Goal: Task Accomplishment & Management: Complete application form

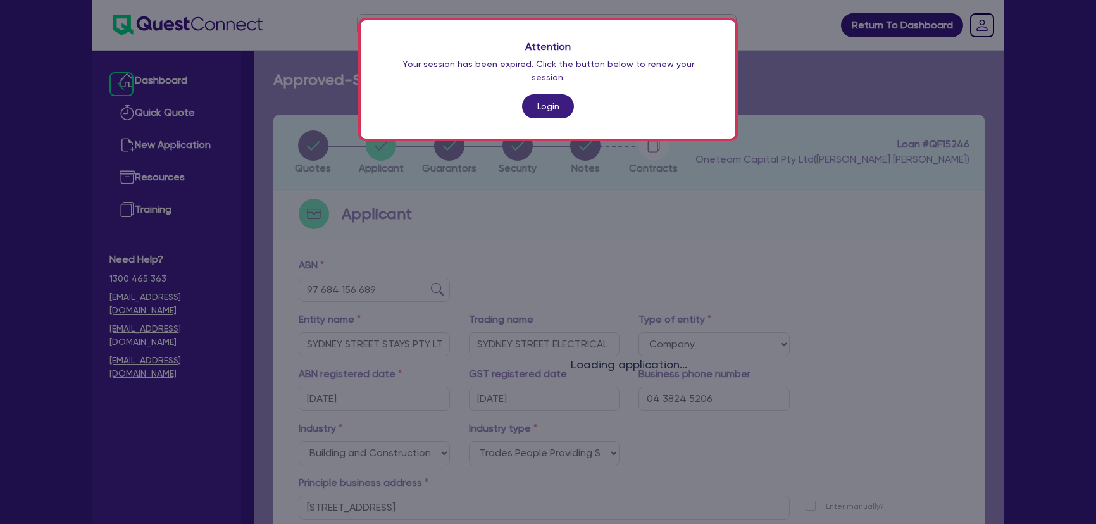
select select "COMPANY"
select select "BUILDING_CONSTRUCTION"
select select "TRADES_SERVICES_CONSUMERS"
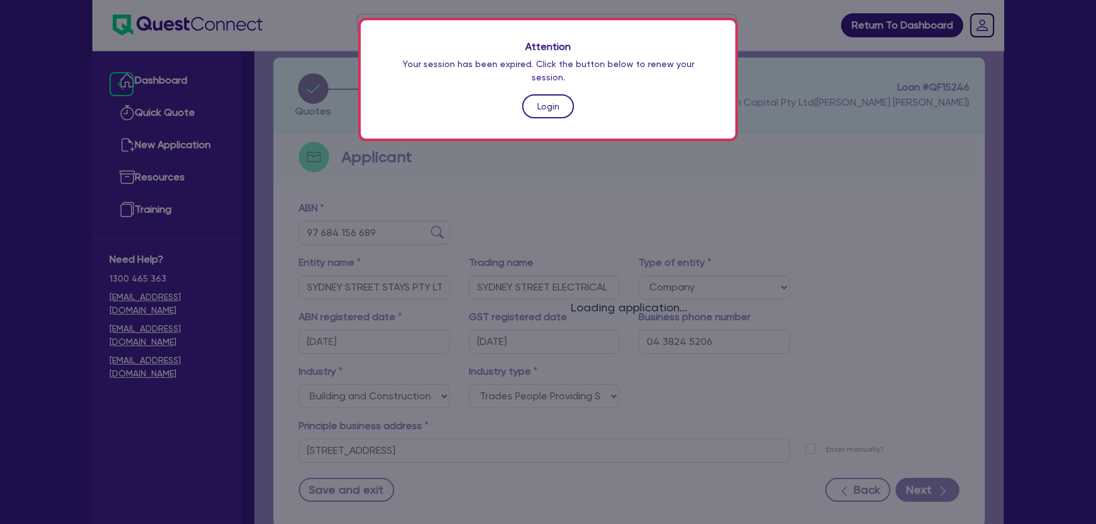
drag, startPoint x: 0, startPoint y: 0, endPoint x: 555, endPoint y: 94, distance: 562.6
click at [555, 94] on link "Login" at bounding box center [548, 106] width 52 height 24
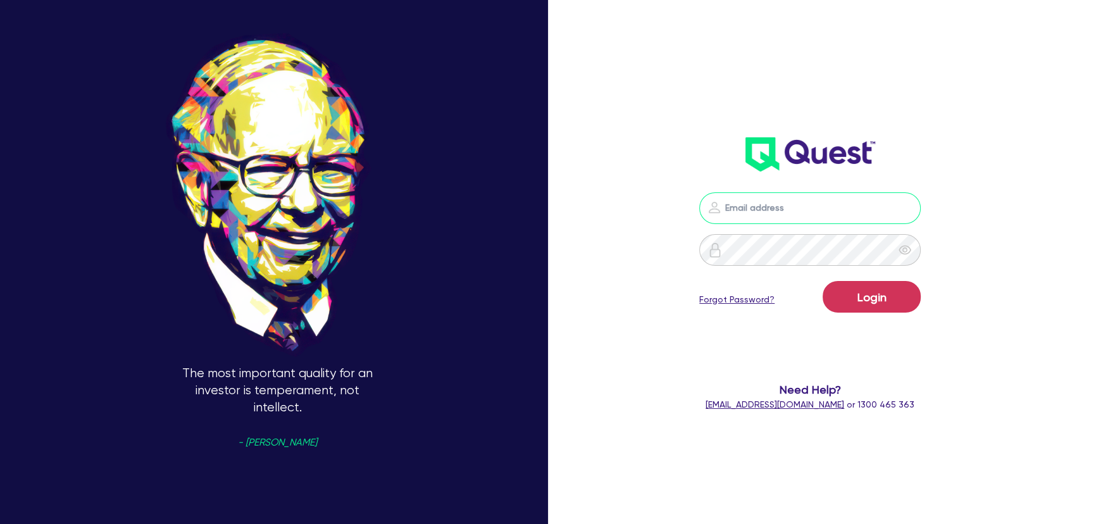
type input "joel.harding@quest.finance"
click at [867, 297] on button "Login" at bounding box center [871, 297] width 98 height 32
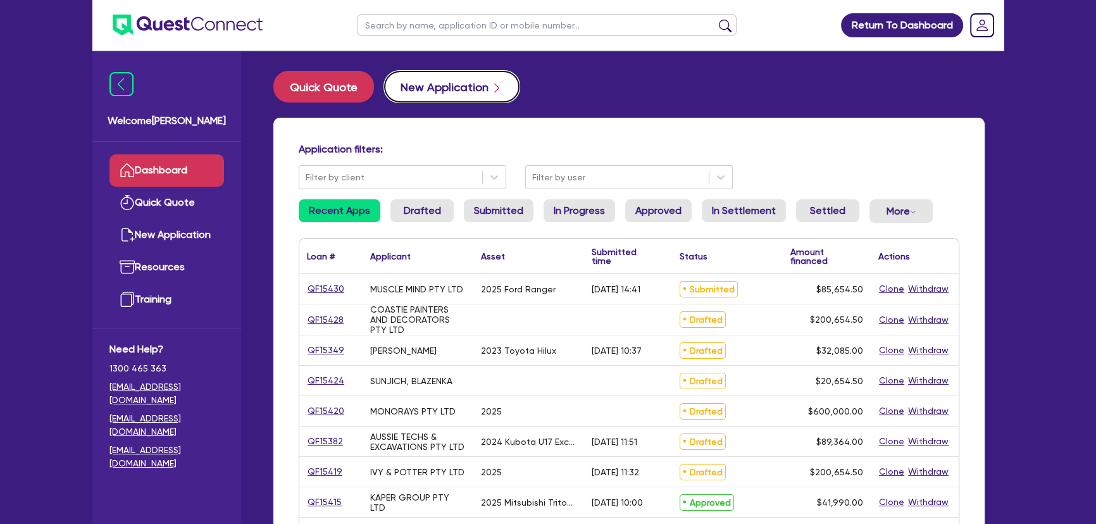
click at [439, 88] on button "New Application" at bounding box center [451, 87] width 135 height 32
select select "Other"
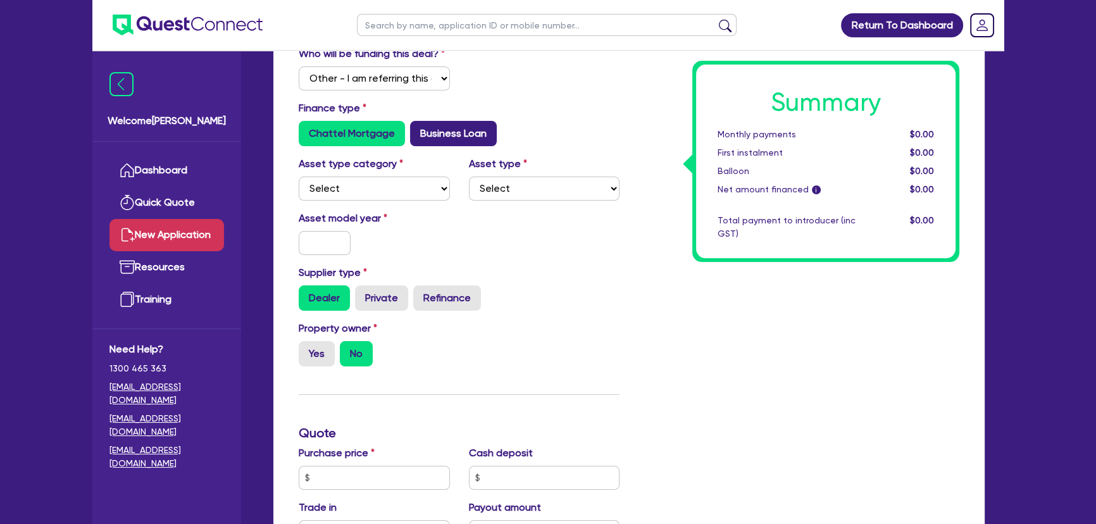
scroll to position [57, 0]
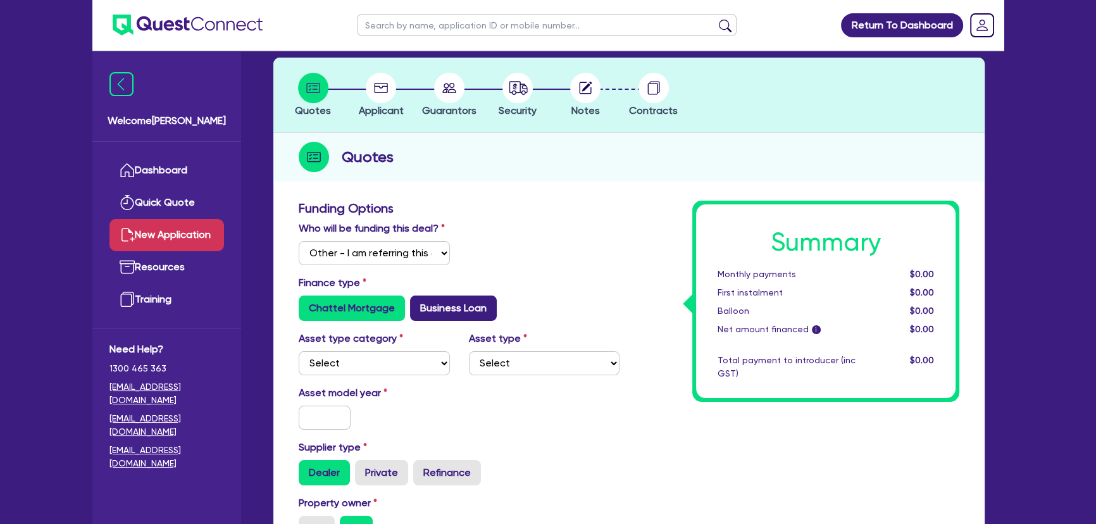
click at [446, 306] on label "Business Loan" at bounding box center [453, 307] width 87 height 25
click at [418, 304] on input "Business Loan" at bounding box center [414, 299] width 8 height 8
radio input "true"
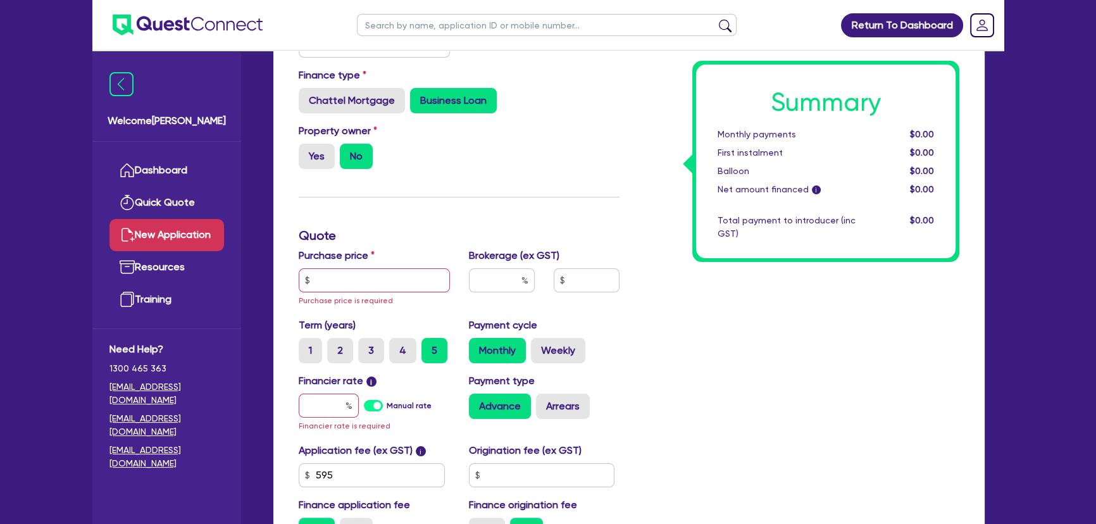
scroll to position [287, 0]
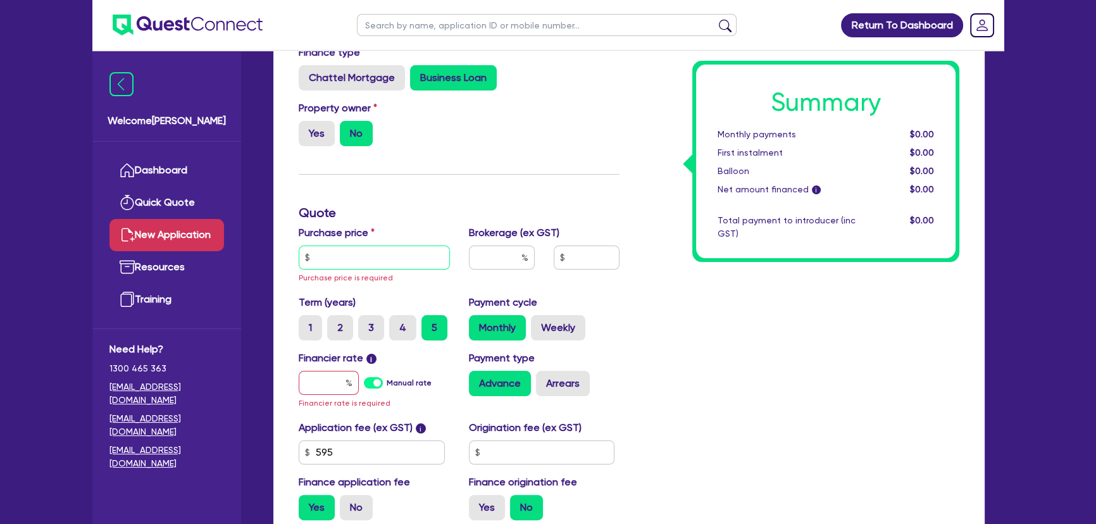
click at [377, 266] on input "text" at bounding box center [374, 257] width 151 height 24
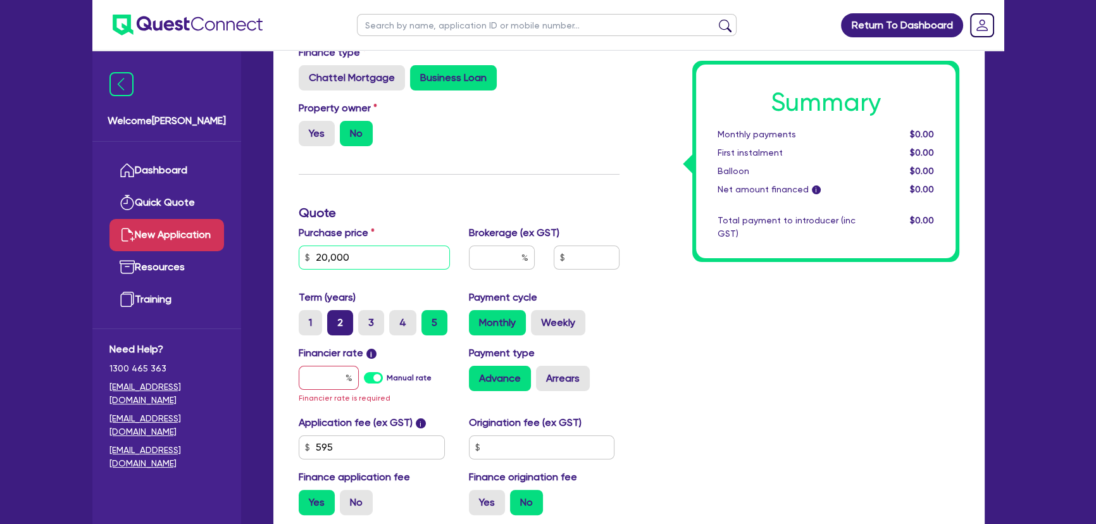
type input "20,000"
click at [341, 325] on label "2" at bounding box center [340, 322] width 26 height 25
click at [335, 318] on input "2" at bounding box center [331, 314] width 8 height 8
radio input "true"
click at [328, 378] on input "text" at bounding box center [329, 378] width 60 height 24
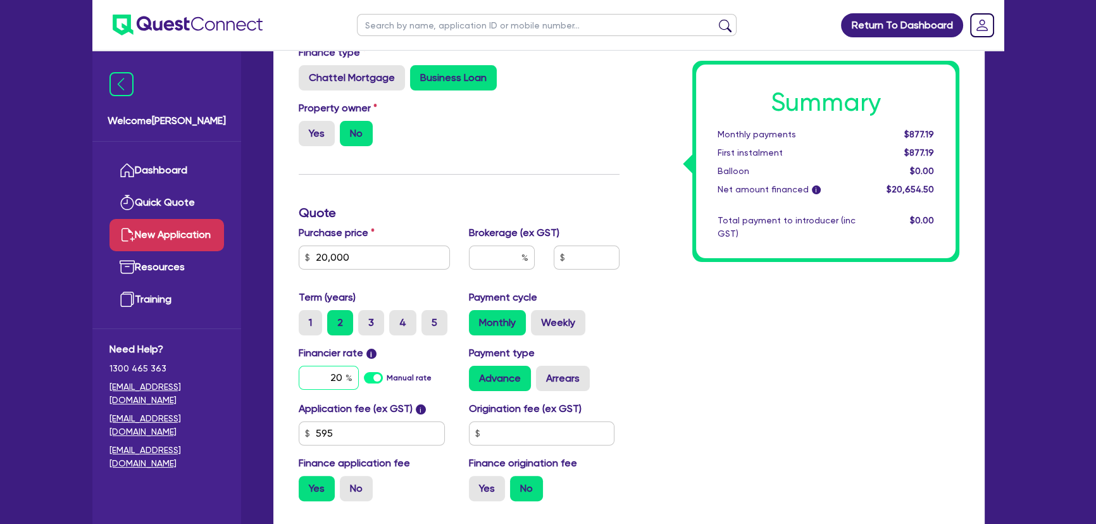
type input "20"
click at [495, 261] on input "text" at bounding box center [502, 257] width 66 height 24
type input "4"
click at [659, 328] on div "Summary Monthly payments $1,034.00 First instalment $1,034.00 Balloon $0.00 Net…" at bounding box center [799, 240] width 340 height 541
type input "826.18"
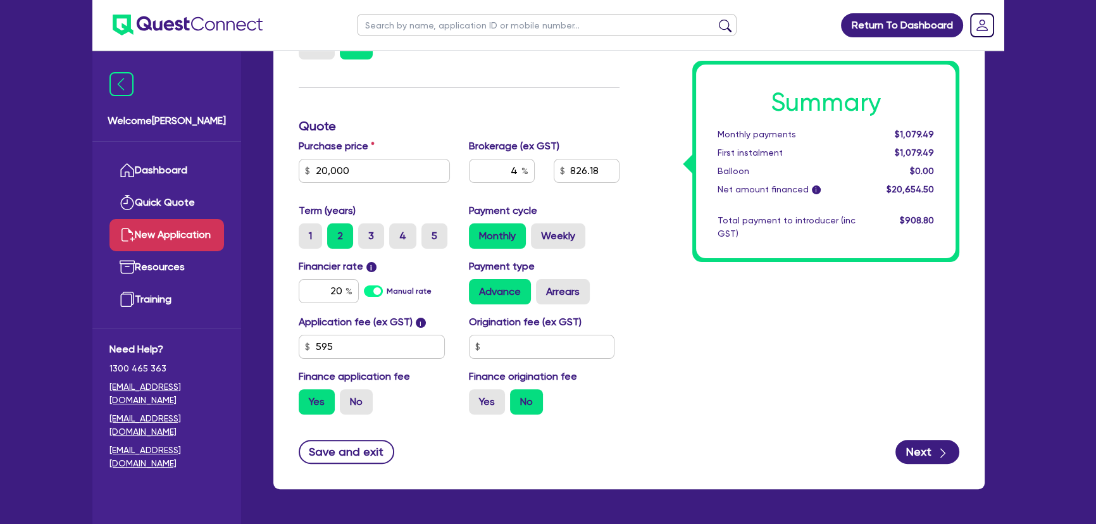
scroll to position [416, 0]
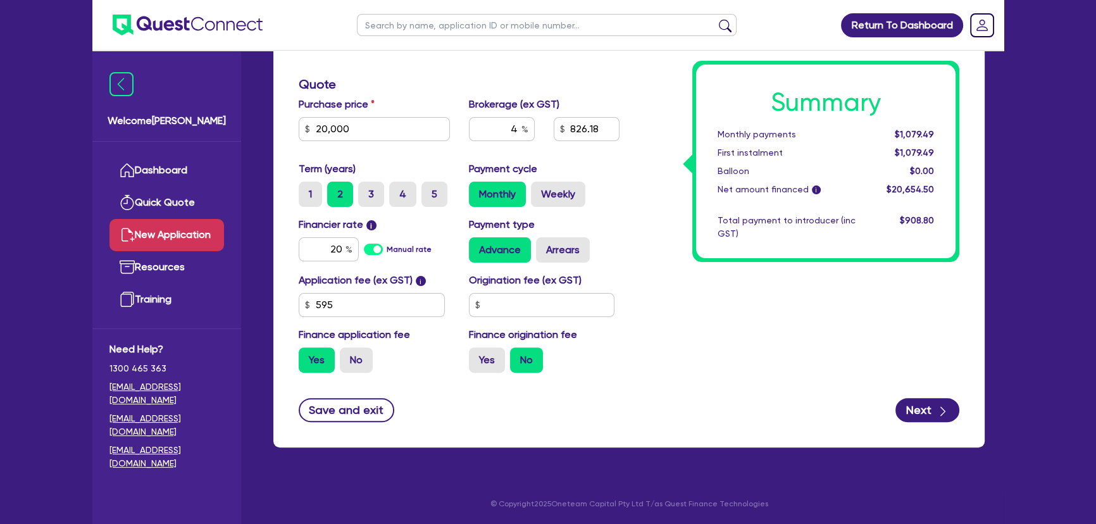
click at [974, 418] on div "Funding Options Who will be funding this deal? Select I will fund 100% I will c…" at bounding box center [628, 142] width 711 height 612
click at [902, 411] on button "Next" at bounding box center [927, 410] width 64 height 24
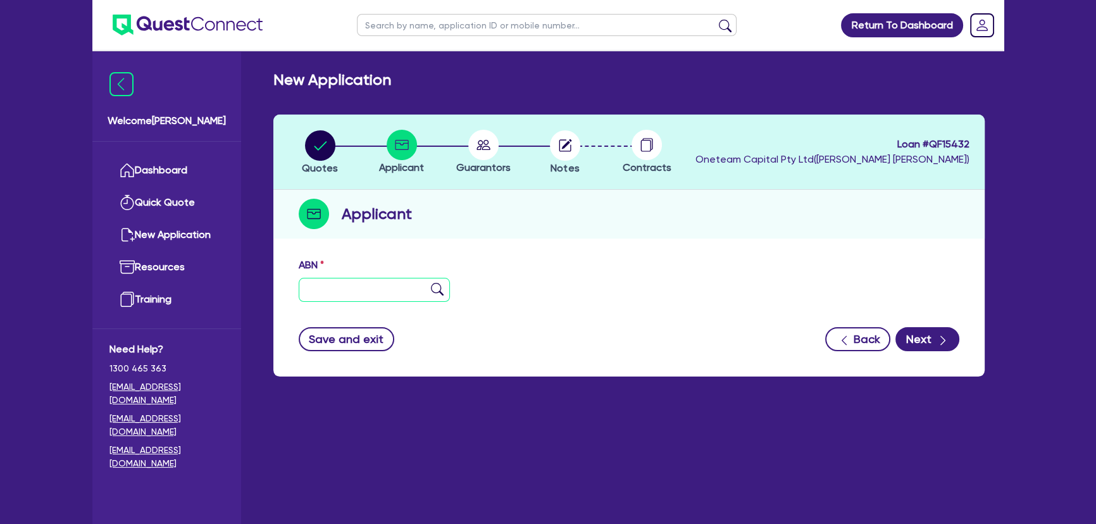
click at [340, 290] on input "text" at bounding box center [374, 290] width 151 height 24
paste input "23 615 576 406"
type input "23 615 576 406"
click at [930, 337] on button "Next" at bounding box center [927, 339] width 64 height 24
type input "[PERSON_NAME] PTY. LTD."
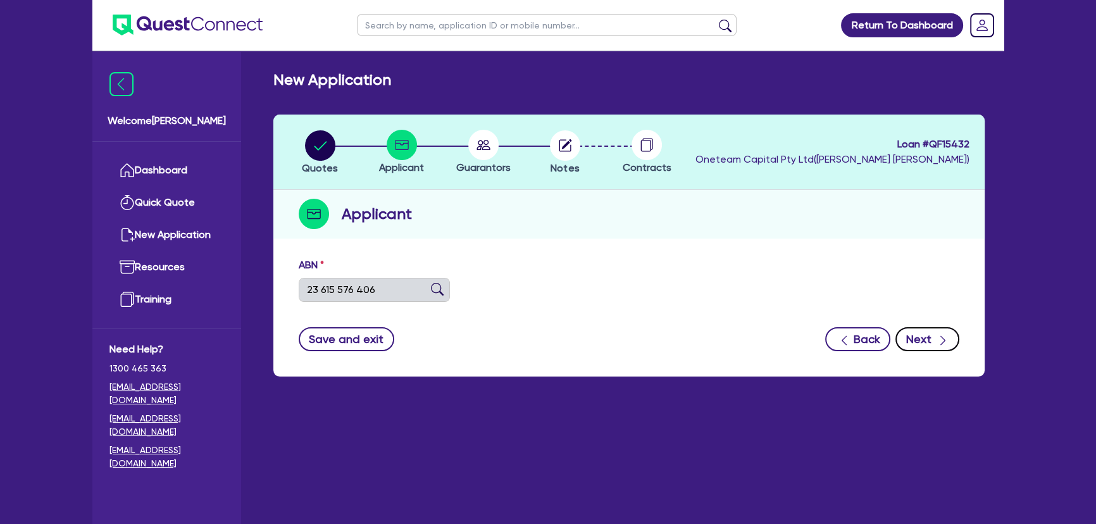
select select "COMPANY"
type input "26/10/2016"
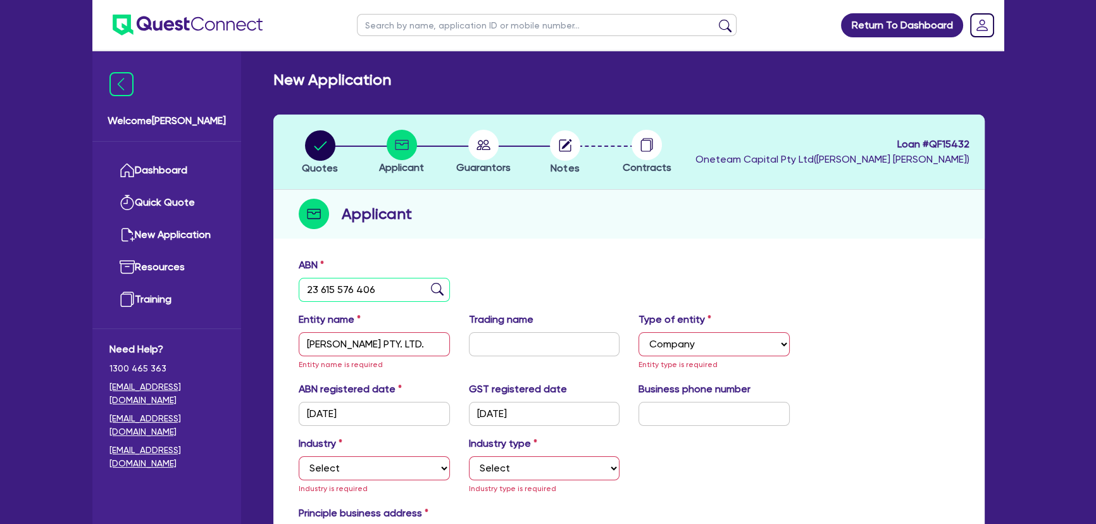
click at [428, 283] on input "23 615 576 406" at bounding box center [374, 290] width 151 height 24
click at [437, 287] on img at bounding box center [437, 289] width 13 height 13
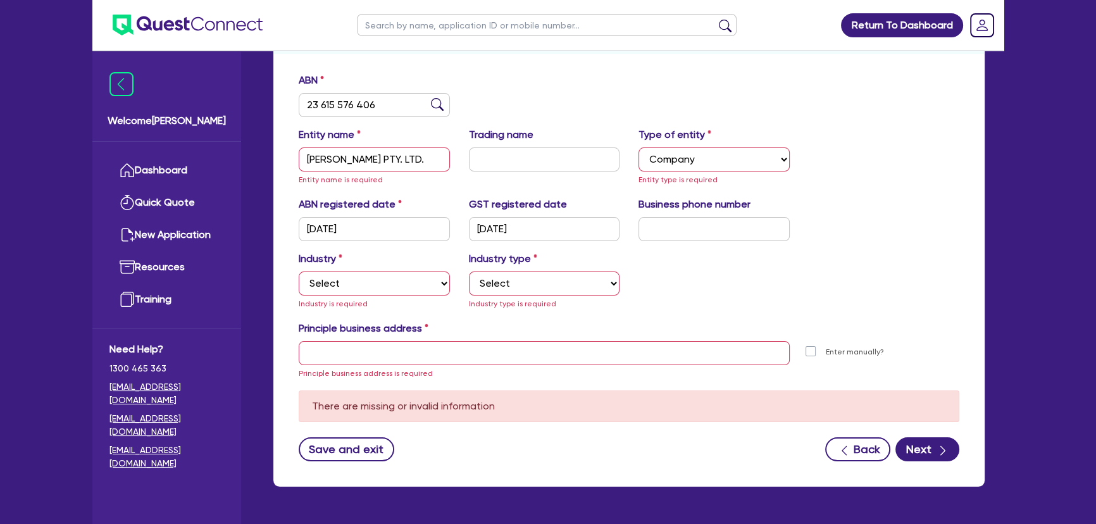
scroll to position [223, 0]
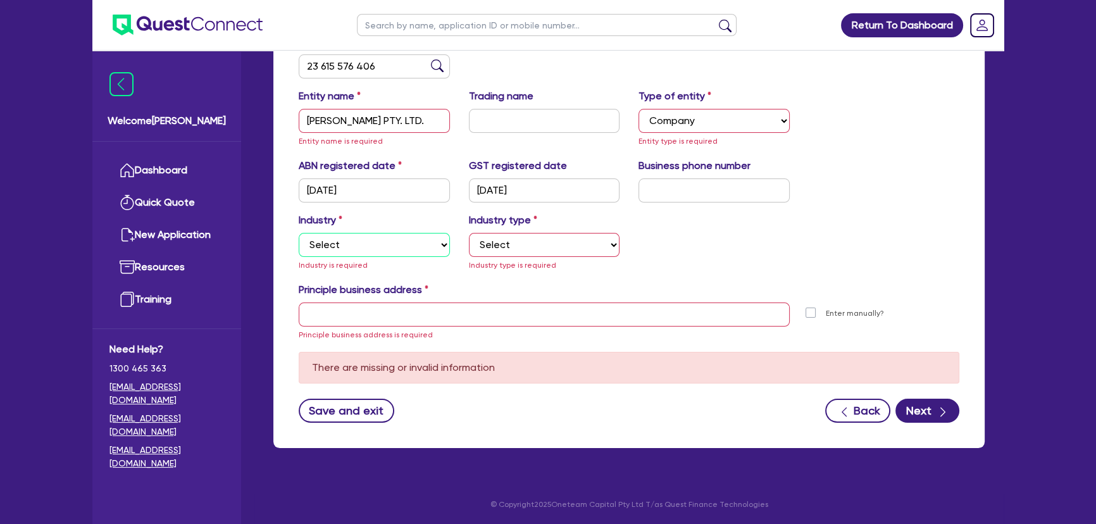
click at [437, 248] on select "Select Accomodation & Food Services Administrative & Support Services Agricultu…" at bounding box center [374, 245] width 151 height 24
click at [848, 252] on div "Industry Select Accomodation & Food Services Administrative & Support Services …" at bounding box center [628, 248] width 679 height 70
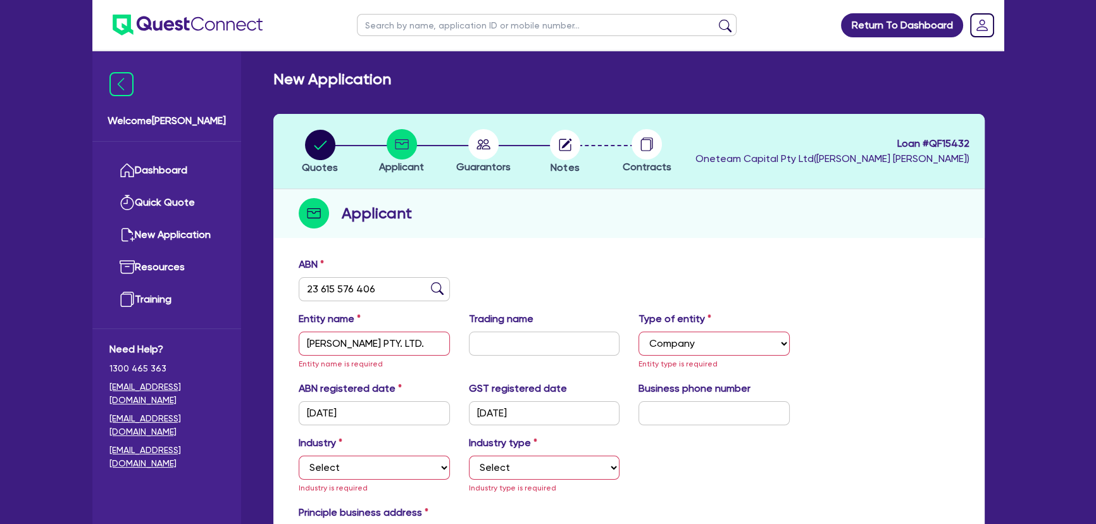
scroll to position [0, 0]
click at [583, 163] on li "Notes" at bounding box center [565, 152] width 82 height 44
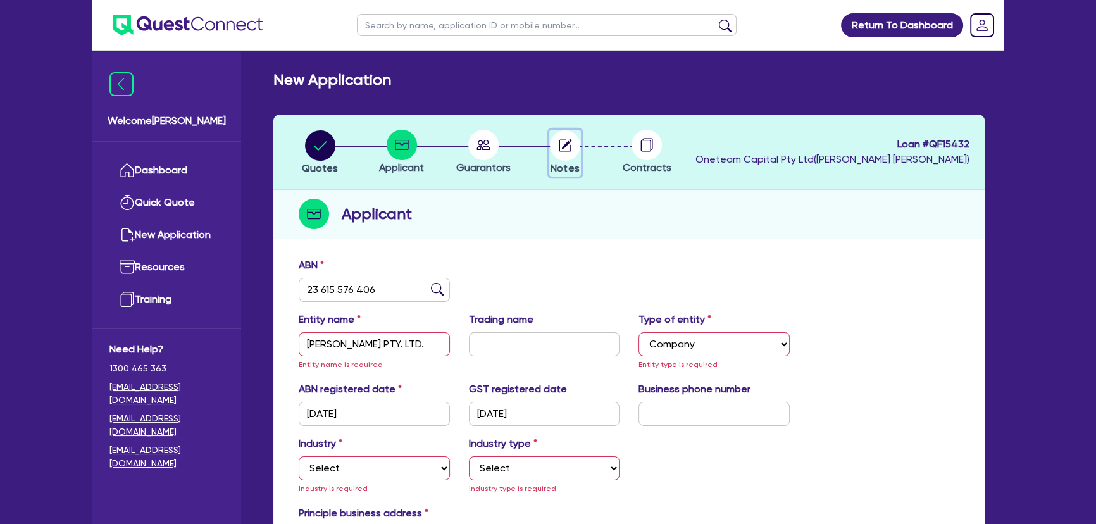
click at [559, 159] on circle "button" at bounding box center [565, 145] width 30 height 30
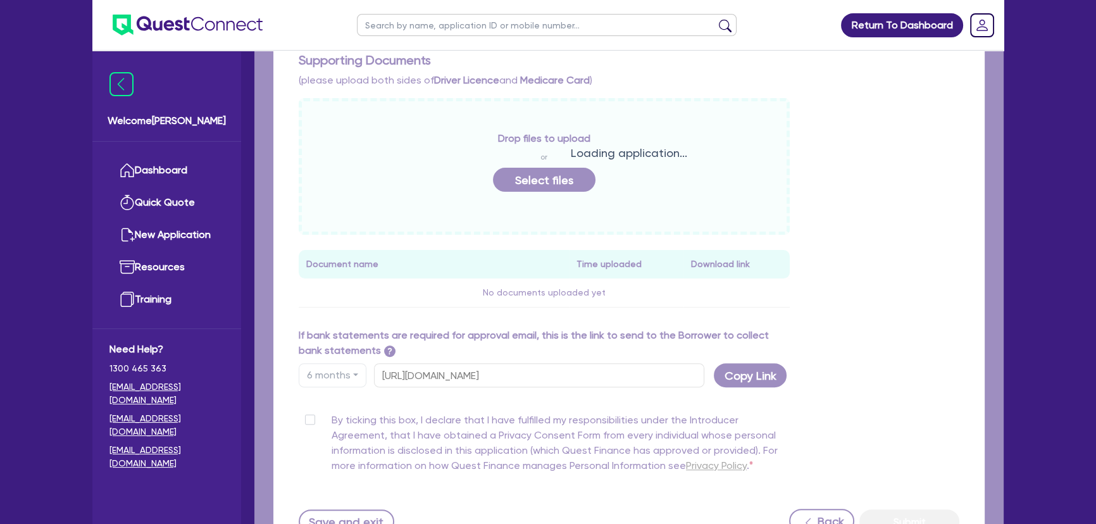
scroll to position [402, 0]
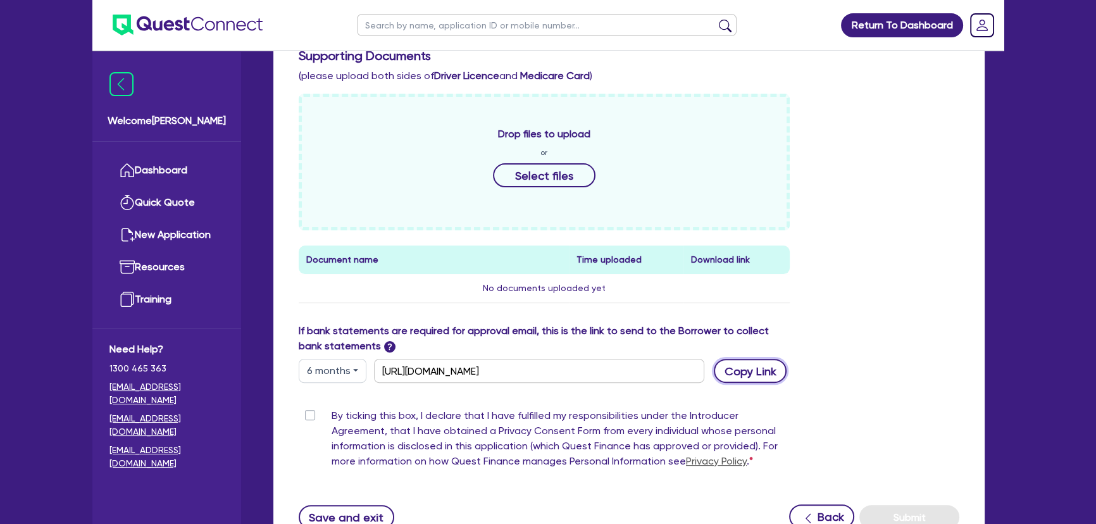
click at [736, 373] on button "Copy Link" at bounding box center [750, 371] width 73 height 24
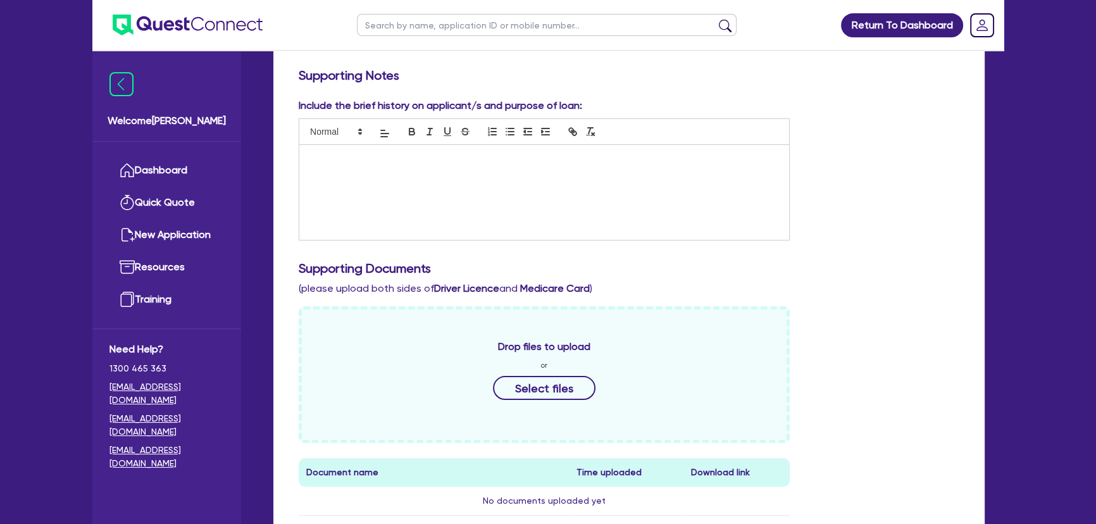
scroll to position [0, 0]
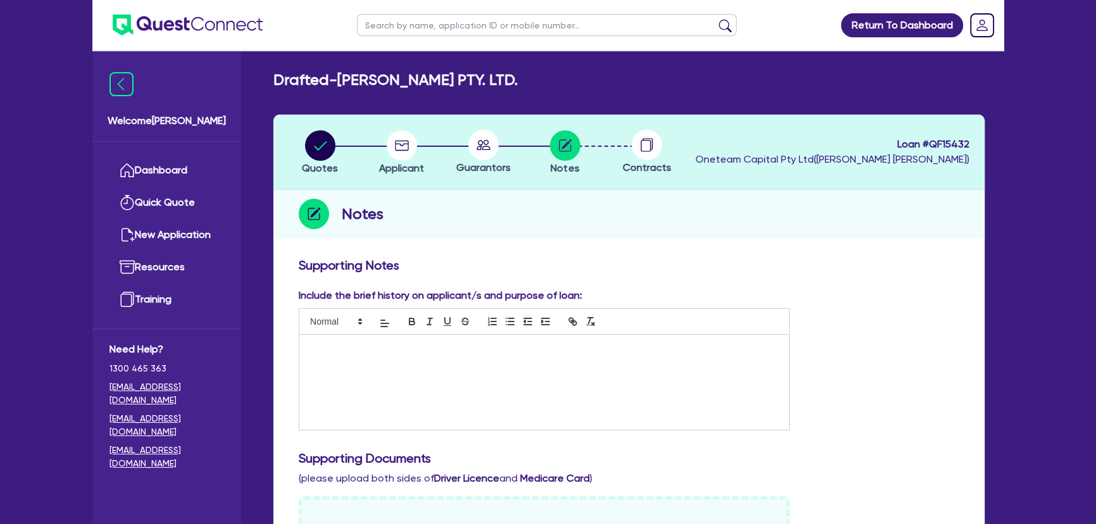
click at [168, 23] on img at bounding box center [188, 25] width 150 height 21
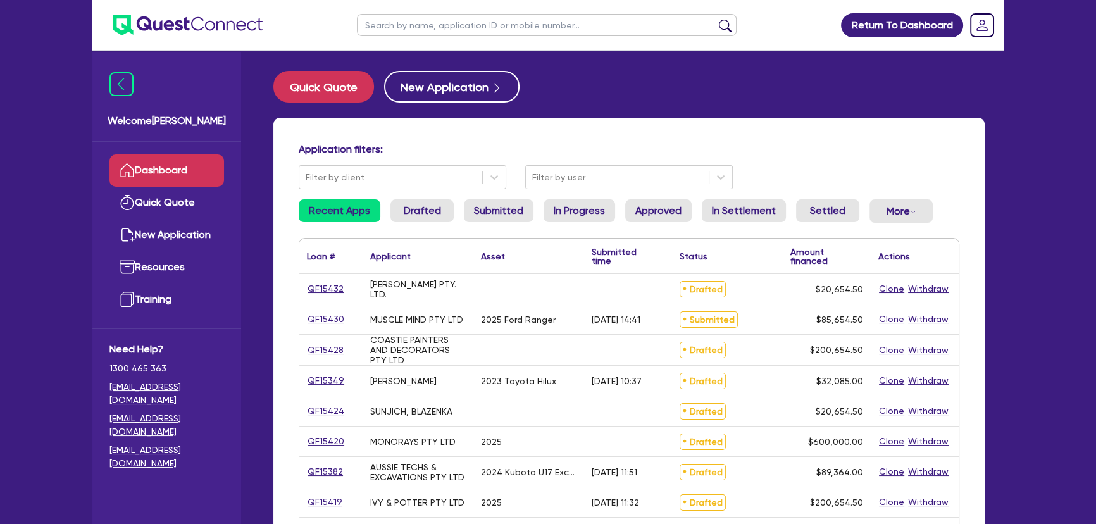
click at [424, 9] on ul at bounding box center [546, 25] width 405 height 50
click at [420, 22] on input "text" at bounding box center [547, 25] width 380 height 22
paste input "AUSTRALIAN BOYS RENDERING AND PAINTING PTY LTD"
click at [715, 19] on button "submit" at bounding box center [725, 28] width 20 height 18
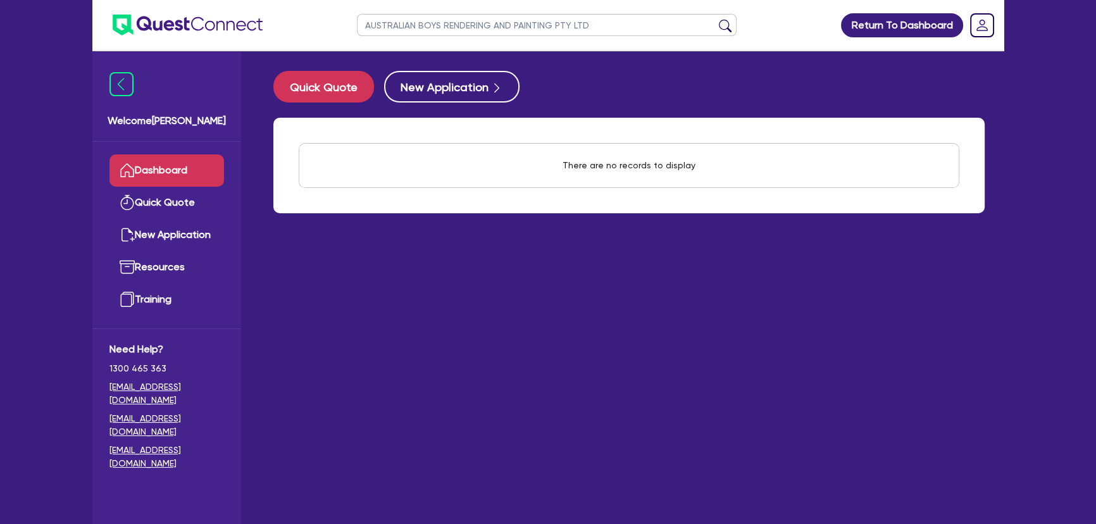
click at [576, 33] on input "AUSTRALIAN BOYS RENDERING AND PAINTING PTY LTD" at bounding box center [547, 25] width 380 height 22
type input "Hasan"
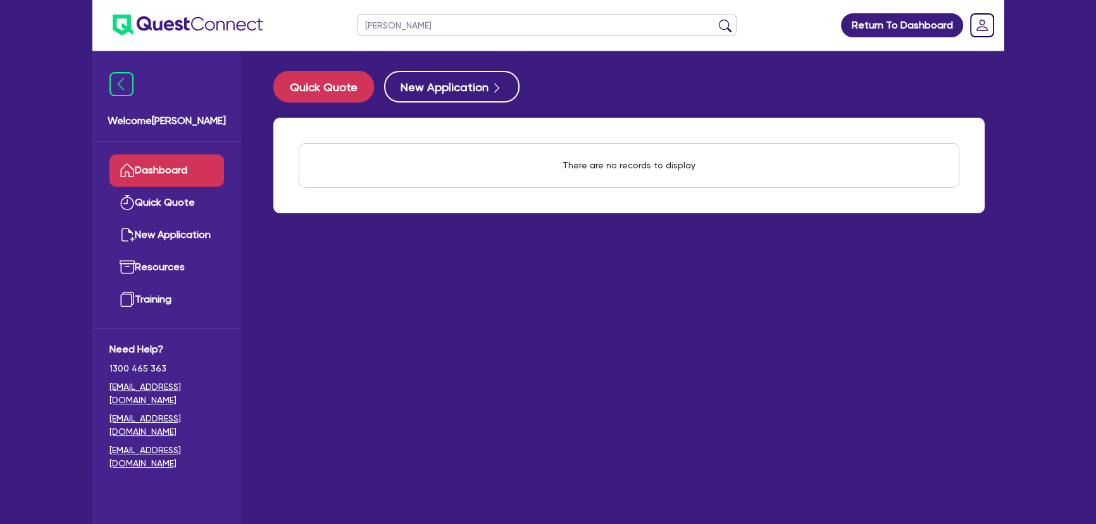
click at [715, 19] on button "submit" at bounding box center [725, 28] width 20 height 18
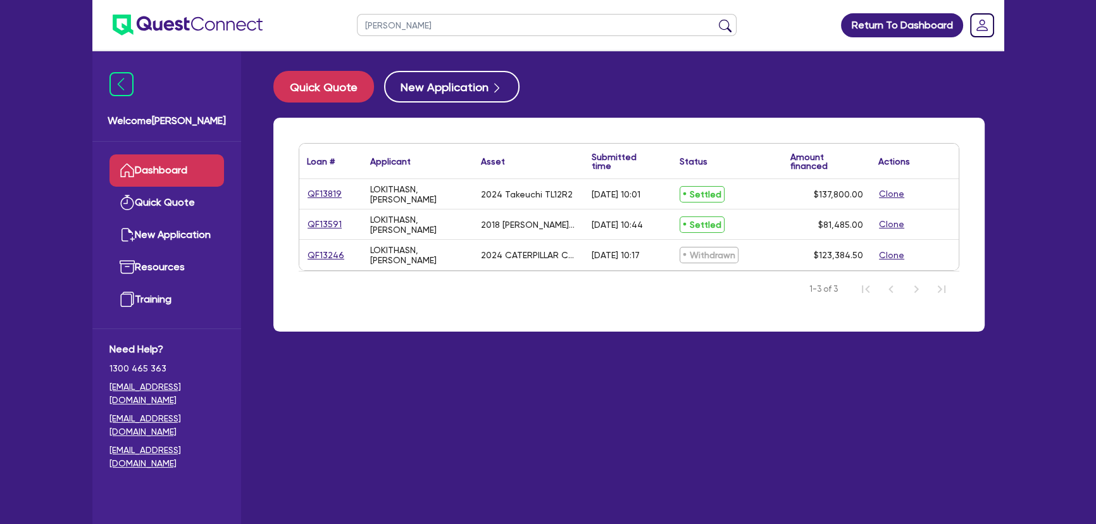
click at [392, 34] on input "Hasan" at bounding box center [547, 25] width 380 height 22
click at [399, 95] on button "New Application" at bounding box center [451, 87] width 135 height 32
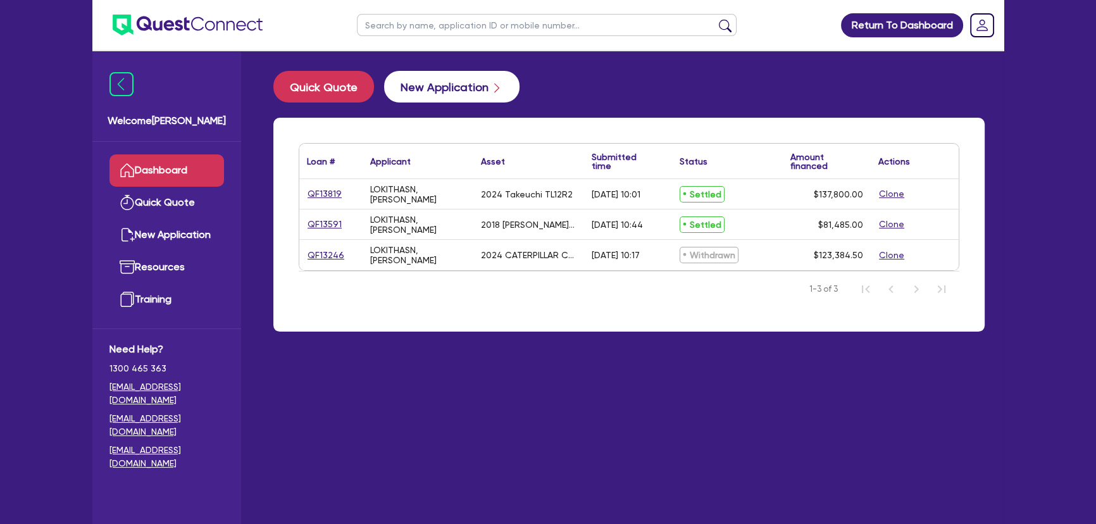
select select "Other"
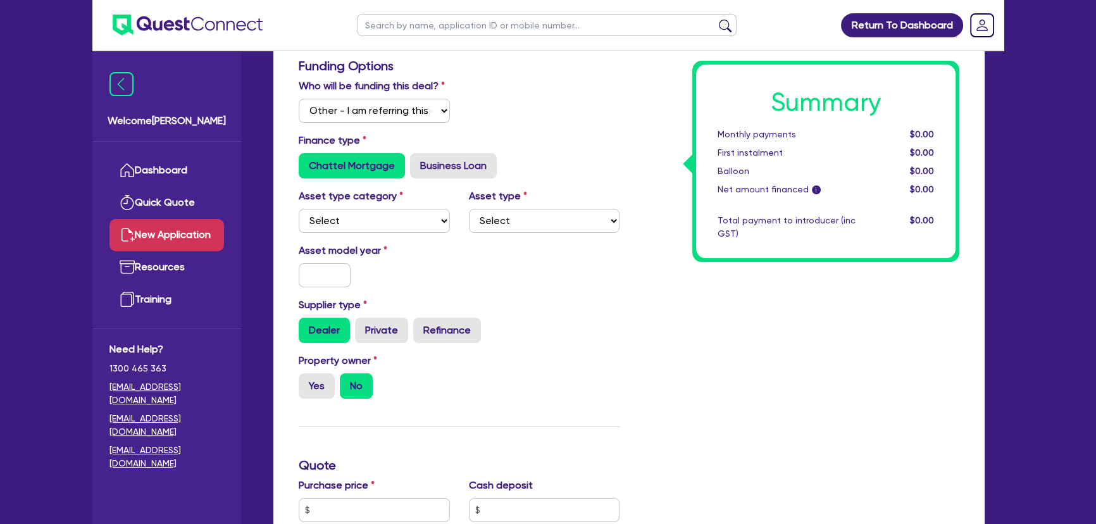
scroll to position [172, 0]
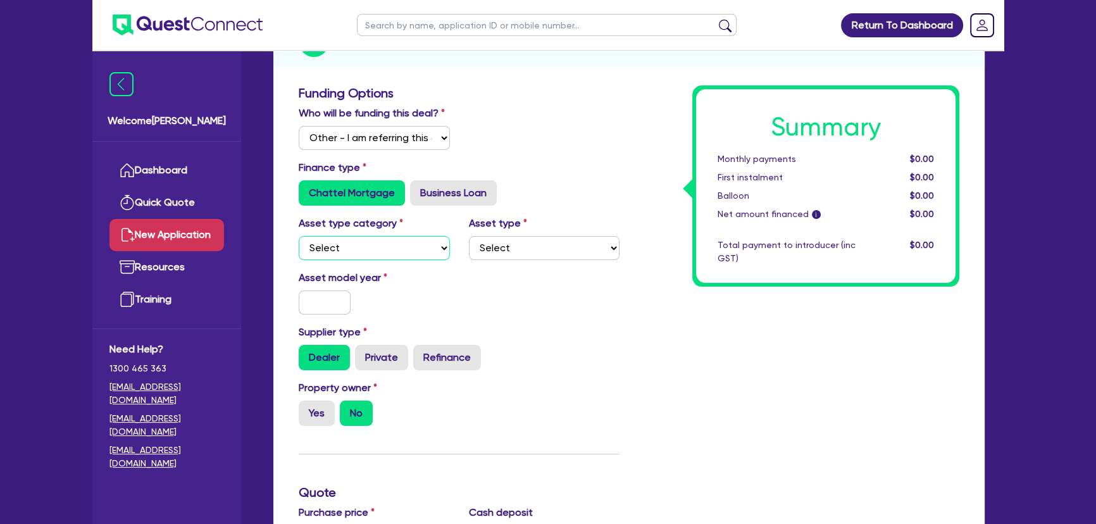
click at [386, 249] on select "Select Cars and light trucks Primary assets Secondary assets Tertiary assets" at bounding box center [374, 248] width 151 height 24
click at [385, 240] on select "Select Cars and light trucks Primary assets Secondary assets Tertiary assets" at bounding box center [374, 248] width 151 height 24
click at [359, 136] on select "Select I will fund 100% I will co-fund with Quest I want Quest to fund 100% Oth…" at bounding box center [374, 138] width 151 height 24
click at [299, 126] on select "Select I will fund 100% I will co-fund with Quest I want Quest to fund 100% Oth…" at bounding box center [374, 138] width 151 height 24
click at [367, 244] on select "Select Cars and light trucks Primary assets Secondary assets Tertiary assets" at bounding box center [374, 248] width 151 height 24
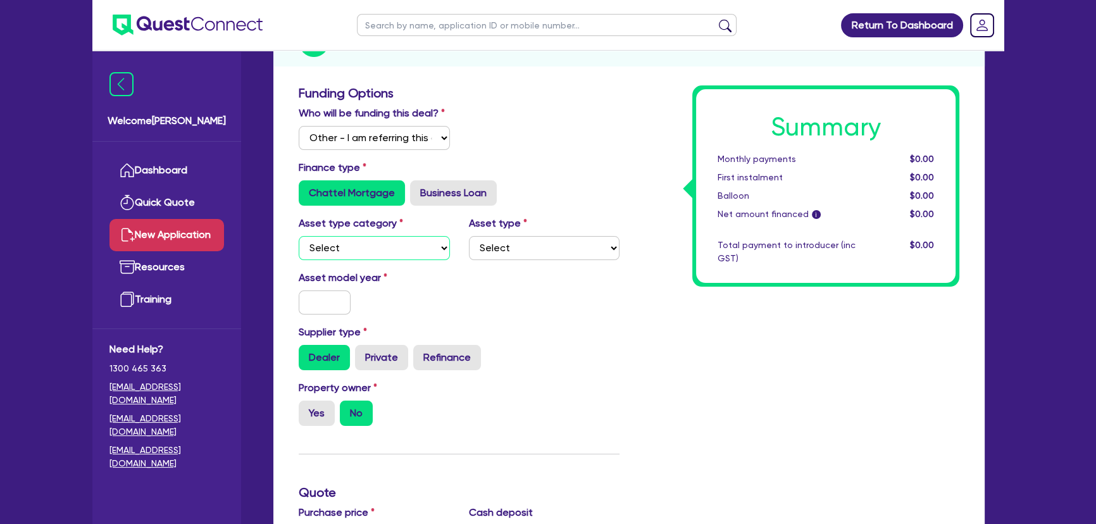
select select "CARS_AND_LIGHT_TRUCKS"
click at [299, 236] on select "Select Cars and light trucks Primary assets Secondary assets Tertiary assets" at bounding box center [374, 248] width 151 height 24
drag, startPoint x: 533, startPoint y: 245, endPoint x: 533, endPoint y: 257, distance: 12.0
click at [533, 247] on select "Select Passenger vehicles Vans and utes Light trucks up to 4.5 tonne" at bounding box center [544, 248] width 151 height 24
select select "PASSENGER_VEHICLES"
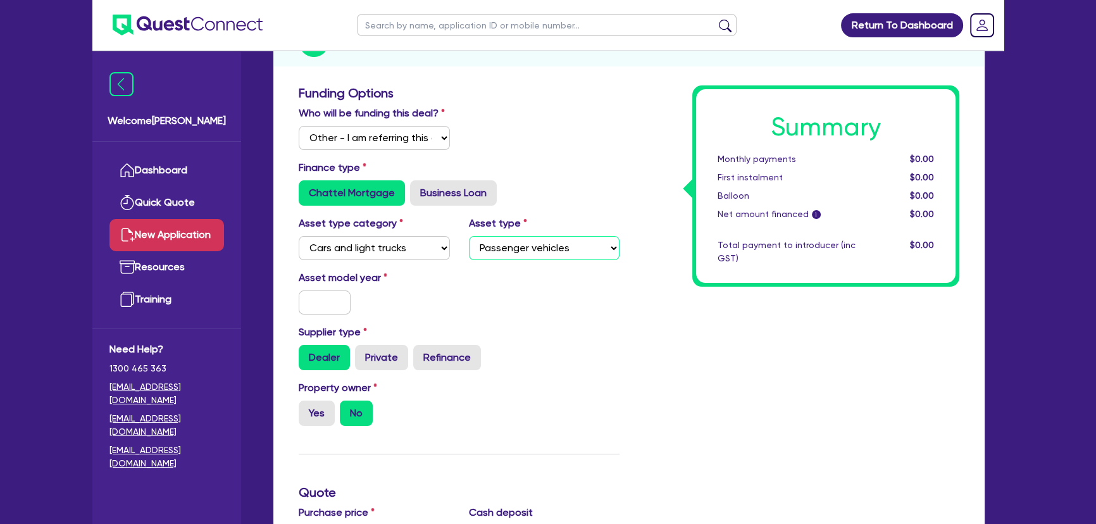
click at [469, 236] on select "Select Passenger vehicles Vans and utes Light trucks up to 4.5 tonne" at bounding box center [544, 248] width 151 height 24
click at [335, 303] on input "text" at bounding box center [325, 302] width 52 height 24
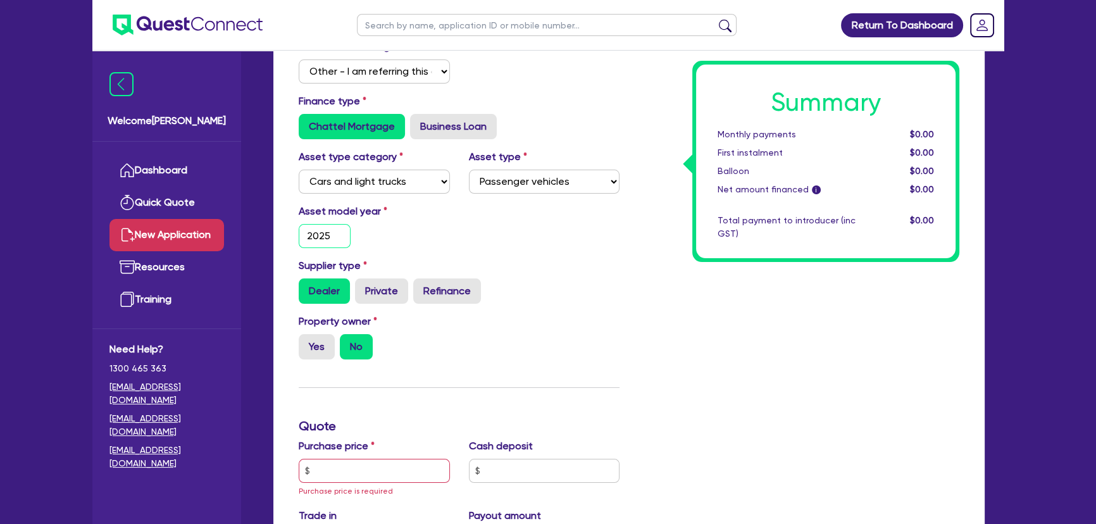
scroll to position [287, 0]
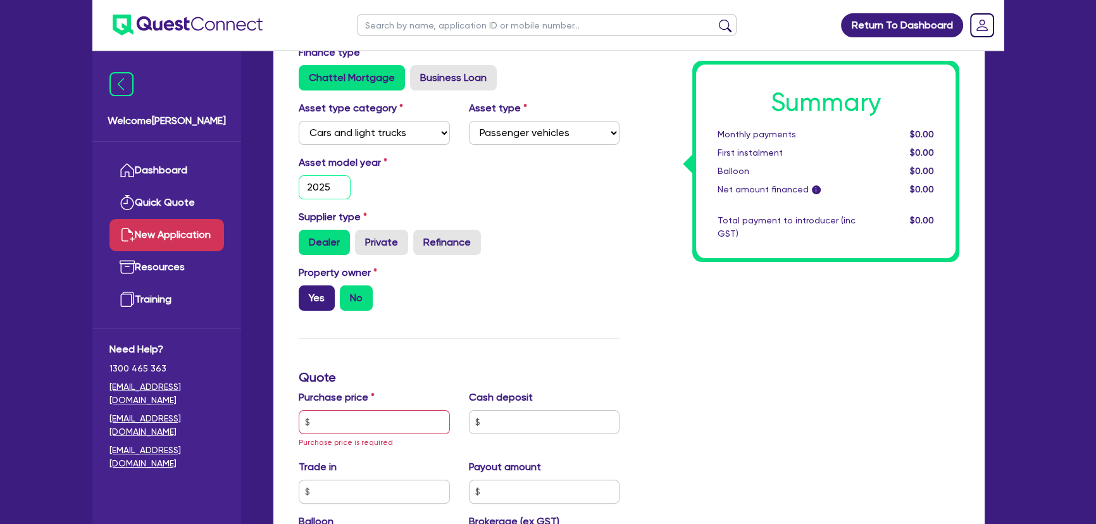
type input "2025"
click at [309, 299] on label "Yes" at bounding box center [317, 297] width 36 height 25
click at [307, 294] on input "Yes" at bounding box center [303, 289] width 8 height 8
radio input "true"
click at [369, 308] on label "No" at bounding box center [356, 297] width 33 height 25
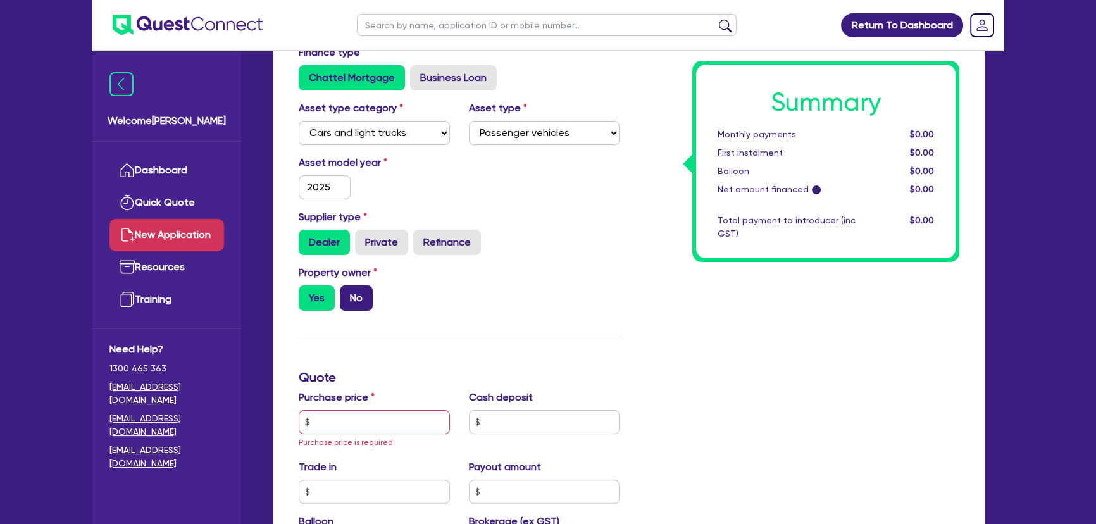
click at [348, 294] on input "No" at bounding box center [344, 289] width 8 height 8
radio input "true"
click at [372, 414] on input "text" at bounding box center [374, 422] width 151 height 24
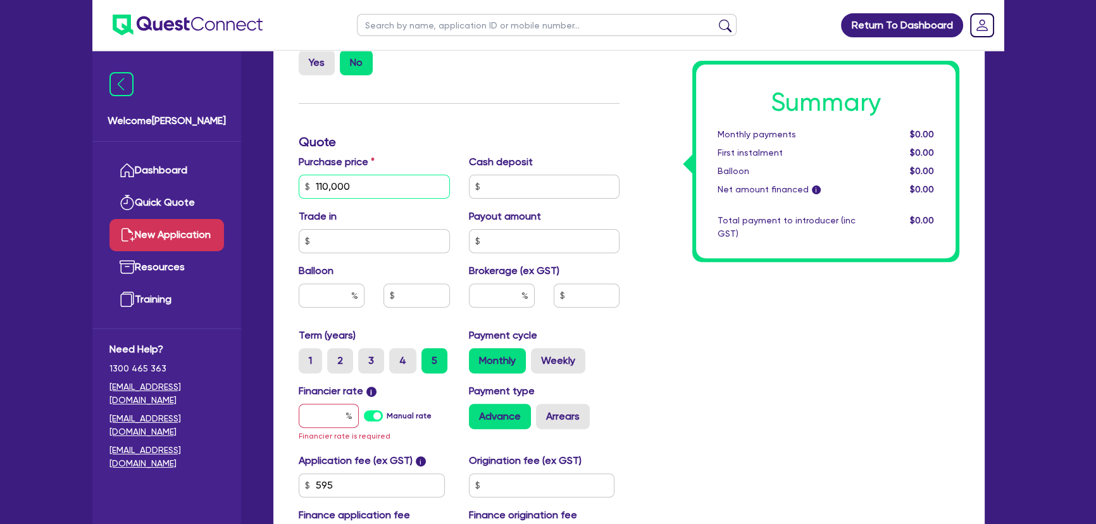
scroll to position [517, 0]
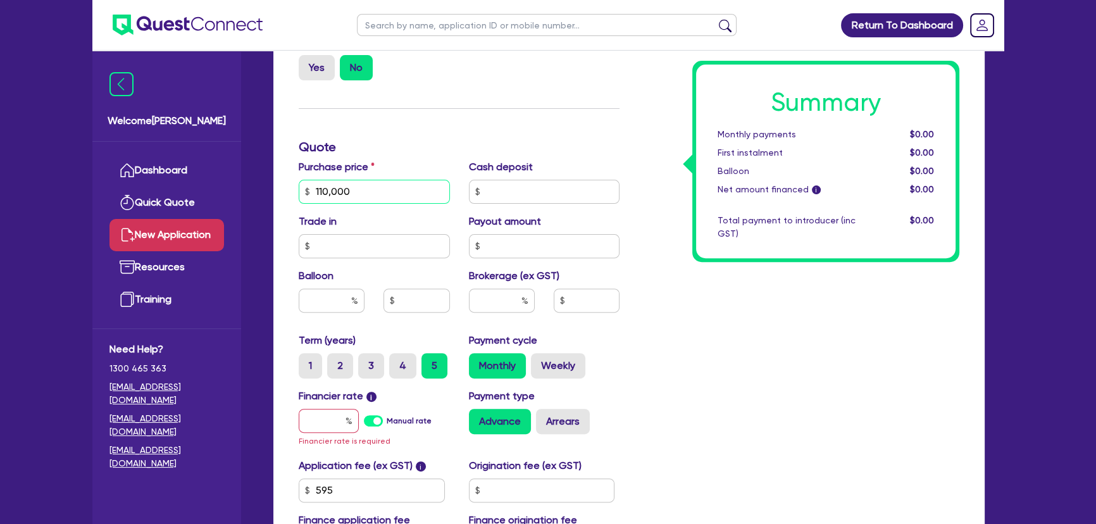
type input "110,000"
click at [516, 177] on div "Cash deposit" at bounding box center [544, 181] width 170 height 44
click at [515, 190] on input "text" at bounding box center [544, 192] width 151 height 24
click at [683, 94] on div "Summary Monthly payments $0.00 First instalment $0.00 Balloon $0.00 Net amount …" at bounding box center [799, 154] width 340 height 828
click at [519, 199] on input "text" at bounding box center [544, 192] width 151 height 24
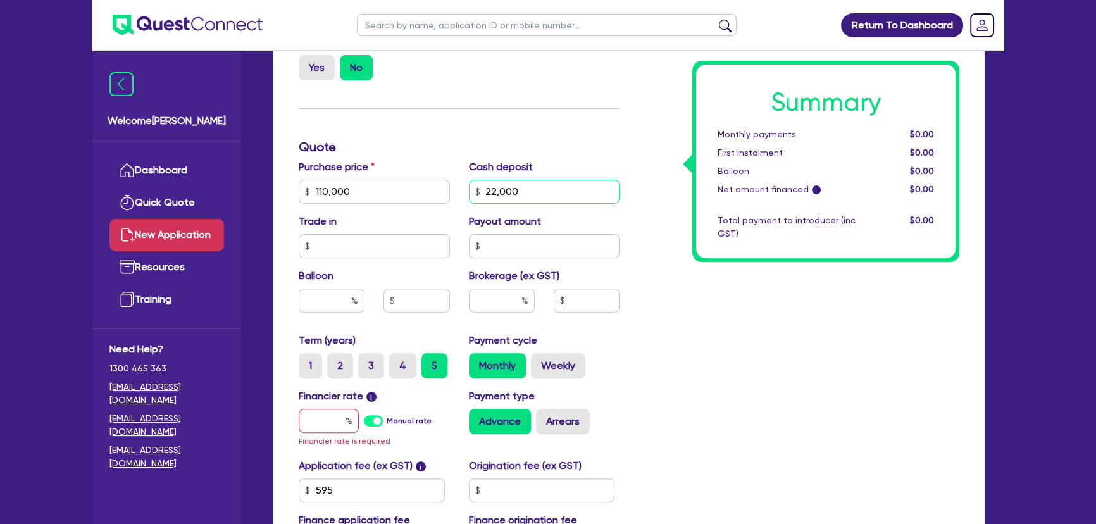
type input "22,000"
click at [318, 414] on input "text" at bounding box center [329, 421] width 60 height 24
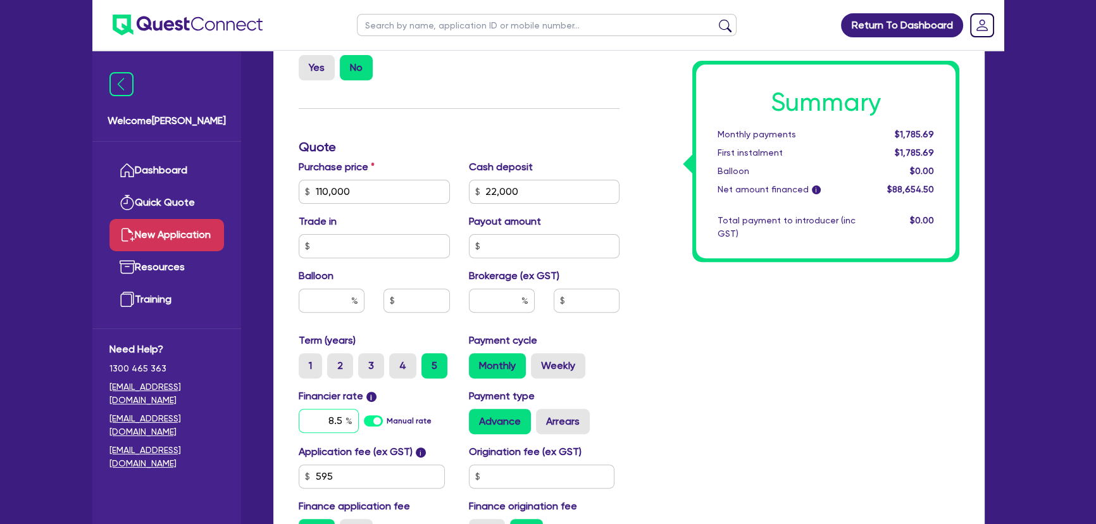
type input "8.5"
click at [521, 299] on div at bounding box center [502, 300] width 66 height 24
type input "7"
click at [731, 351] on div "Summary Monthly payments Calculating... First instalment Calculating... Balloon…" at bounding box center [799, 147] width 340 height 814
type input "6,205.82"
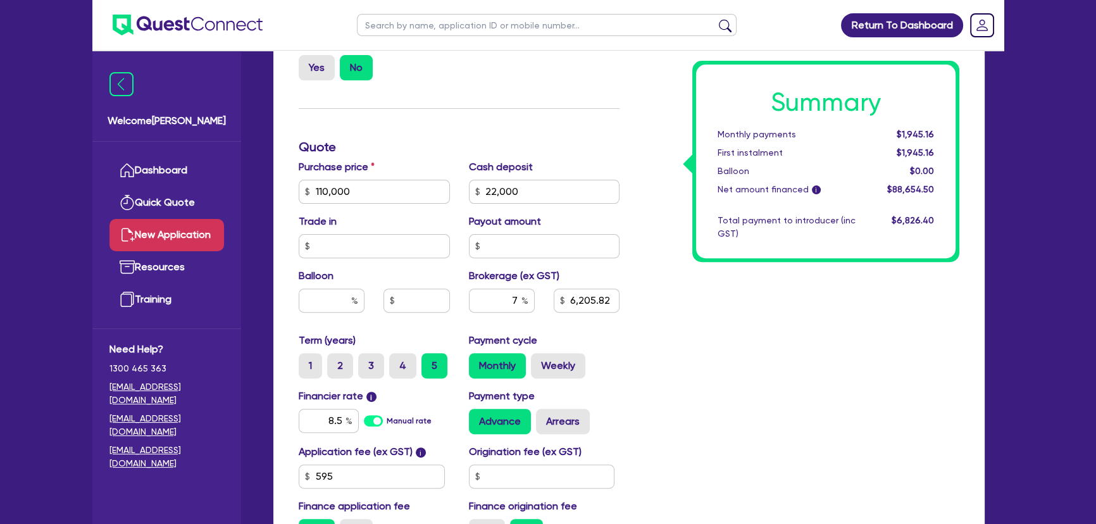
click at [512, 313] on div "7" at bounding box center [501, 305] width 85 height 34
click at [512, 302] on input "7" at bounding box center [502, 300] width 66 height 24
type input "8"
type input "6,205.82"
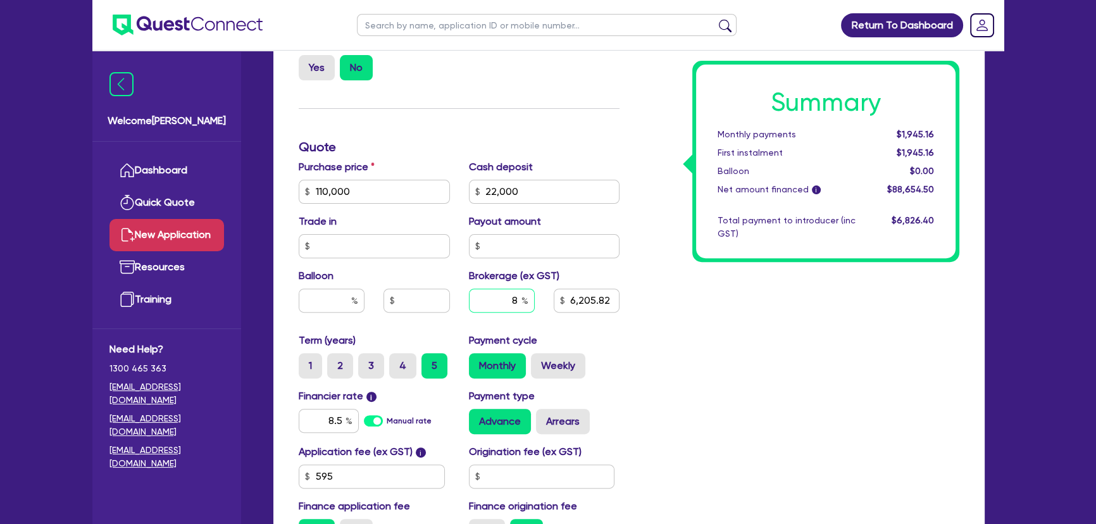
type input "8"
click at [758, 358] on div "Summary Monthly payments $1,945.16 First instalment $1,945.16 Balloon $0.00 Net…" at bounding box center [799, 147] width 340 height 814
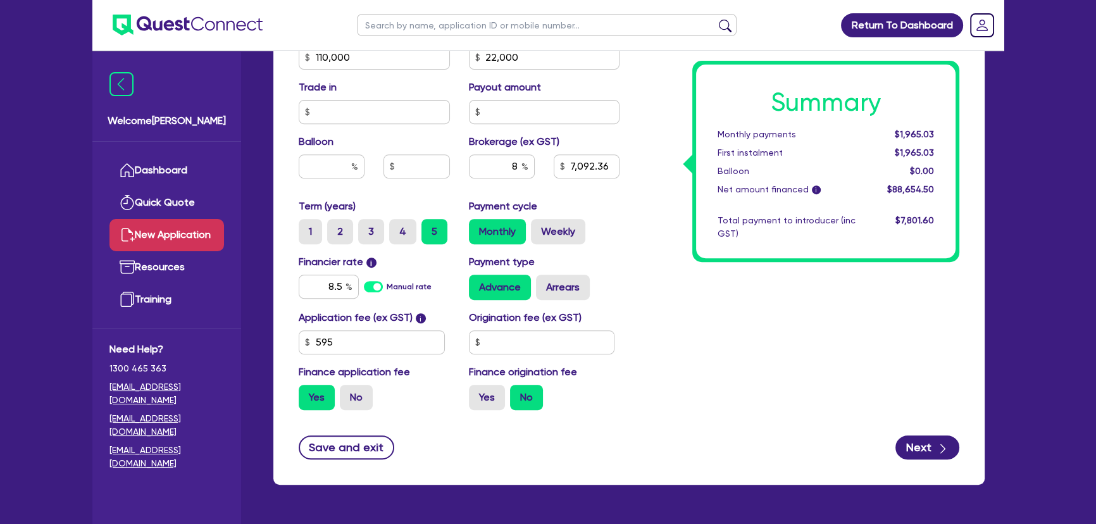
scroll to position [689, 0]
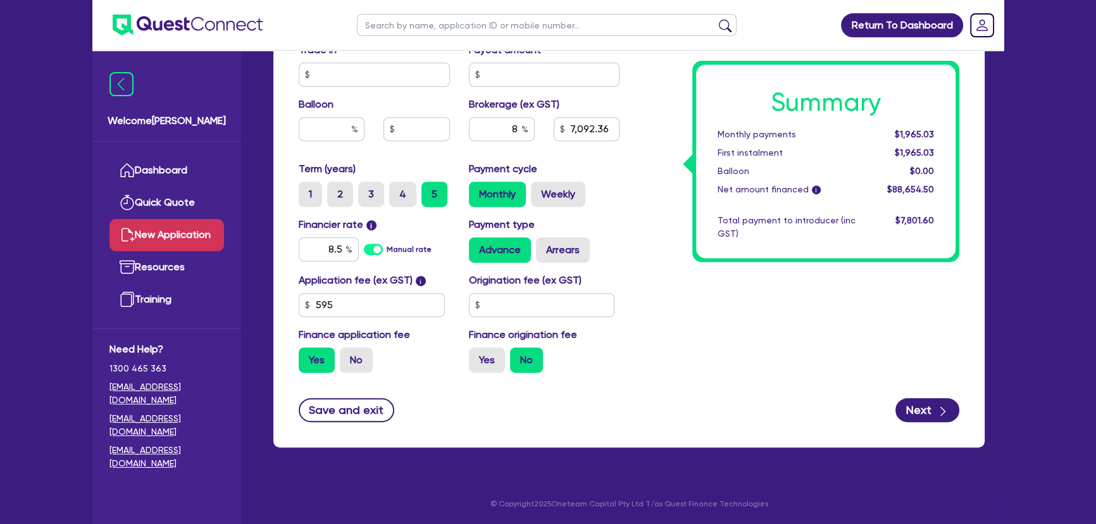
click at [897, 402] on div "Save and exit Next" at bounding box center [628, 410] width 679 height 24
click at [918, 408] on button "Next" at bounding box center [927, 410] width 64 height 24
type input "7,092.36"
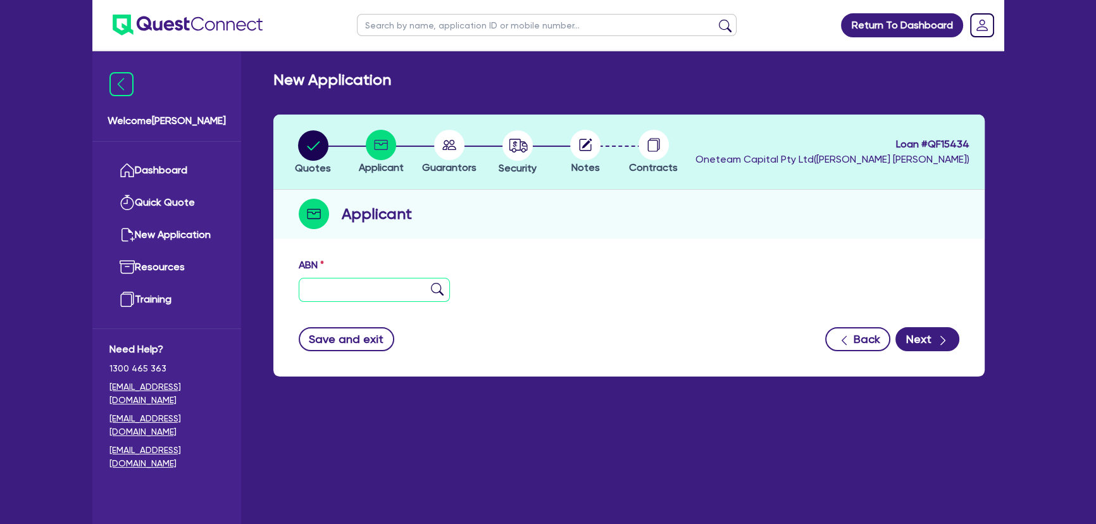
click at [328, 278] on input "text" at bounding box center [374, 290] width 151 height 24
click at [380, 296] on input "text" at bounding box center [374, 290] width 151 height 24
paste input "29 642 820 335"
type input "29 642 820 335"
click at [435, 291] on img at bounding box center [437, 289] width 13 height 13
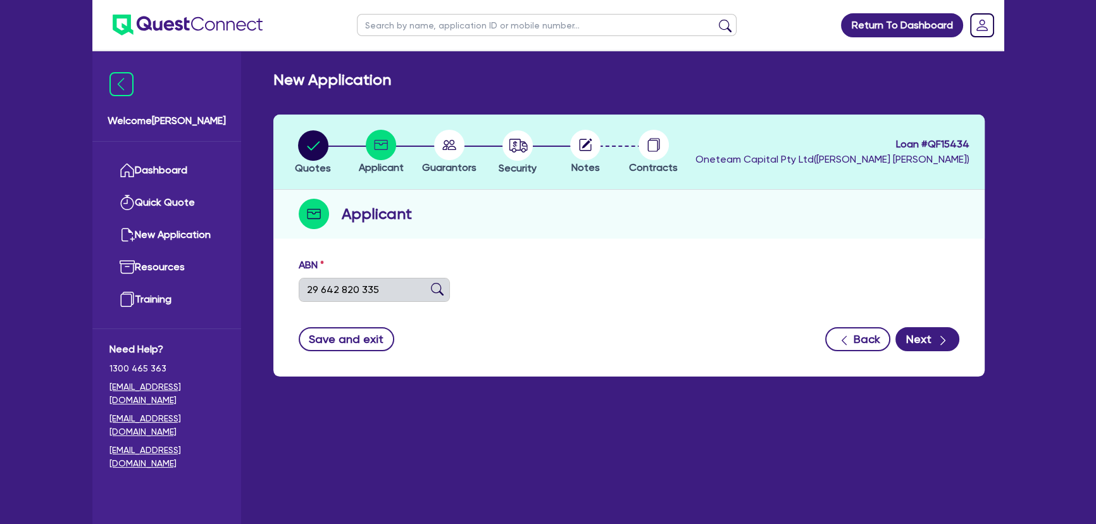
type input "AUSTRALIAN BOYS RENDERING AND PAINTING PTY LTD"
select select "COMPANY"
type input "21/07/2020"
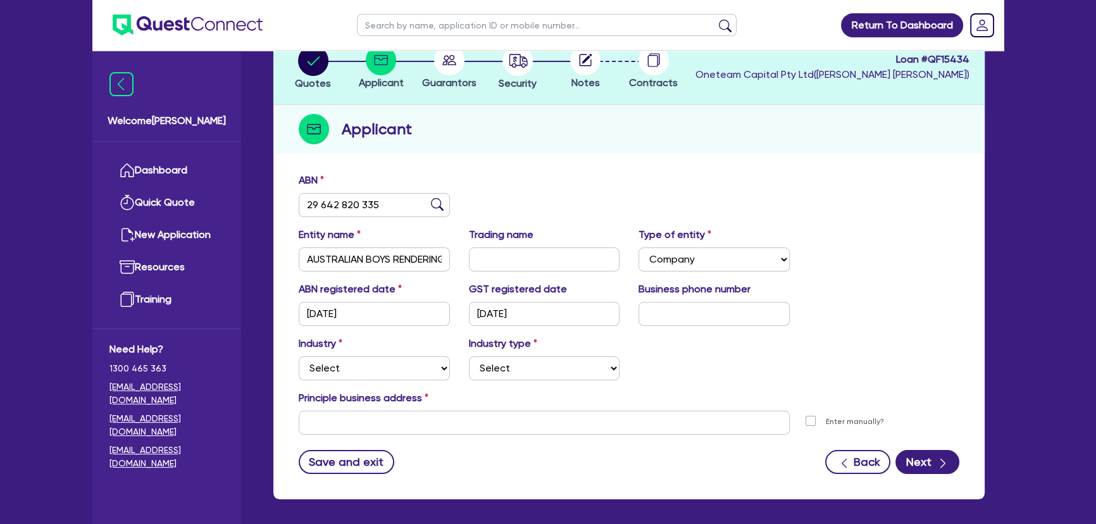
scroll to position [137, 0]
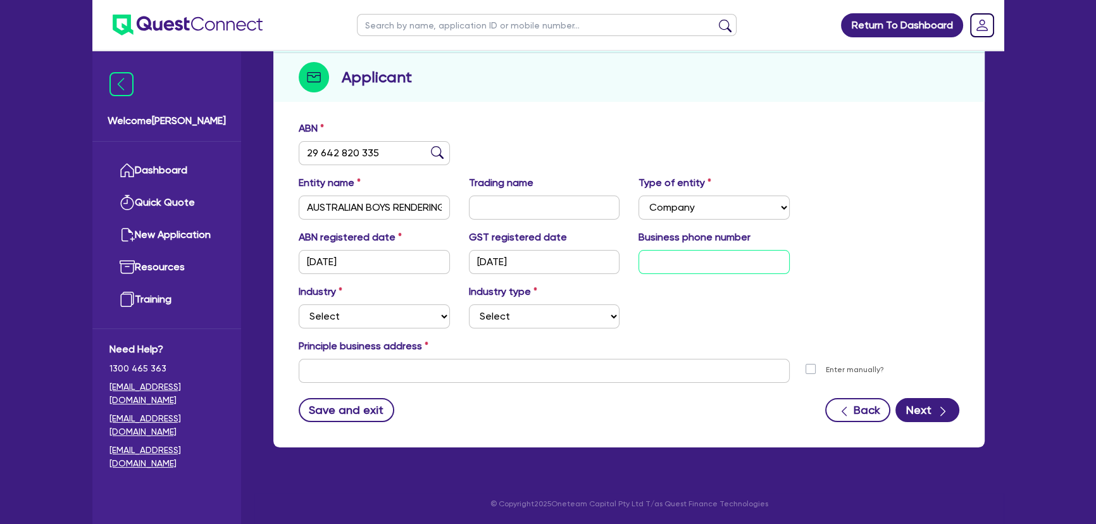
click at [678, 271] on input "text" at bounding box center [713, 262] width 151 height 24
click at [699, 264] on input "text" at bounding box center [713, 262] width 151 height 24
paste input "4 8847 2232"
type input "04 8847 2232"
click at [354, 319] on select "Select Accomodation & Food Services Administrative & Support Services Agricultu…" at bounding box center [374, 316] width 151 height 24
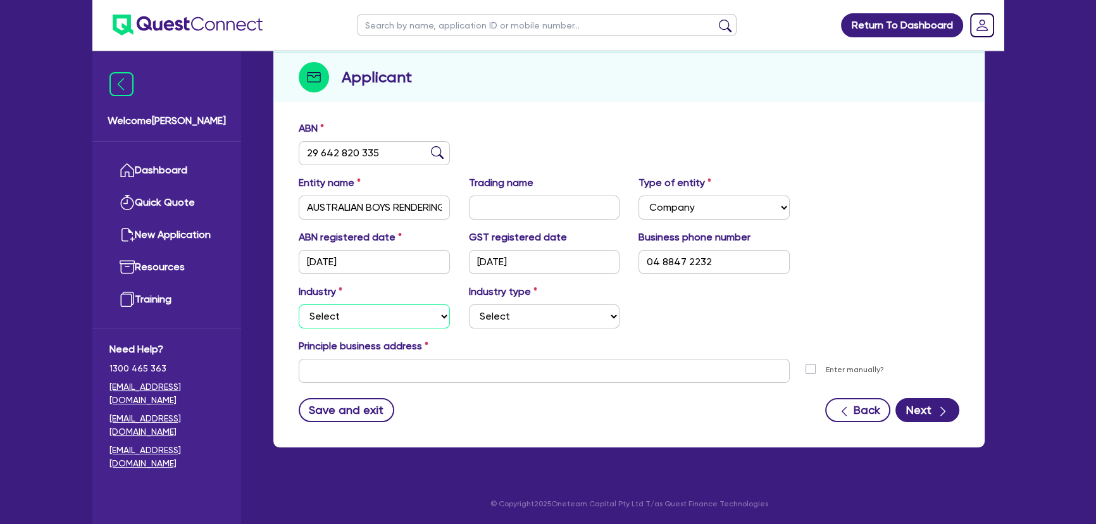
select select "BUILDING_CONSTRUCTION"
click at [299, 304] on select "Select Accomodation & Food Services Administrative & Support Services Agricultu…" at bounding box center [374, 316] width 151 height 24
click at [506, 314] on select "Select Trades People Providing Services Direct to Consumers Trades People Provi…" at bounding box center [544, 316] width 151 height 24
click at [469, 304] on select "Select Trades People Providing Services Direct to Consumers Trades People Provi…" at bounding box center [544, 316] width 151 height 24
click at [526, 303] on div "Industry type Select Trades People Providing Services Direct to Consumers Trade…" at bounding box center [544, 306] width 170 height 44
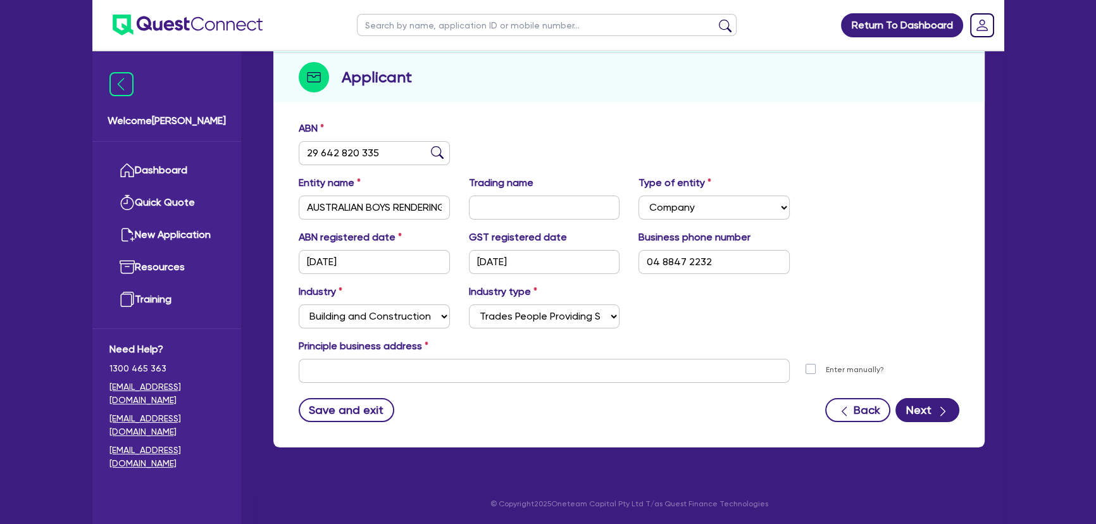
click at [537, 302] on div "Industry type Select Trades People Providing Services Direct to Consumers Trade…" at bounding box center [544, 306] width 170 height 44
click at [537, 318] on select "Select Trades People Providing Services Direct to Consumers Trades People Provi…" at bounding box center [544, 316] width 151 height 24
select select "TRADES_SERVICES_CONSUMERS"
click at [469, 304] on select "Select Trades People Providing Services Direct to Consumers Trades People Provi…" at bounding box center [544, 316] width 151 height 24
click at [452, 366] on input "text" at bounding box center [544, 371] width 491 height 24
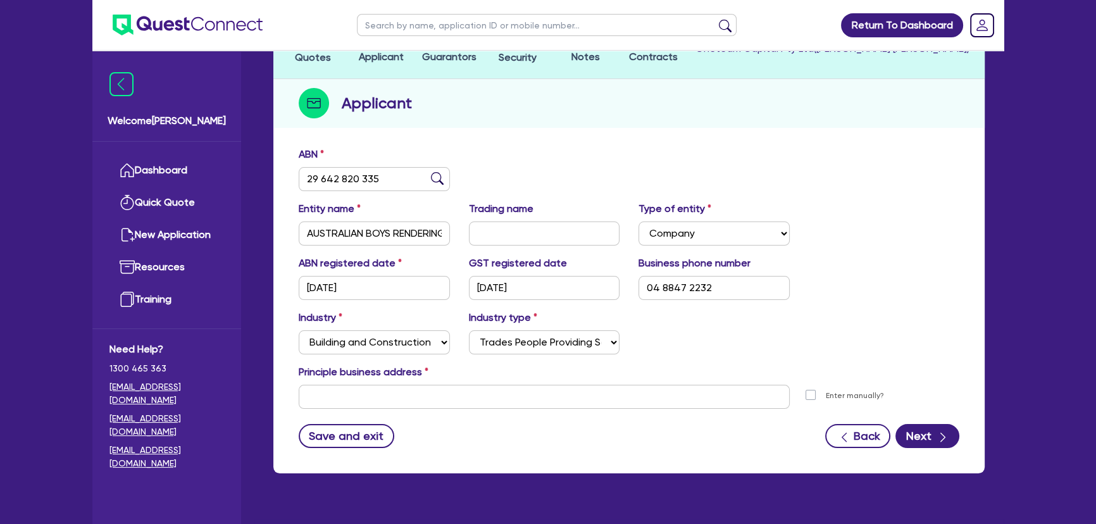
scroll to position [0, 0]
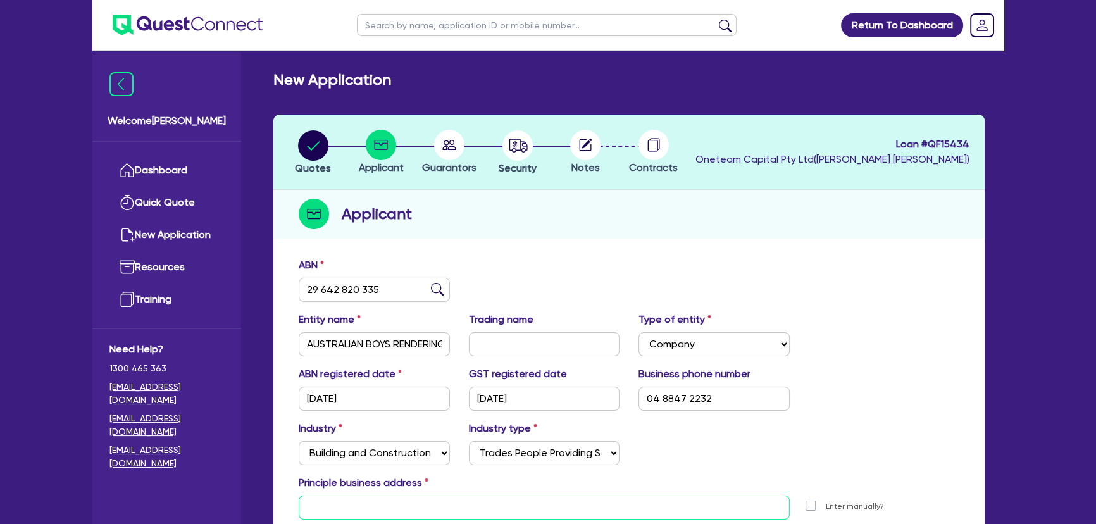
click at [504, 505] on input "text" at bounding box center [544, 507] width 491 height 24
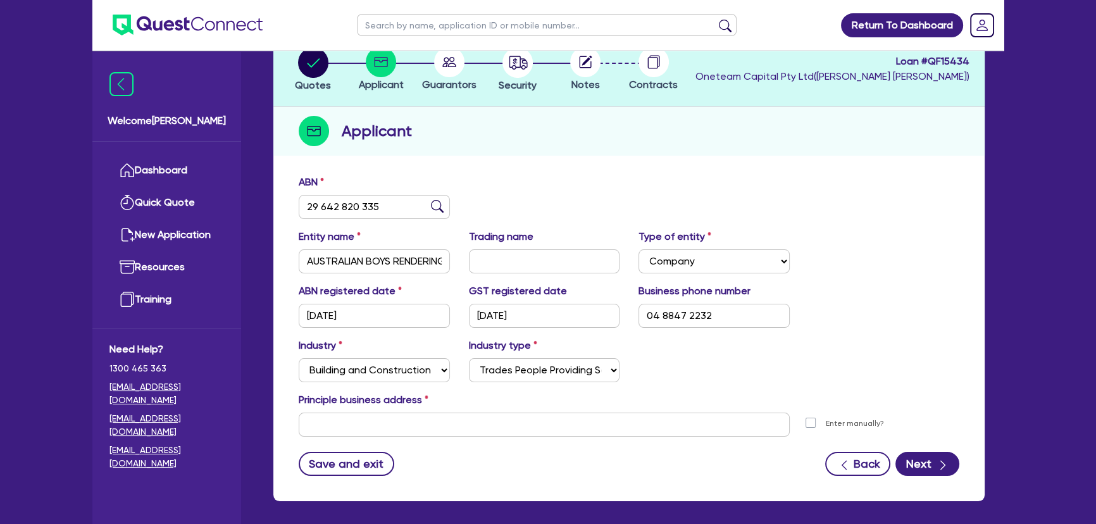
scroll to position [137, 0]
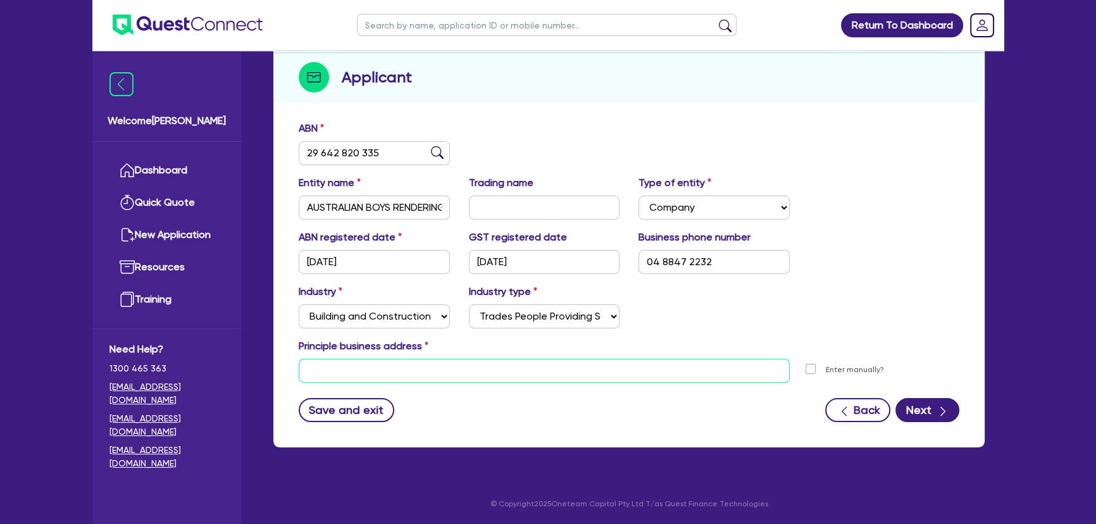
click at [399, 380] on input "text" at bounding box center [544, 371] width 491 height 24
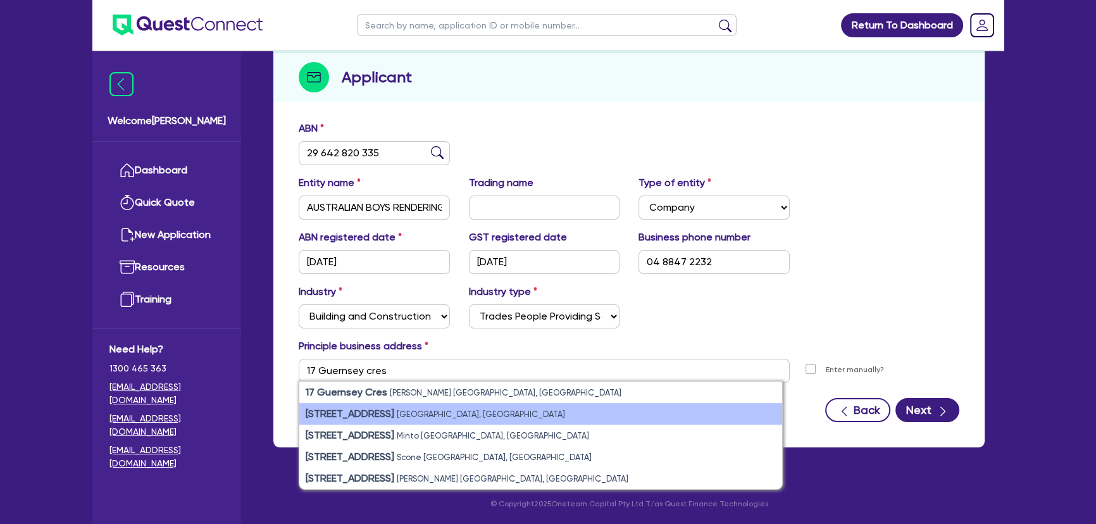
click at [428, 416] on small "Salisbury North SA, Australia" at bounding box center [481, 413] width 168 height 9
type input "17 Guernsey Cres Salisbury North SA 5108"
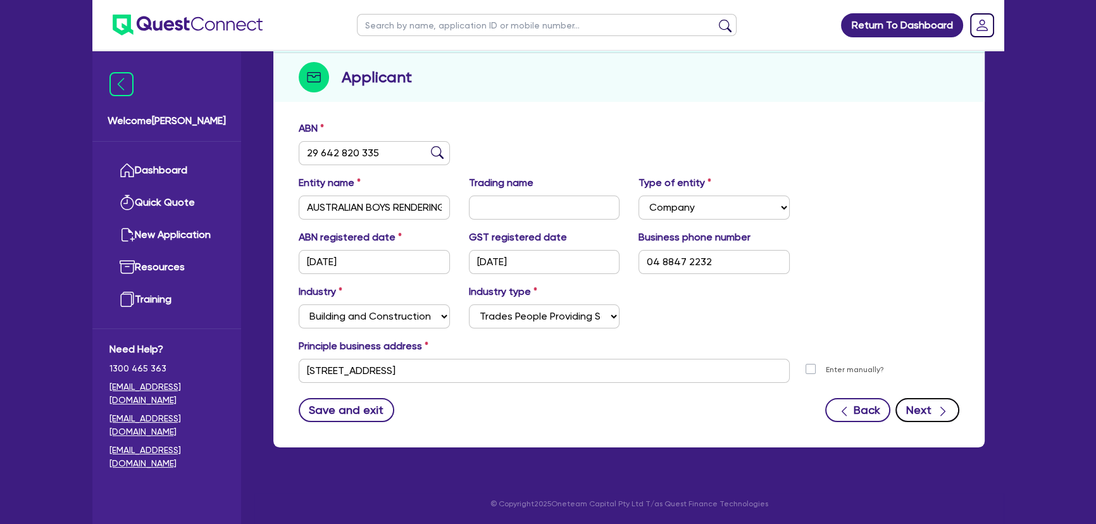
click at [937, 409] on icon "button" at bounding box center [942, 411] width 13 height 13
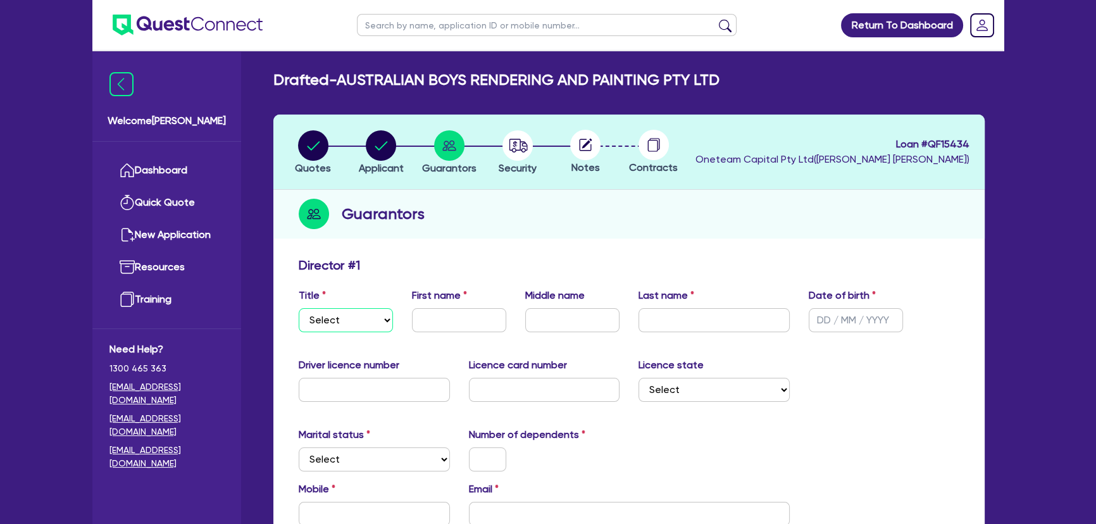
click at [345, 320] on select "Select Mr Mrs Ms Miss Dr" at bounding box center [346, 320] width 94 height 24
click at [337, 327] on select "Select Mr Mrs Ms Miss Dr" at bounding box center [346, 320] width 94 height 24
select select "MR"
click at [299, 308] on select "Select Mr Mrs Ms Miss Dr" at bounding box center [346, 320] width 94 height 24
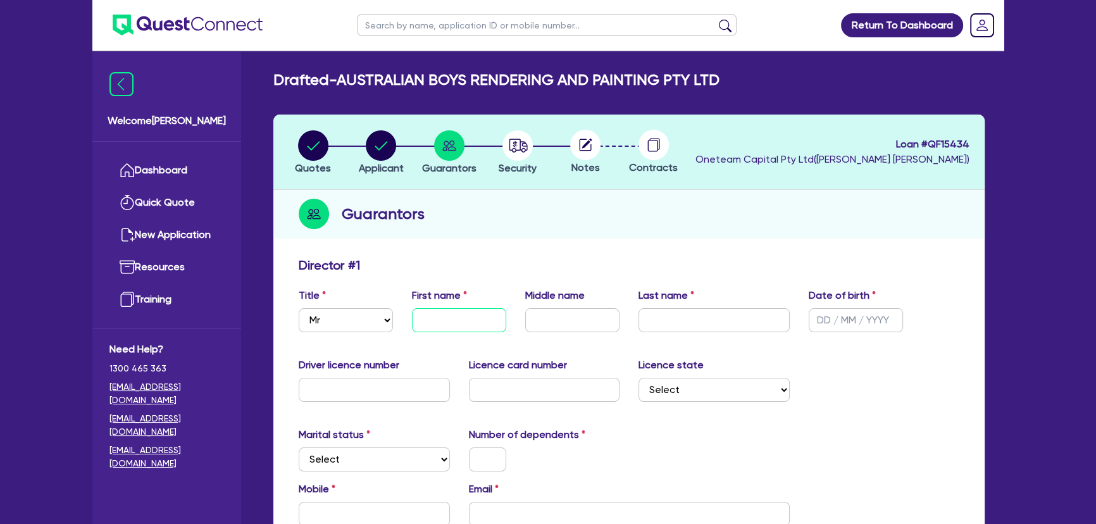
click at [450, 309] on input "text" at bounding box center [459, 320] width 94 height 24
type input "Hasan"
click at [550, 329] on input "text" at bounding box center [572, 320] width 94 height 24
type input "AL"
click at [679, 319] on input "text" at bounding box center [713, 320] width 151 height 24
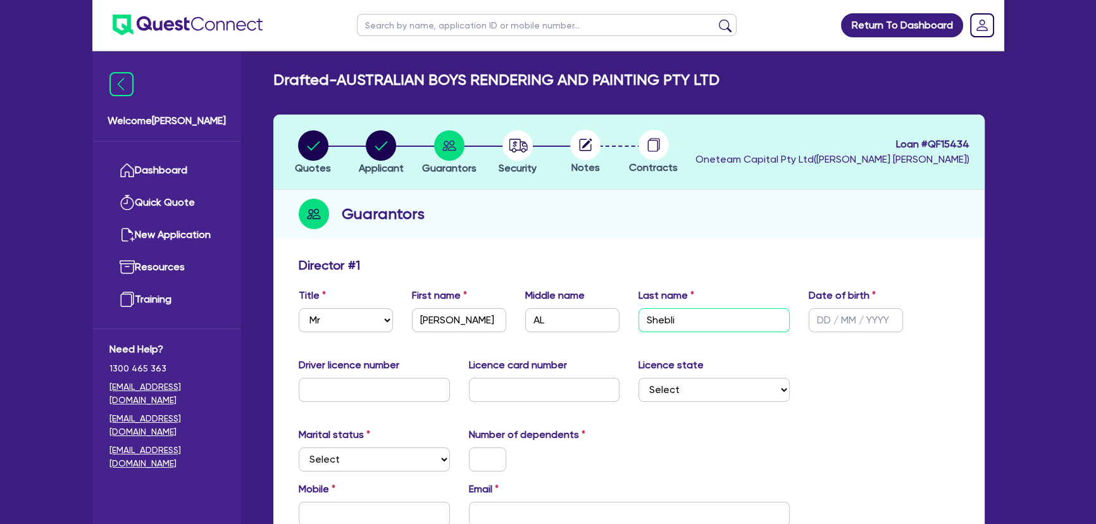
type input "Shebli"
click at [819, 323] on input "text" at bounding box center [855, 320] width 94 height 24
type input "01/10/1998"
drag, startPoint x: 924, startPoint y: 432, endPoint x: 865, endPoint y: 426, distance: 59.1
click at [922, 432] on div "Marital status Select Single Married De Facto / Partner Number of dependents" at bounding box center [628, 454] width 679 height 54
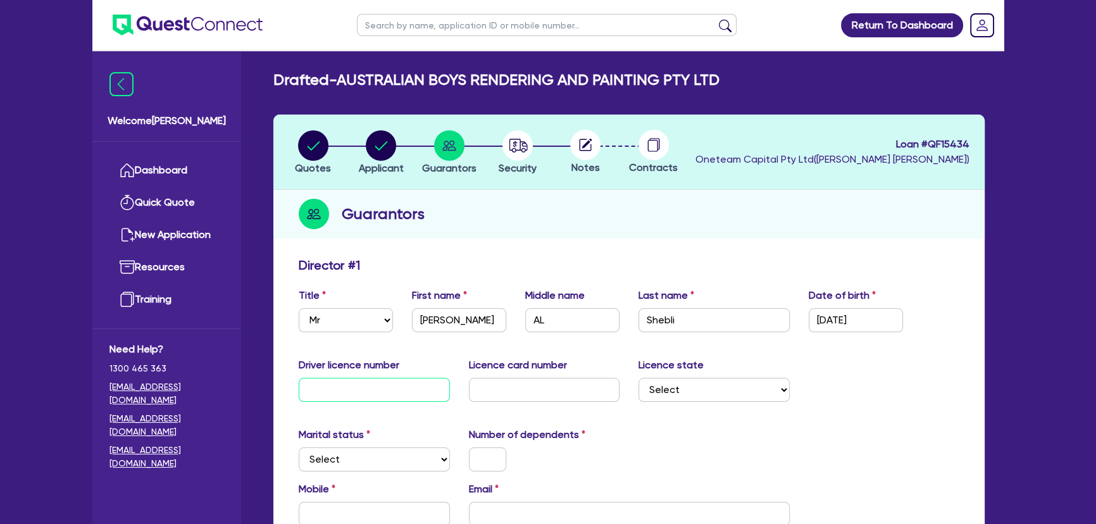
click at [323, 386] on input "text" at bounding box center [374, 390] width 151 height 24
click at [517, 385] on input "text" at bounding box center [544, 390] width 151 height 24
type input "D03592204"
click at [654, 392] on select "Select NSW VIC QLD TAS ACT SA NT WA" at bounding box center [713, 390] width 151 height 24
click at [675, 392] on select "Select NSW VIC QLD TAS ACT SA NT WA" at bounding box center [713, 390] width 151 height 24
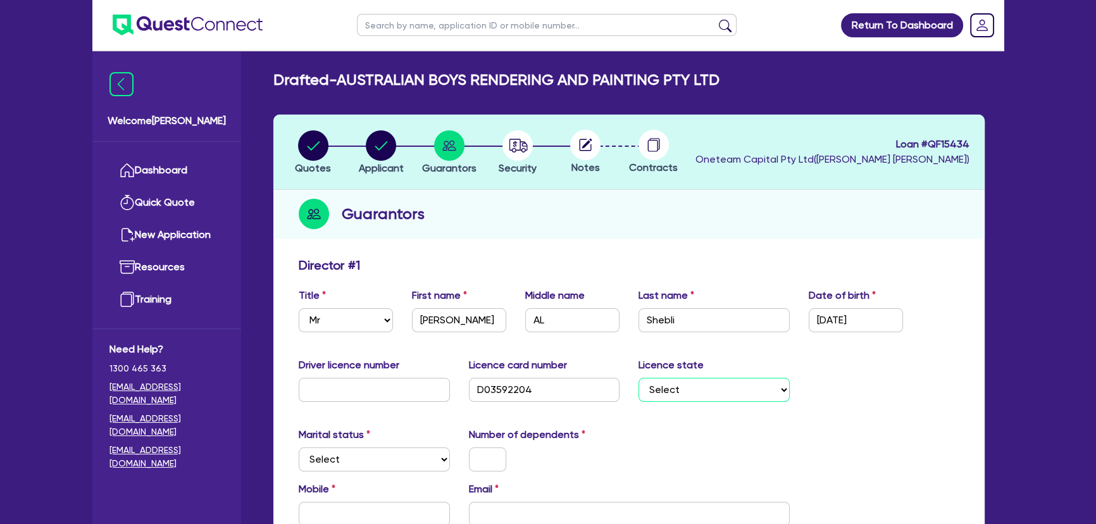
select select "SA"
click at [638, 378] on select "Select NSW VIC QLD TAS ACT SA NT WA" at bounding box center [713, 390] width 151 height 24
click at [375, 468] on select "Select Single Married De Facto / Partner" at bounding box center [374, 459] width 151 height 24
select select "SINGLE"
click at [299, 447] on select "Select Single Married De Facto / Partner" at bounding box center [374, 459] width 151 height 24
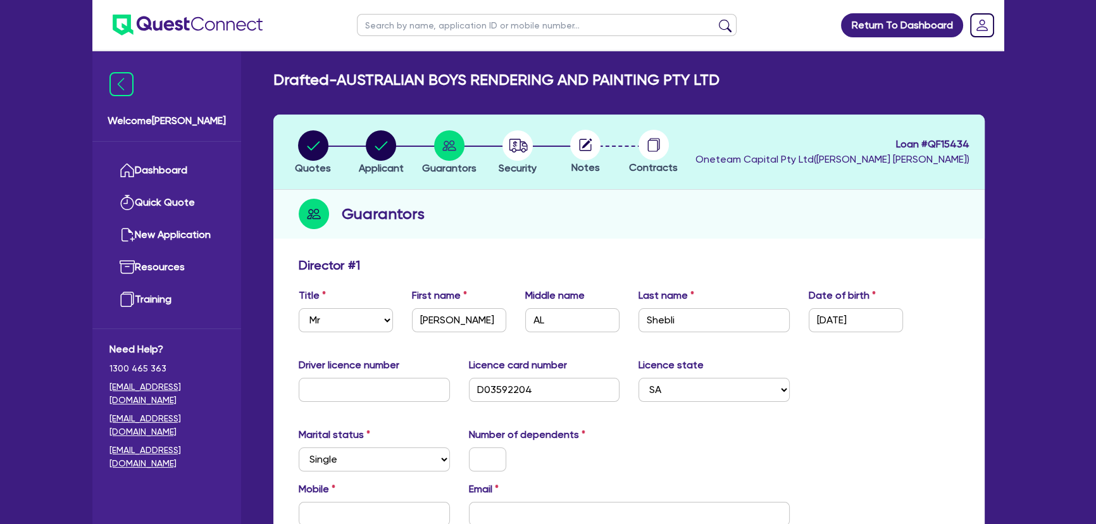
click at [483, 450] on div "Number of dependents" at bounding box center [544, 449] width 170 height 44
click at [483, 452] on input "text" at bounding box center [487, 459] width 37 height 24
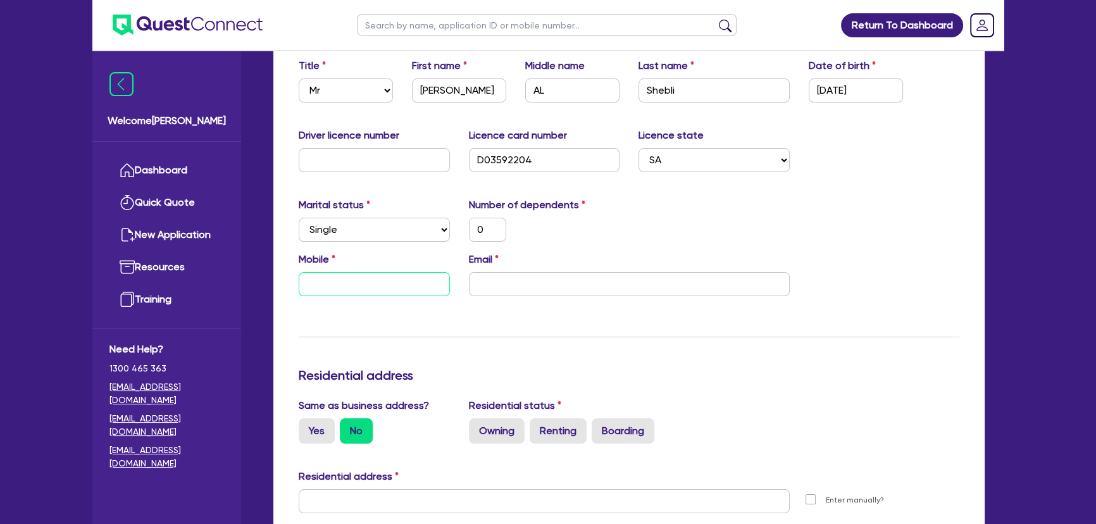
click at [361, 288] on input "text" at bounding box center [374, 284] width 151 height 24
click at [328, 285] on input "text" at bounding box center [374, 284] width 151 height 24
type input "0"
paste input "488 472 232"
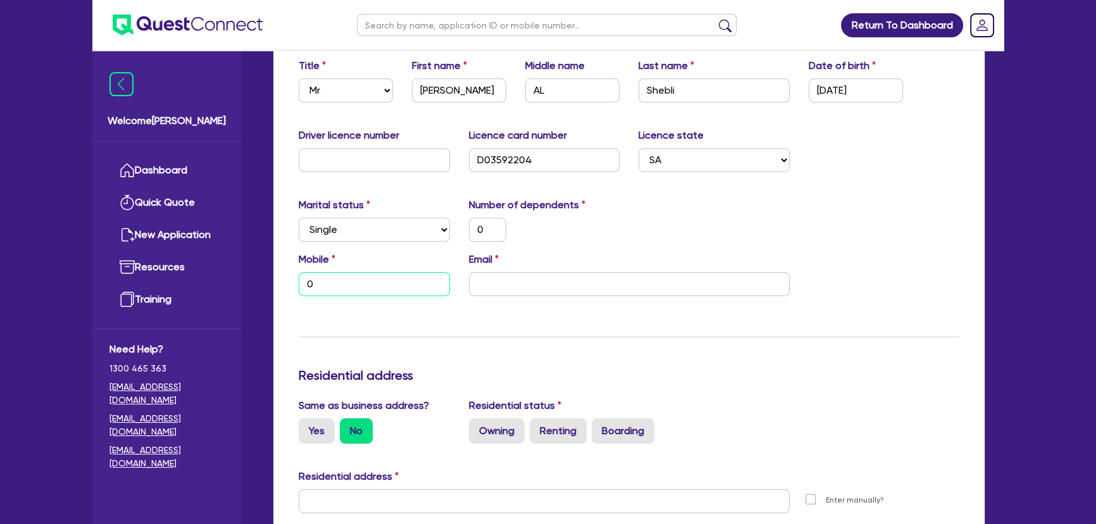
type input "0"
type input "0488 472 232"
click at [500, 282] on input "email" at bounding box center [629, 284] width 321 height 24
click at [634, 290] on input "email" at bounding box center [629, 284] width 321 height 24
paste input "hasanalshebli55@gmail.com"
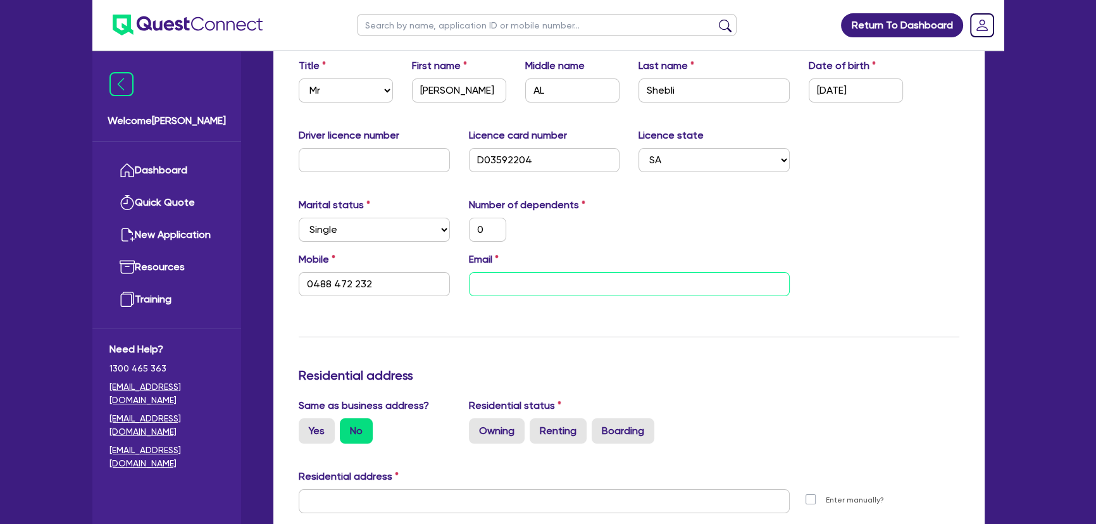
type input "0"
type input "0488 472 232"
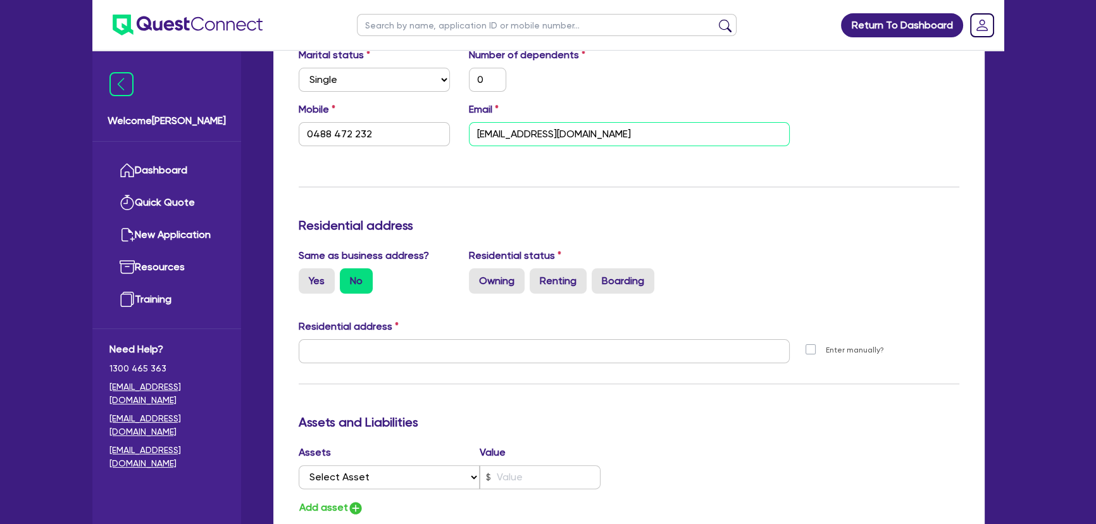
scroll to position [402, 0]
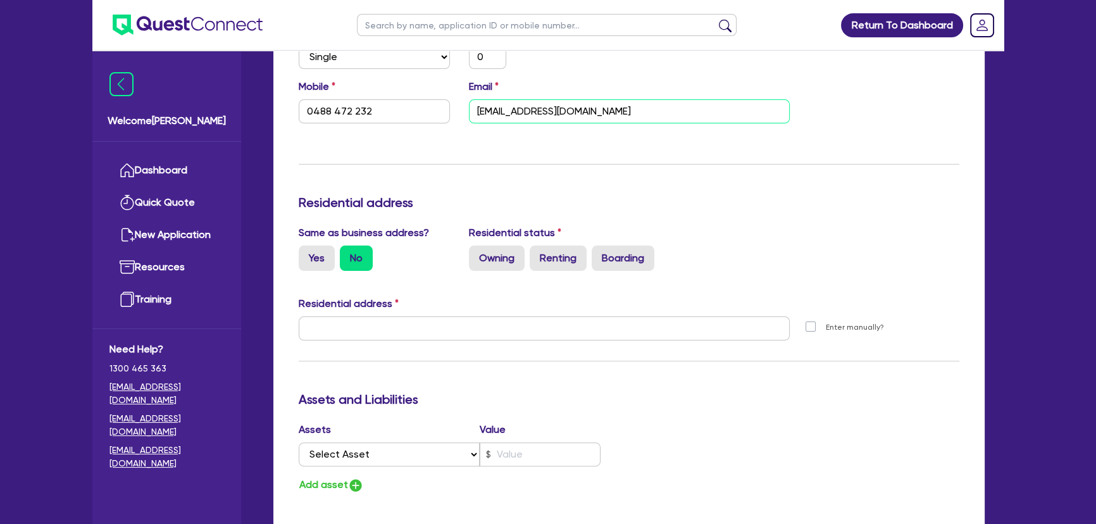
type input "hasanalshebli55@gmail.com"
click at [457, 286] on div "Update residential status for Director #1 Boarding is only acceptable when the …" at bounding box center [629, 323] width 660 height 936
click at [706, 141] on div "Update residential status for Director #1 Boarding is only acceptable when the …" at bounding box center [629, 323] width 660 height 936
click at [324, 259] on label "Yes" at bounding box center [317, 257] width 36 height 25
click at [307, 254] on input "Yes" at bounding box center [303, 249] width 8 height 8
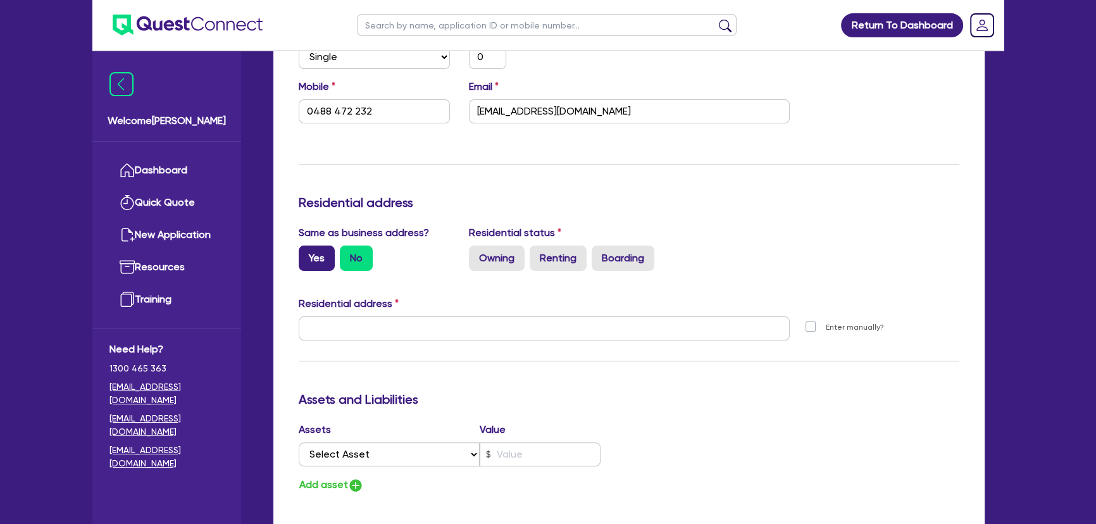
radio input "true"
type input "0"
type input "0488 472 232"
type input "17 Guernsey Cres Salisbury North SA 5108"
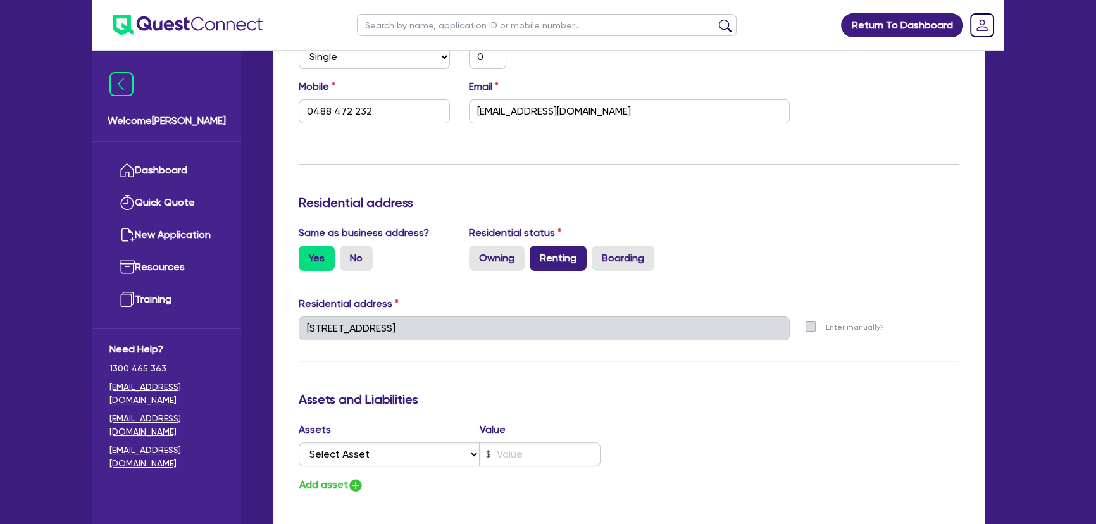
click at [552, 259] on label "Renting" at bounding box center [558, 257] width 57 height 25
click at [538, 254] on input "Renting" at bounding box center [534, 249] width 8 height 8
radio input "true"
type input "0"
type input "0488 472 232"
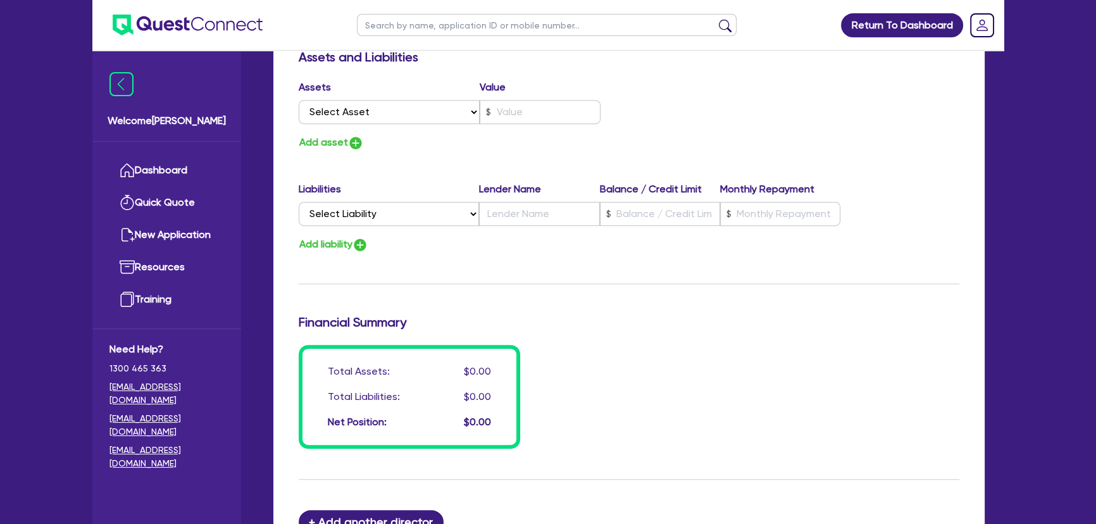
scroll to position [747, 0]
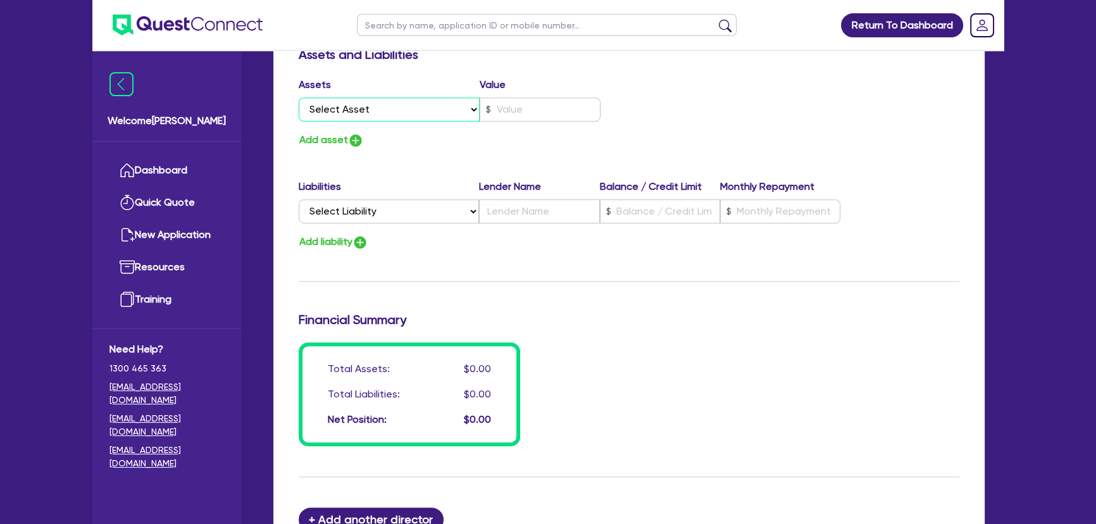
click at [431, 113] on select "Select Asset Cash Property Investment property Vehicle Truck Trailer Equipment …" at bounding box center [389, 109] width 181 height 24
select select "CASH"
click at [299, 97] on select "Select Asset Cash Property Investment property Vehicle Truck Trailer Equipment …" at bounding box center [389, 109] width 181 height 24
type input "0"
type input "0488 472 232"
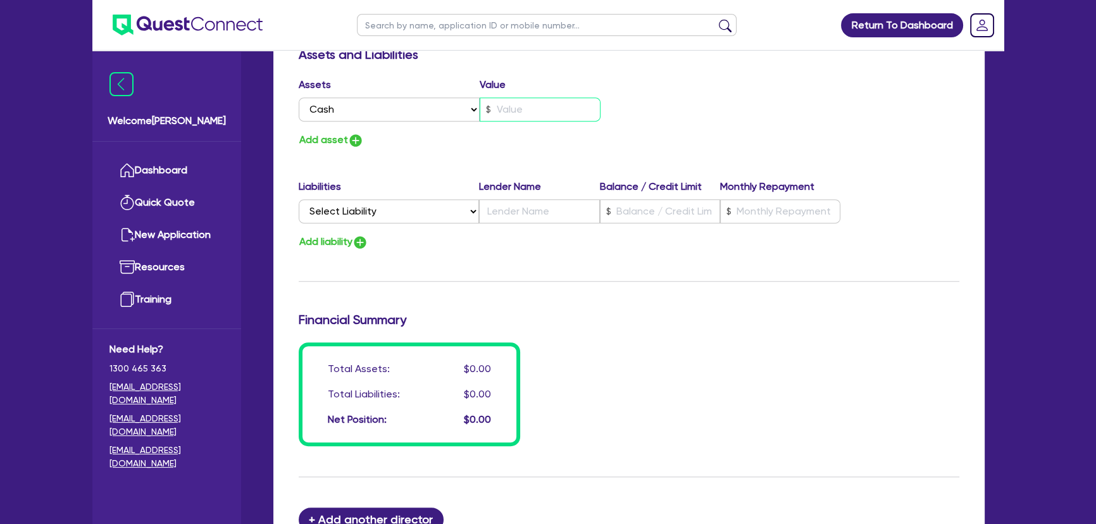
click at [502, 109] on input "text" at bounding box center [540, 109] width 121 height 24
type input "0"
type input "0488 472 232"
type input "3"
type input "0"
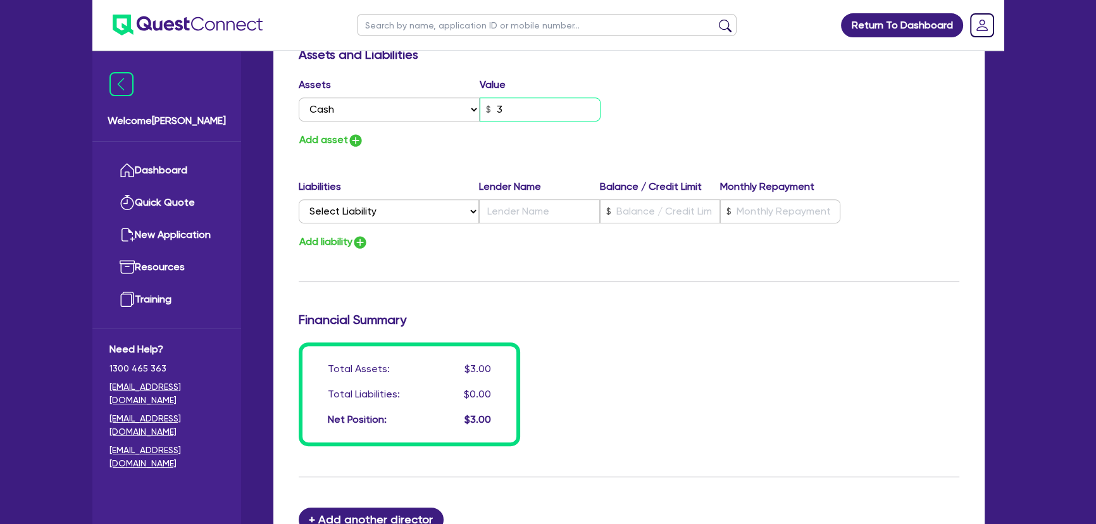
type input "0488 472 232"
type input "30"
type input "0"
type input "0488 472 232"
type input "300"
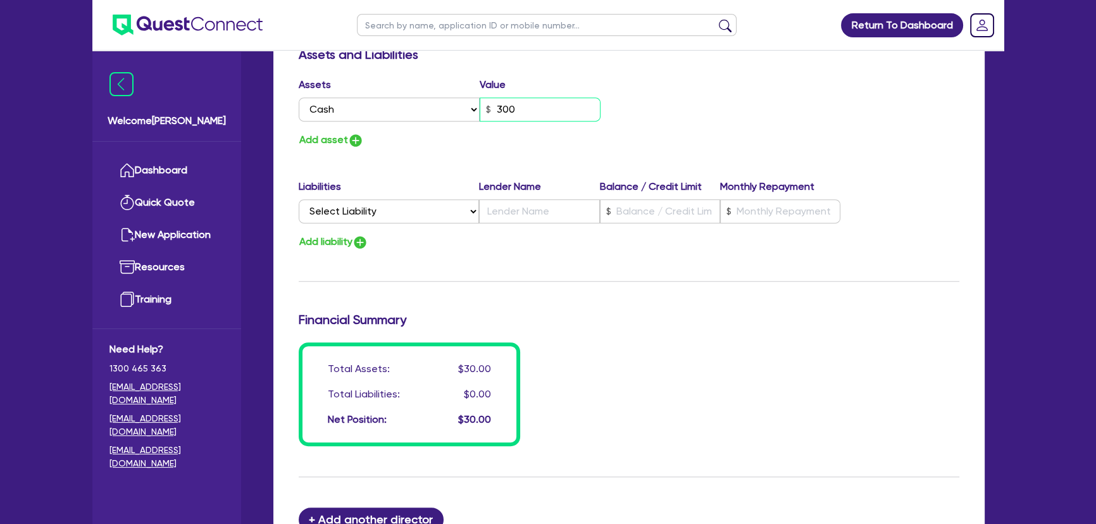
type input "0"
type input "0488 472 232"
type input "3,000"
type input "0"
type input "0488 472 232"
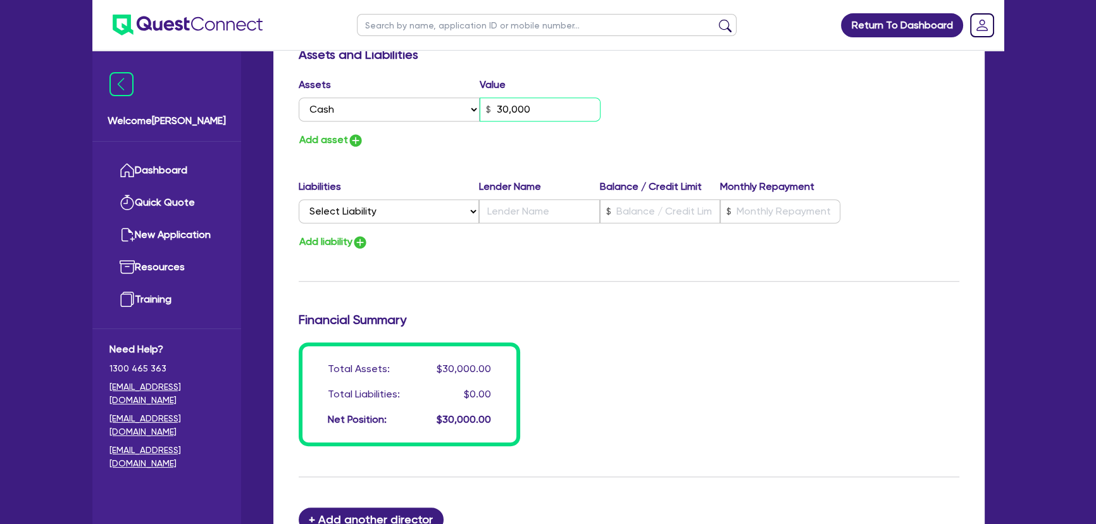
type input "30,000"
click at [354, 144] on img "button" at bounding box center [355, 140] width 15 height 15
type input "0"
type input "0488 472 232"
type input "30,000"
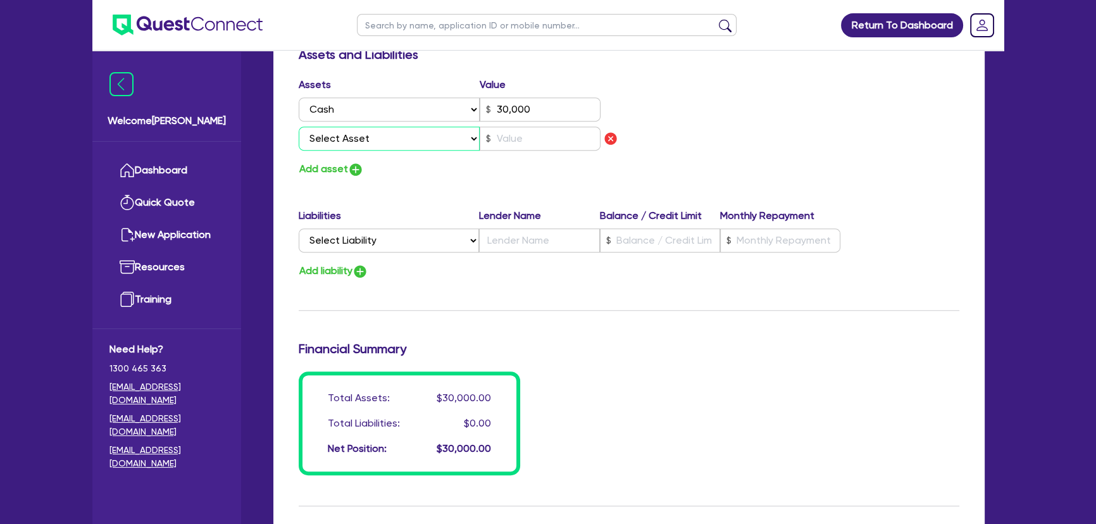
click at [361, 146] on select "Select Asset Cash Property Investment property Vehicle Truck Trailer Equipment …" at bounding box center [389, 139] width 181 height 24
select select "VEHICLE"
click at [299, 127] on select "Select Asset Cash Property Investment property Vehicle Truck Trailer Equipment …" at bounding box center [389, 139] width 181 height 24
type input "0"
type input "0488 472 232"
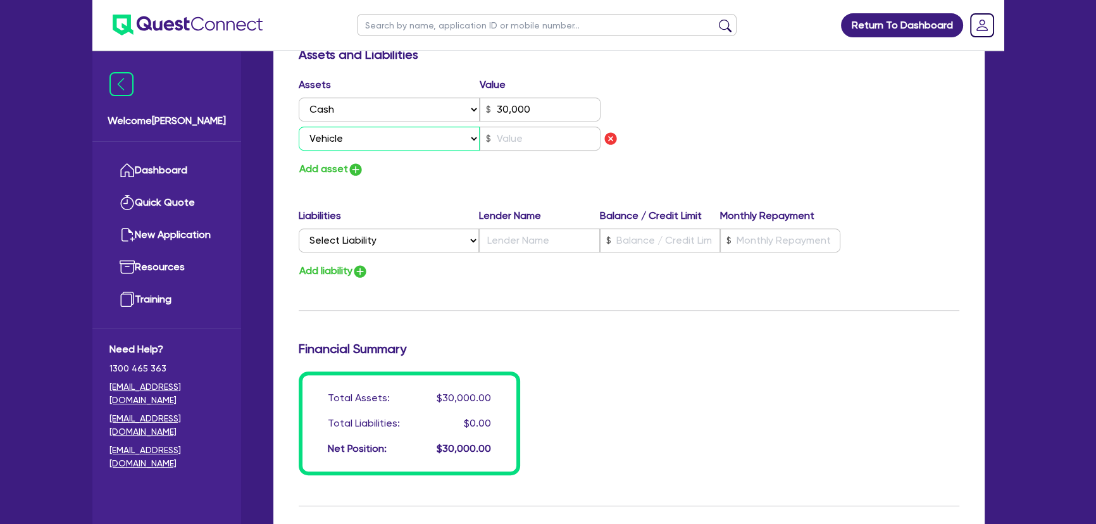
type input "30,000"
click at [535, 142] on input "text" at bounding box center [540, 139] width 121 height 24
type input "0"
type input "0488 472 232"
type input "30,000"
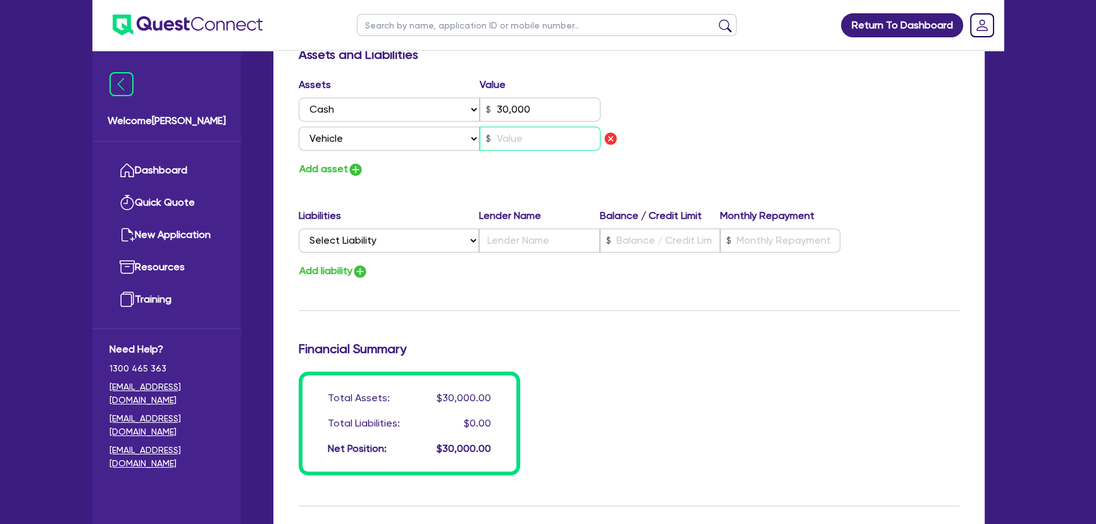
type input "4"
type input "0"
type input "0488 472 232"
type input "30,000"
type input "40"
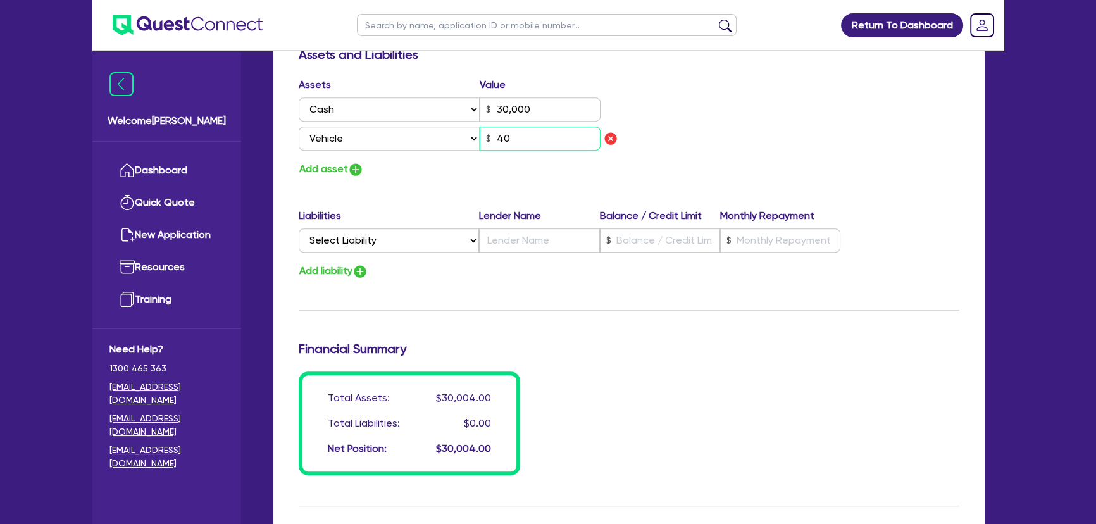
type input "0"
type input "0488 472 232"
type input "30,000"
type input "400"
type input "0"
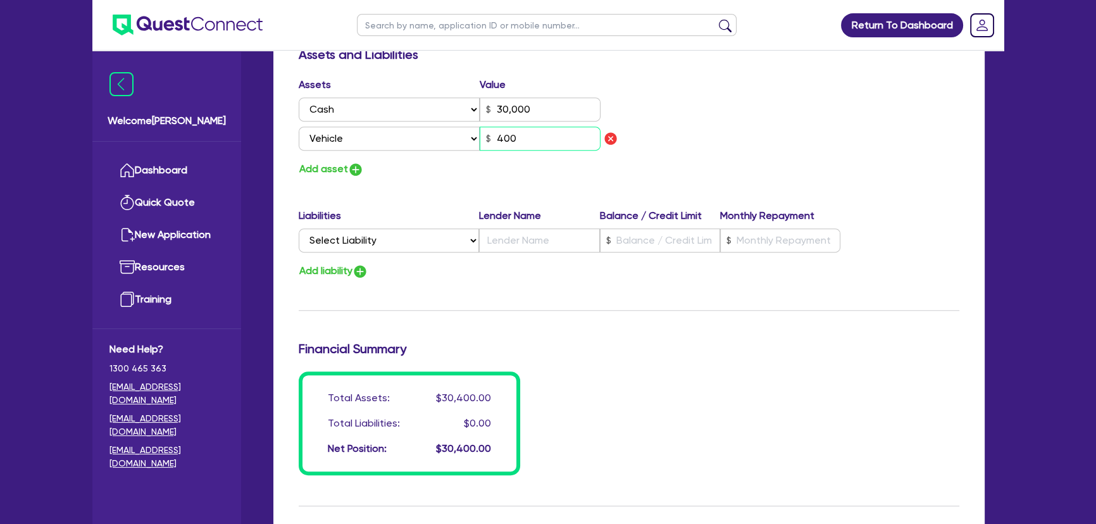
type input "0488 472 232"
type input "30,000"
type input "4,000"
type input "0"
type input "0488 472 232"
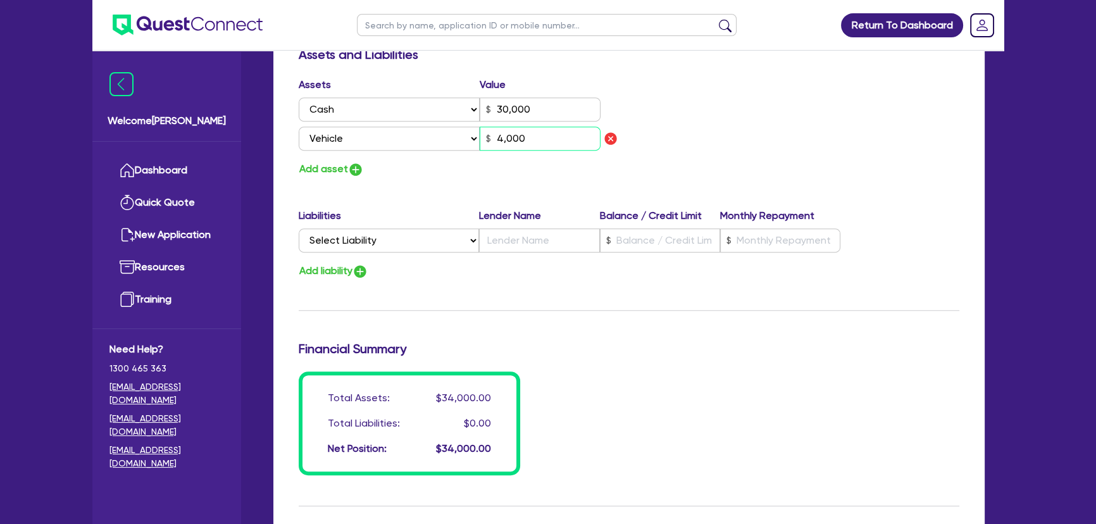
type input "30,000"
type input "40,000"
click at [362, 168] on img "button" at bounding box center [355, 169] width 15 height 15
type input "0"
type input "0488 472 232"
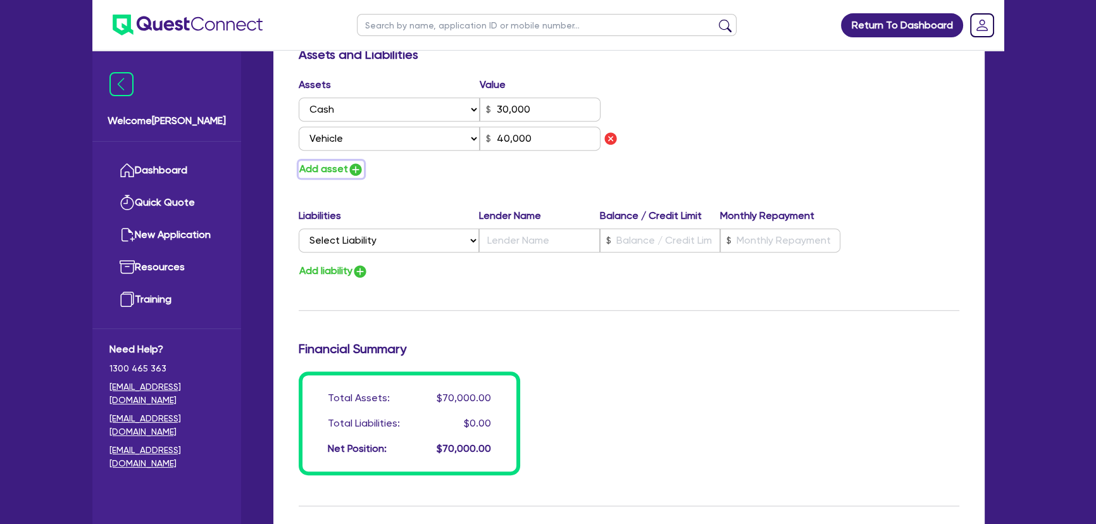
type input "30,000"
type input "40,000"
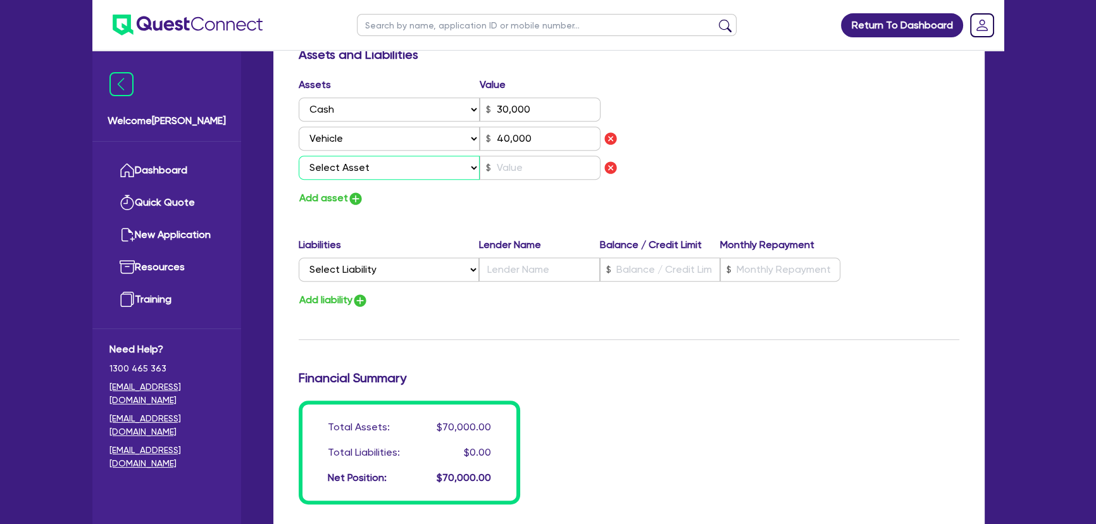
click at [364, 164] on select "Select Asset Cash Property Investment property Vehicle Truck Trailer Equipment …" at bounding box center [389, 168] width 181 height 24
select select "VEHICLE"
click at [299, 156] on select "Select Asset Cash Property Investment property Vehicle Truck Trailer Equipment …" at bounding box center [389, 168] width 181 height 24
type input "0"
type input "0488 472 232"
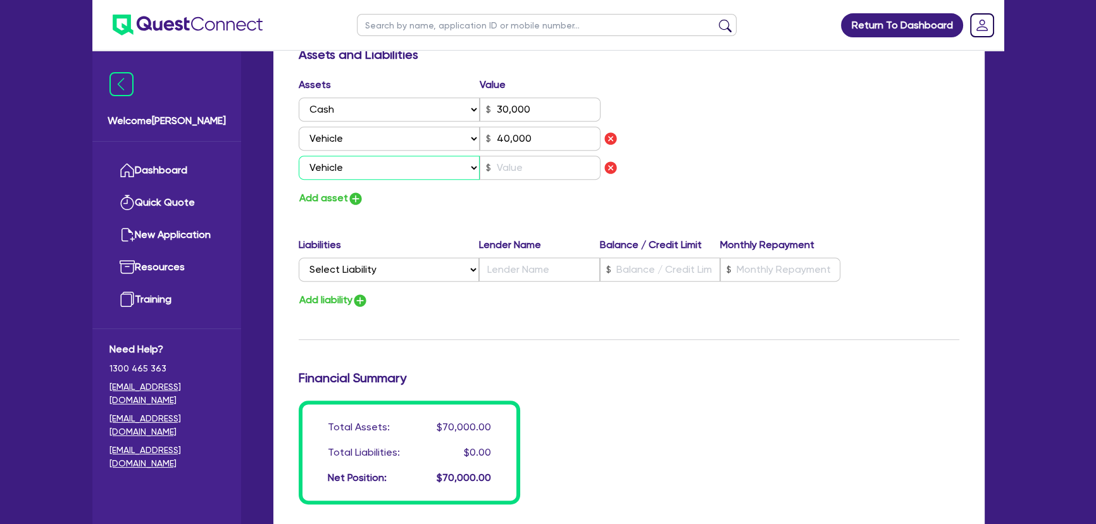
type input "30,000"
type input "40,000"
click at [549, 175] on input "text" at bounding box center [540, 168] width 121 height 24
type input "0"
type input "0488 472 232"
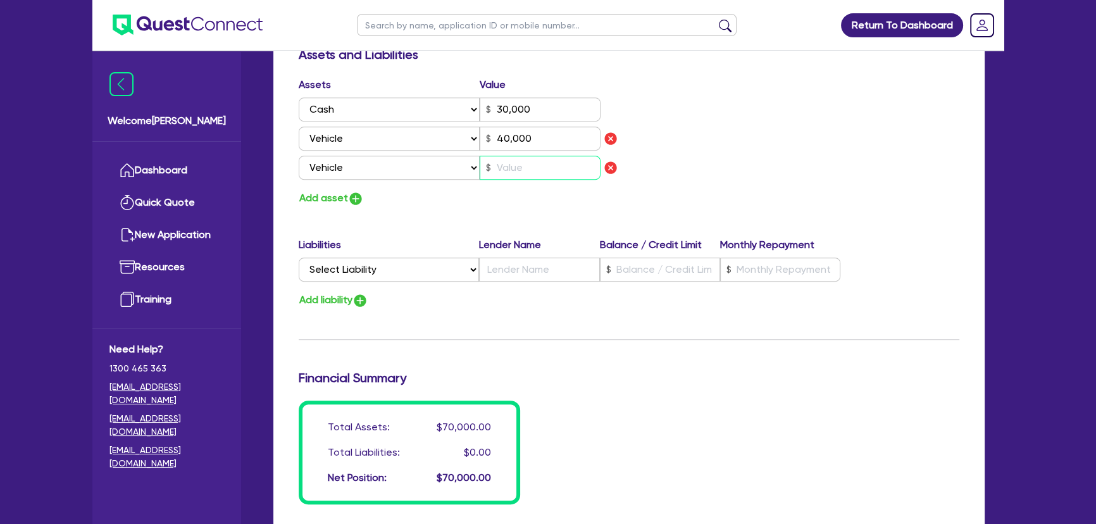
type input "30,000"
type input "40,000"
type input "2"
type input "0"
type input "0488 472 232"
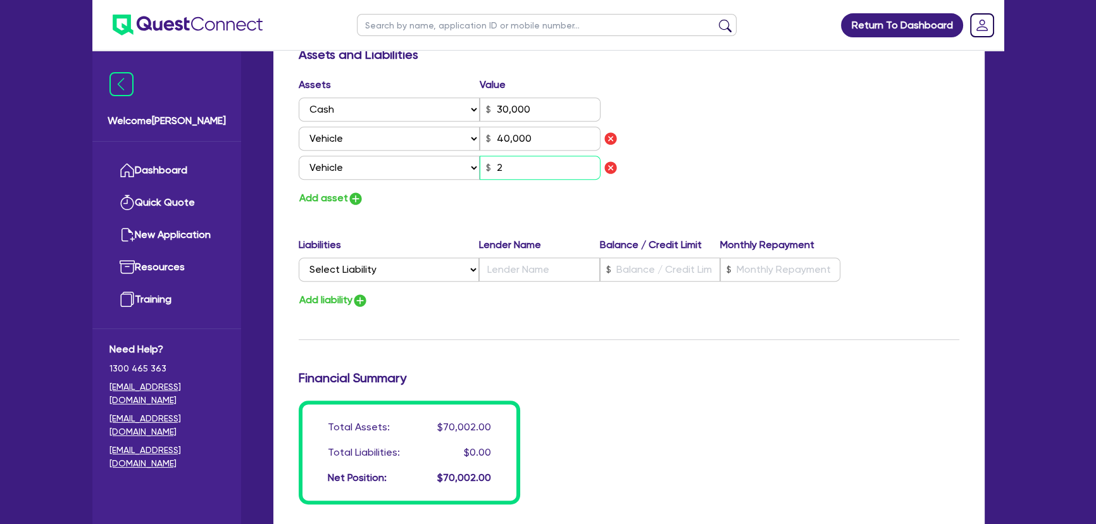
type input "30,000"
type input "40,000"
type input "20"
type input "0"
type input "0488 472 232"
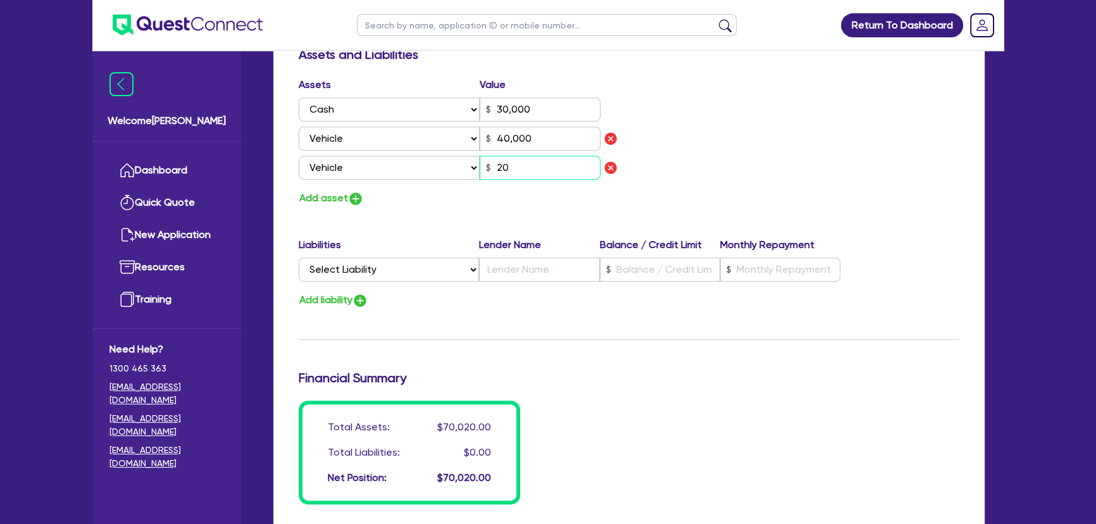
type input "30,000"
type input "40,000"
type input "200"
type input "0"
type input "0488 472 232"
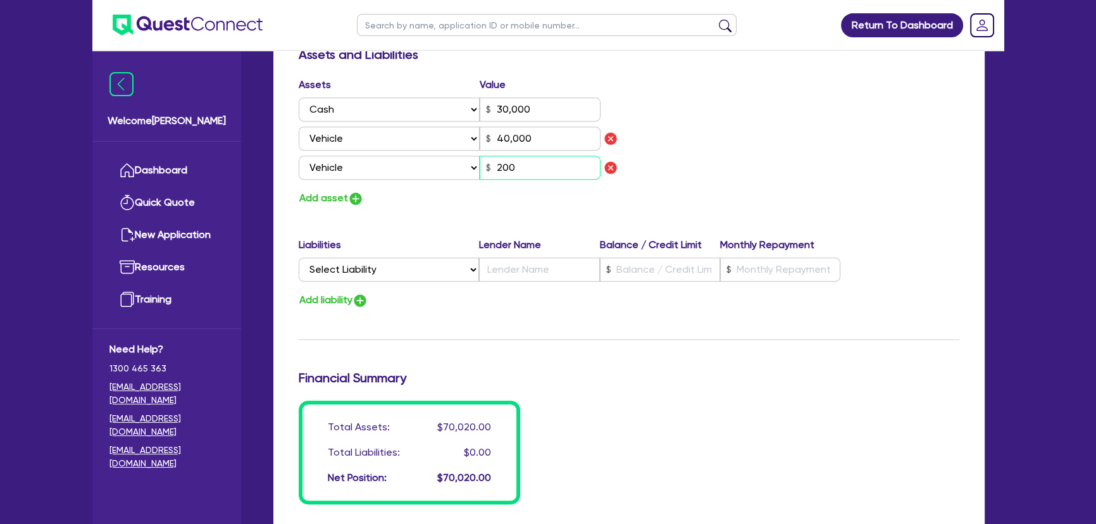
type input "30,000"
type input "40,000"
type input "2,000"
type input "0"
type input "0488 472 232"
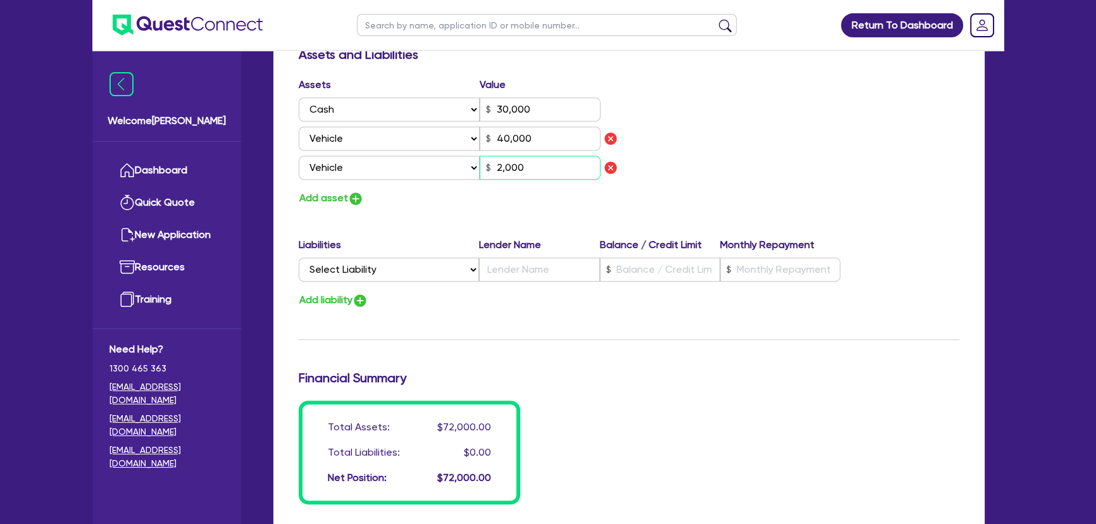
type input "30,000"
type input "40,000"
type input "20,000"
click at [356, 191] on img "button" at bounding box center [355, 198] width 15 height 15
type input "0"
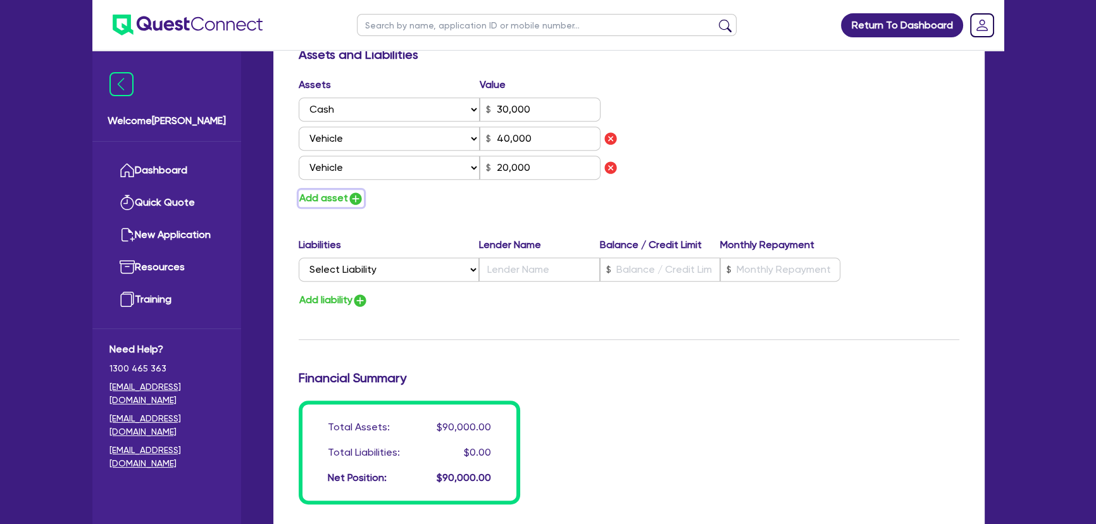
type input "0488 472 232"
type input "30,000"
type input "40,000"
type input "20,000"
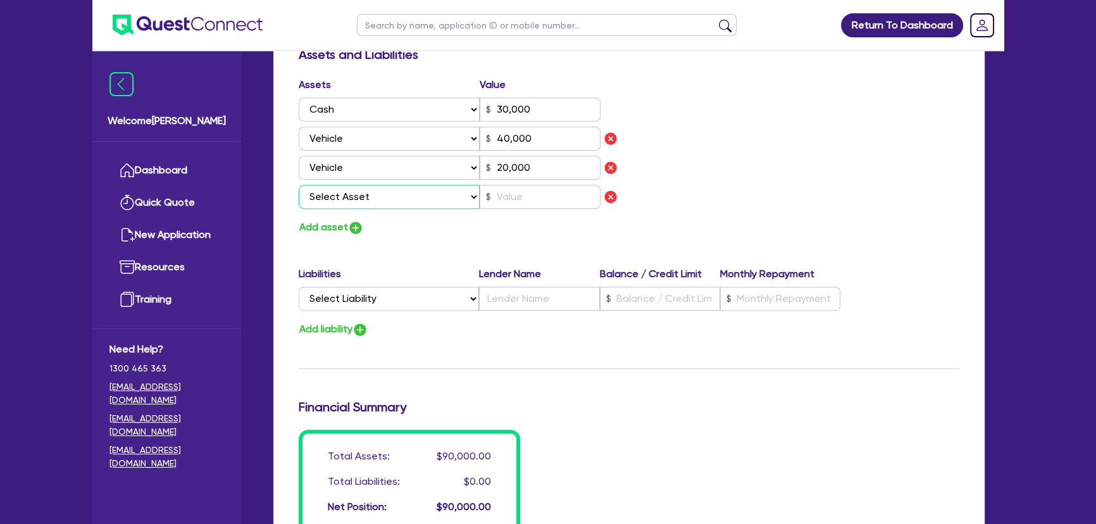
drag, startPoint x: 361, startPoint y: 197, endPoint x: 362, endPoint y: 204, distance: 7.8
click at [361, 197] on select "Select Asset Cash Property Investment property Vehicle Truck Trailer Equipment …" at bounding box center [389, 197] width 181 height 24
select select "TRAILER"
click at [299, 185] on select "Select Asset Cash Property Investment property Vehicle Truck Trailer Equipment …" at bounding box center [389, 197] width 181 height 24
type input "0"
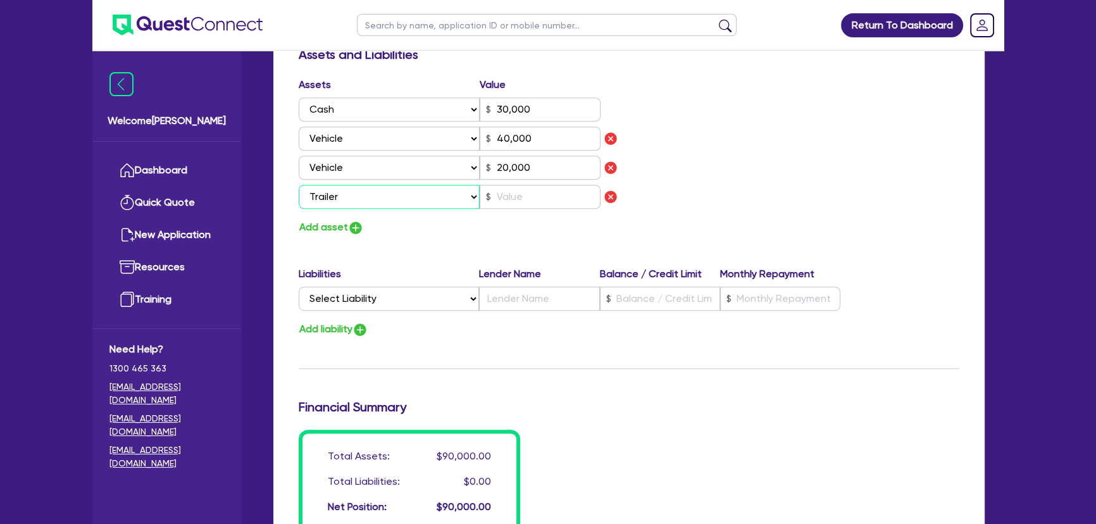
type input "0488 472 232"
type input "30,000"
type input "40,000"
type input "20,000"
click at [496, 207] on input "text" at bounding box center [540, 197] width 121 height 24
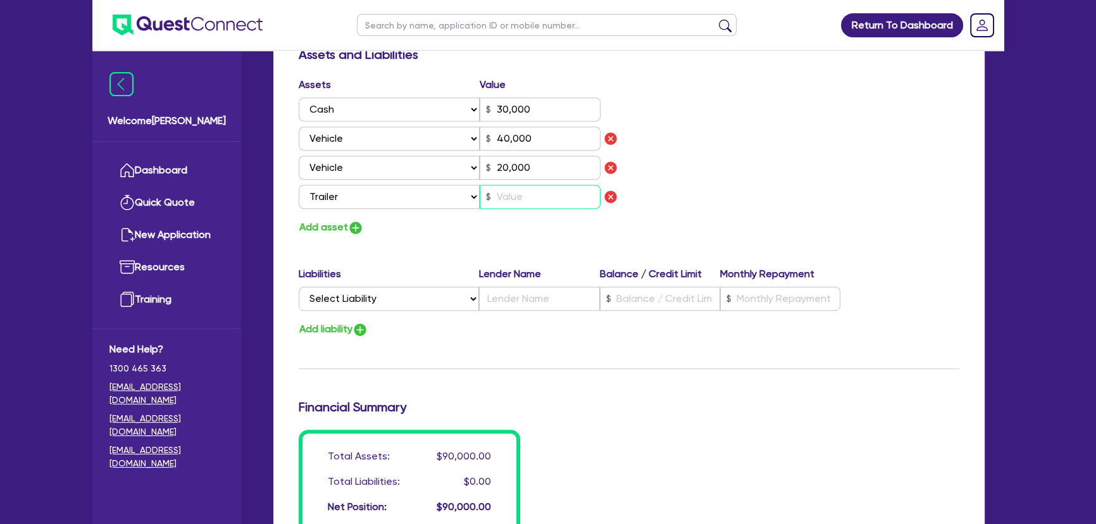
type input "0"
type input "0488 472 232"
type input "30,000"
type input "40,000"
type input "20,000"
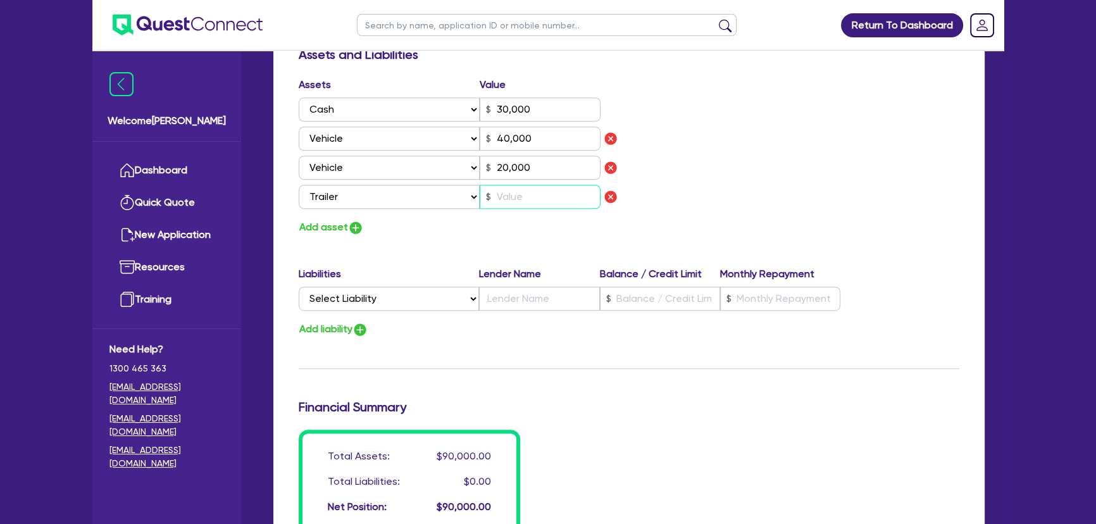
type input "1"
type input "0"
type input "0488 472 232"
type input "30,000"
type input "40,000"
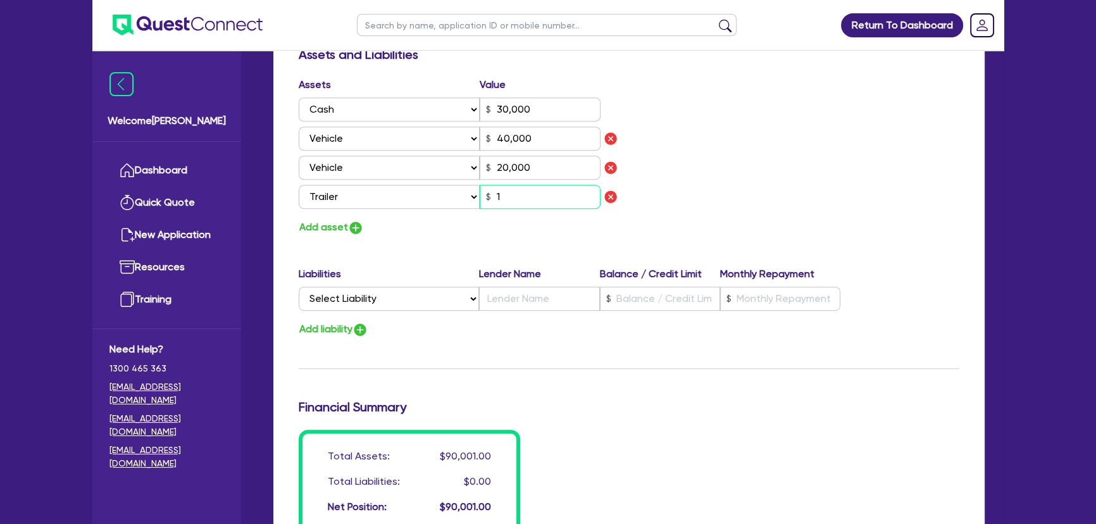
type input "20,000"
type input "15"
type input "0"
type input "0488 472 232"
type input "30,000"
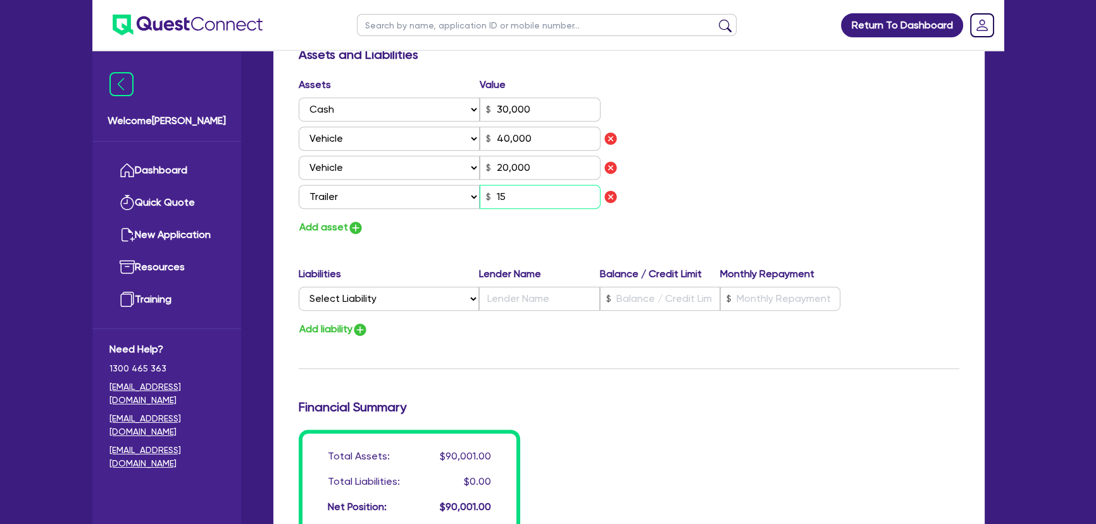
type input "40,000"
type input "20,000"
type input "150"
type input "0"
type input "0488 472 232"
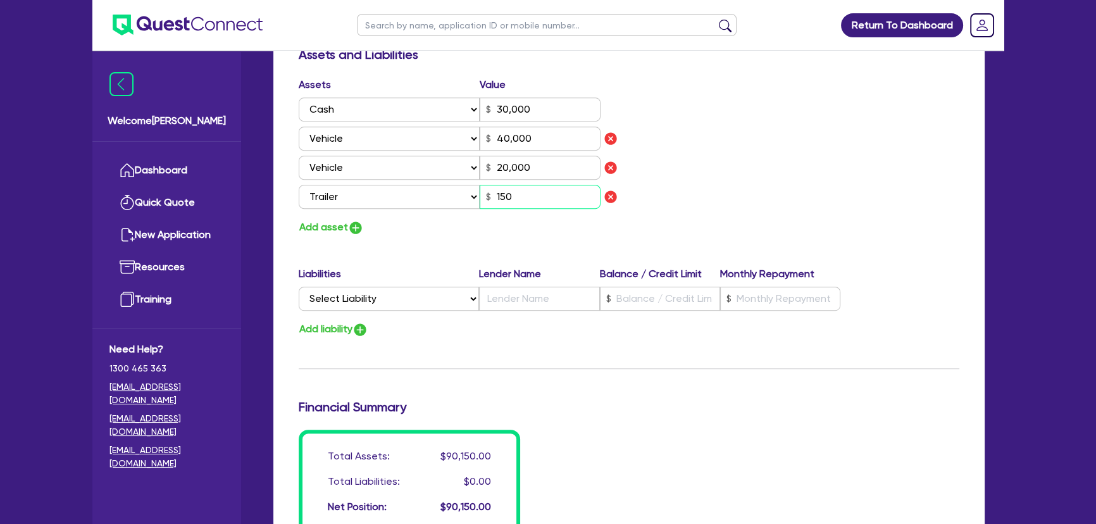
type input "30,000"
type input "40,000"
type input "20,000"
type input "1,500"
type input "0"
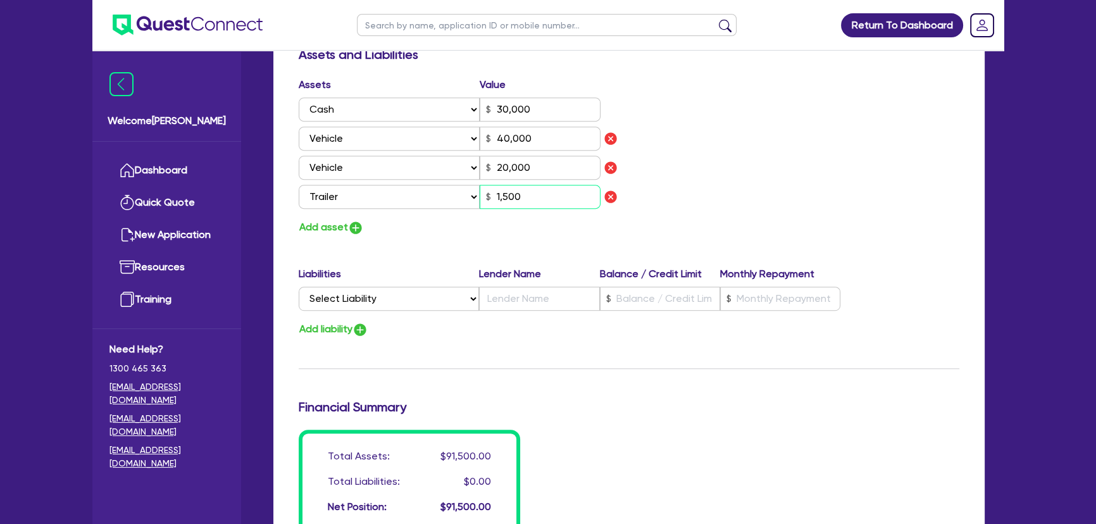
type input "0488 472 232"
type input "30,000"
type input "40,000"
type input "20,000"
type input "15,000"
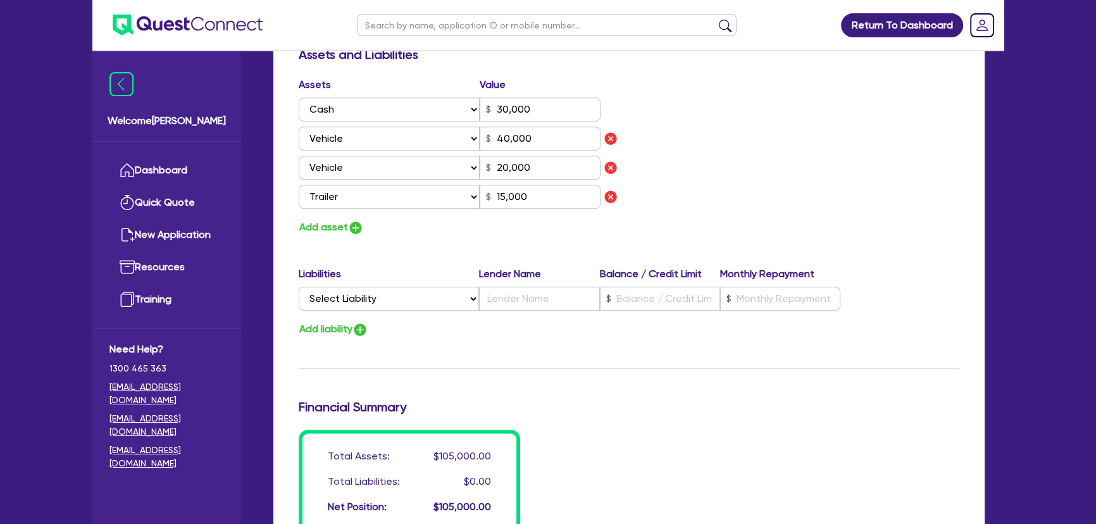
click at [483, 233] on div "Add asset" at bounding box center [459, 227] width 340 height 17
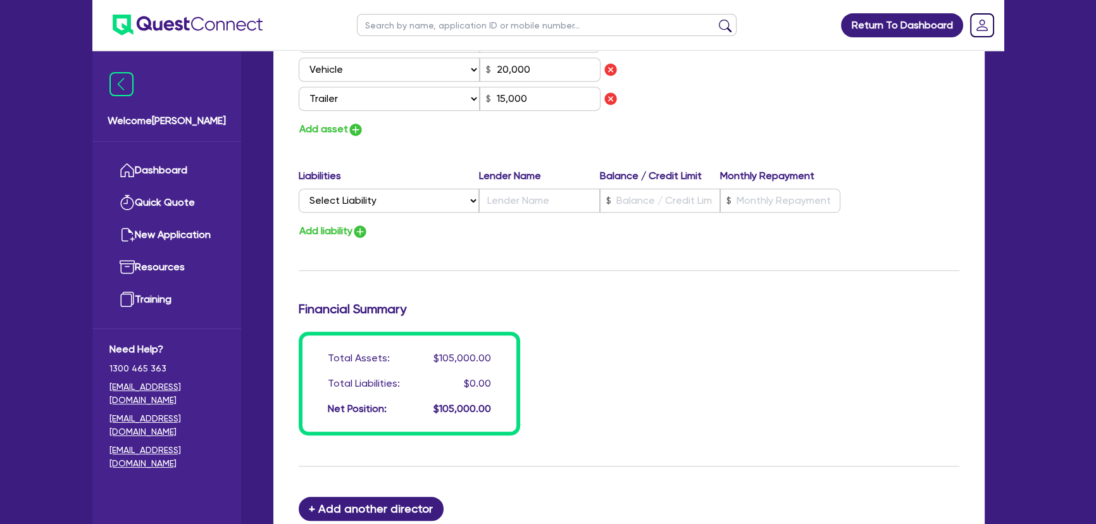
scroll to position [977, 0]
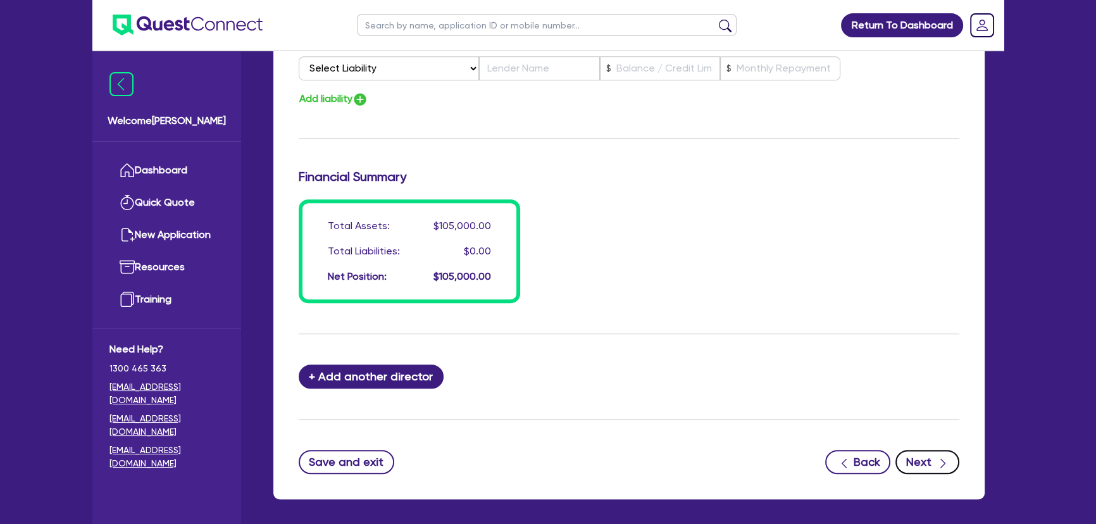
click at [945, 467] on icon "button" at bounding box center [942, 463] width 13 height 13
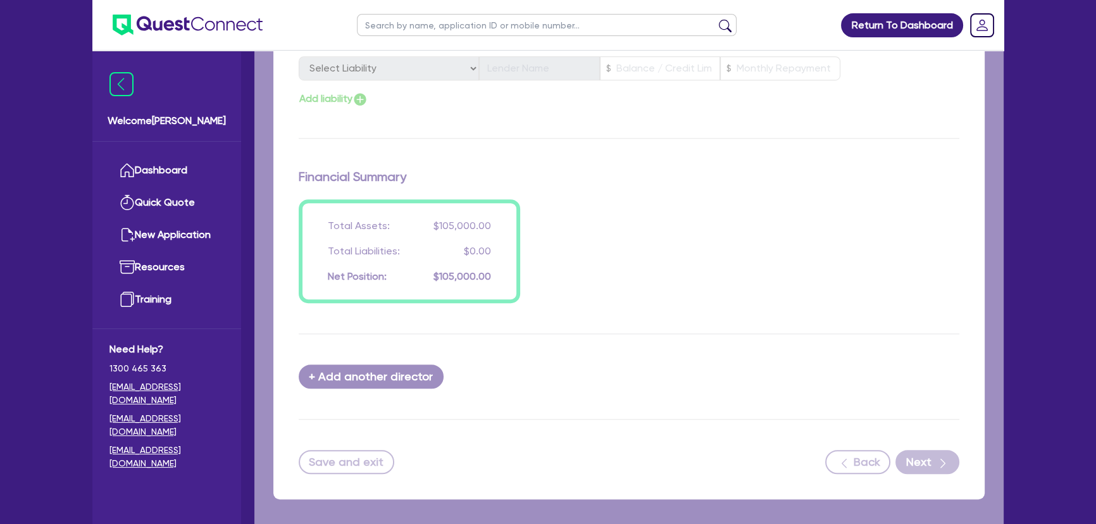
select select "CARS_AND_LIGHT_TRUCKS"
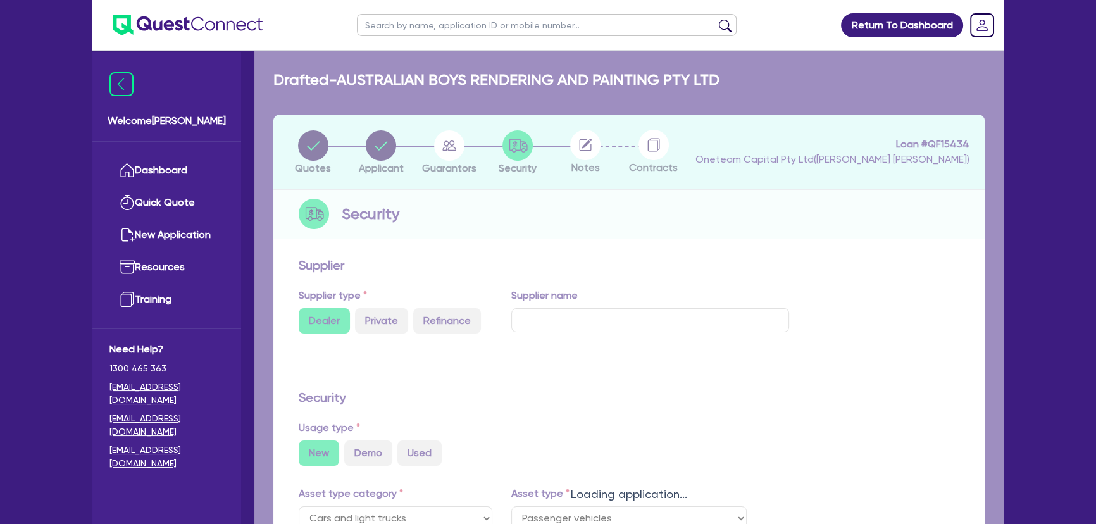
select select "PASSENGER_VEHICLES"
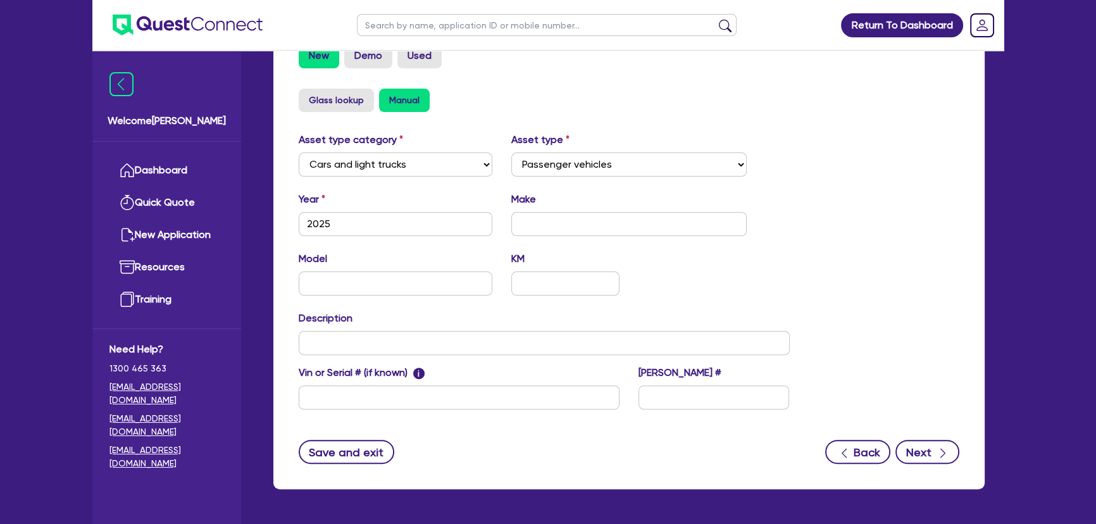
scroll to position [449, 0]
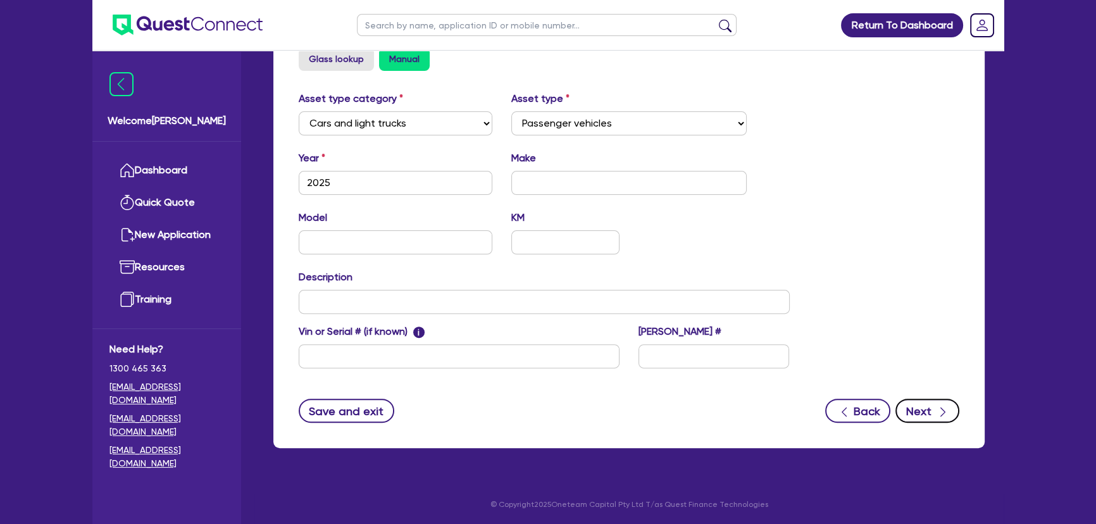
click at [924, 411] on button "Next" at bounding box center [927, 411] width 64 height 24
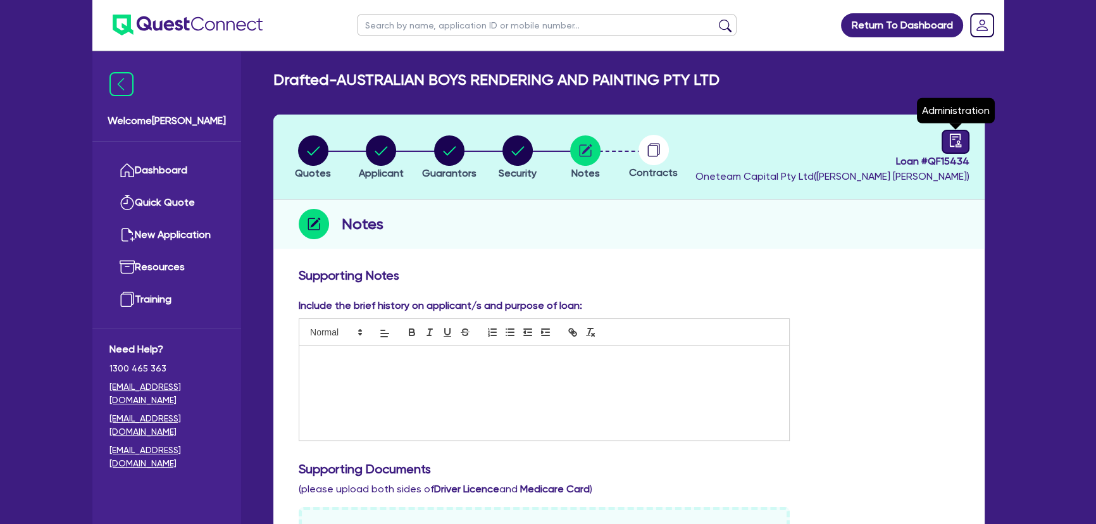
click at [944, 143] on div at bounding box center [955, 142] width 28 height 24
select select "DRAFTED_NEW"
select select "Other"
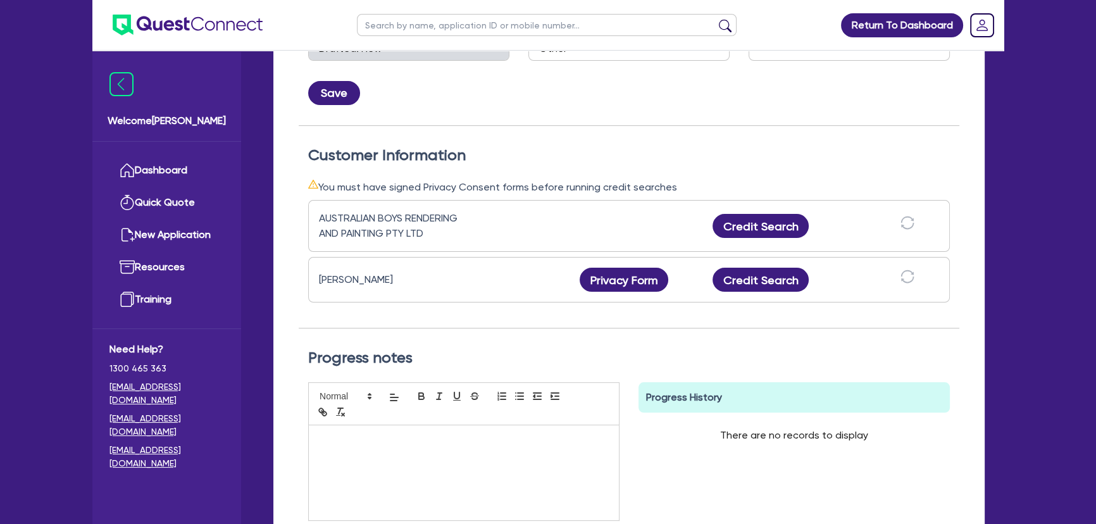
scroll to position [287, 0]
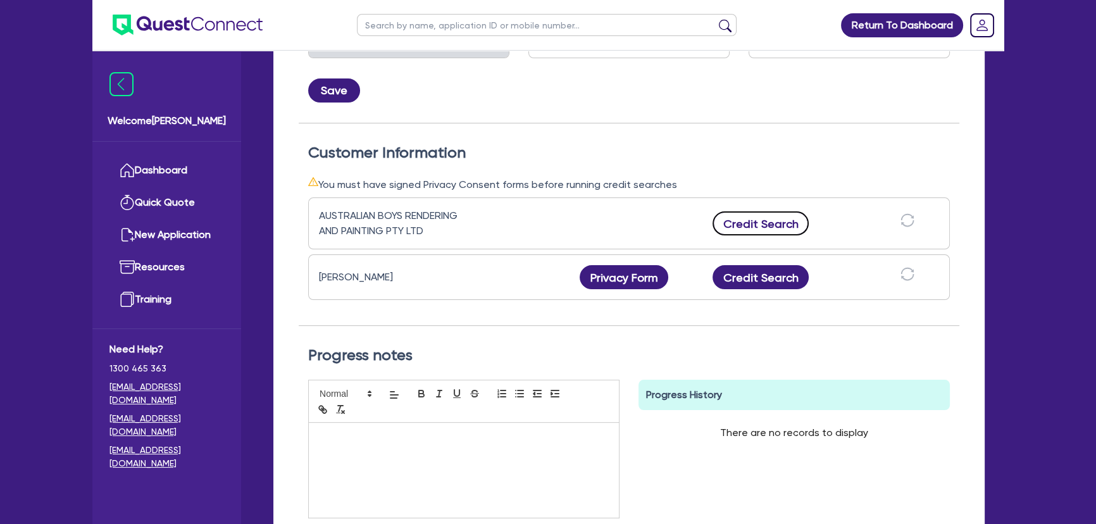
click at [785, 218] on button "Credit Search" at bounding box center [760, 223] width 96 height 24
click at [779, 259] on div "Hasan AL Shebli Privacy Form Privacy form logs Close Send new privacy form? You…" at bounding box center [628, 277] width 641 height 46
click at [772, 284] on button "Credit Search" at bounding box center [760, 277] width 96 height 24
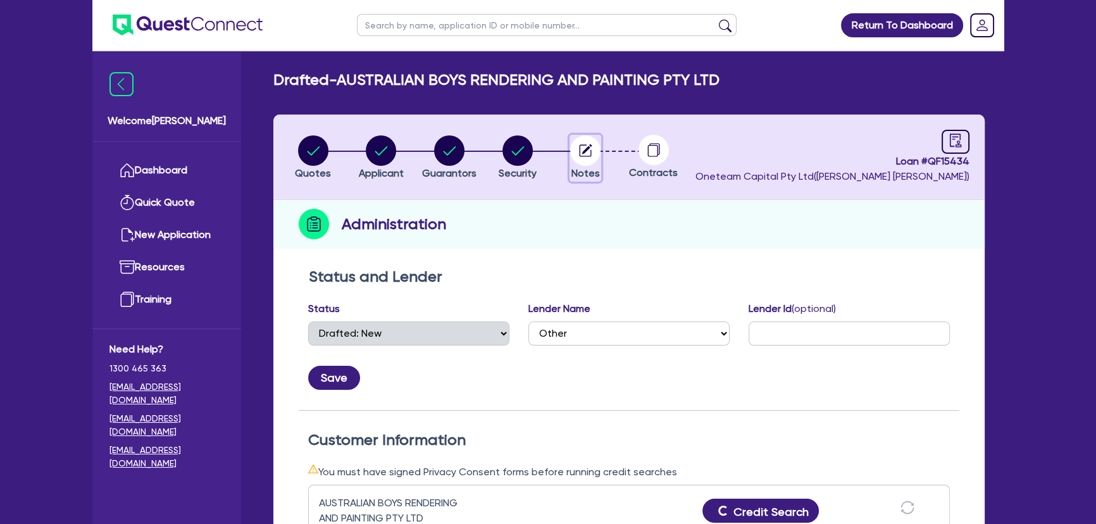
click at [573, 159] on icon "button" at bounding box center [585, 150] width 30 height 30
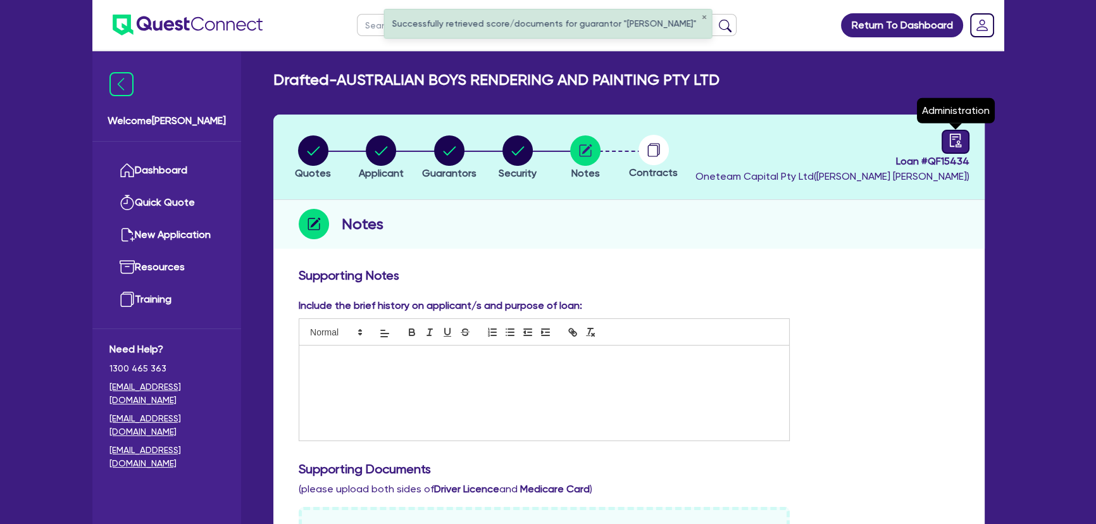
click at [948, 139] on icon "audit" at bounding box center [955, 140] width 14 height 14
select select "DRAFTED_NEW"
select select "Other"
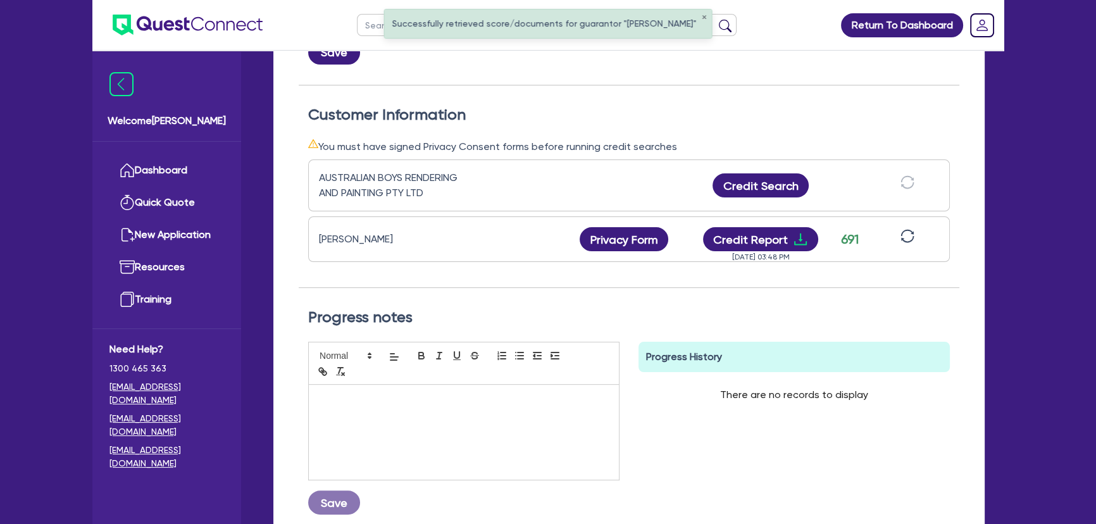
scroll to position [345, 0]
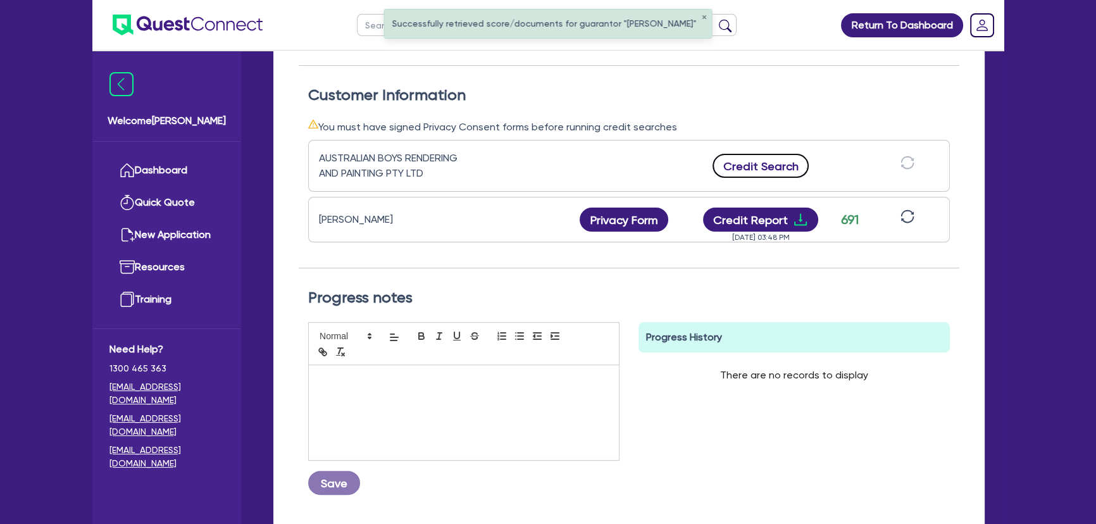
click at [797, 165] on button "Credit Search" at bounding box center [760, 166] width 96 height 24
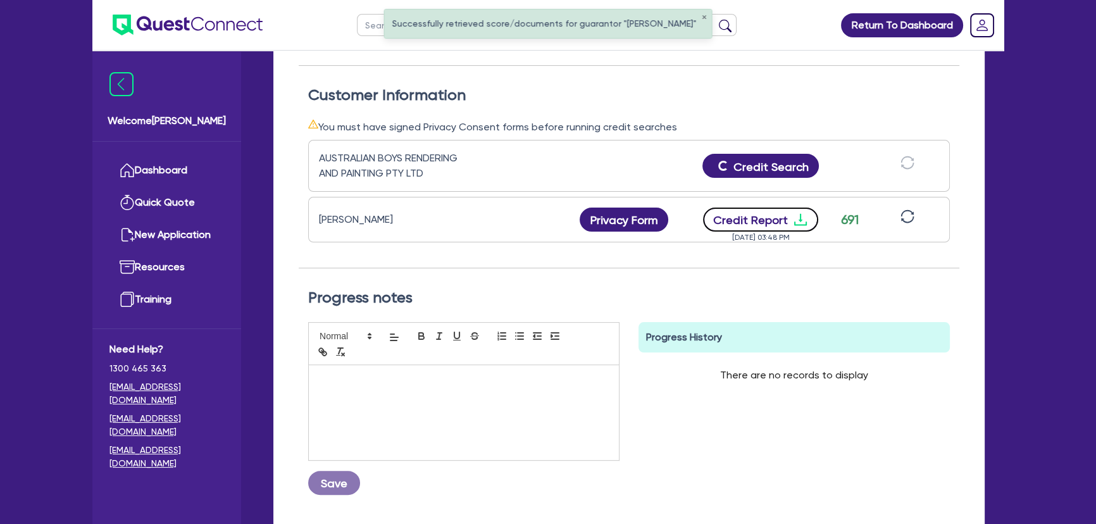
click at [800, 218] on icon "download" at bounding box center [800, 220] width 13 height 12
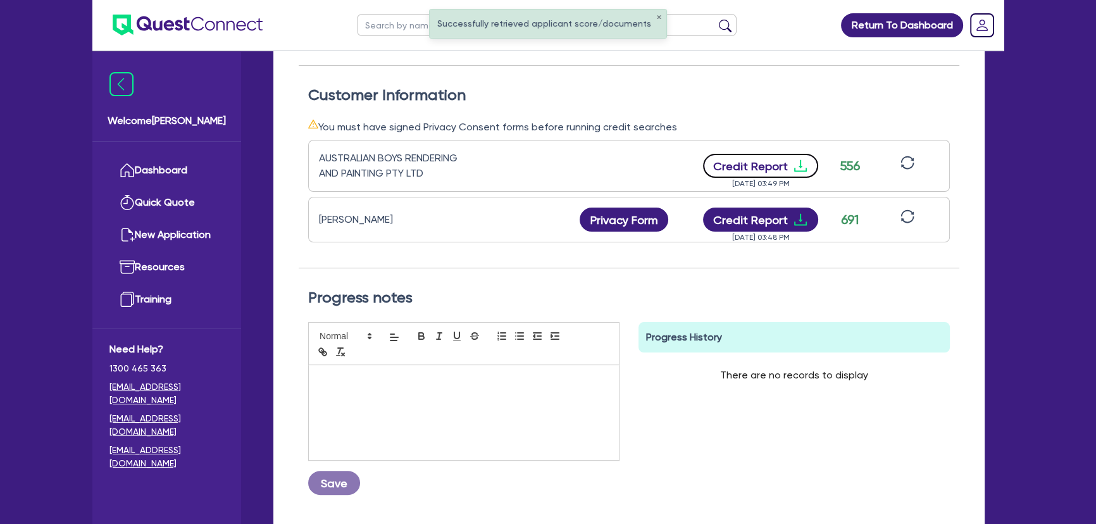
click at [796, 164] on icon "download" at bounding box center [800, 165] width 15 height 15
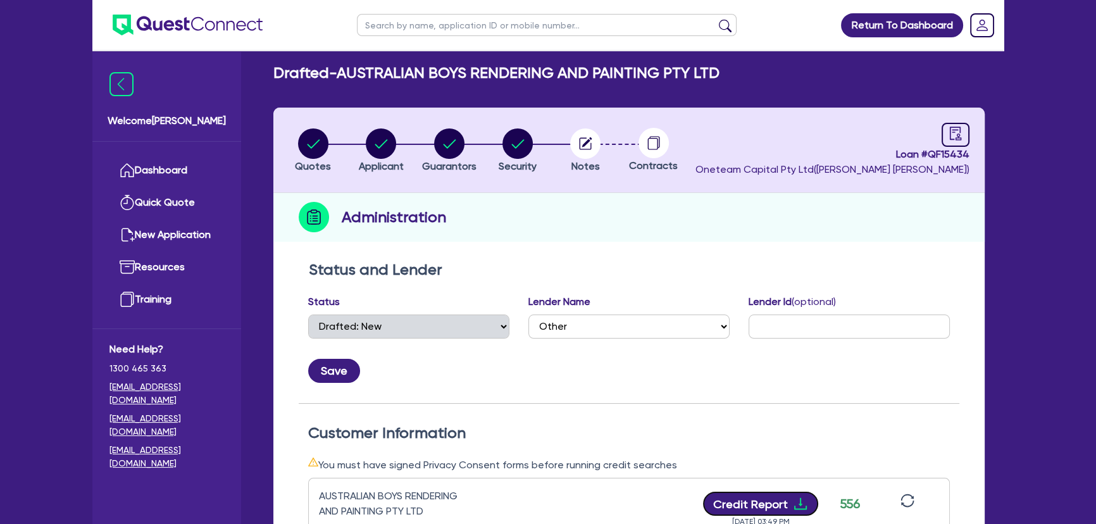
scroll to position [0, 0]
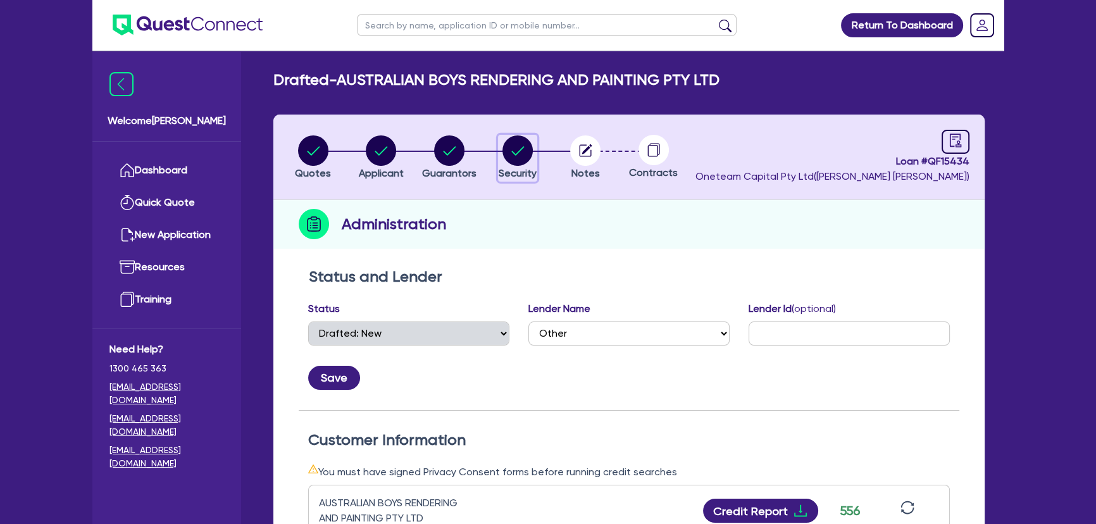
click at [522, 140] on circle "button" at bounding box center [517, 150] width 30 height 30
select select "CARS_AND_LIGHT_TRUCKS"
select select "PASSENGER_VEHICLES"
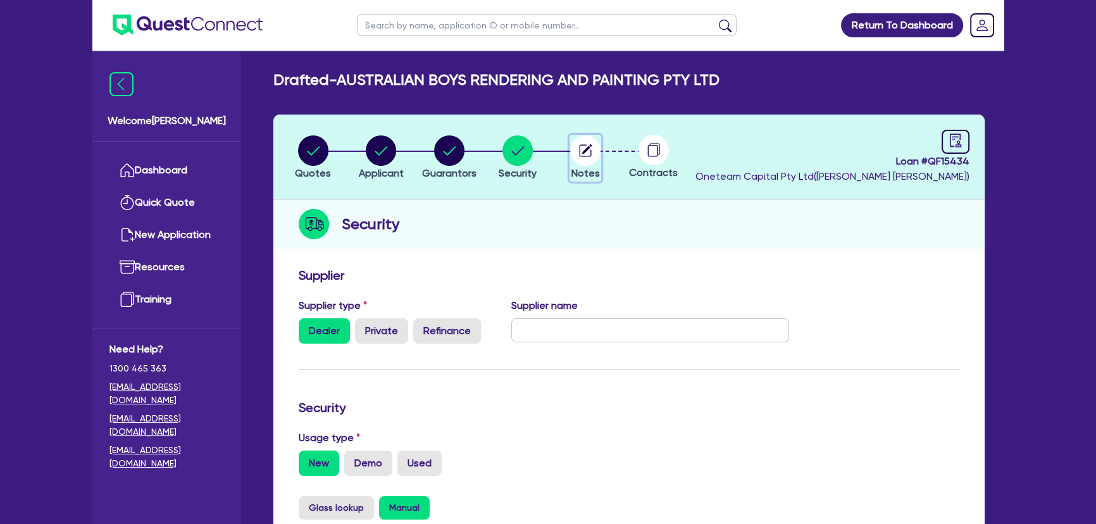
click at [580, 141] on circle "button" at bounding box center [585, 150] width 30 height 30
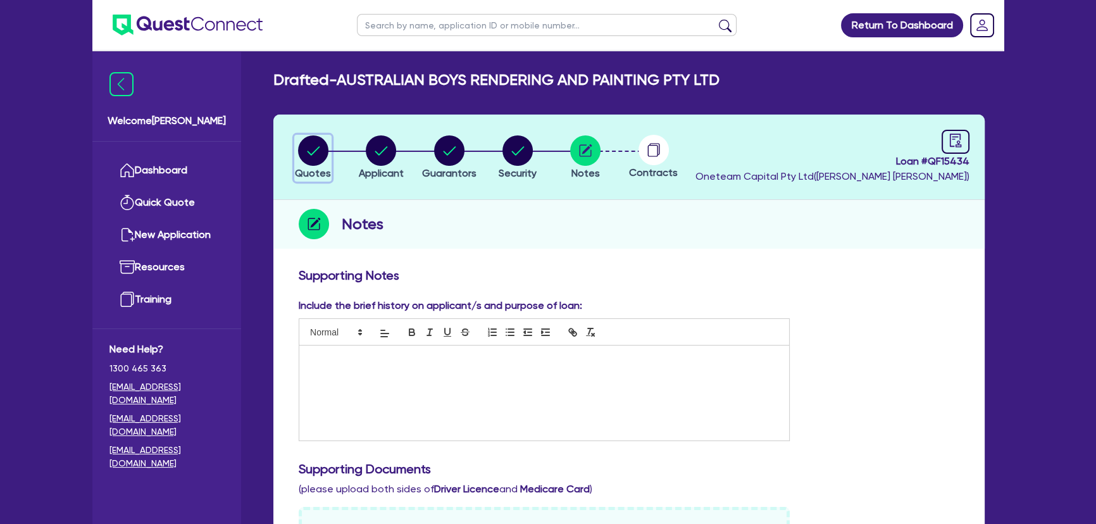
click at [326, 158] on icon "button" at bounding box center [313, 150] width 30 height 30
select select "Other"
select select "CARS_AND_LIGHT_TRUCKS"
select select "PASSENGER_VEHICLES"
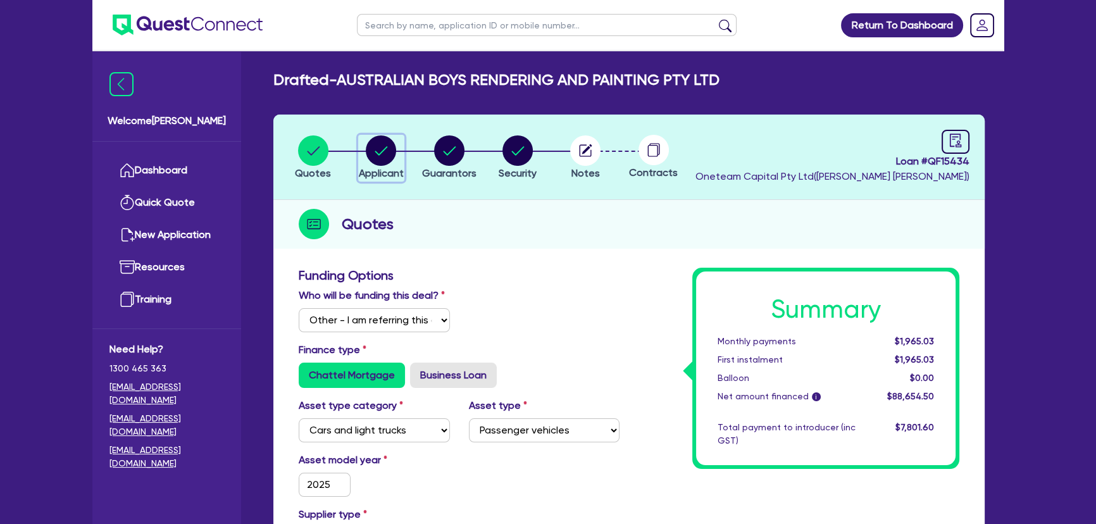
click at [368, 159] on icon "button" at bounding box center [381, 150] width 30 height 30
select select "COMPANY"
select select "BUILDING_CONSTRUCTION"
select select "TRADES_SERVICES_CONSUMERS"
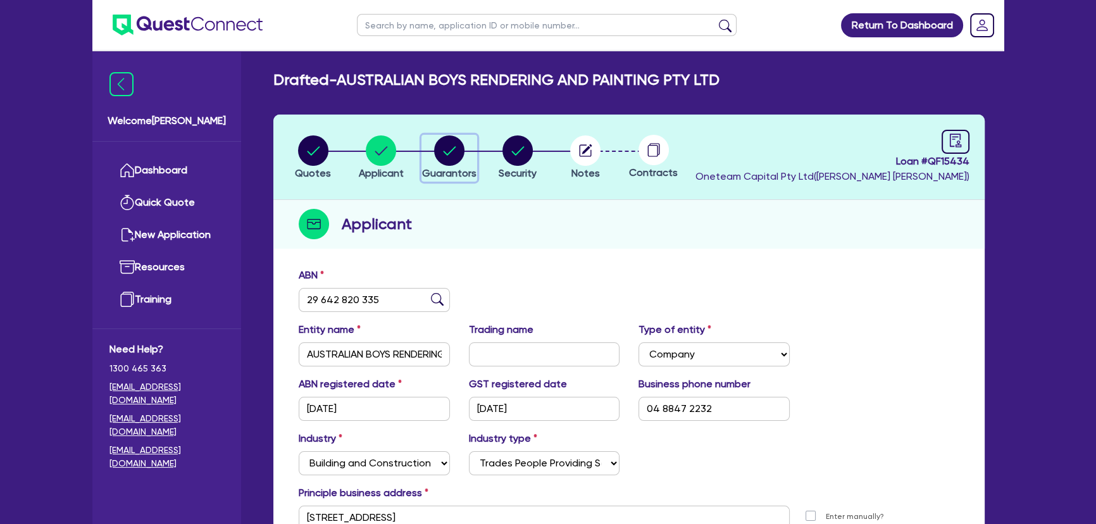
click at [452, 157] on circle "button" at bounding box center [449, 150] width 30 height 30
select select "MR"
select select "SA"
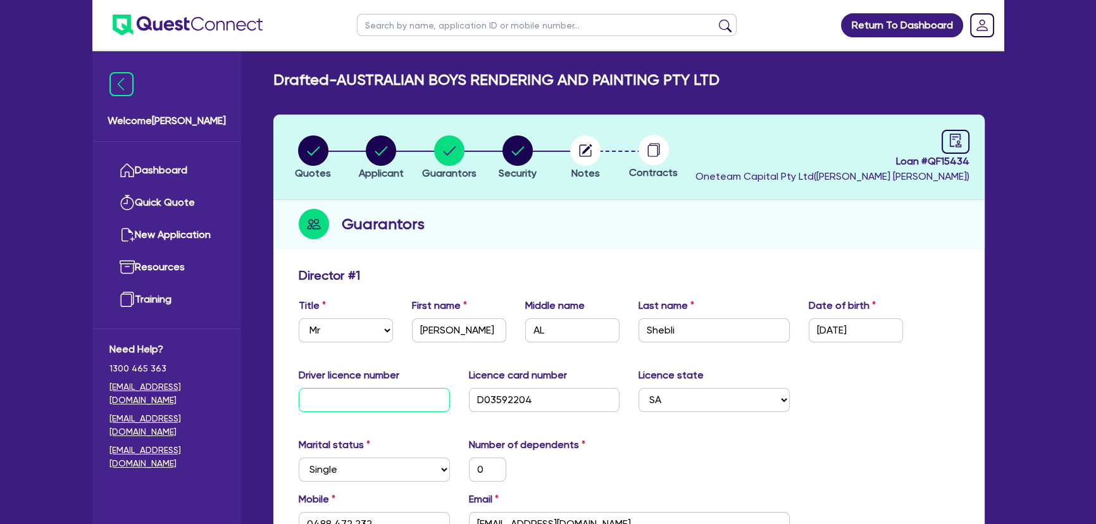
click at [387, 392] on input "text" at bounding box center [374, 400] width 151 height 24
click at [378, 390] on input "GH6156" at bounding box center [374, 400] width 151 height 24
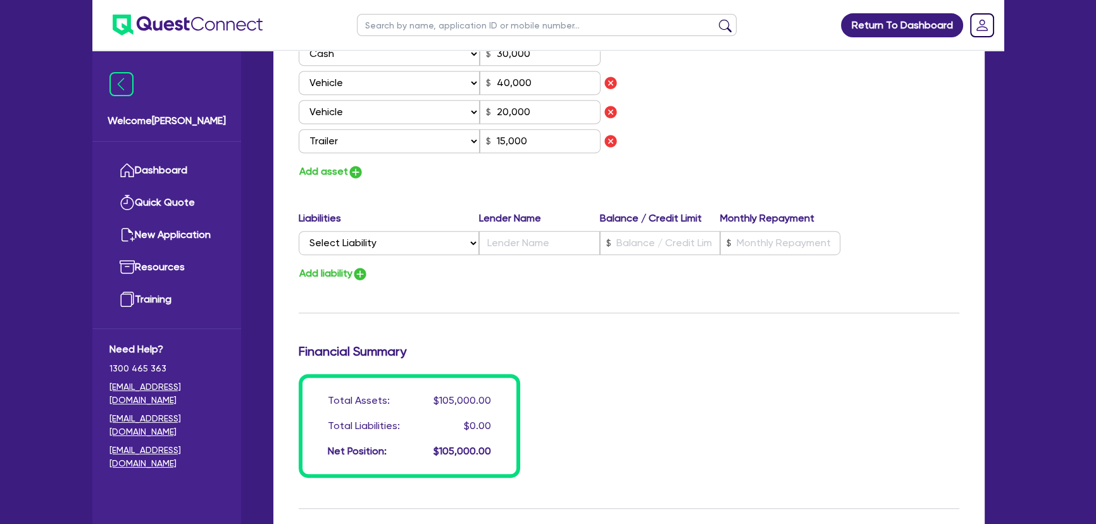
scroll to position [977, 0]
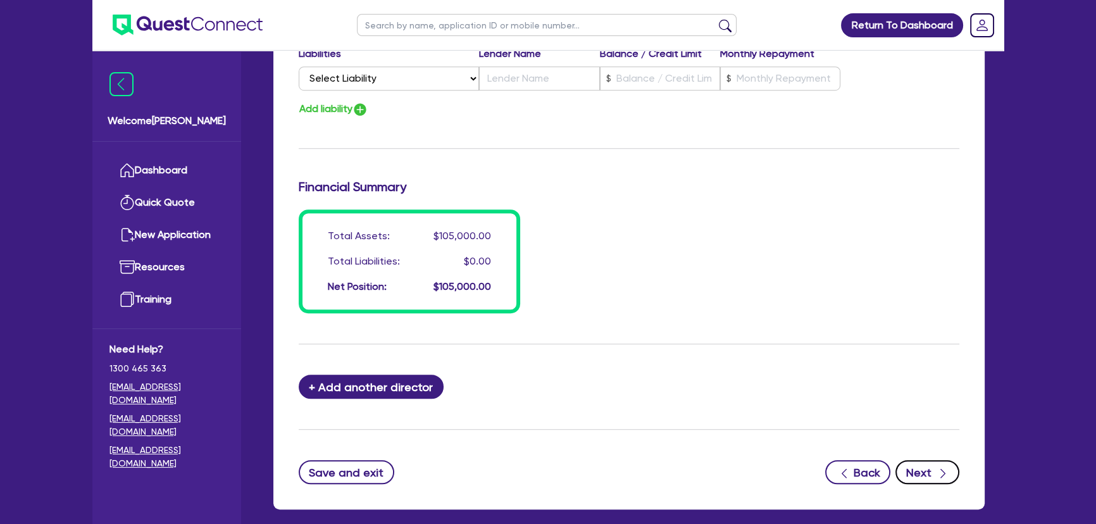
click at [913, 462] on button "Next" at bounding box center [927, 472] width 64 height 24
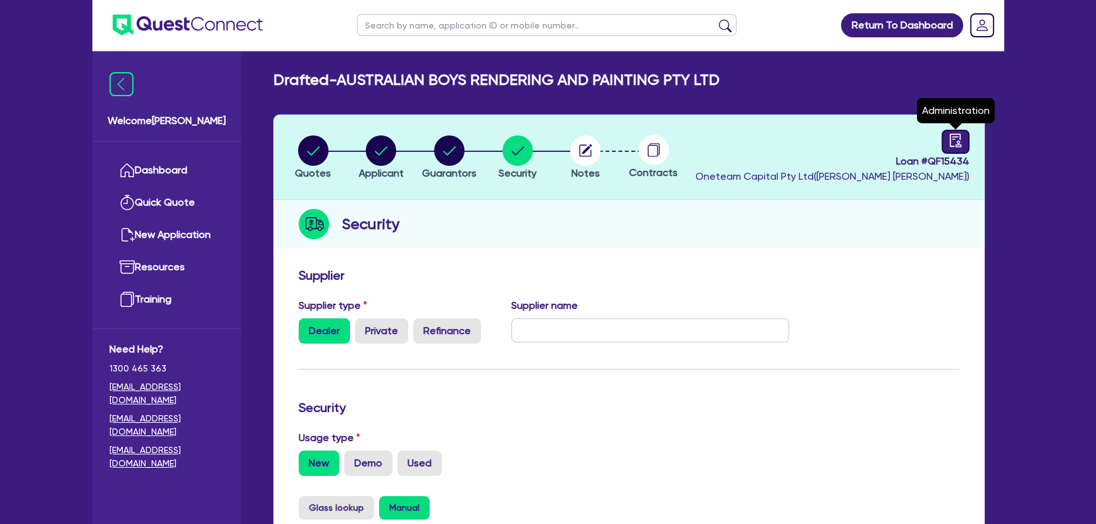
click at [945, 144] on div at bounding box center [955, 142] width 28 height 24
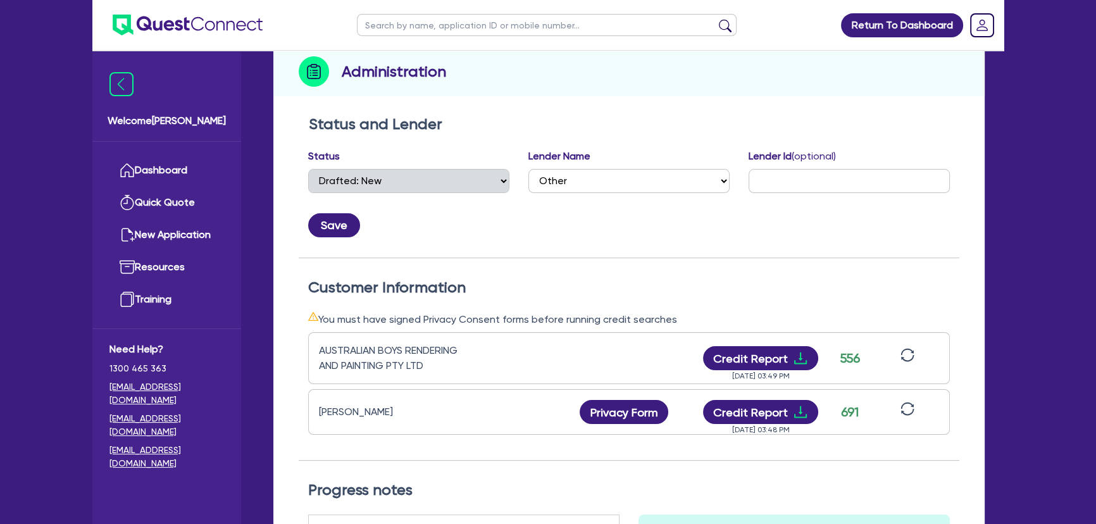
scroll to position [57, 0]
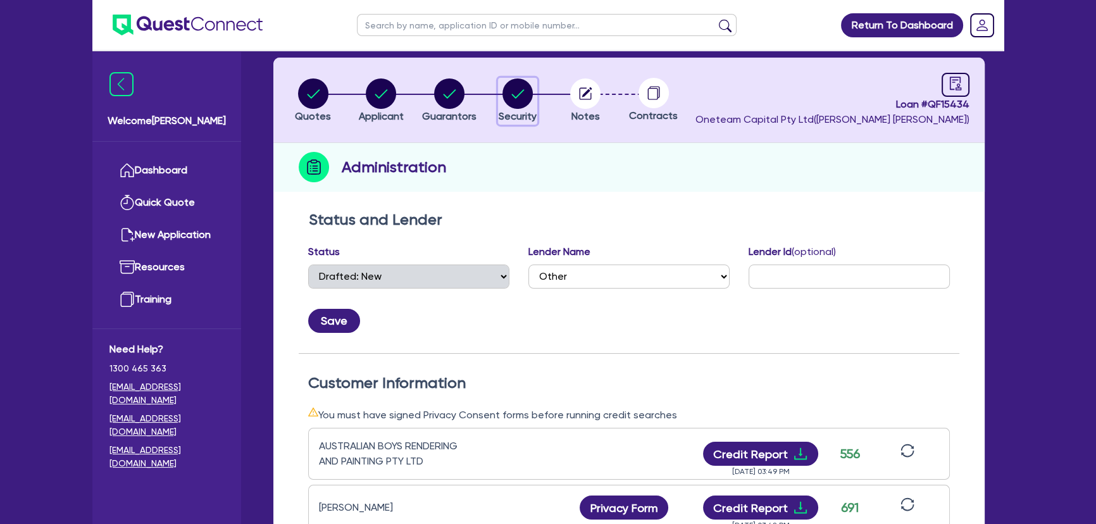
click at [521, 107] on circle "button" at bounding box center [517, 93] width 30 height 30
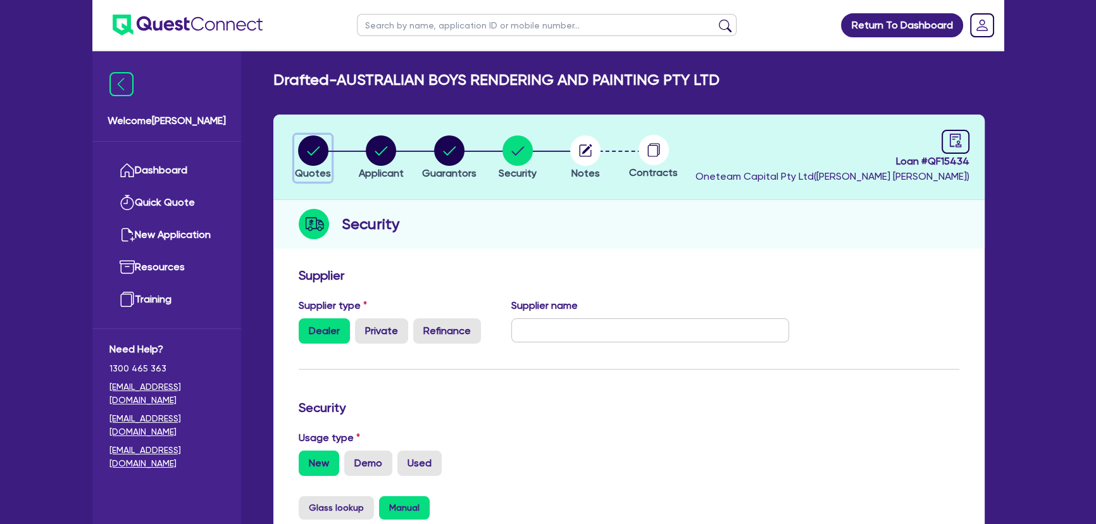
click at [309, 142] on circle "button" at bounding box center [313, 150] width 30 height 30
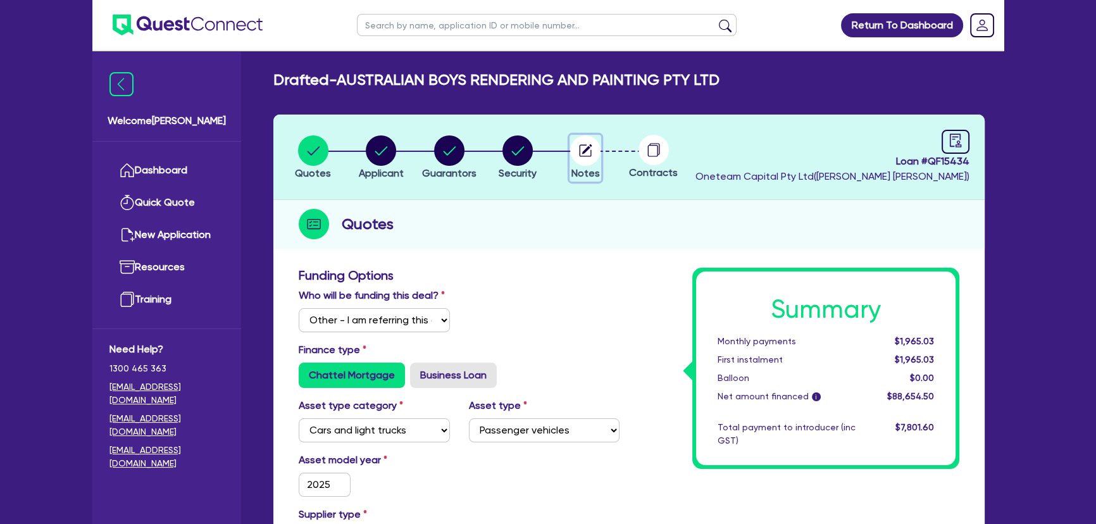
click at [596, 142] on circle "button" at bounding box center [585, 150] width 30 height 30
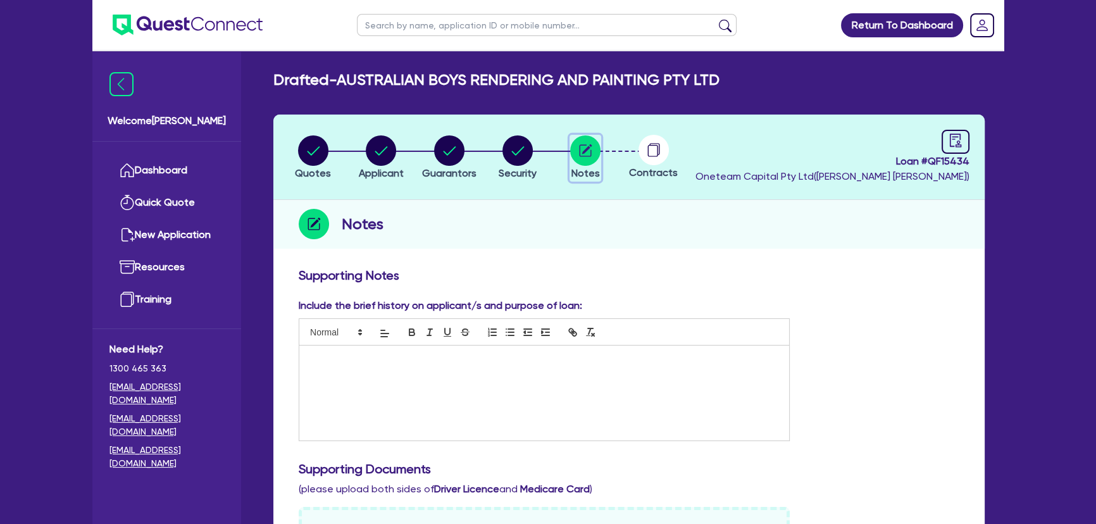
scroll to position [287, 0]
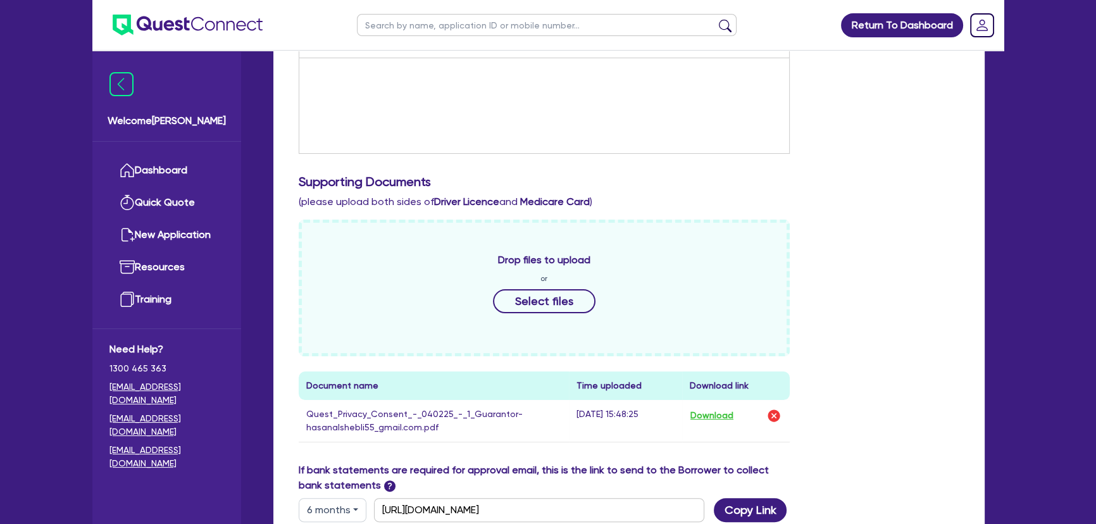
click at [852, 209] on div "Include the brief history on applicant/s and purpose of loan: Supporting Docume…" at bounding box center [628, 237] width 679 height 452
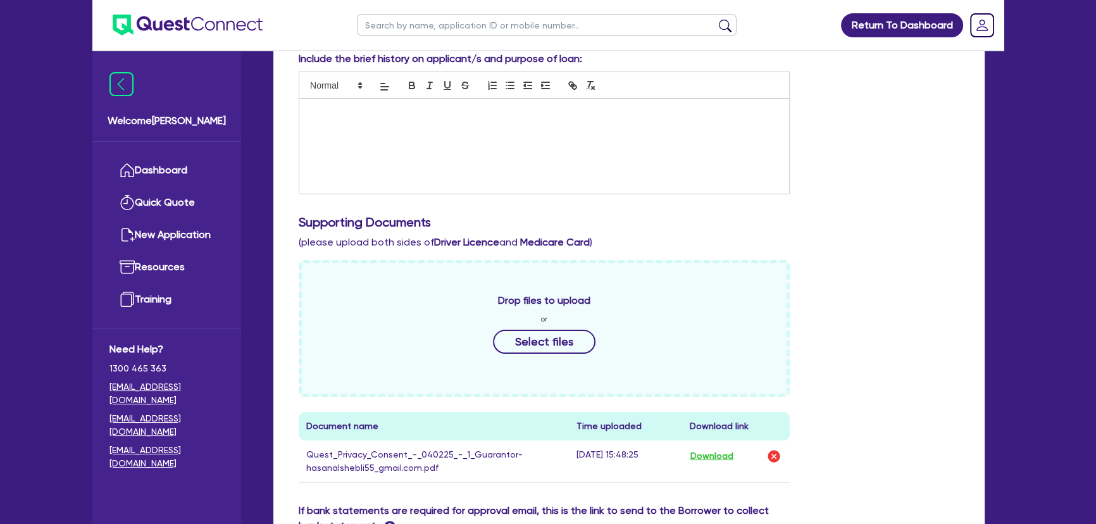
scroll to position [345, 0]
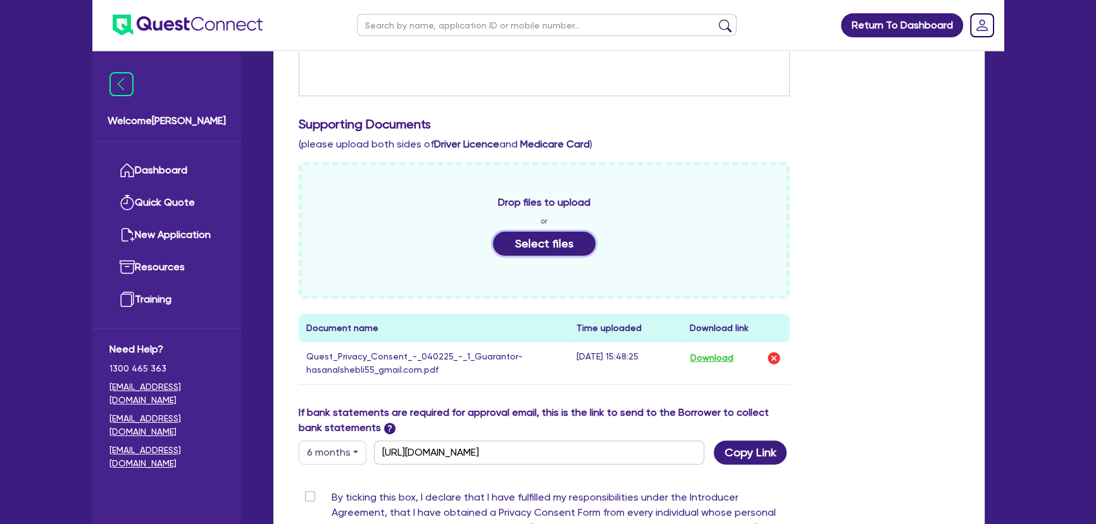
click at [542, 247] on button "Select files" at bounding box center [544, 244] width 102 height 24
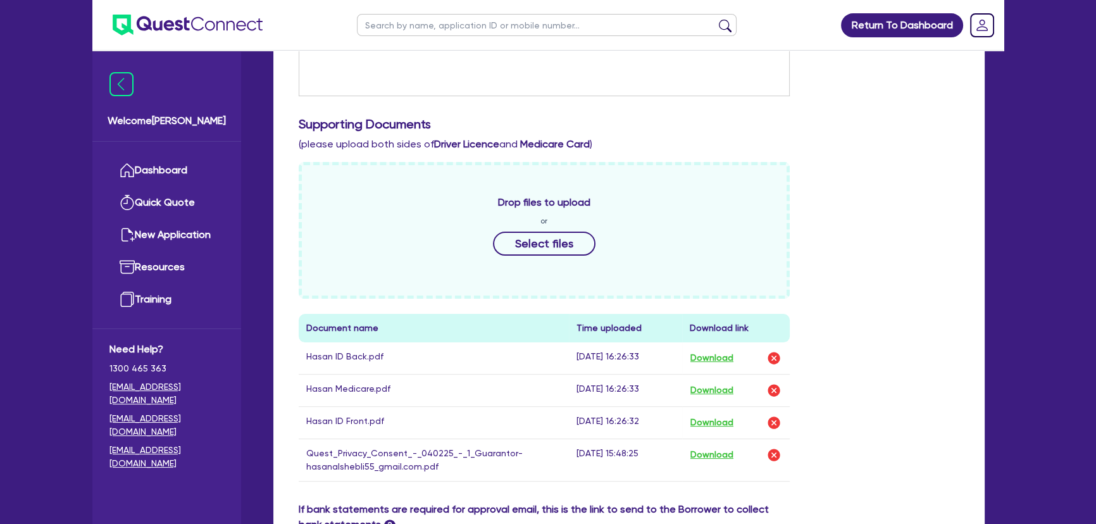
click at [216, 25] on img at bounding box center [188, 25] width 150 height 21
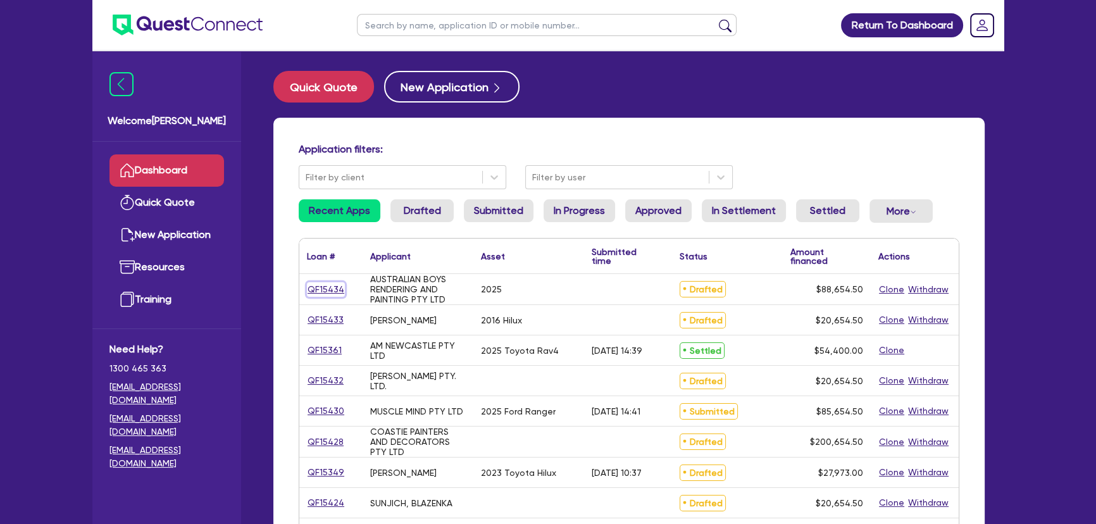
click at [335, 284] on link "QF15434" at bounding box center [326, 289] width 38 height 15
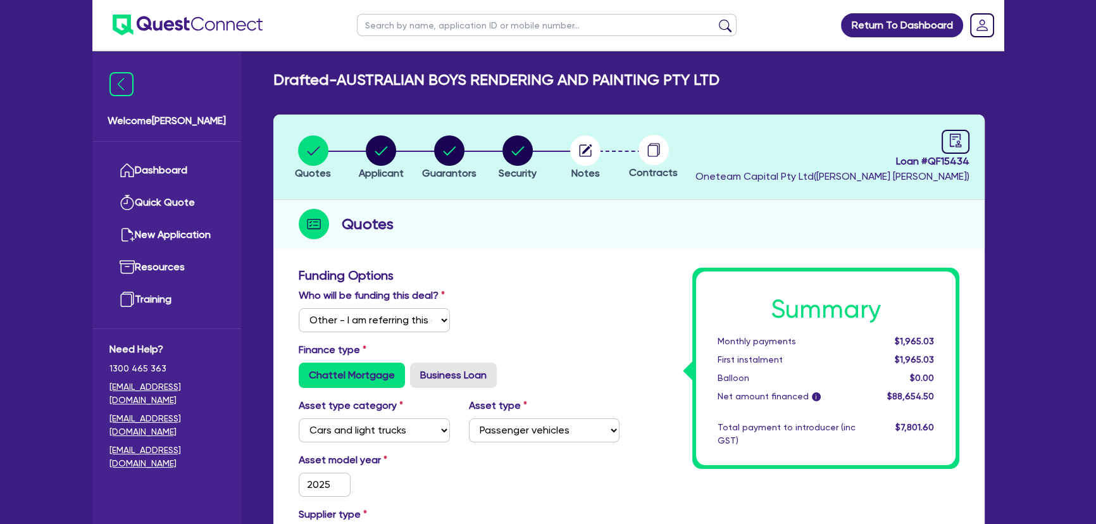
click at [226, 35] on ul at bounding box center [177, 25] width 170 height 50
click at [225, 28] on img at bounding box center [188, 25] width 150 height 21
click at [181, 27] on img at bounding box center [188, 25] width 150 height 21
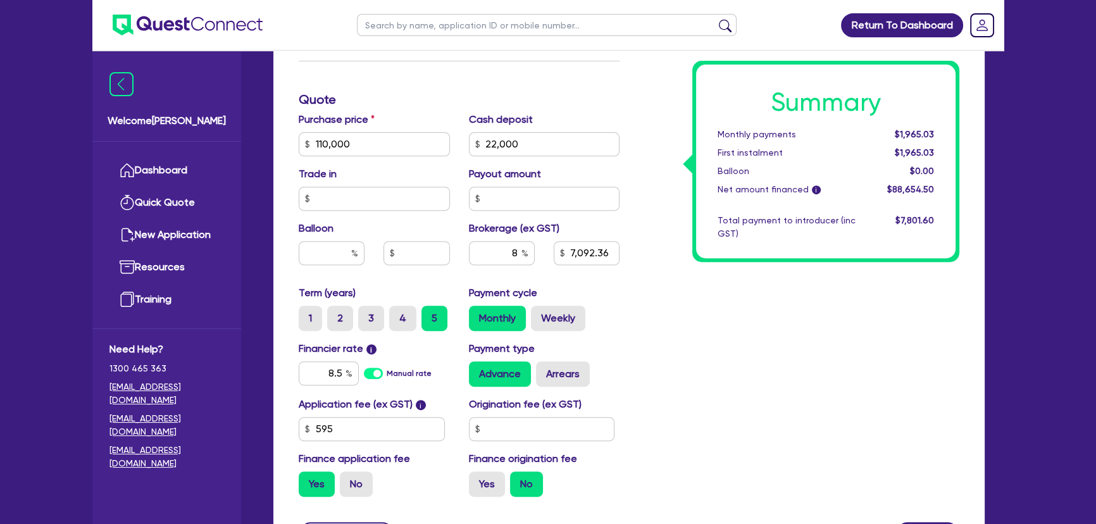
scroll to position [517, 0]
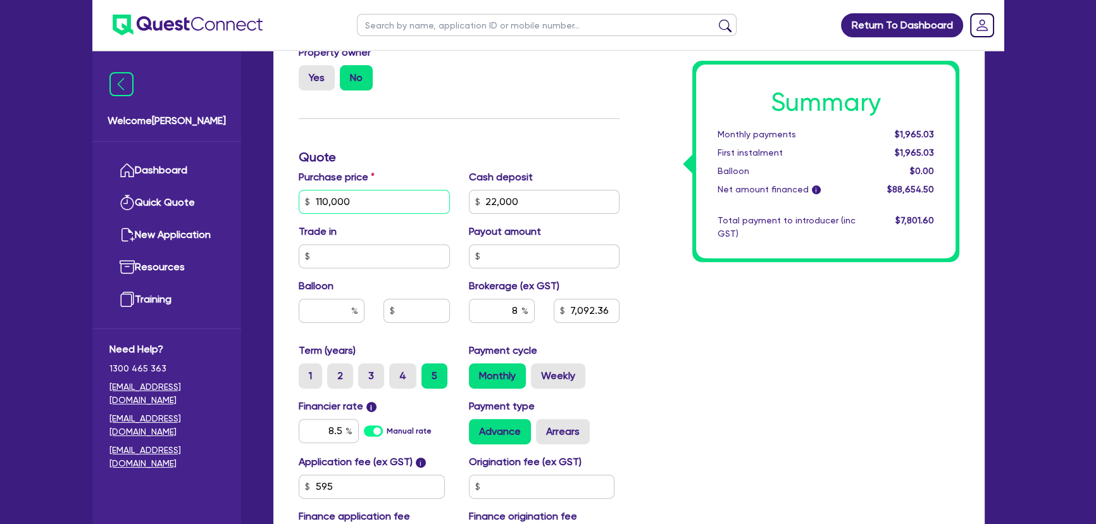
click at [335, 204] on input "110,000" at bounding box center [374, 202] width 151 height 24
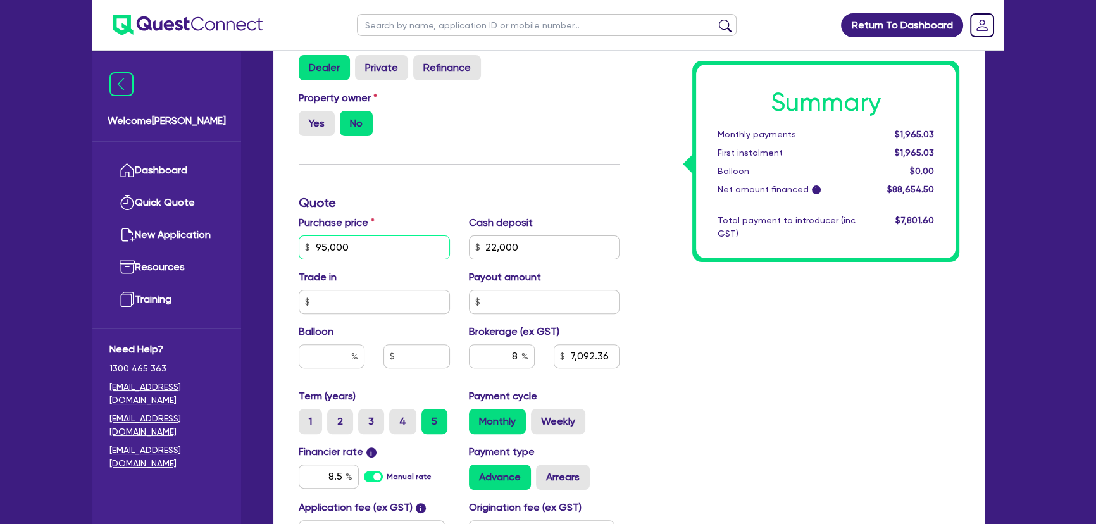
scroll to position [633, 0]
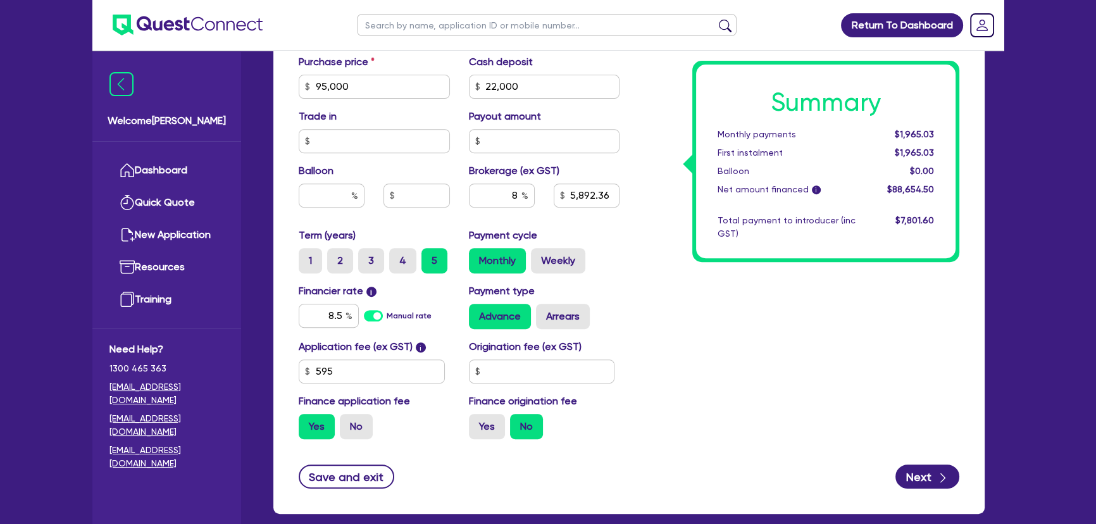
click at [784, 431] on div "Summary Monthly payments $1,965.03 First instalment $1,965.03 Balloon $0.00 Net…" at bounding box center [799, 42] width 340 height 814
click at [764, 338] on div "Summary Monthly payments $1,632.56 First instalment $1,632.56 Balloon $0.00 Net…" at bounding box center [799, 42] width 340 height 814
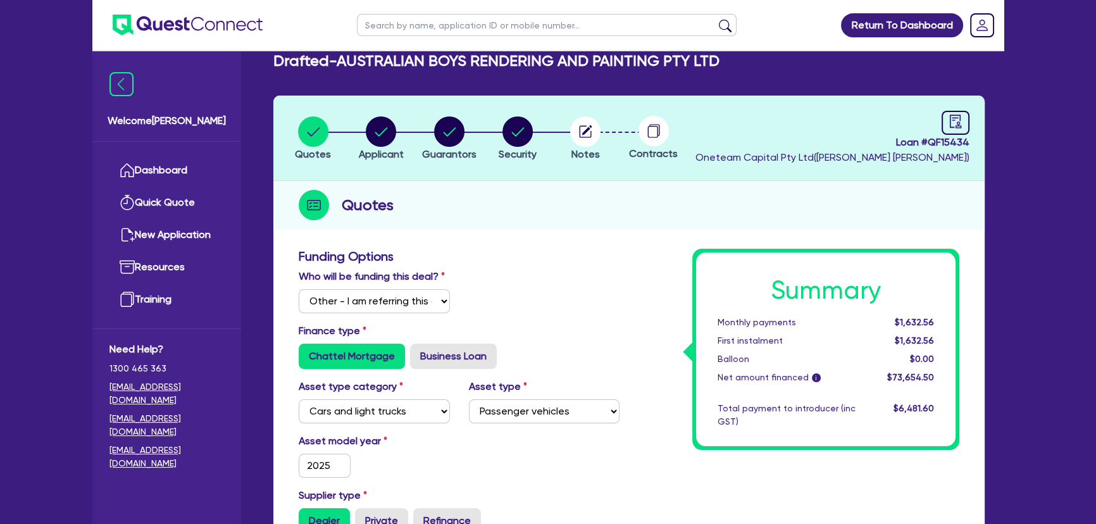
scroll to position [0, 0]
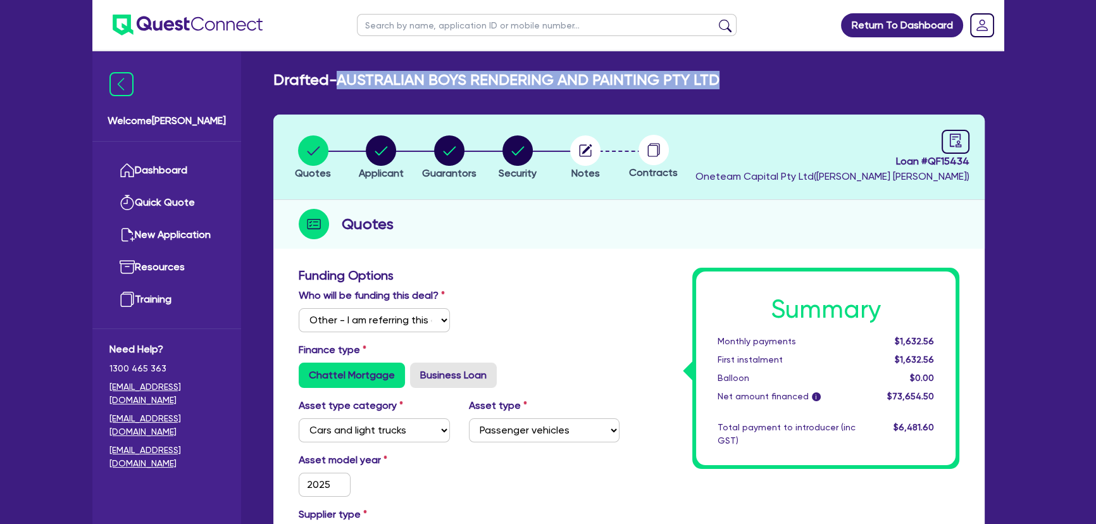
drag, startPoint x: 345, startPoint y: 84, endPoint x: 748, endPoint y: 82, distance: 403.6
click at [748, 82] on div "Drafted - AUSTRALIAN BOYS RENDERING AND PAINTING PTY LTD" at bounding box center [629, 80] width 730 height 18
copy h2 "AUSTRALIAN BOYS RENDERING AND PAINTING PTY LTD"
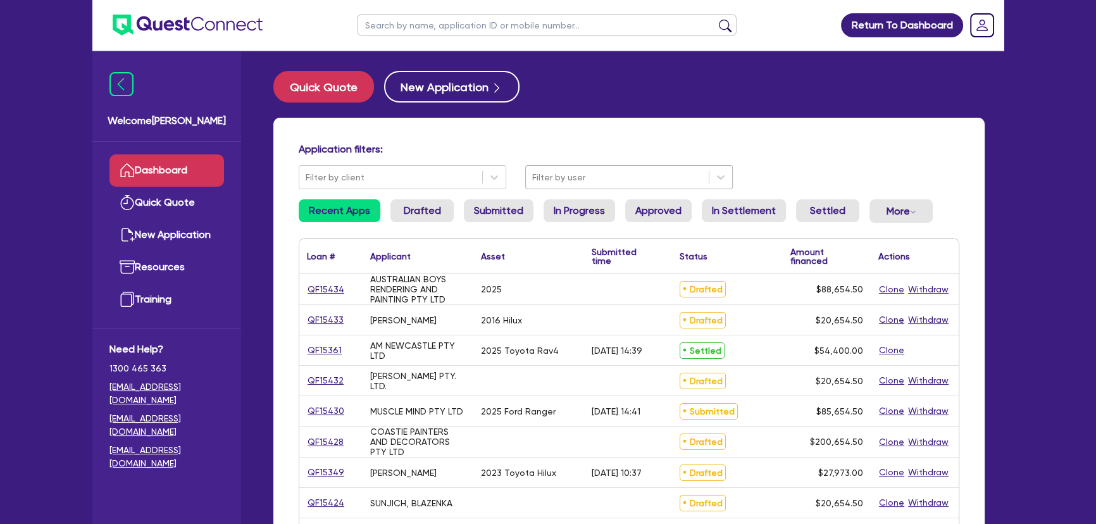
click at [595, 188] on div "Filter by user" at bounding box center [628, 177] width 207 height 24
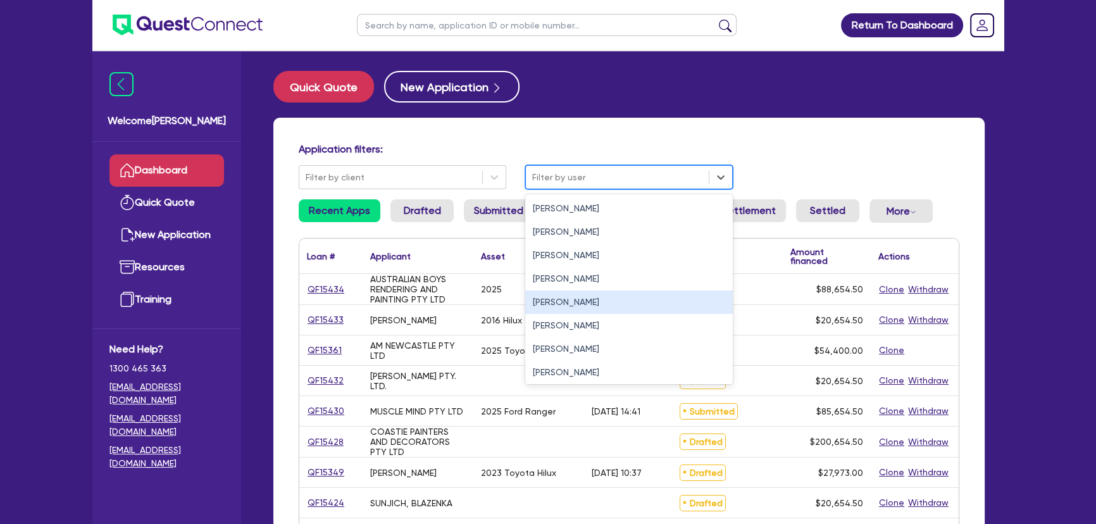
click at [587, 307] on div "[PERSON_NAME]" at bounding box center [628, 301] width 207 height 23
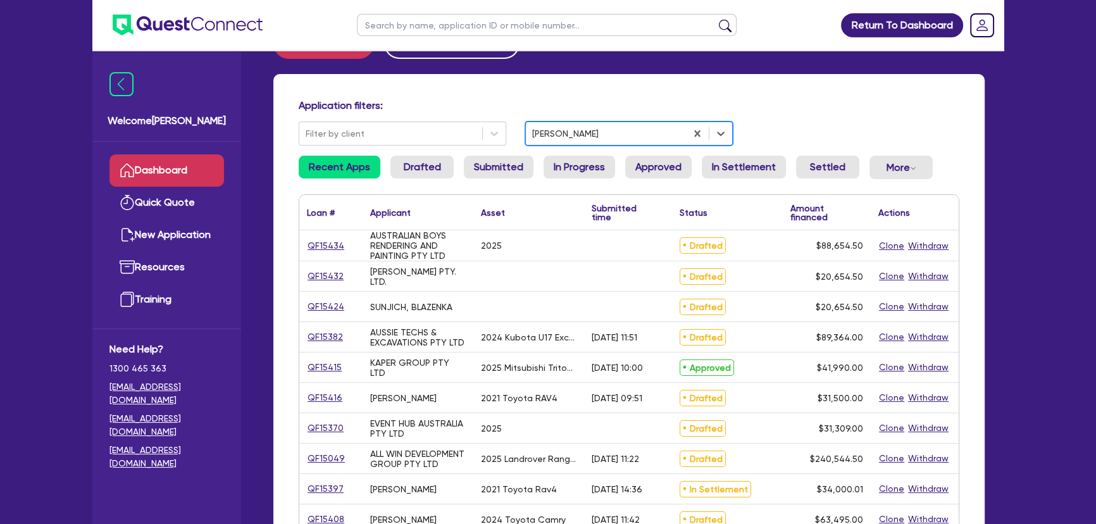
scroll to position [57, 0]
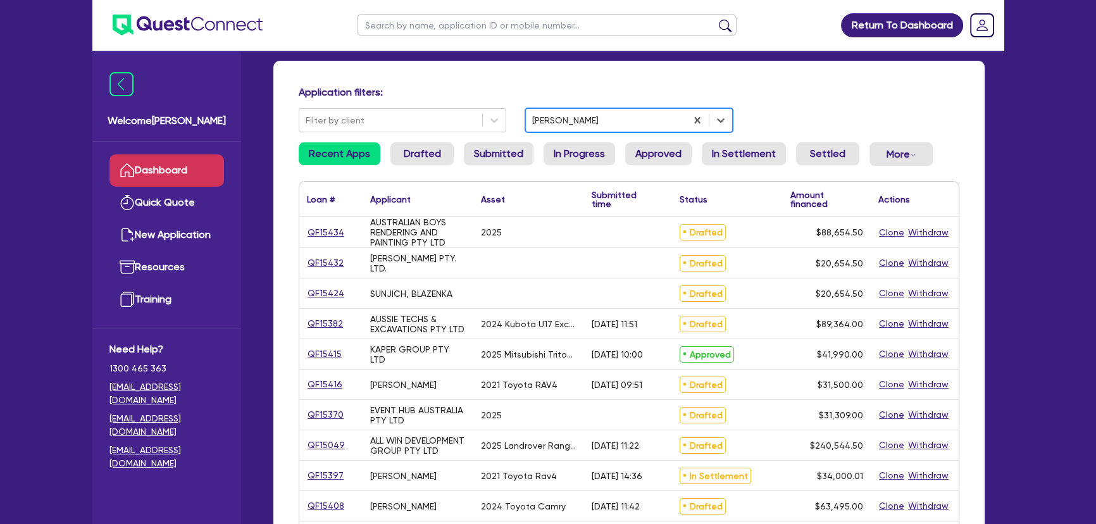
click at [385, 32] on input "text" at bounding box center [547, 25] width 380 height 22
type input "aussie"
click at [715, 19] on button "submit" at bounding box center [725, 28] width 20 height 18
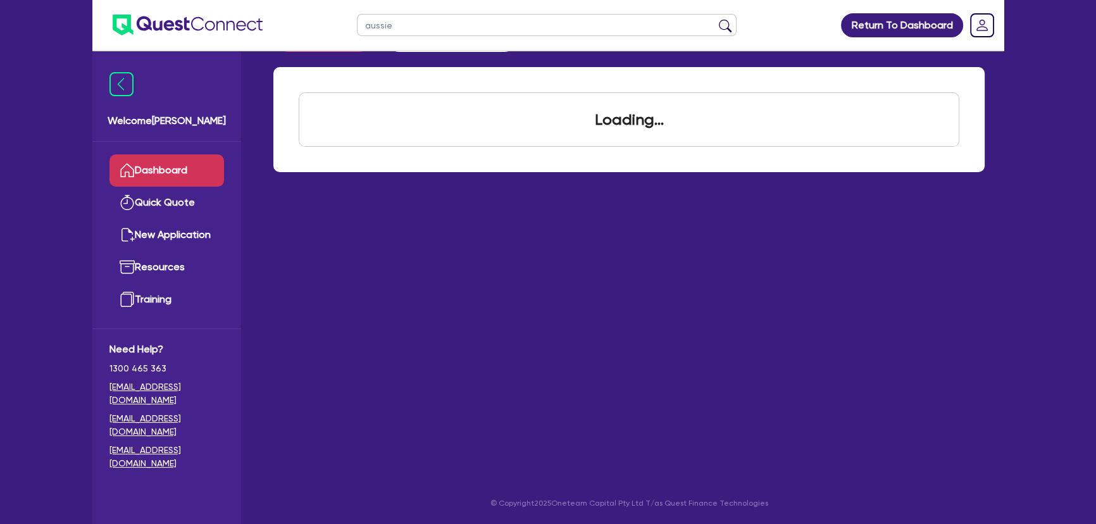
scroll to position [51, 0]
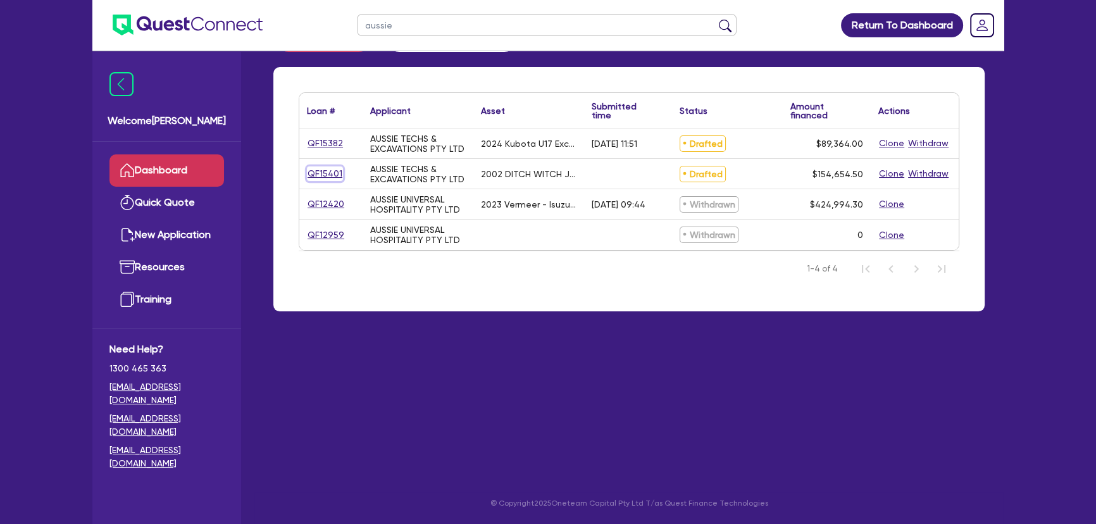
click at [316, 170] on link "QF15401" at bounding box center [325, 173] width 36 height 15
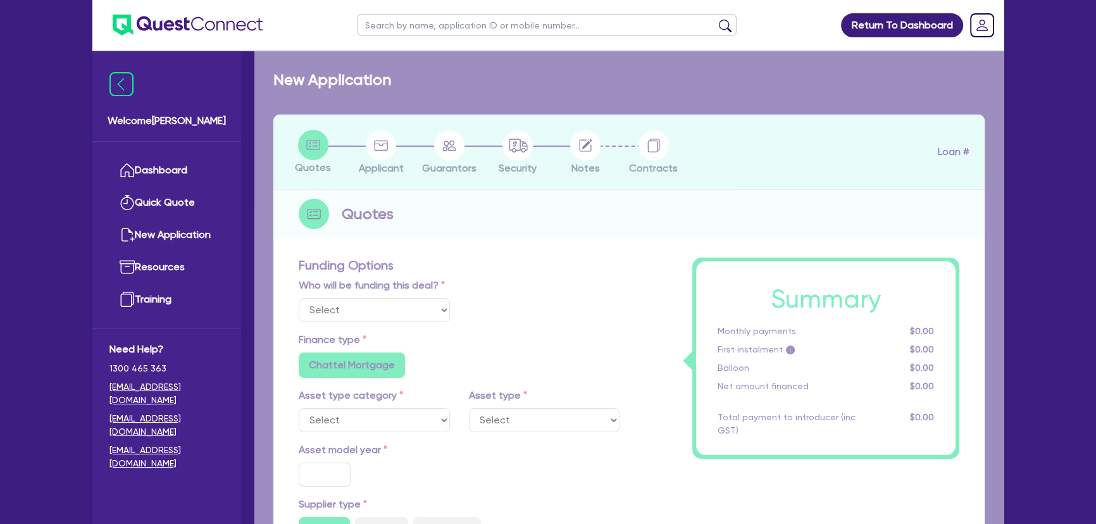
select select "Other"
select select "PRIMARY_ASSETS"
type input "2002"
radio input "false"
radio input "true"
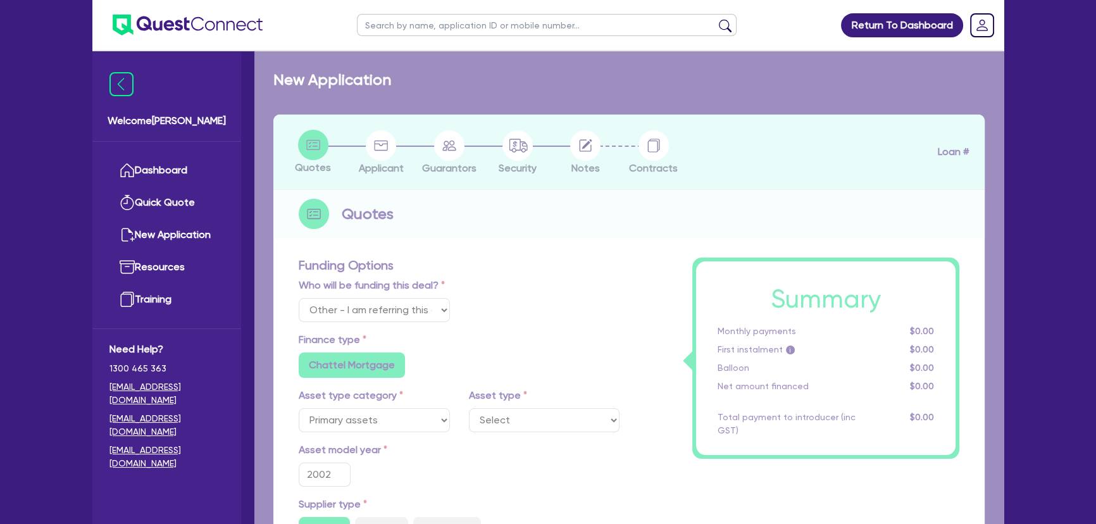
radio input "true"
type input "154,000"
type input "6"
type input "9,279.27"
type input "14.15"
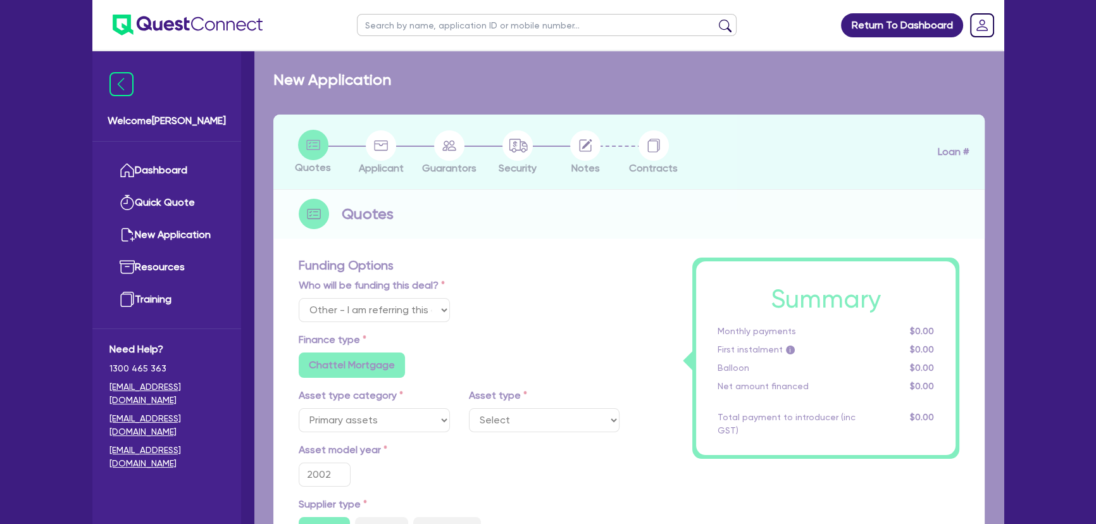
radio input "true"
radio input "false"
select select "YELLOW_GOODS_AND_EXCAVATORS"
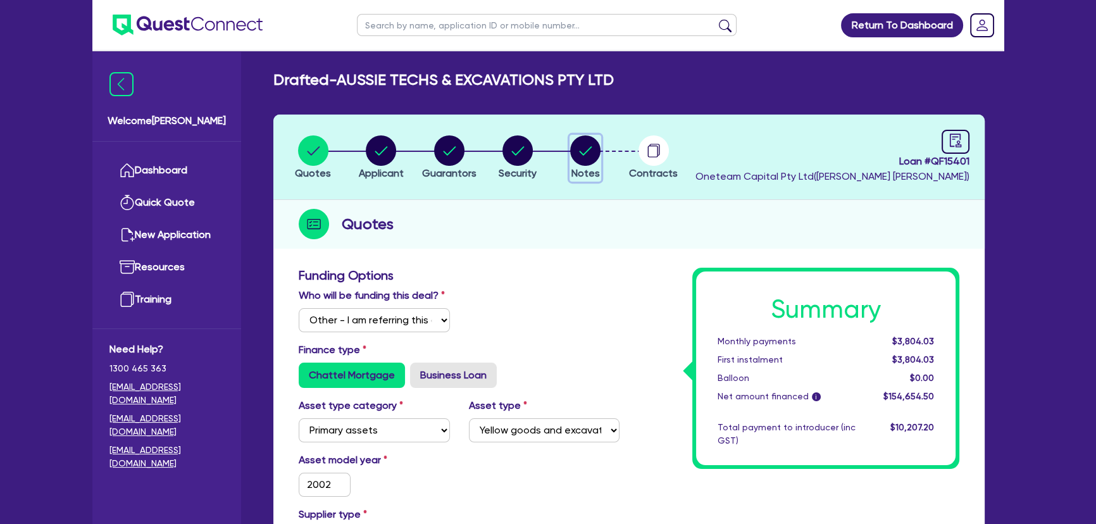
click at [578, 151] on circle "button" at bounding box center [585, 150] width 30 height 30
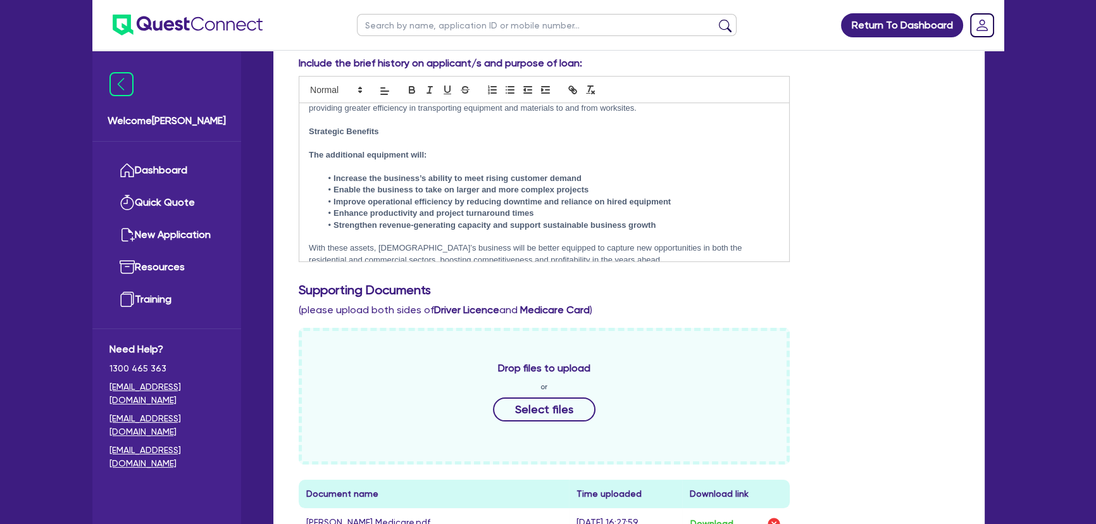
scroll to position [230, 0]
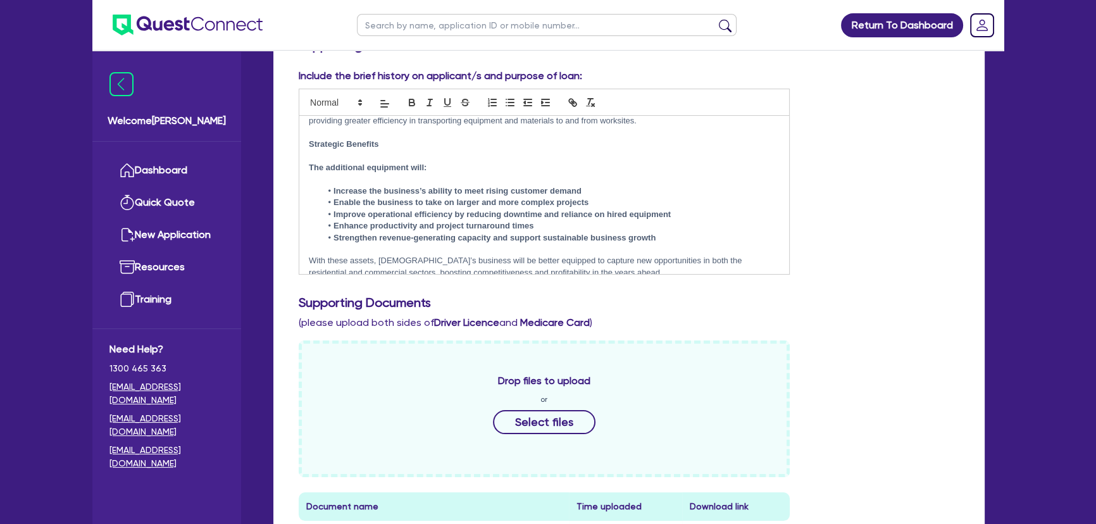
click at [613, 264] on p "With these assets, [DEMOGRAPHIC_DATA]’s business will be better equipped to cap…" at bounding box center [544, 266] width 471 height 23
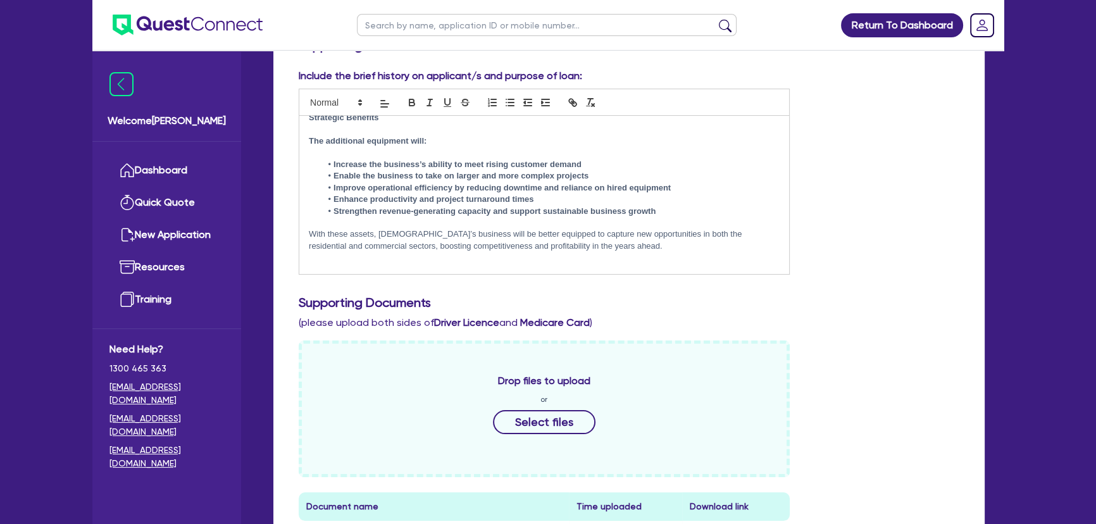
scroll to position [0, 0]
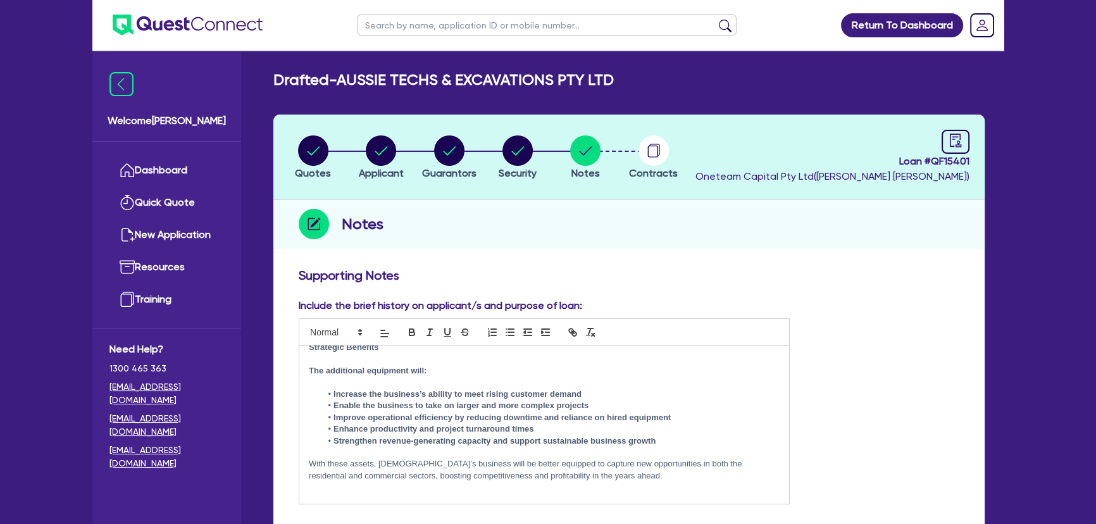
click at [192, 28] on img at bounding box center [188, 25] width 150 height 21
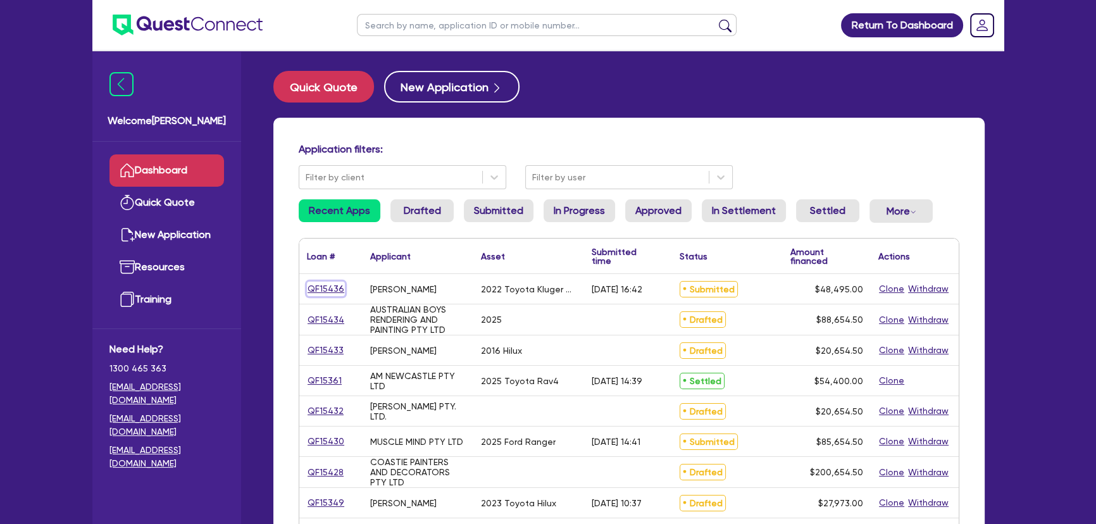
click at [315, 288] on link "QF15436" at bounding box center [326, 289] width 38 height 15
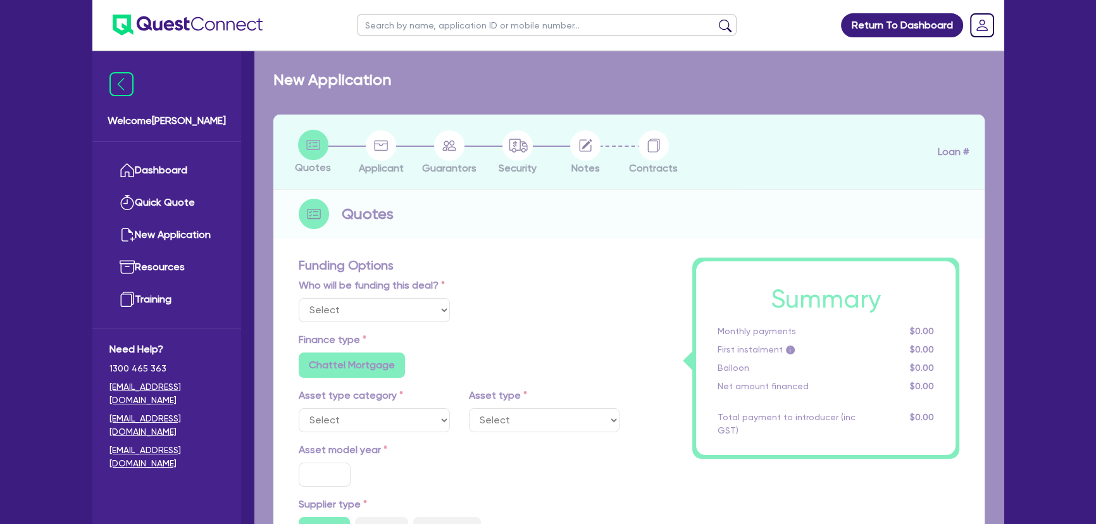
select select "Other"
select select "CARS_AND_LIGHT_TRUCKS"
type input "2022"
type input "48,000"
type input "3"
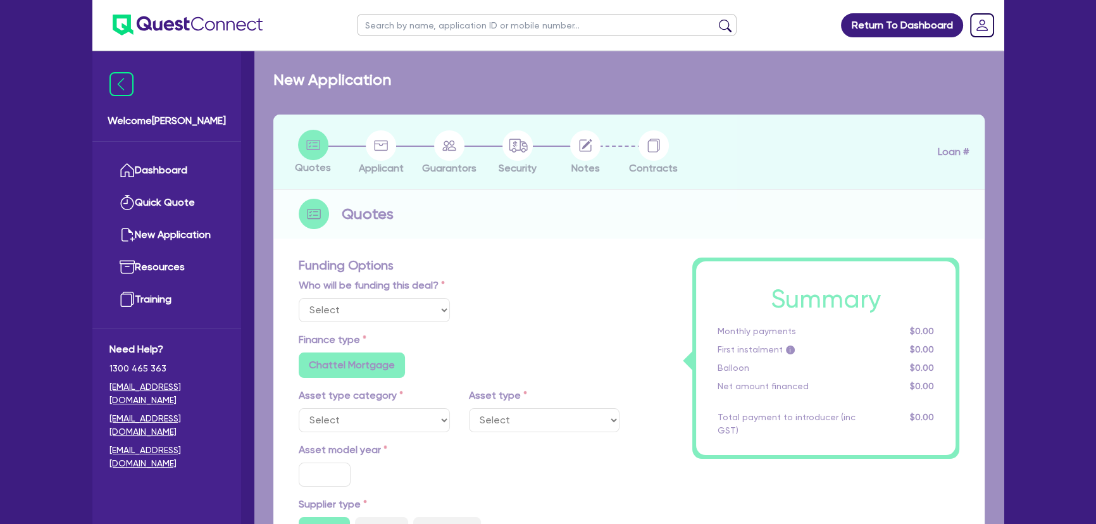
type input "1,454.85"
type input "6.8"
type input "450"
type input "318.18"
radio input "true"
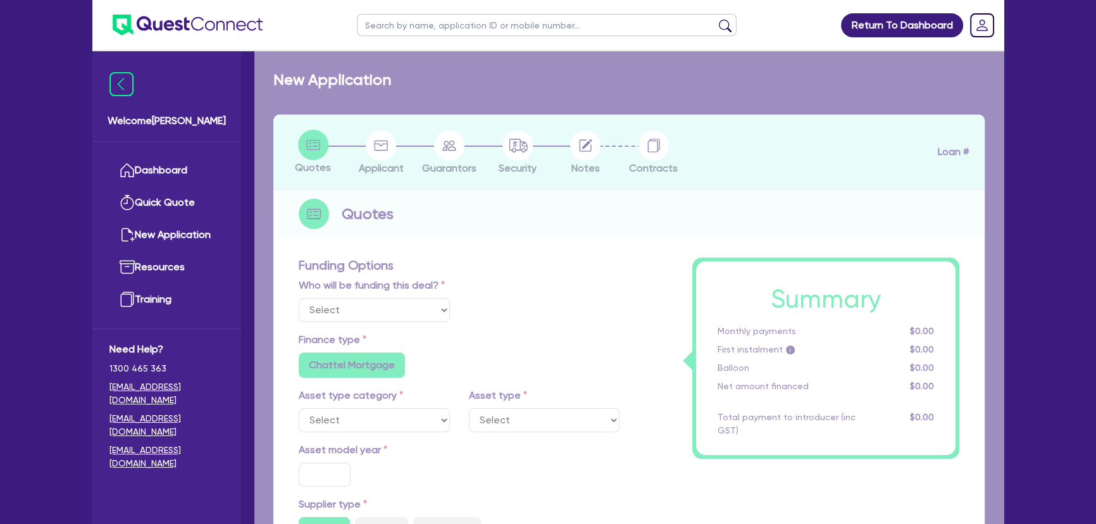
radio input "false"
select select "PASSENGER_VEHICLES"
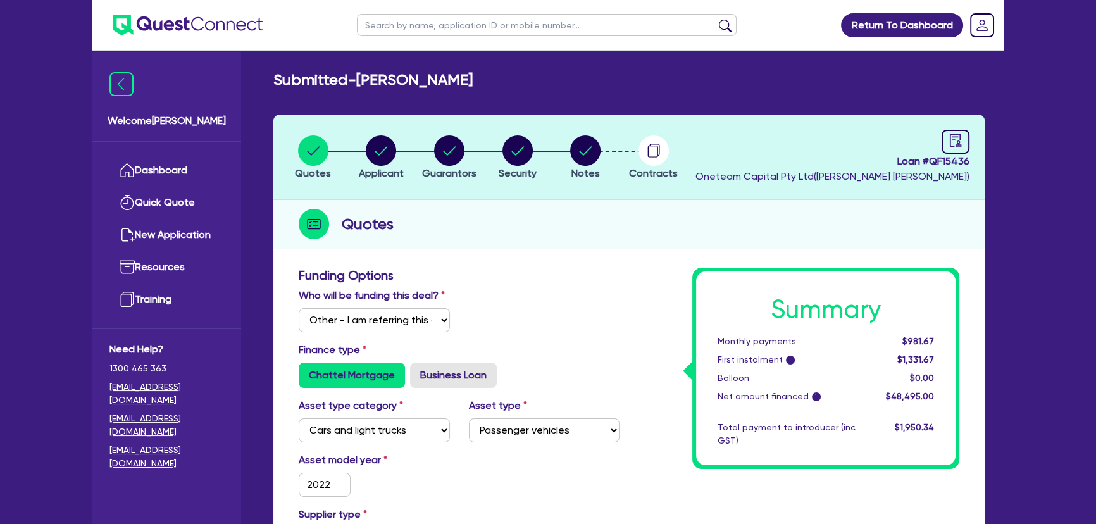
click at [586, 130] on header "Quotes Applicant Guarantors Security Notes Contracts Loan # QF15436 Oneteam Cap…" at bounding box center [628, 157] width 711 height 85
click at [584, 142] on circle "button" at bounding box center [585, 150] width 30 height 30
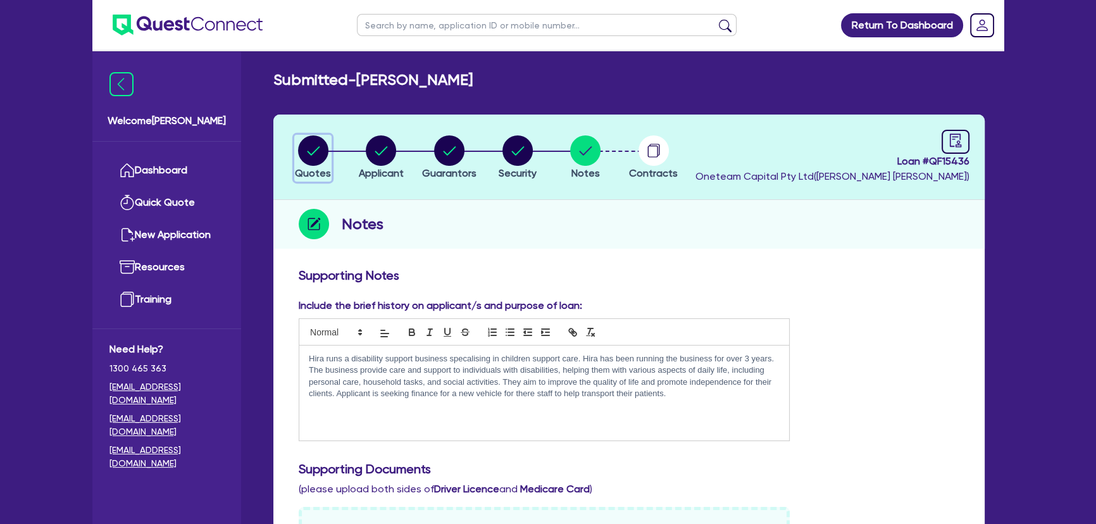
click at [311, 142] on circle "button" at bounding box center [313, 150] width 30 height 30
select select "Other"
select select "CARS_AND_LIGHT_TRUCKS"
select select "PASSENGER_VEHICLES"
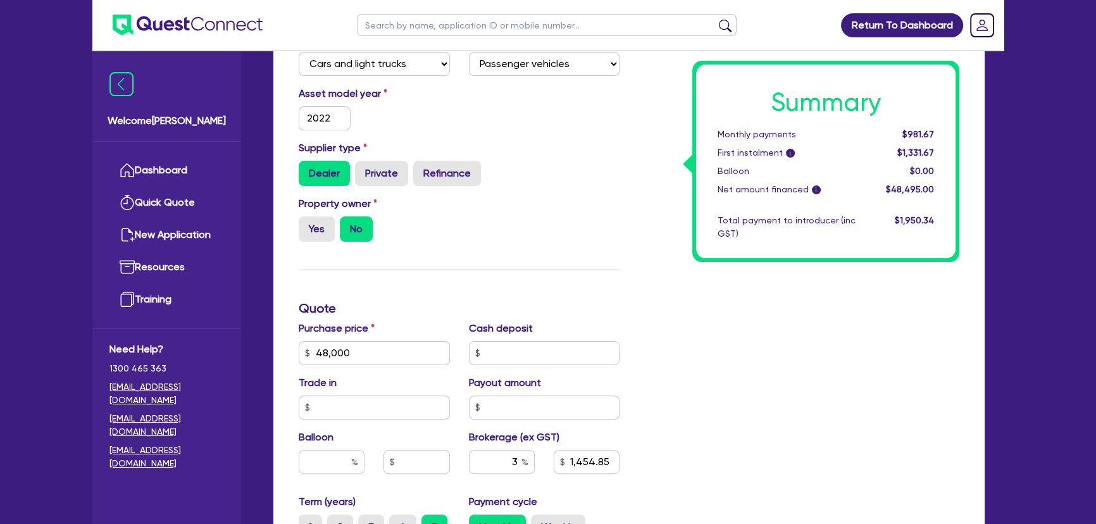
scroll to position [460, 0]
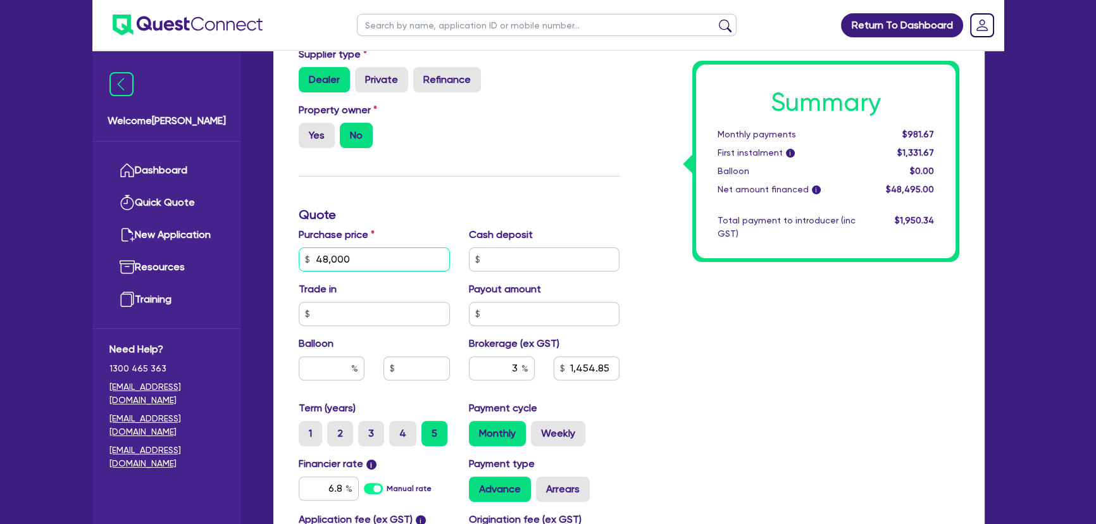
click at [375, 265] on input "48,000" at bounding box center [374, 259] width 151 height 24
type input "4"
type input "1,454.85"
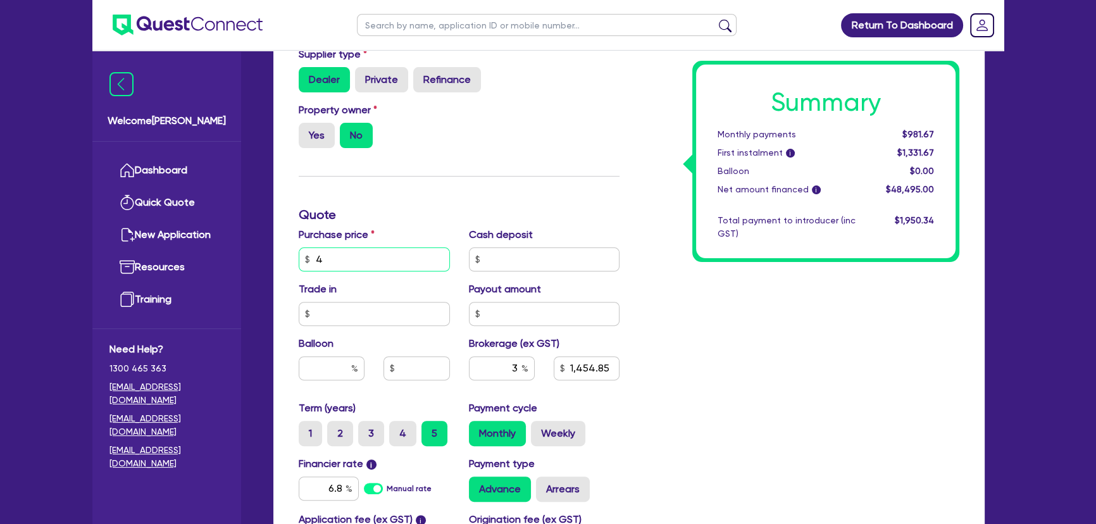
type input "49"
type input "1,454.85"
type input "490"
type input "1,454.85"
type input "4,900"
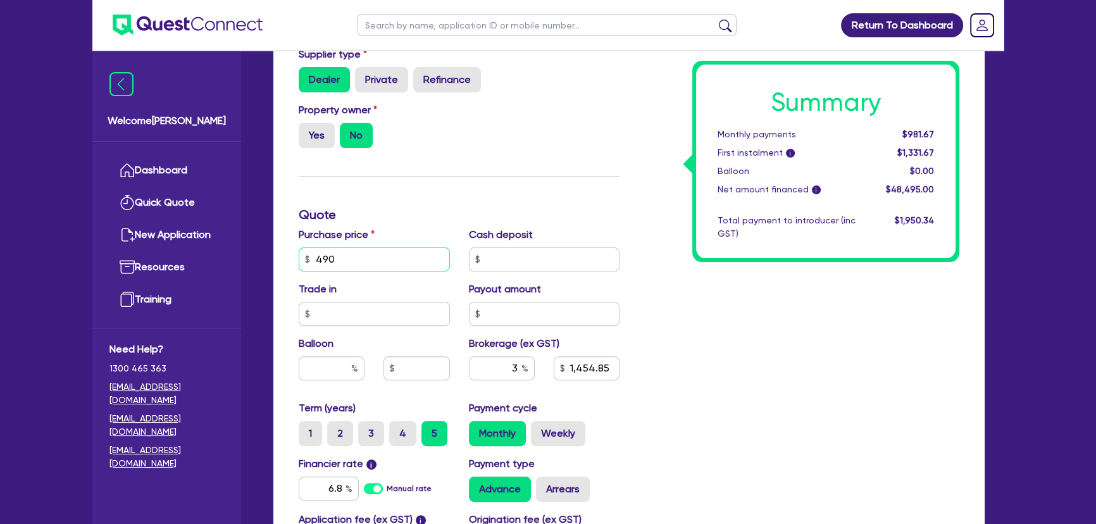
type input "1,454.85"
type input "49,000"
type input "1,454.85"
type input "49,000"
click at [450, 159] on div "Funding Options Who will be funding this deal? Select I will fund 100% I will c…" at bounding box center [459, 215] width 340 height 814
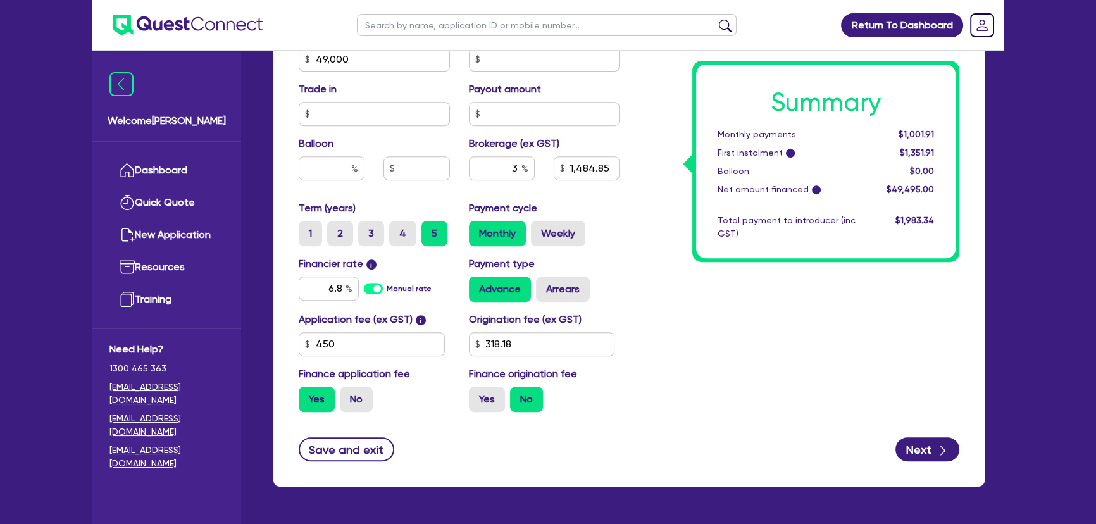
scroll to position [698, 0]
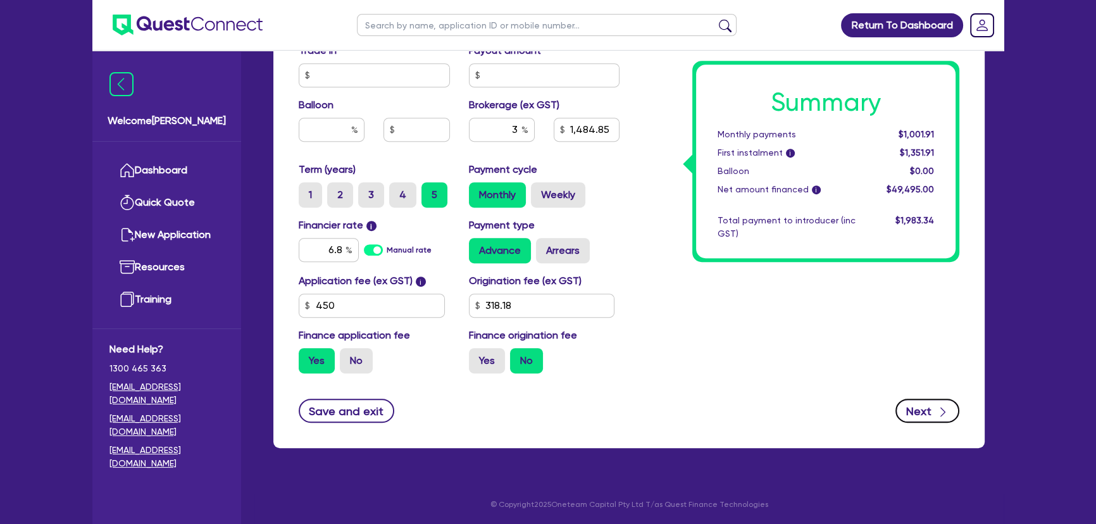
click at [952, 409] on button "Next" at bounding box center [927, 411] width 64 height 24
type input "1,484.85"
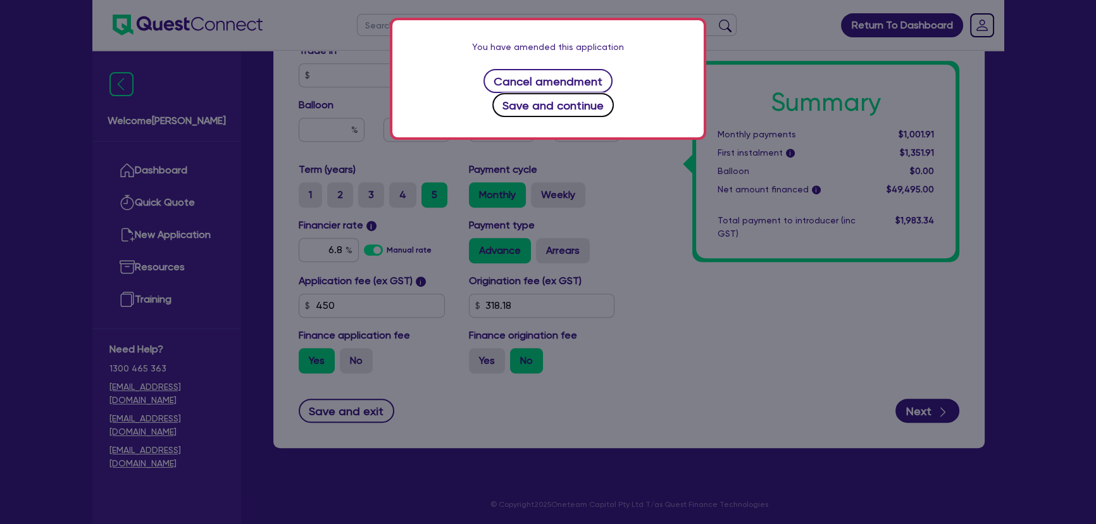
click at [614, 93] on button "Save and continue" at bounding box center [553, 105] width 122 height 24
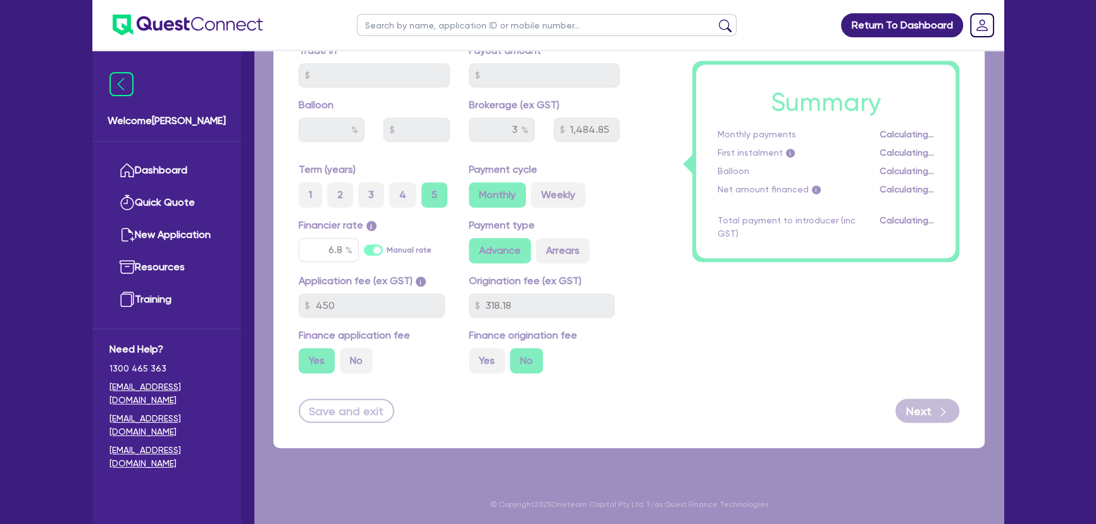
select select "SOLE_TRADER"
select select "ADMINISTRATIVE_SUPPORT"
select select "SUPPORT_OPERATIONS"
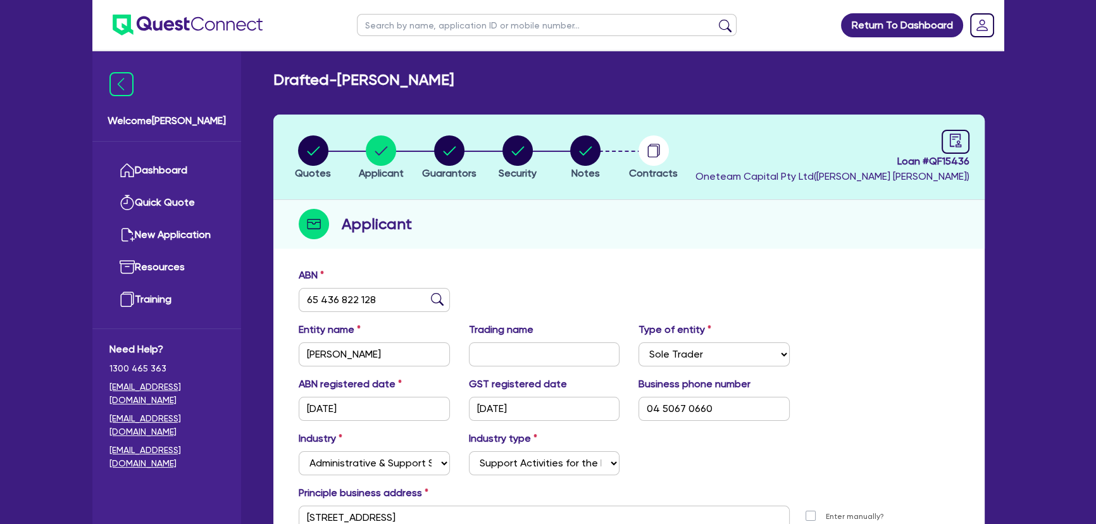
click at [171, 13] on ul at bounding box center [177, 25] width 170 height 50
click at [161, 13] on ul at bounding box center [177, 25] width 170 height 50
click at [166, 15] on img at bounding box center [188, 25] width 150 height 21
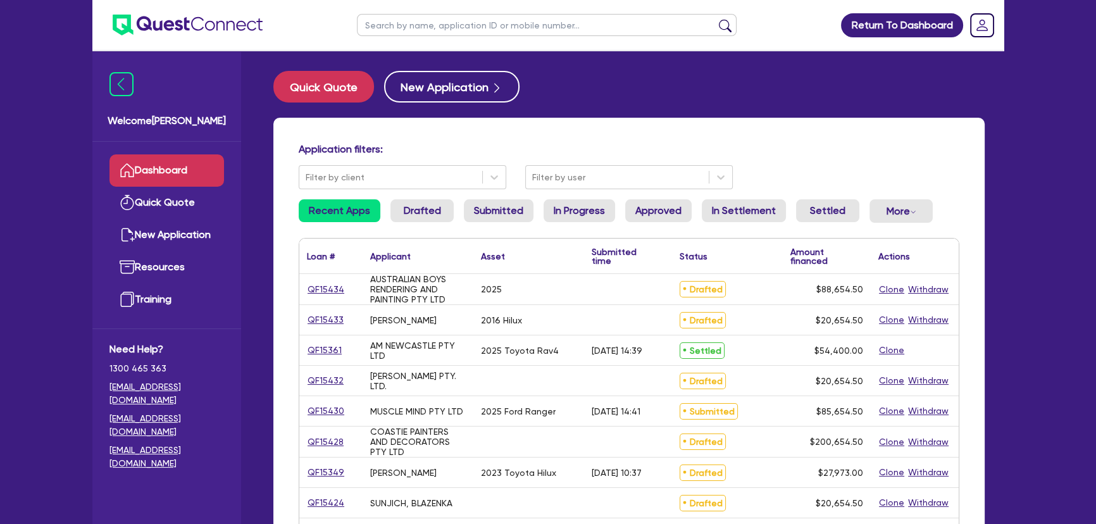
click at [480, 25] on input "text" at bounding box center [547, 25] width 380 height 22
type input "Hira"
click at [715, 19] on button "submit" at bounding box center [725, 28] width 20 height 18
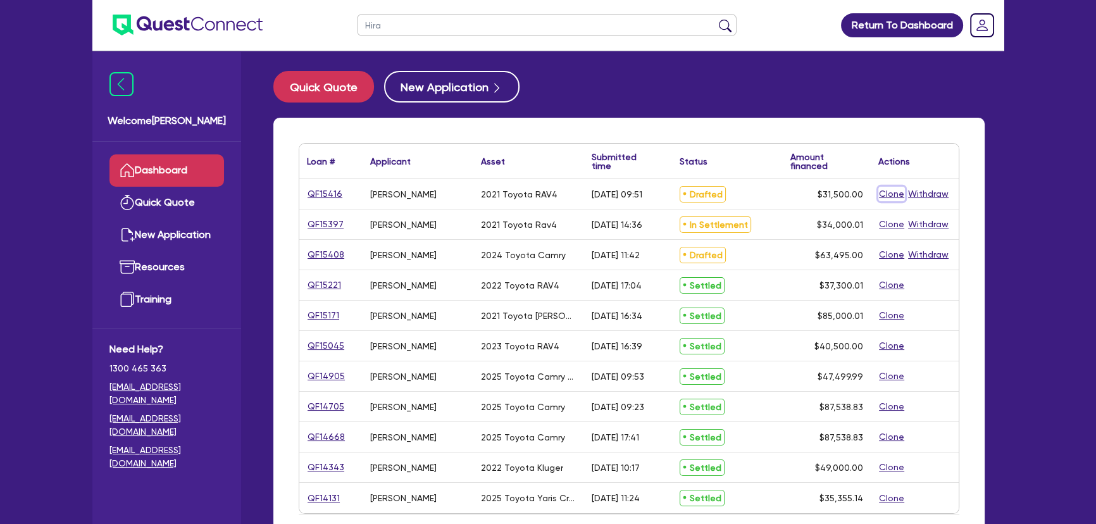
click at [887, 192] on button "Clone" at bounding box center [891, 194] width 27 height 15
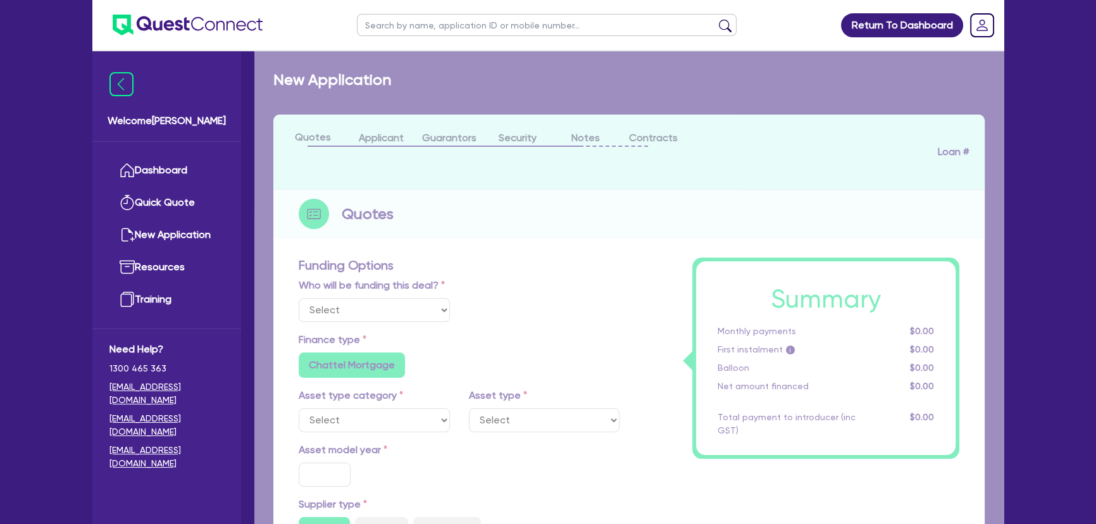
select select "Other"
radio input "true"
radio input "false"
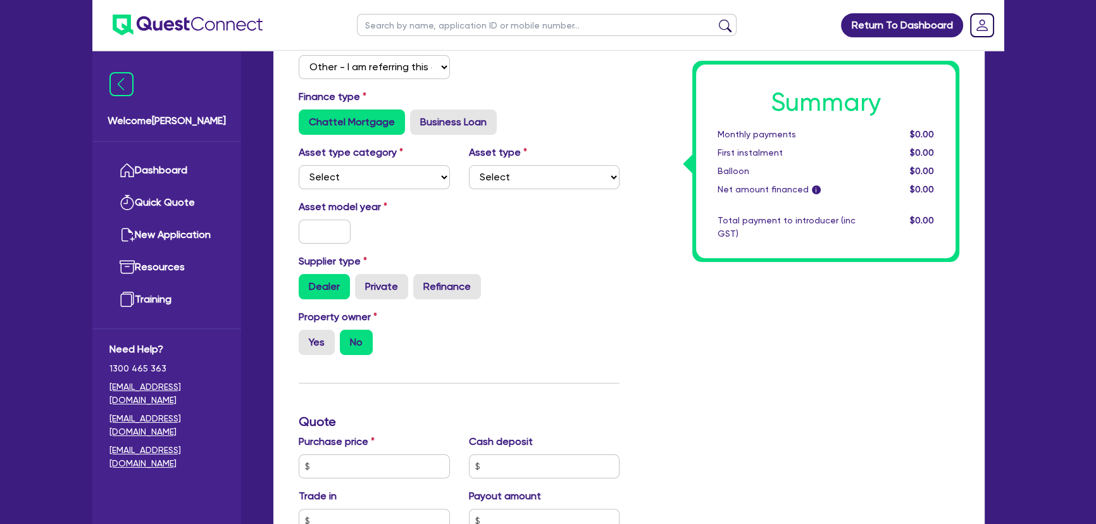
scroll to position [287, 0]
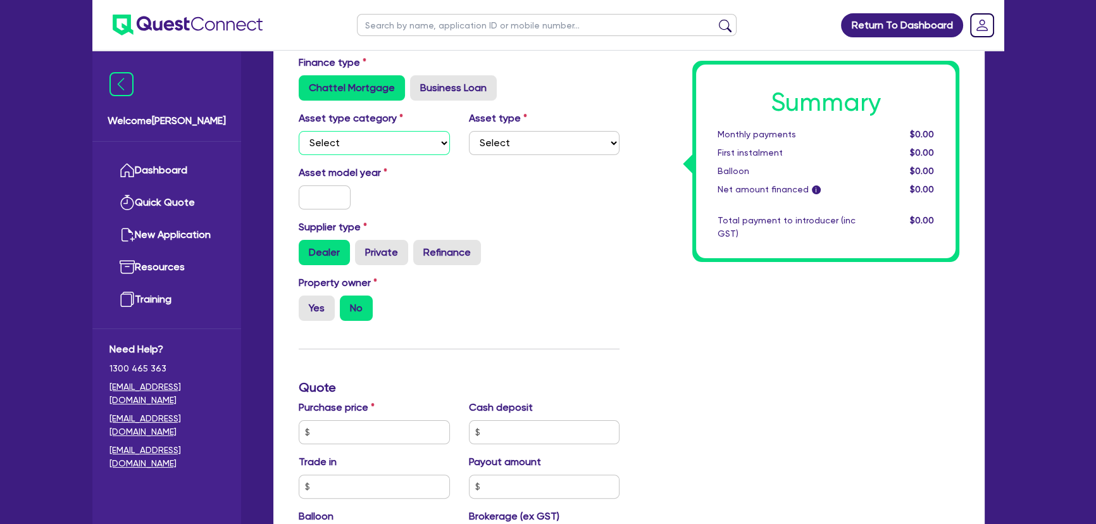
click at [350, 149] on select "Select Cars and light trucks Primary assets Secondary assets Tertiary assets" at bounding box center [374, 143] width 151 height 24
select select "CARS_AND_LIGHT_TRUCKS"
click at [299, 131] on select "Select Cars and light trucks Primary assets Secondary assets Tertiary assets" at bounding box center [374, 143] width 151 height 24
click at [508, 149] on select "Select Passenger vehicles Vans and utes Light trucks up to 4.5 tonne" at bounding box center [544, 143] width 151 height 24
select select "PASSENGER_VEHICLES"
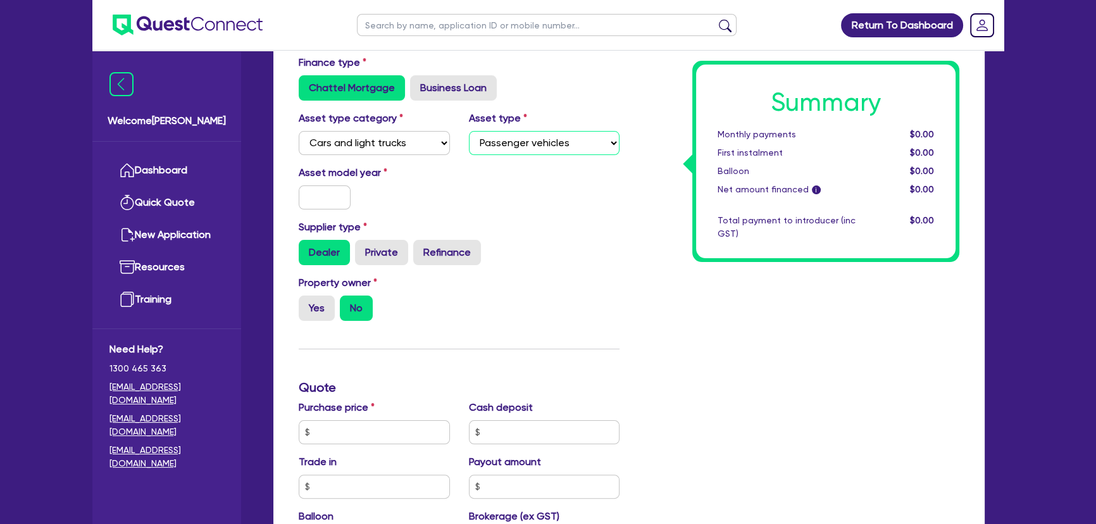
click at [469, 131] on select "Select Passenger vehicles Vans and utes Light trucks up to 4.5 tonne" at bounding box center [544, 143] width 151 height 24
click at [521, 148] on select "Select Passenger vehicles Vans and utes Light trucks up to 4.5 tonne" at bounding box center [544, 143] width 151 height 24
click at [469, 131] on select "Select Passenger vehicles Vans and utes Light trucks up to 4.5 tonne" at bounding box center [544, 143] width 151 height 24
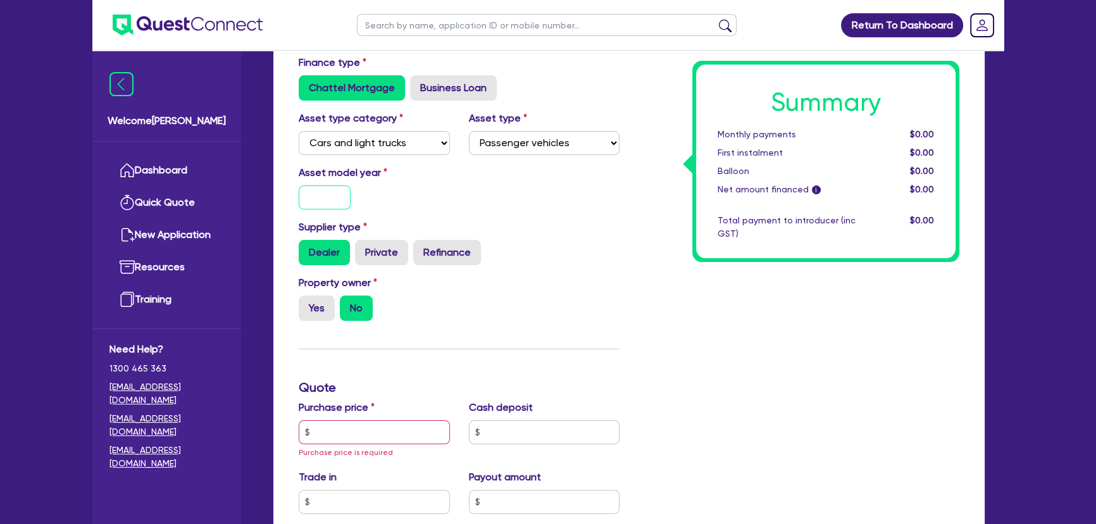
drag, startPoint x: 321, startPoint y: 192, endPoint x: 323, endPoint y: 203, distance: 11.7
click at [323, 203] on input "text" at bounding box center [325, 197] width 52 height 24
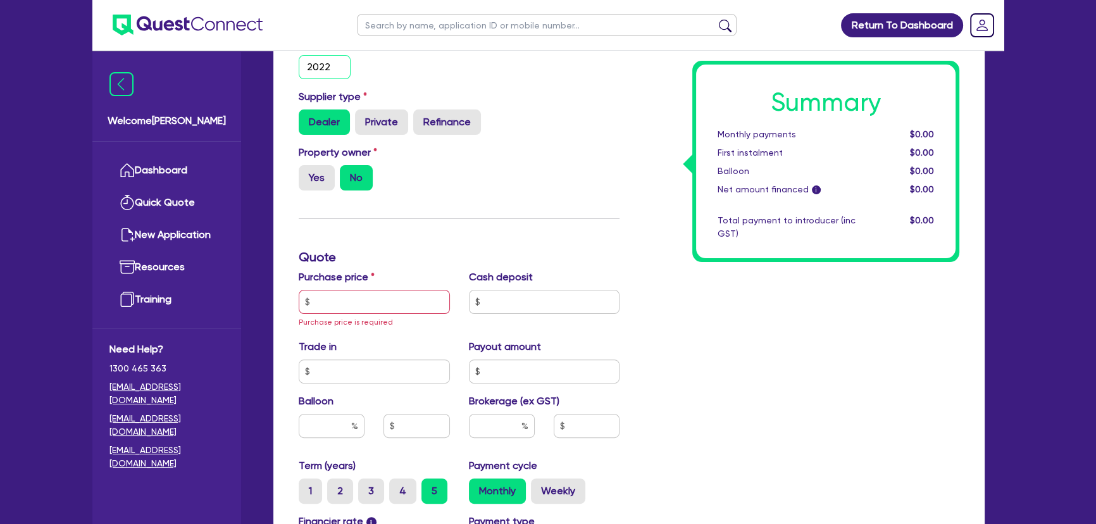
scroll to position [575, 0]
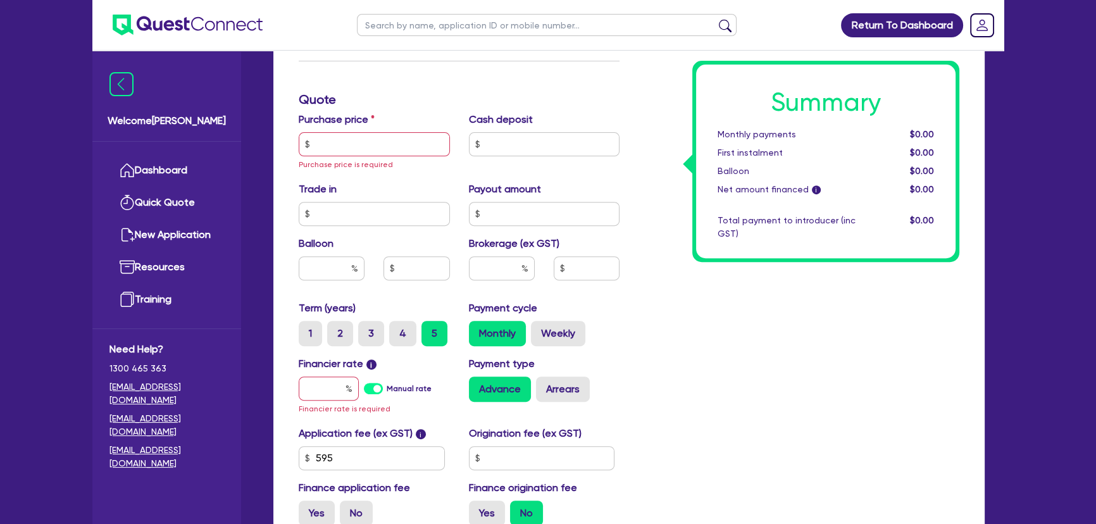
type input "2022"
click at [331, 143] on input "text" at bounding box center [374, 144] width 151 height 24
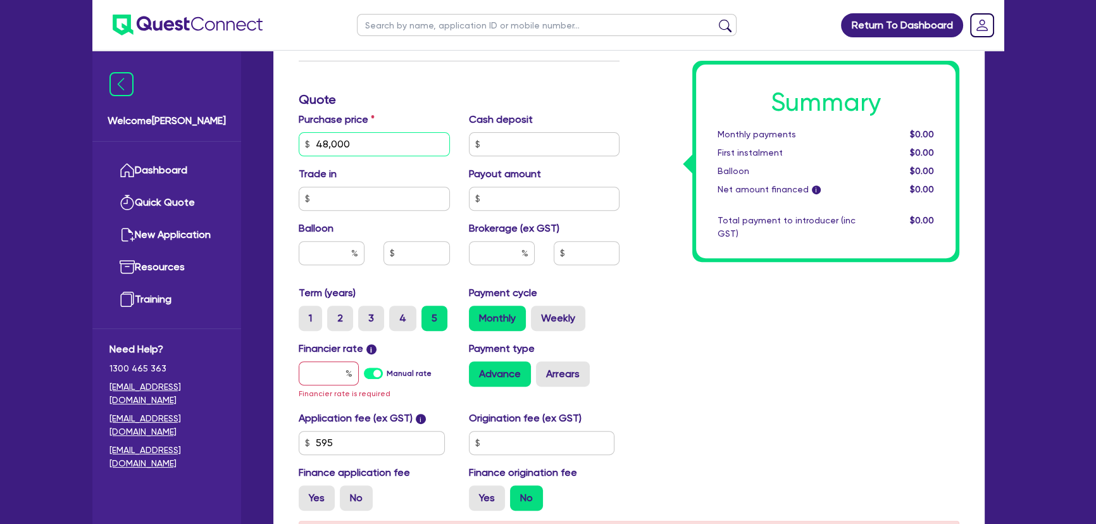
type input "48,000"
click at [316, 378] on input "text" at bounding box center [329, 373] width 60 height 24
type input "7"
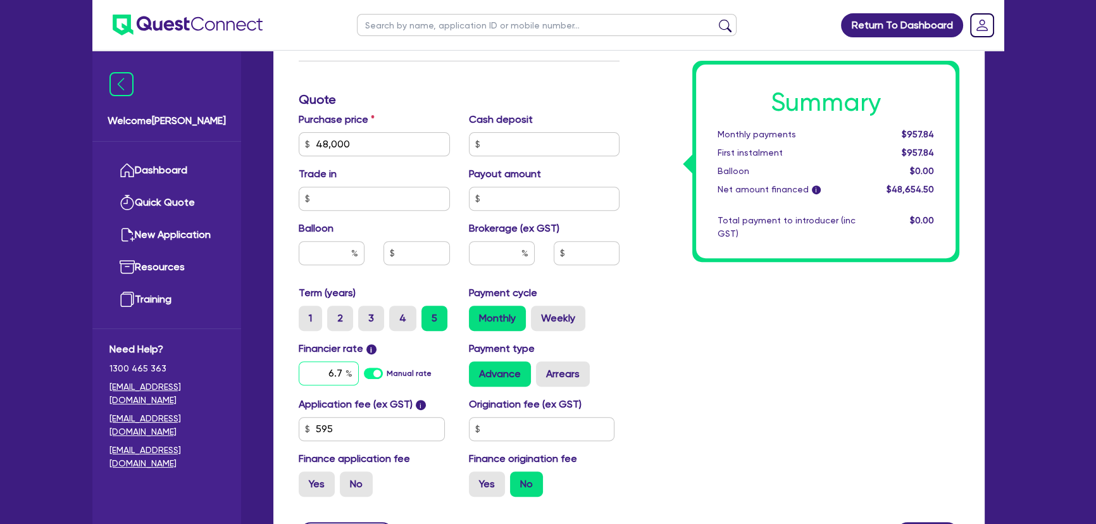
drag, startPoint x: 325, startPoint y: 371, endPoint x: 342, endPoint y: 371, distance: 17.7
click at [342, 371] on input "6.7" at bounding box center [329, 373] width 60 height 24
type input "6.8"
click at [485, 249] on input "text" at bounding box center [502, 253] width 66 height 24
type input "3"
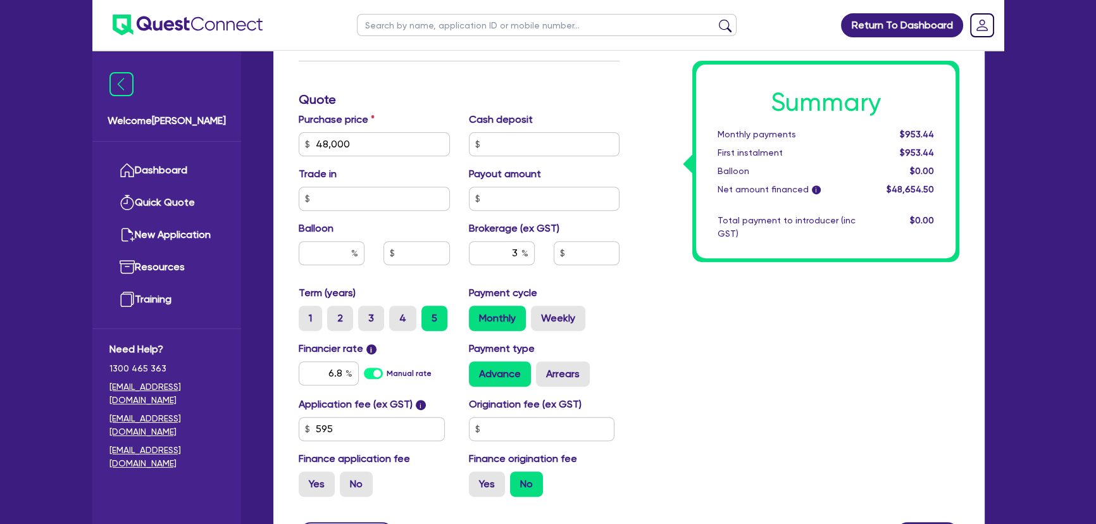
click at [764, 312] on div "Summary Monthly payments $953.44 First instalment $953.44 Balloon $0.00 Net amo…" at bounding box center [799, 100] width 340 height 814
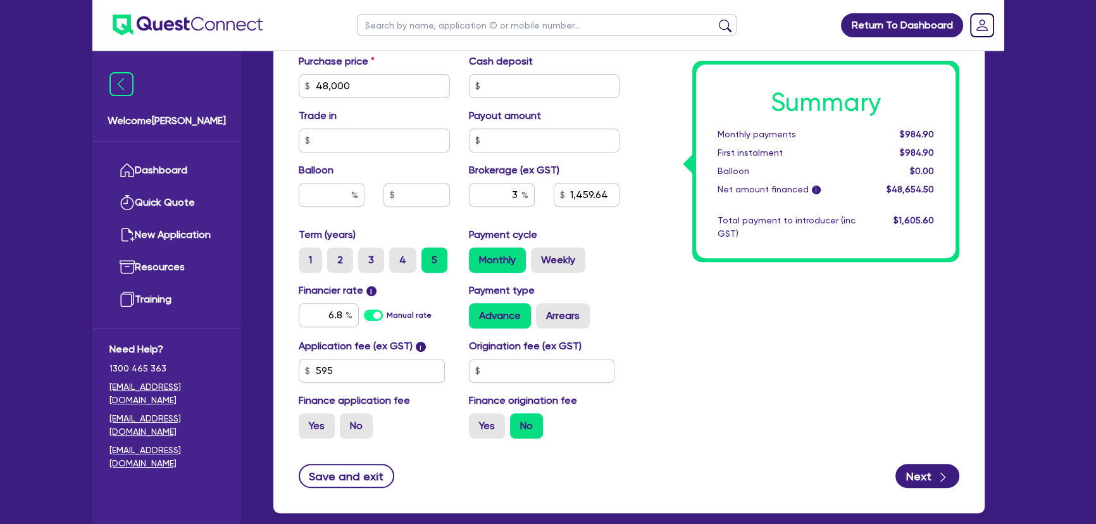
scroll to position [698, 0]
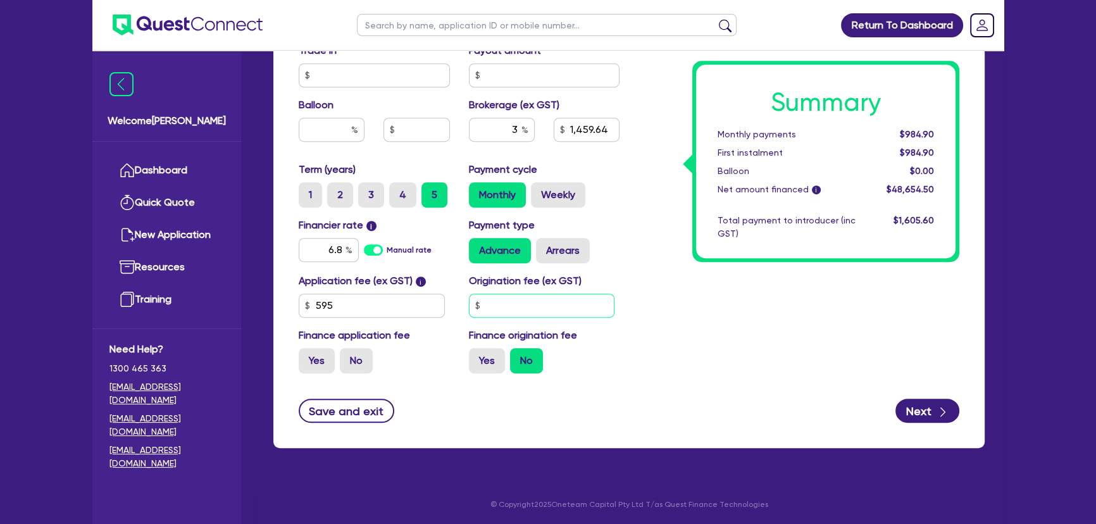
click at [553, 309] on input "text" at bounding box center [542, 306] width 146 height 24
click at [368, 311] on input "595" at bounding box center [372, 306] width 146 height 24
type input "1,459.64"
type input "4"
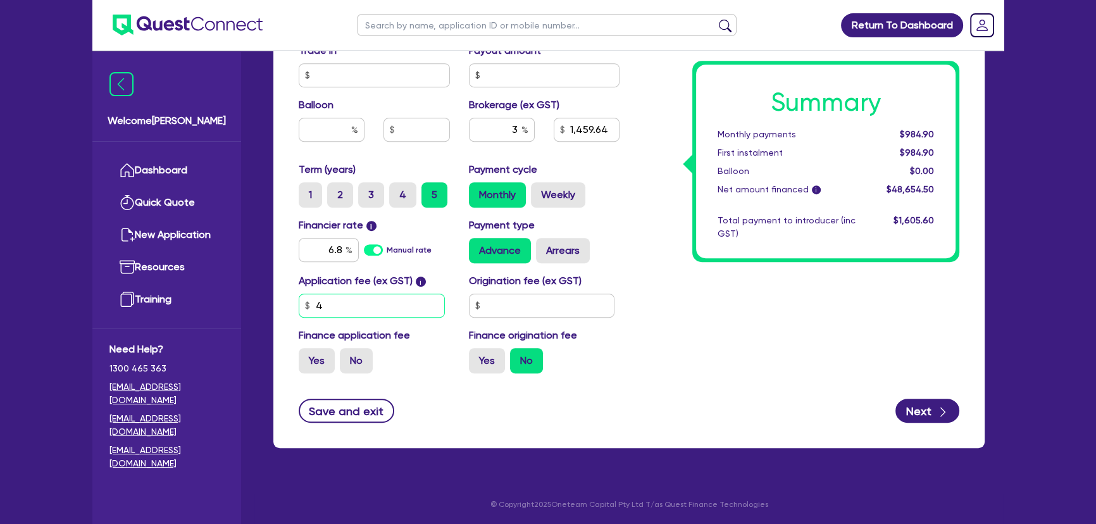
type input "1,459.64"
type input "45"
type input "1,459.64"
type input "450"
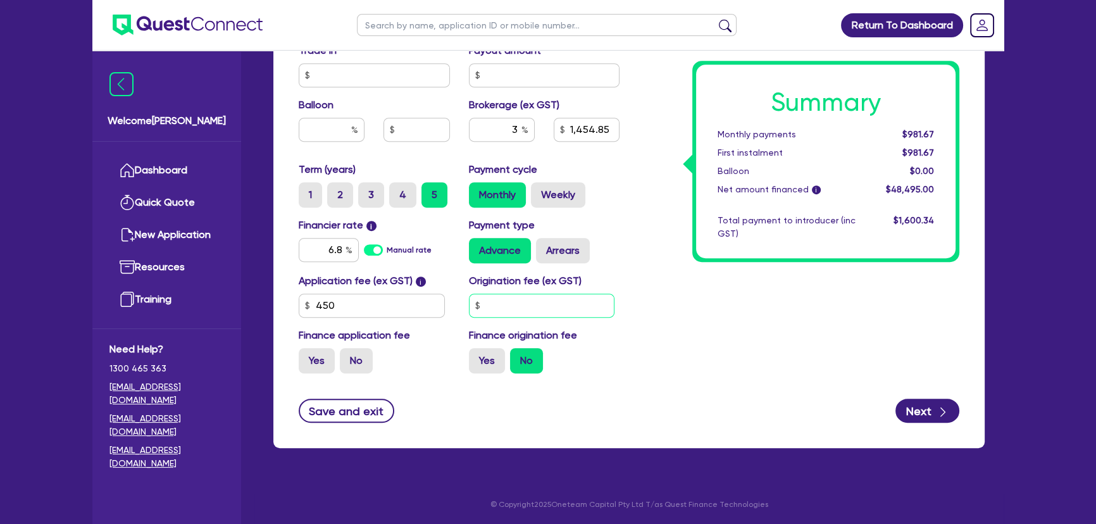
click at [551, 302] on input "text" at bounding box center [542, 306] width 146 height 24
type input "1,454.85"
type input "3"
type input "1,454.85"
type input "31"
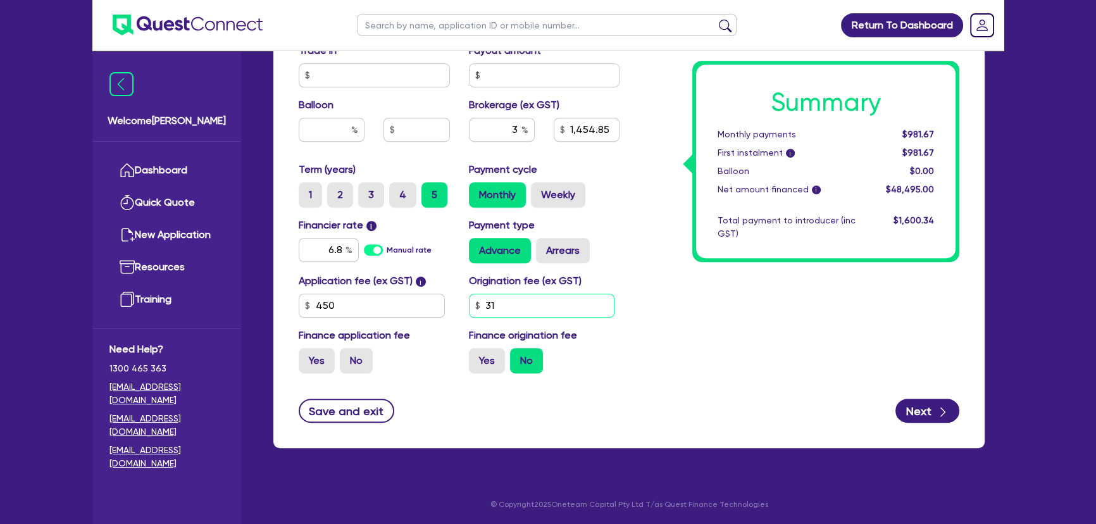
type input "1,454.85"
type input "318."
type input "1,454.85"
type input "318.1"
type input "1,454.85"
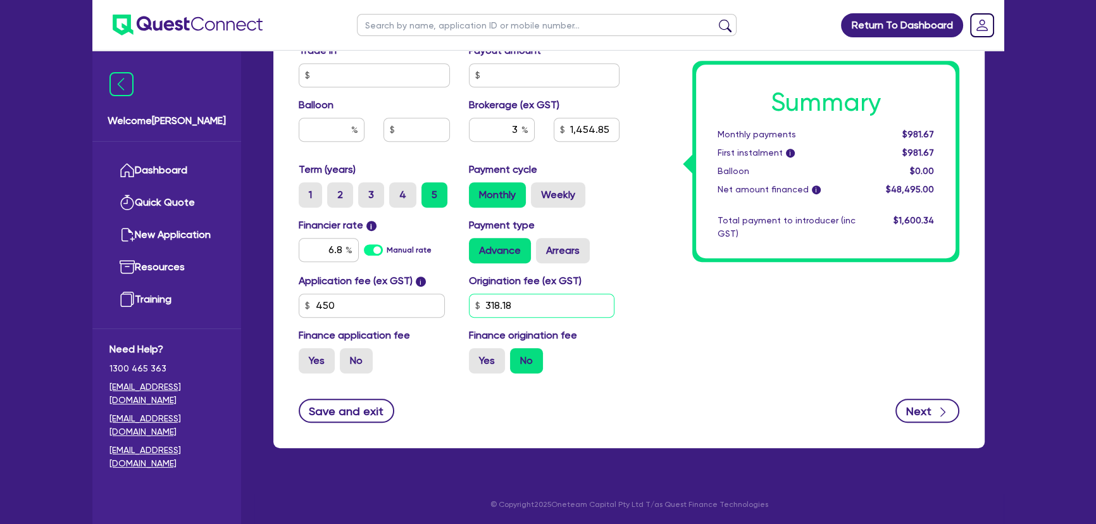
type input "318.18"
click at [913, 413] on button "Next" at bounding box center [927, 411] width 64 height 24
type input "1,454.85"
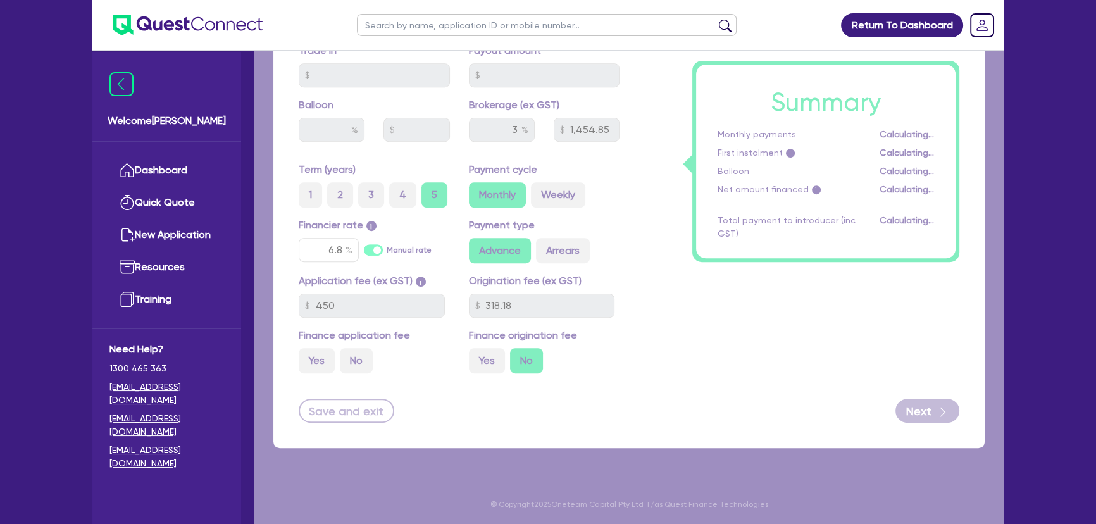
select select "SOLE_TRADER"
select select "ADMINISTRATIVE_SUPPORT"
select select "SUPPORT_OPERATIONS"
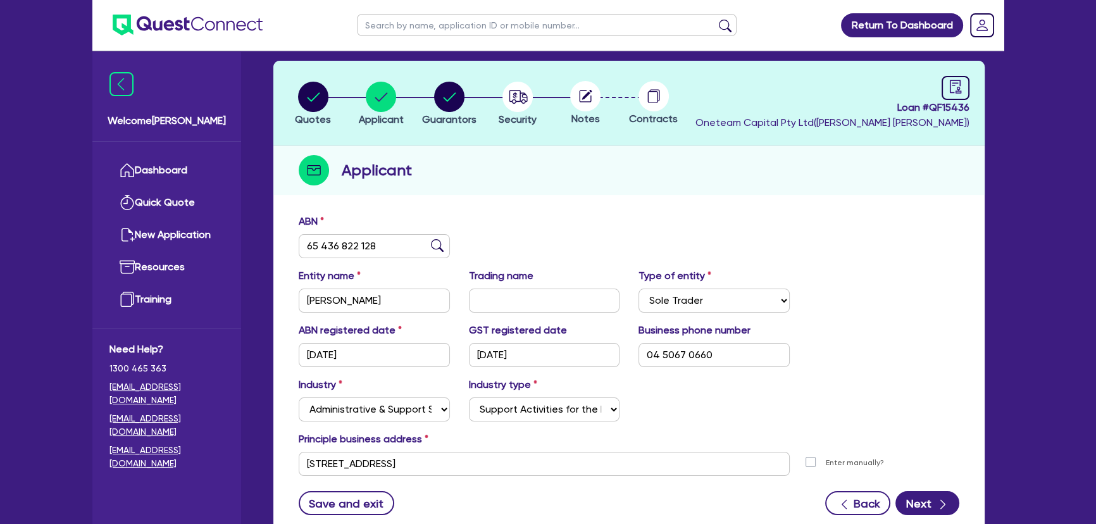
scroll to position [146, 0]
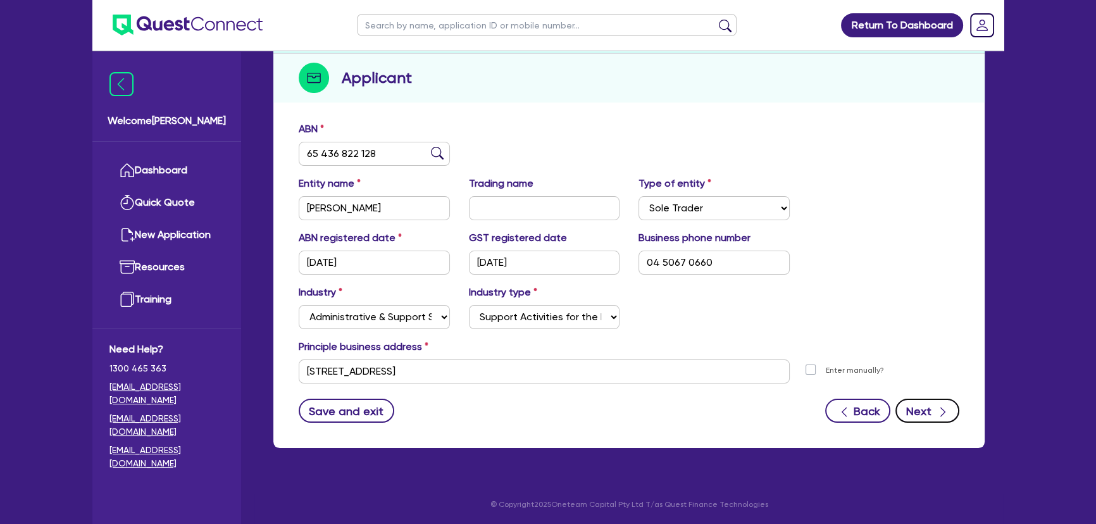
click at [922, 416] on button "Next" at bounding box center [927, 411] width 64 height 24
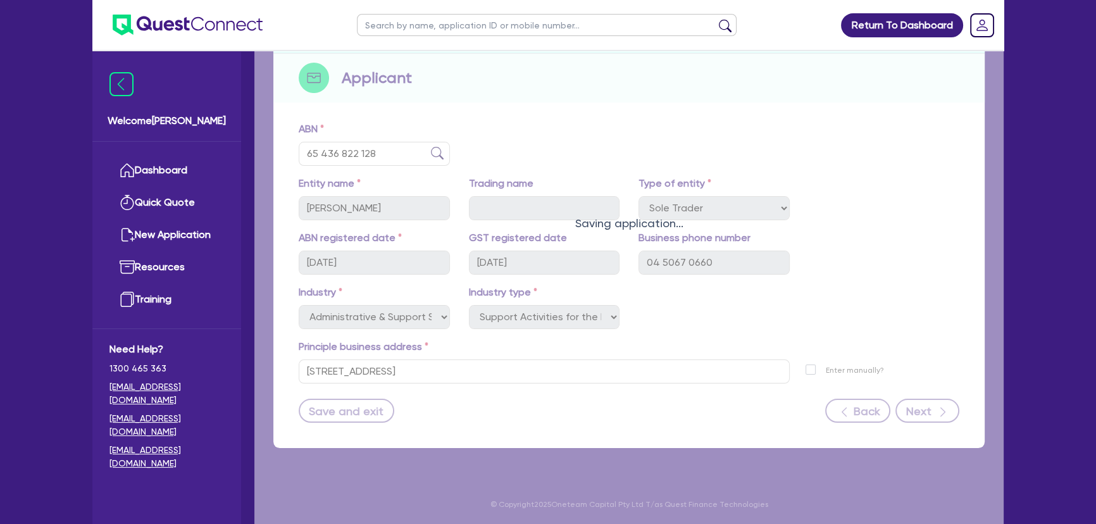
select select "MRS"
select select "NSW"
select select "MARRIED"
select select "PROPERTY"
select select "CASH"
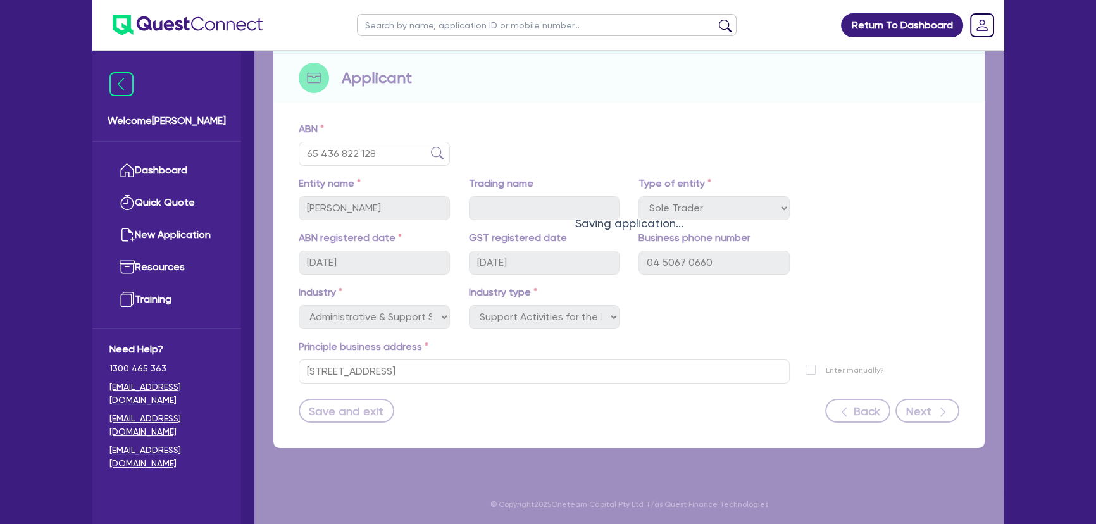
select select "VEHICLE"
select select "MORTGAGE"
select select "VEHICLE_LOAN"
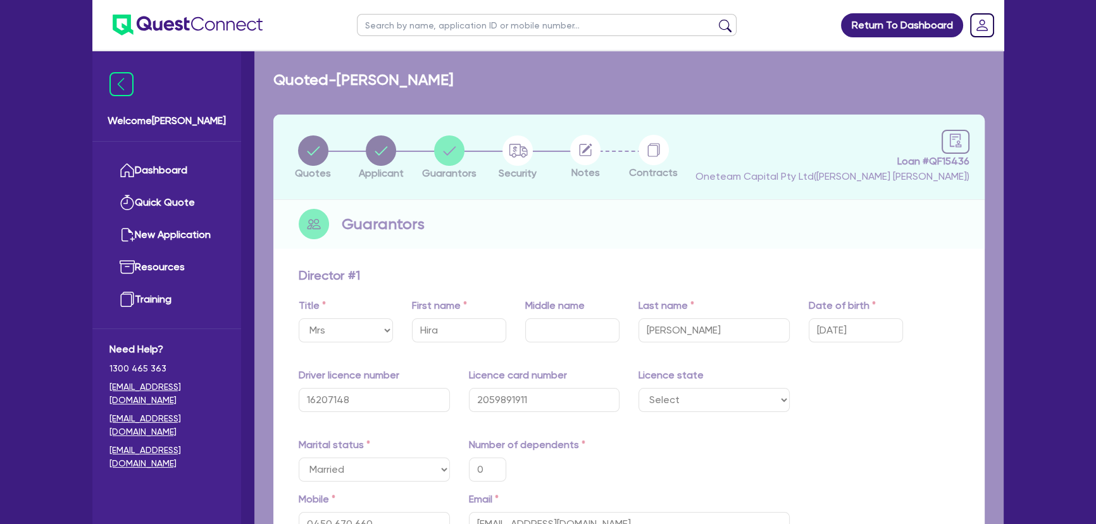
type input "0"
type input "0450 670 660"
type input "2,000,000"
type input "20,000"
type input "35,000"
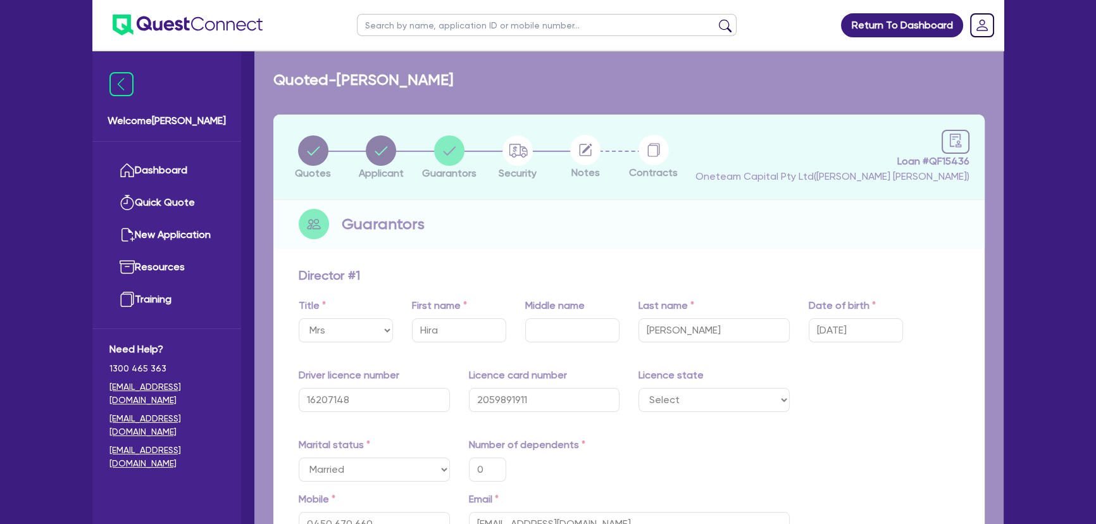
type input "1,400,000"
type input "4,500"
type input "35,000"
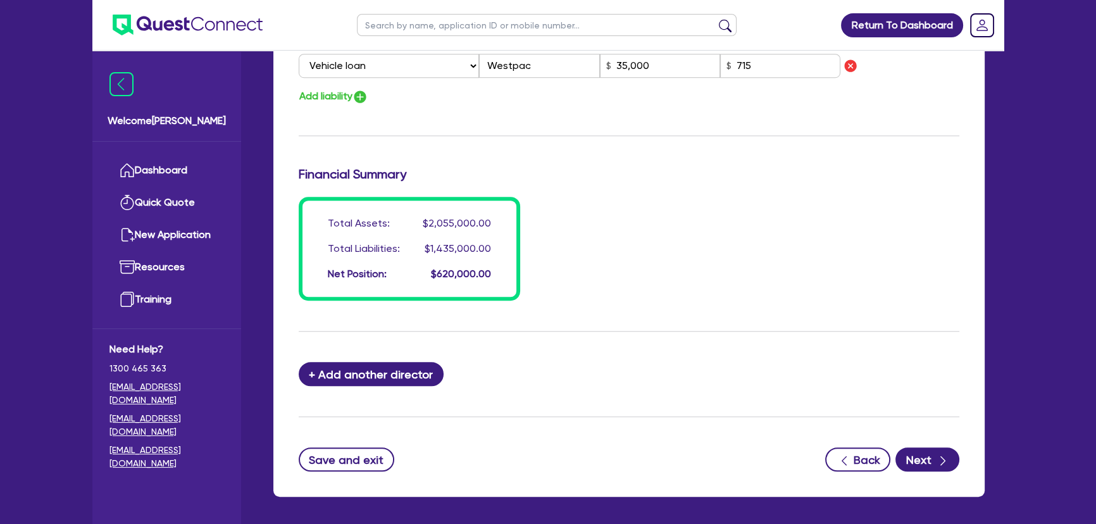
scroll to position [1037, 0]
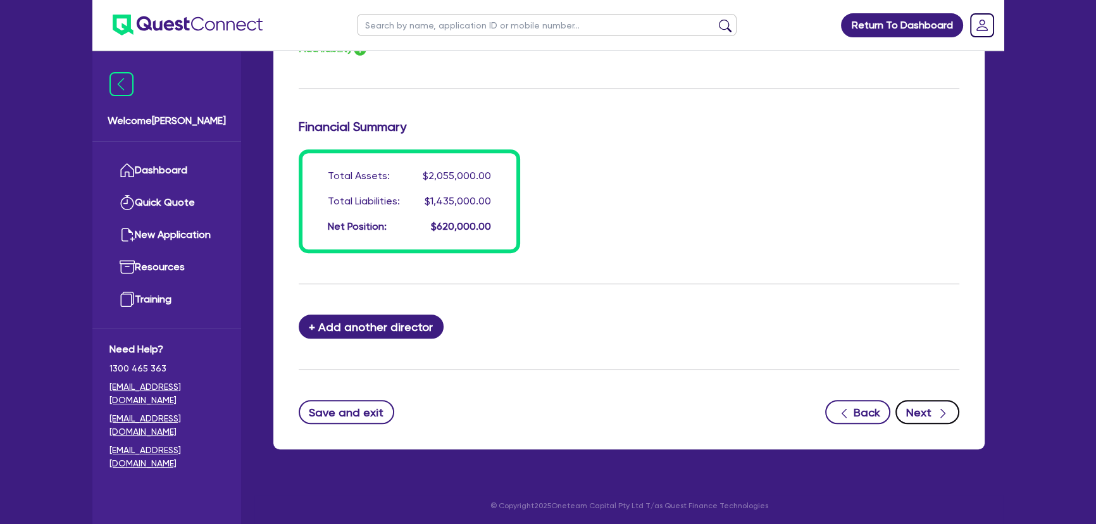
click at [927, 406] on button "Next" at bounding box center [927, 412] width 64 height 24
select select "CARS_AND_LIGHT_TRUCKS"
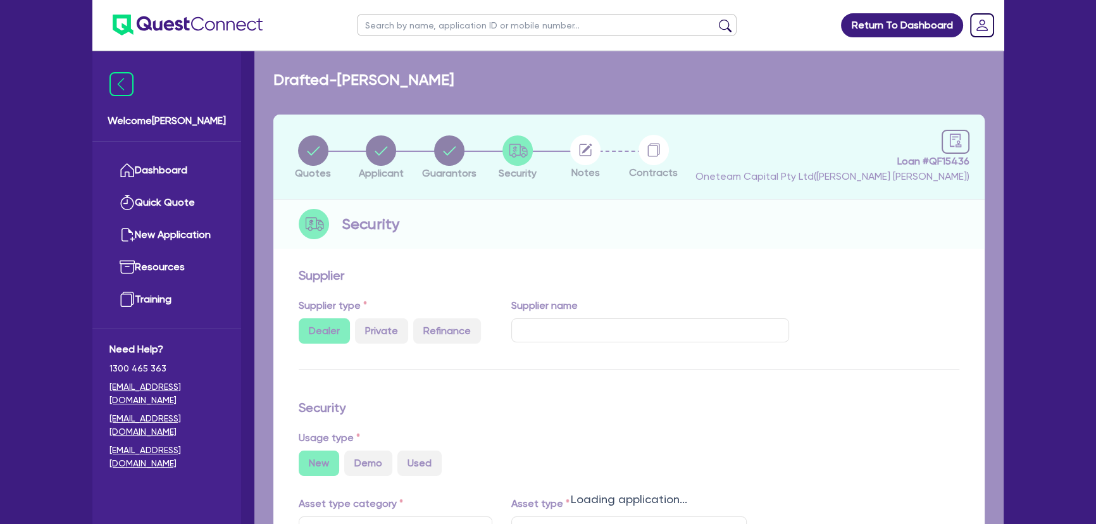
select select "PASSENGER_VEHICLES"
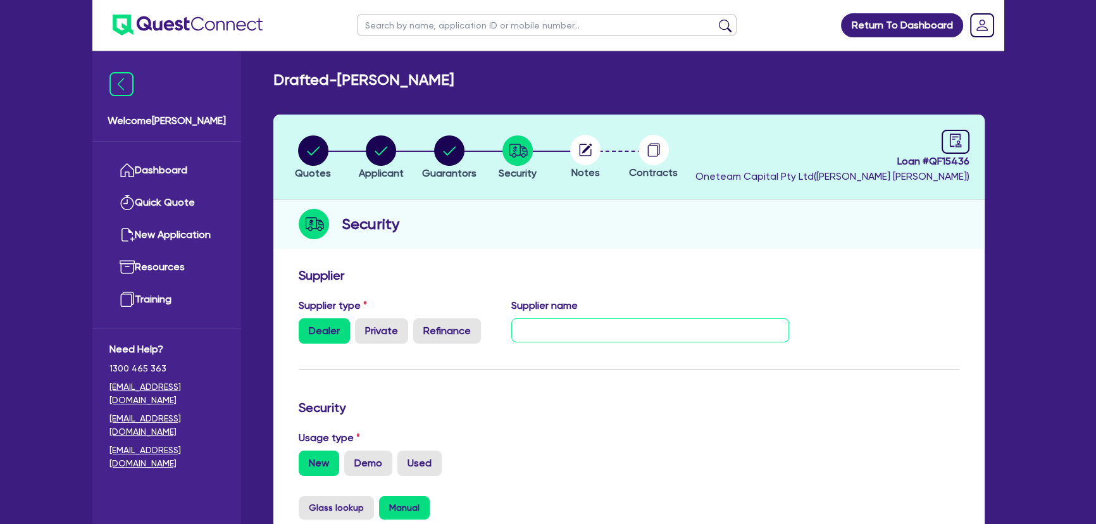
click at [607, 323] on input "text" at bounding box center [650, 330] width 278 height 24
paste input "Hybrid World Pty Ltd"
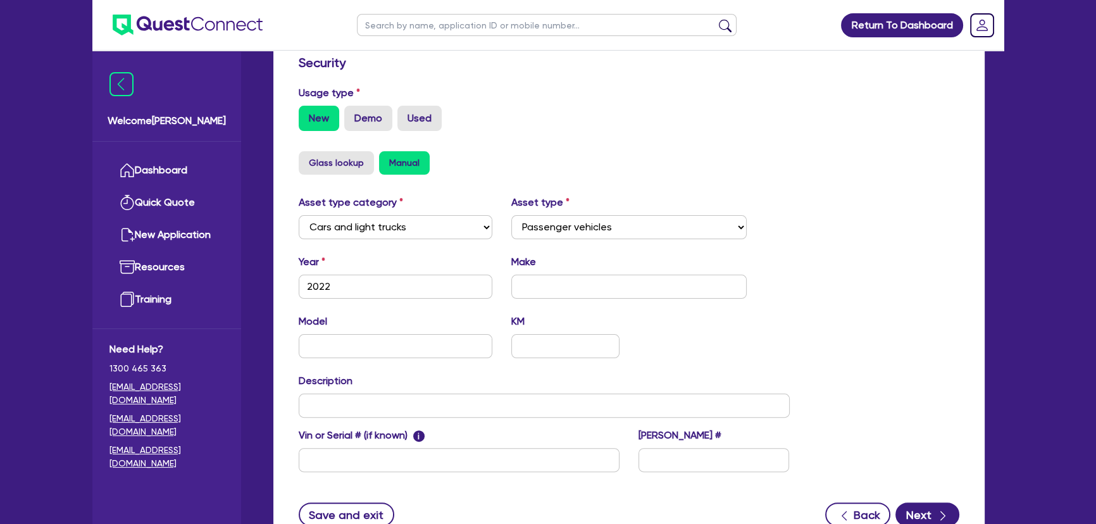
type input "Hybrid World Pty Ltd"
click at [569, 280] on input "text" at bounding box center [629, 287] width 236 height 24
type input "t"
type input "Toyota"
click at [429, 348] on input "text" at bounding box center [396, 346] width 194 height 24
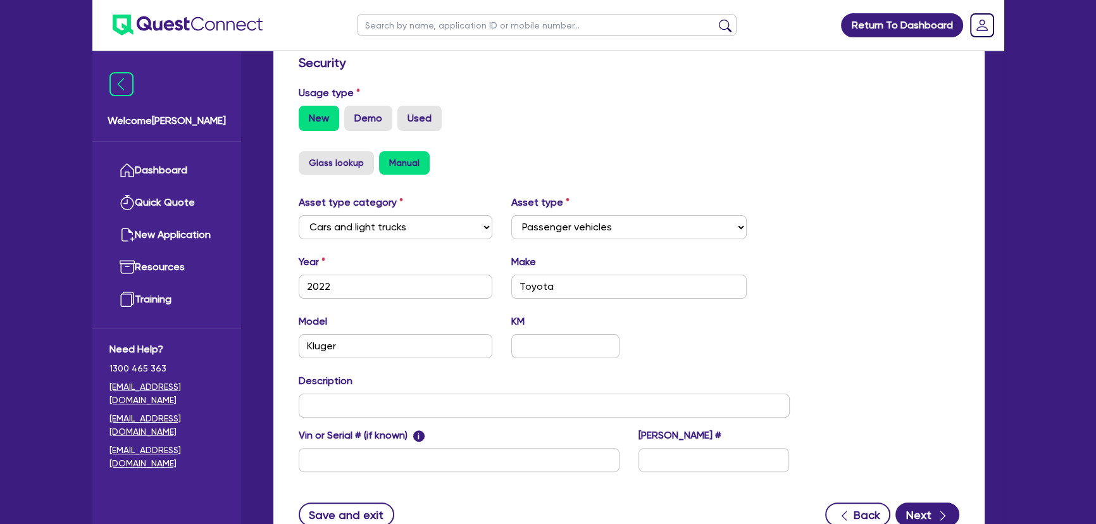
click at [429, 391] on div "Description" at bounding box center [544, 395] width 510 height 44
click at [429, 409] on input "text" at bounding box center [544, 405] width 491 height 24
click at [561, 355] on div "Model Kluger KM" at bounding box center [544, 341] width 510 height 54
click at [559, 348] on input "text" at bounding box center [565, 346] width 108 height 24
click at [423, 338] on input "Kluger" at bounding box center [396, 346] width 194 height 24
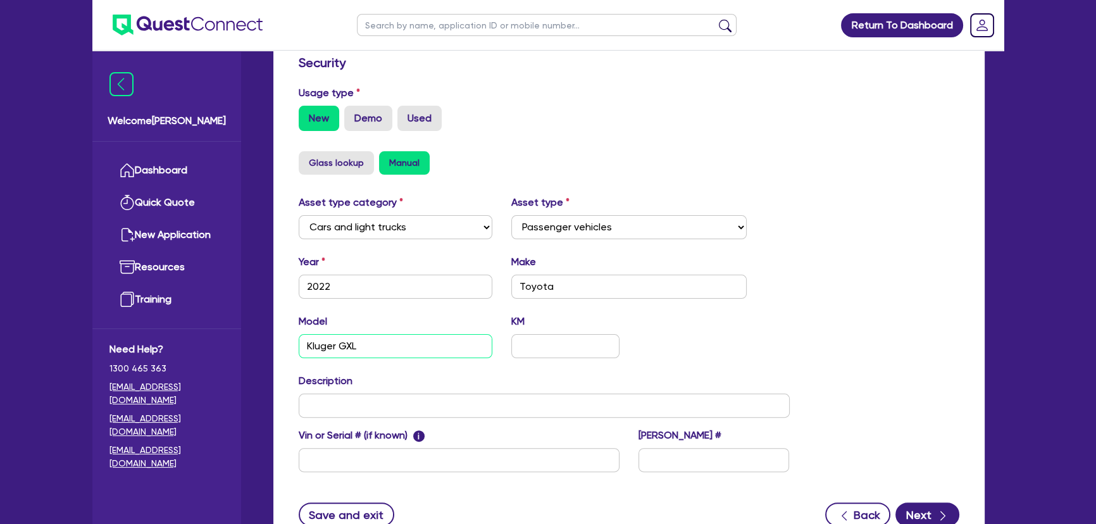
drag, startPoint x: 441, startPoint y: 350, endPoint x: 298, endPoint y: 351, distance: 143.0
click at [299, 351] on input "Kluger GXL" at bounding box center [396, 346] width 194 height 24
type input "Kluger GXL"
click at [927, 512] on button "Next" at bounding box center [927, 514] width 64 height 24
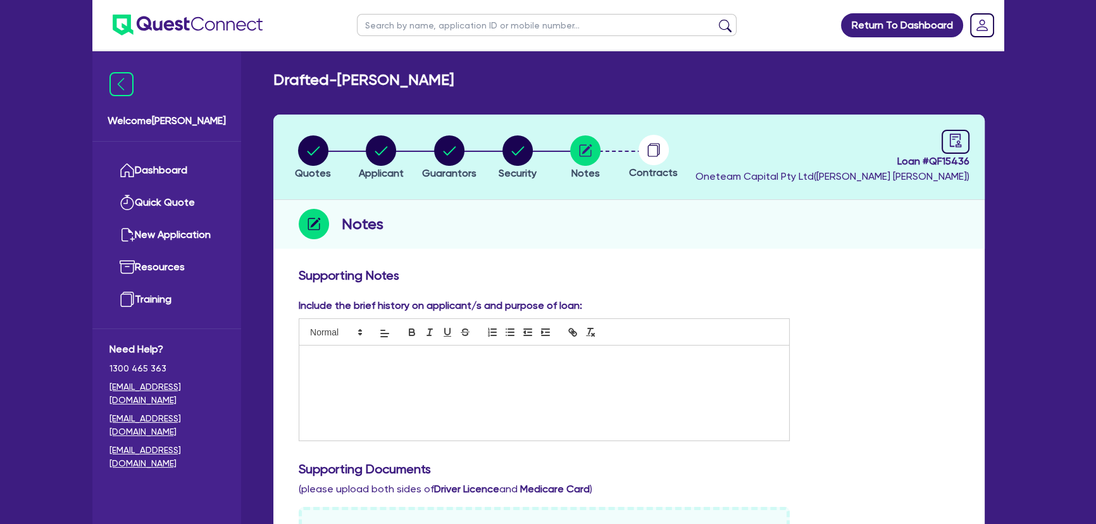
click at [612, 368] on div at bounding box center [544, 392] width 490 height 95
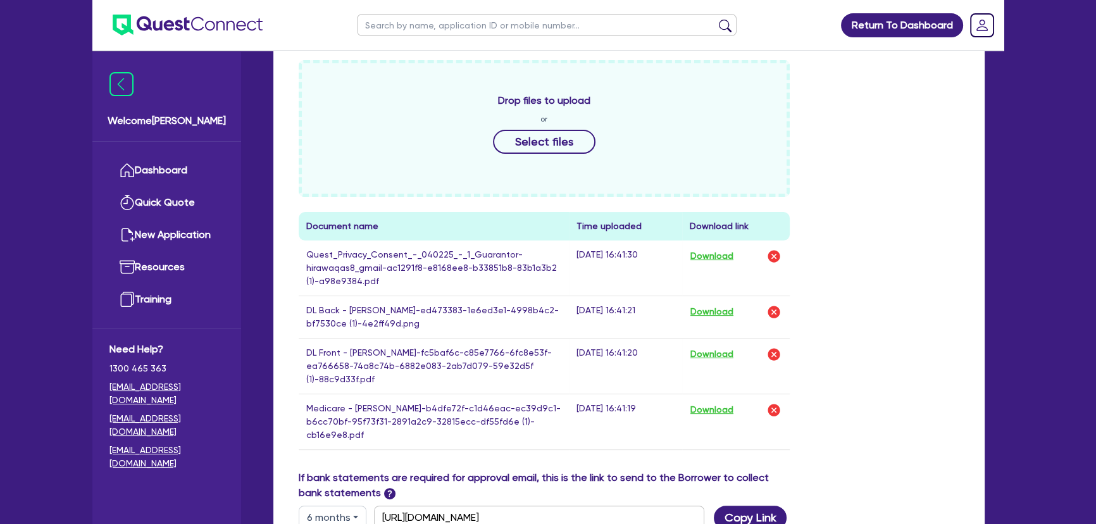
scroll to position [686, 0]
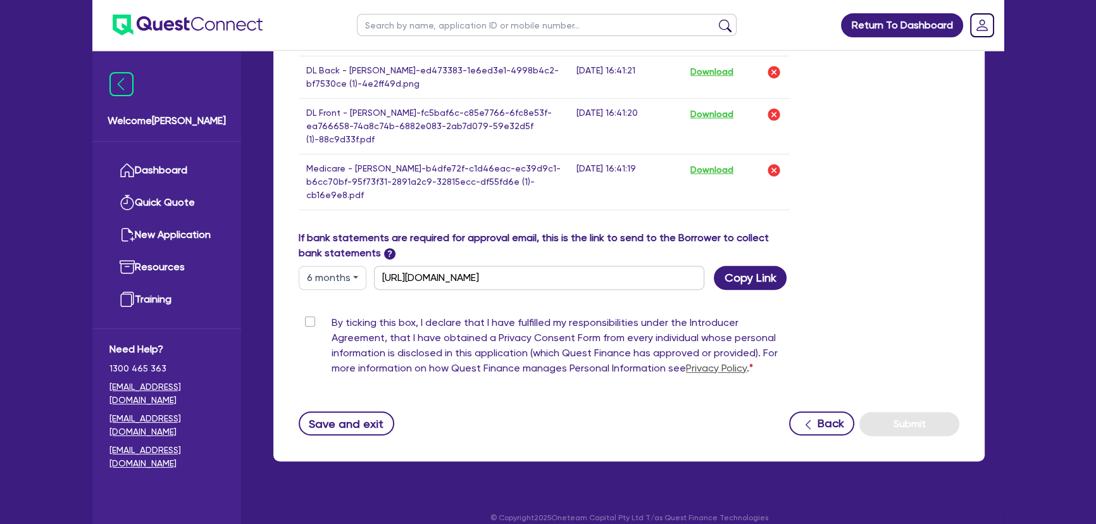
click at [331, 315] on label "By ticking this box, I declare that I have fulfilled my responsibilities under …" at bounding box center [560, 348] width 458 height 66
click at [309, 315] on input "By ticking this box, I declare that I have fulfilled my responsibilities under …" at bounding box center [304, 321] width 10 height 12
checkbox input "true"
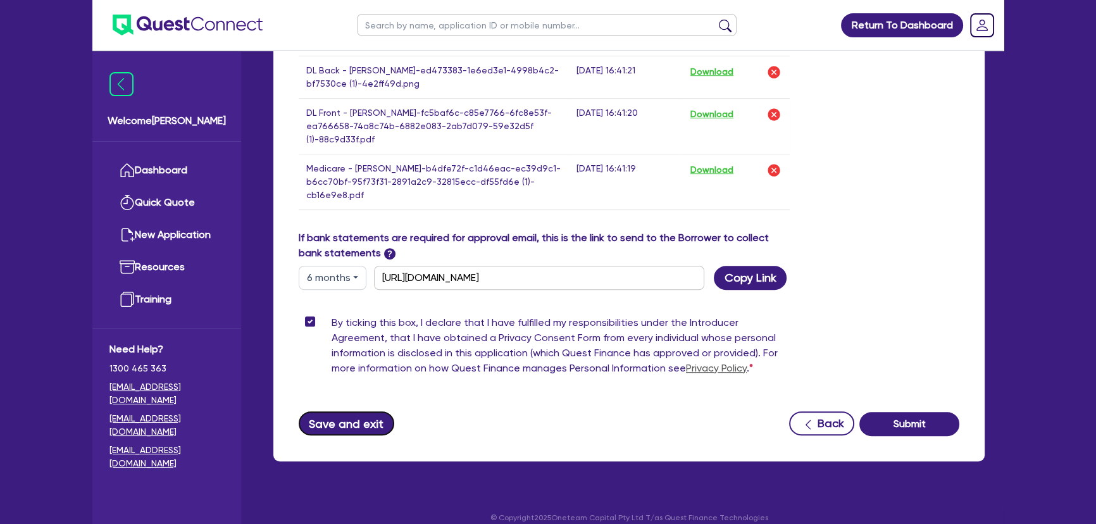
click at [361, 411] on button "Save and exit" at bounding box center [347, 423] width 96 height 24
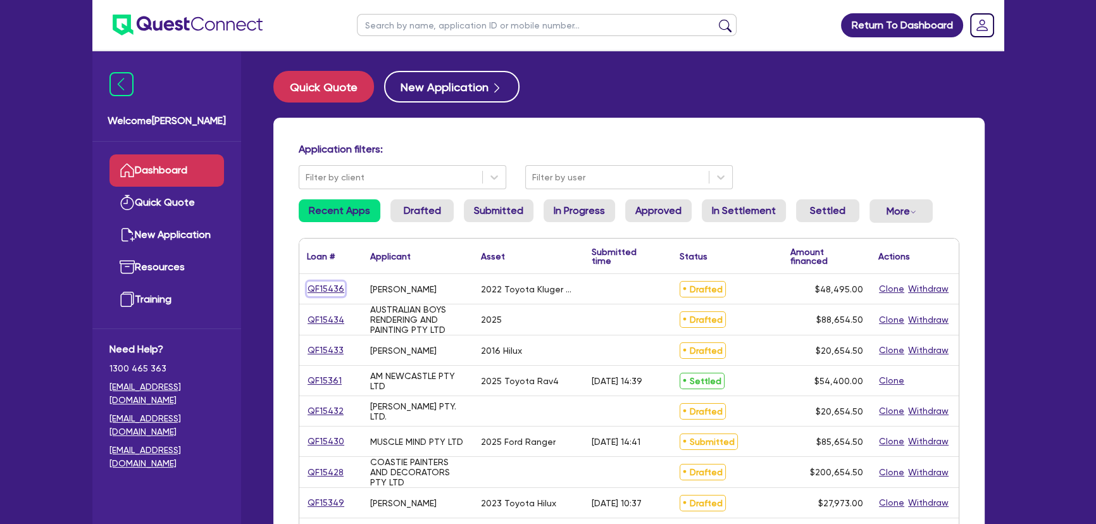
click at [320, 287] on link "QF15436" at bounding box center [326, 289] width 38 height 15
select select "Other"
select select "CARS_AND_LIGHT_TRUCKS"
select select "PASSENGER_VEHICLES"
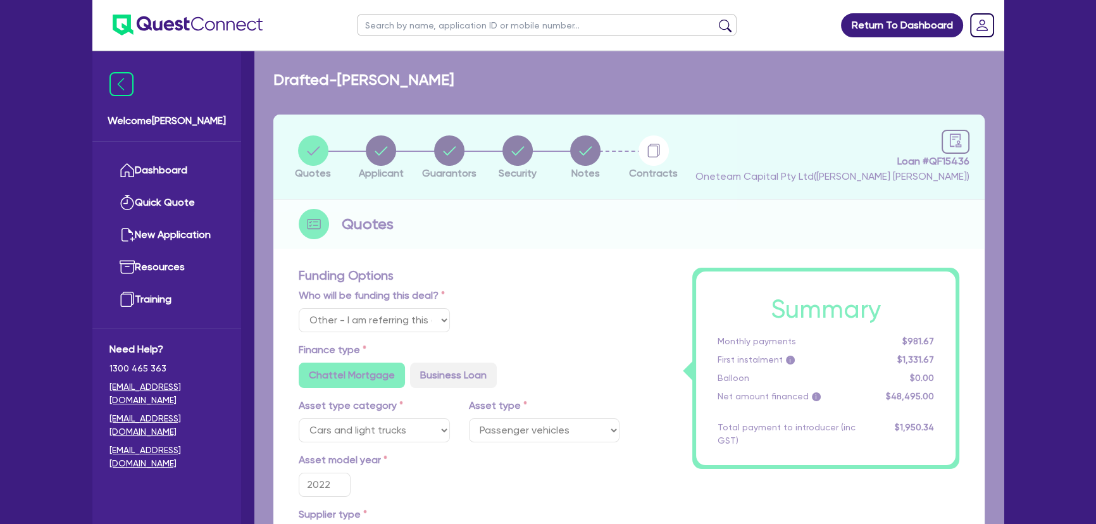
type input "48,000"
type input "1,454.85"
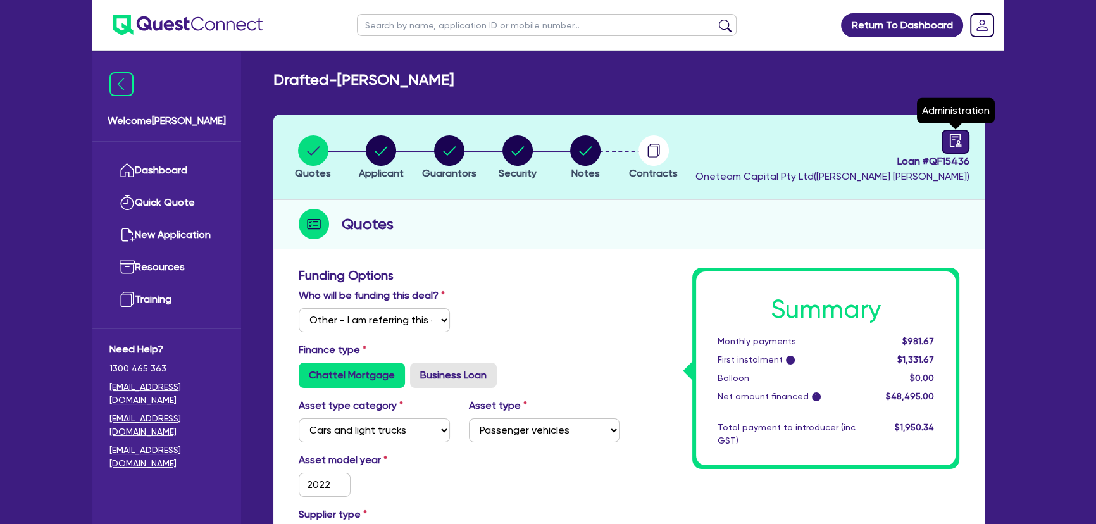
click at [966, 133] on div at bounding box center [955, 142] width 28 height 24
select select "DRAFTED_NEW"
select select "Other"
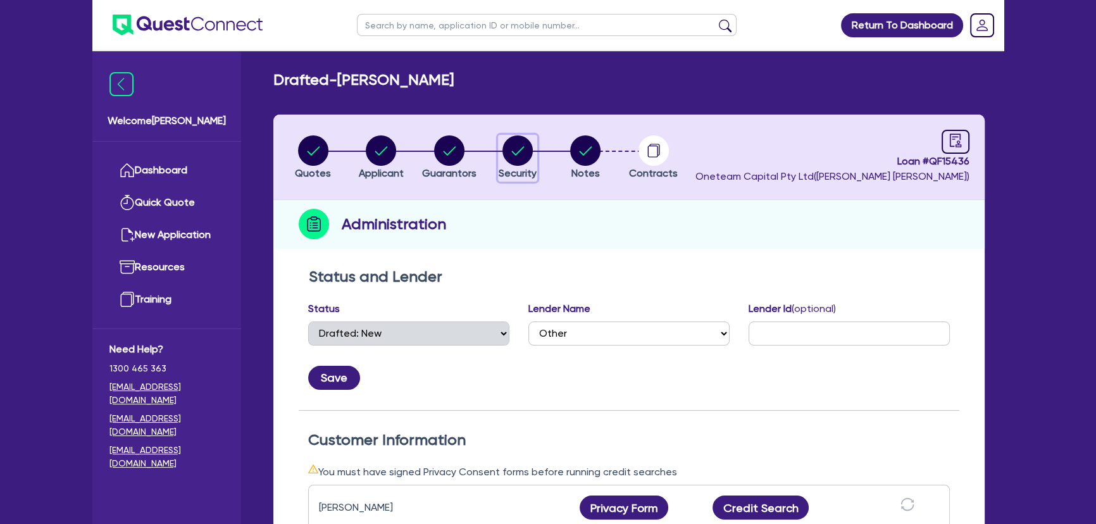
click at [519, 147] on circle "button" at bounding box center [517, 150] width 30 height 30
select select "CARS_AND_LIGHT_TRUCKS"
select select "PASSENGER_VEHICLES"
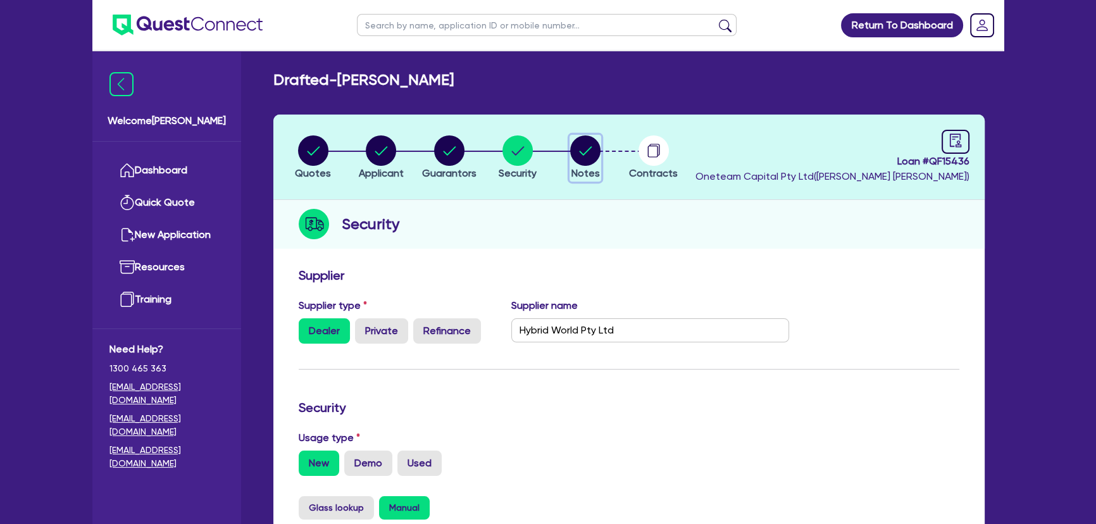
click at [585, 164] on circle "button" at bounding box center [585, 150] width 30 height 30
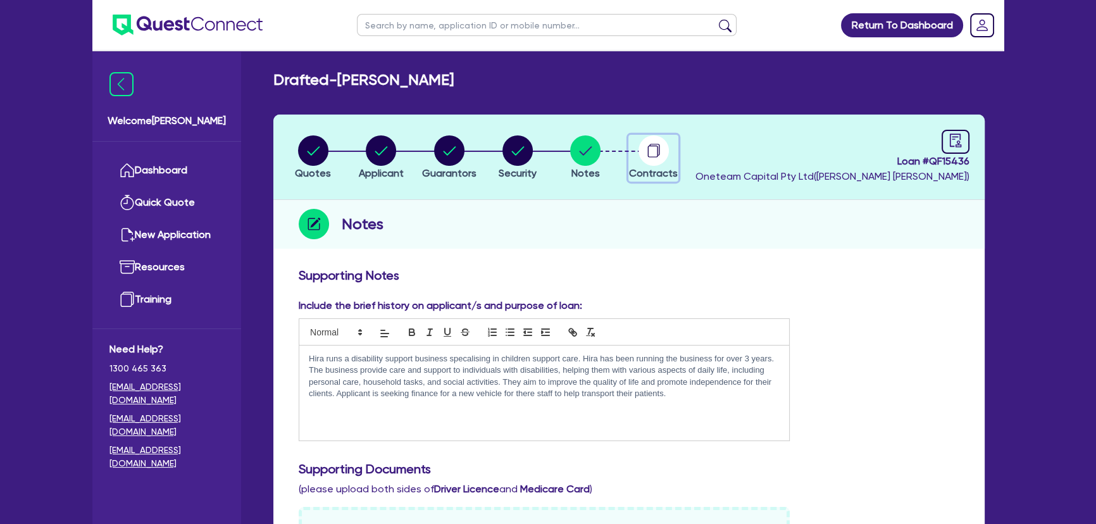
click at [668, 158] on icon "button" at bounding box center [653, 150] width 30 height 30
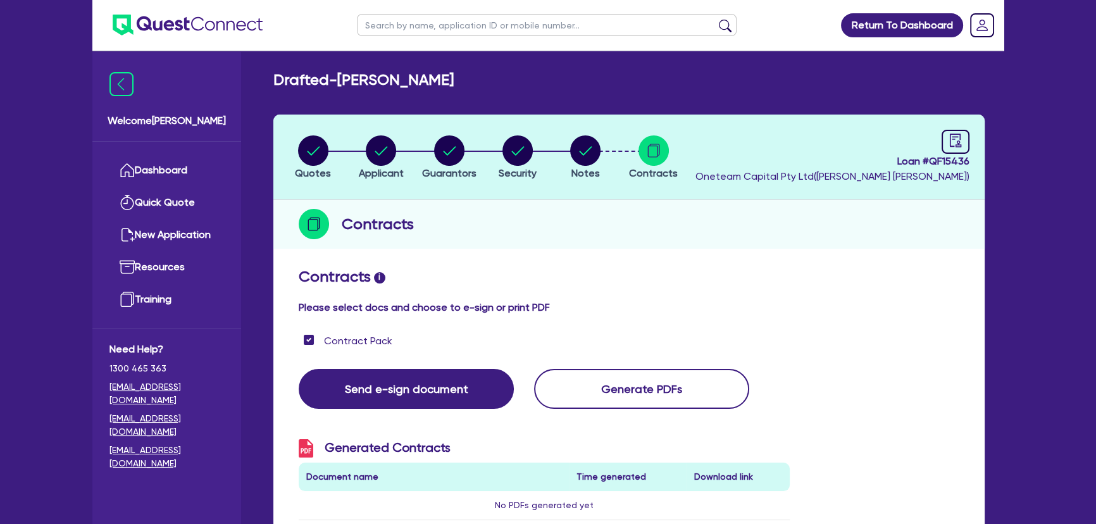
click at [974, 137] on header "Quotes Applicant Guarantors Security Notes Contracts Loan # QF15436 Oneteam Cap…" at bounding box center [628, 157] width 711 height 85
drag, startPoint x: 958, startPoint y: 137, endPoint x: 939, endPoint y: 163, distance: 32.0
click at [958, 138] on icon "audit" at bounding box center [955, 140] width 14 height 14
select select "DRAFTED_NEW"
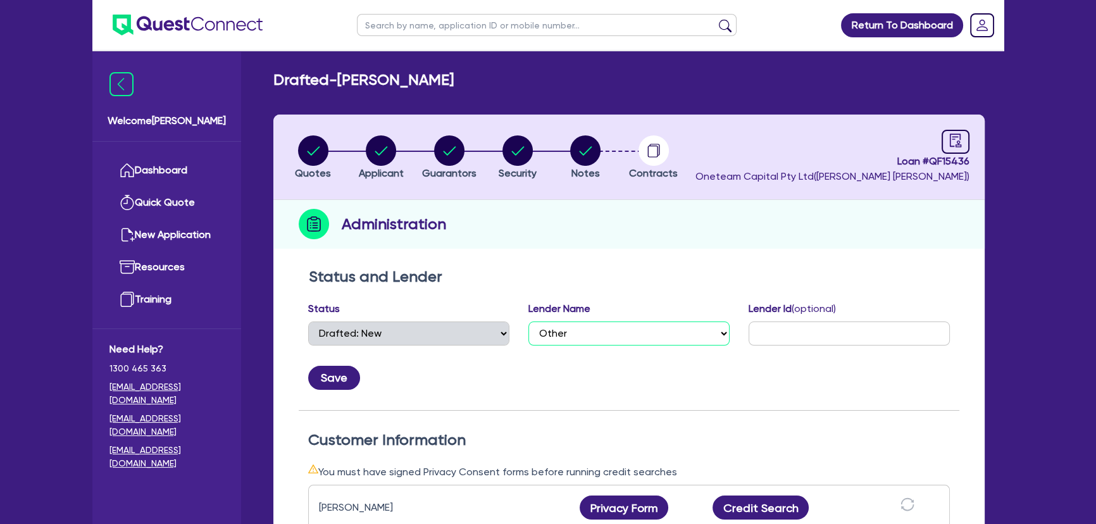
click at [597, 342] on select "Select AAMF AFS Alex Bank Angle Finance Azora Banjo BigStone BOQ Finance Brande…" at bounding box center [628, 333] width 201 height 24
click at [528, 321] on select "Select AAMF AFS Alex Bank Angle Finance Azora Banjo BigStone BOQ Finance Brande…" at bounding box center [628, 333] width 201 height 24
click at [560, 321] on select "Select AAMF AFS Alex Bank Angle Finance Azora Banjo BigStone BOQ Finance Brande…" at bounding box center [628, 333] width 201 height 24
select select "Westpac"
click at [528, 321] on select "Select AAMF AFS Alex Bank Angle Finance Azora Banjo BigStone BOQ Finance Brande…" at bounding box center [628, 333] width 201 height 24
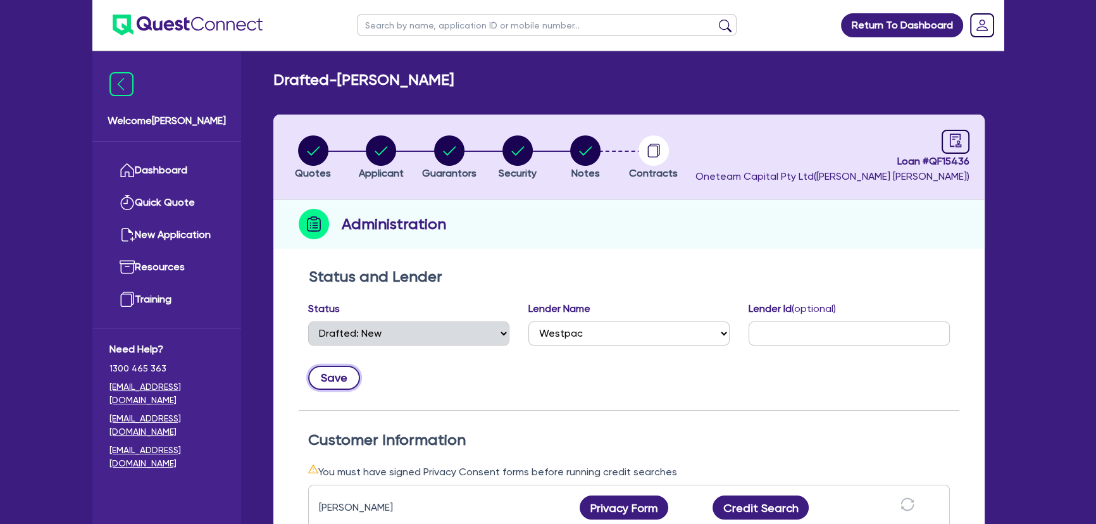
click at [347, 375] on button "Save" at bounding box center [334, 378] width 52 height 24
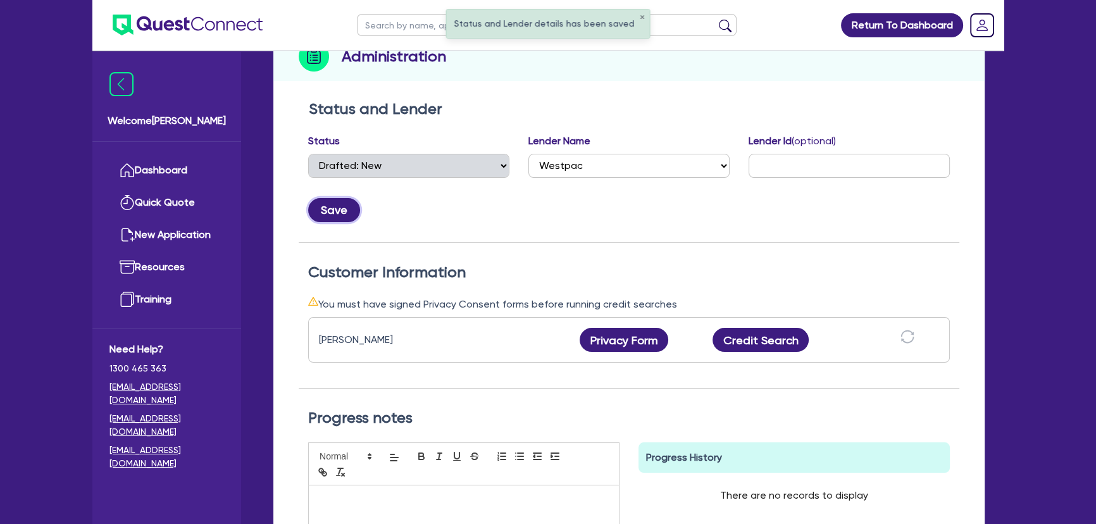
scroll to position [287, 0]
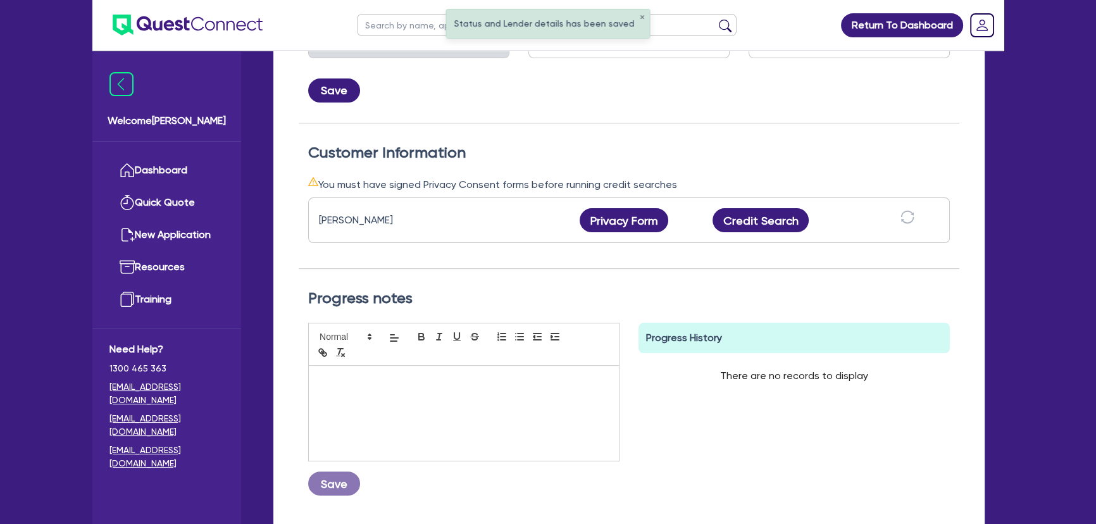
click at [471, 387] on div at bounding box center [464, 413] width 310 height 95
click at [330, 478] on button "Save" at bounding box center [334, 483] width 52 height 24
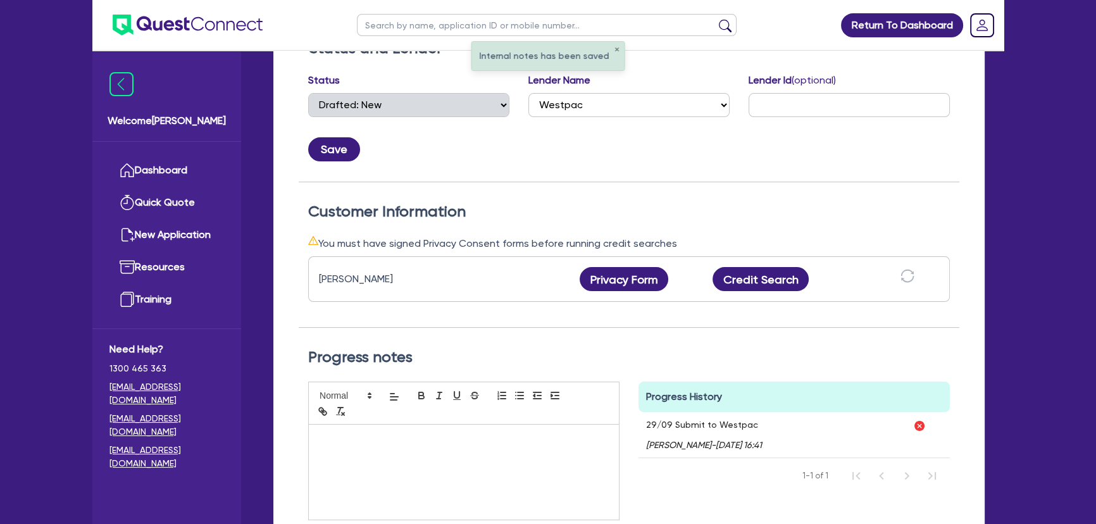
scroll to position [345, 0]
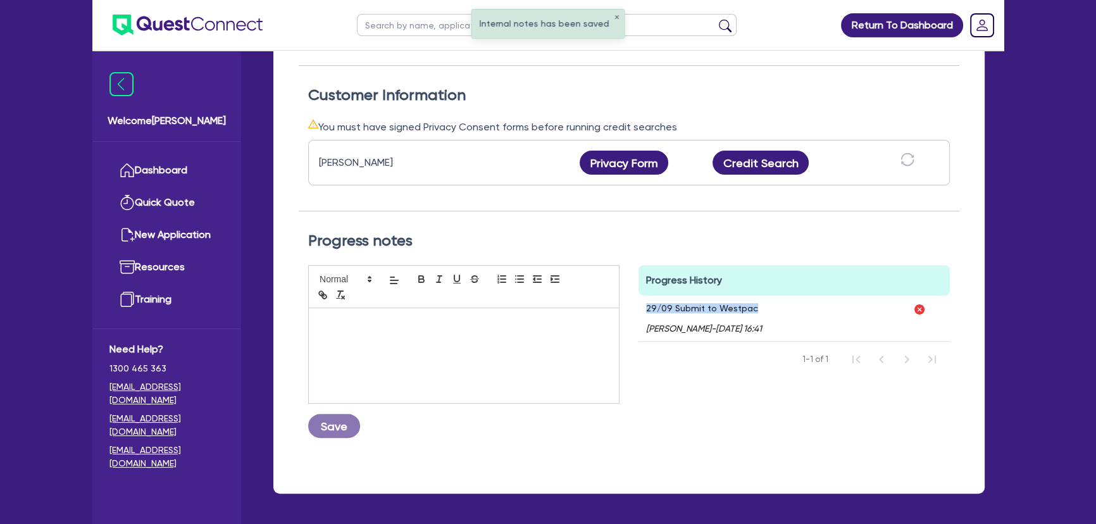
drag, startPoint x: 760, startPoint y: 307, endPoint x: 645, endPoint y: 309, distance: 115.1
click at [646, 309] on p "29/09 Submit to Westpac" at bounding box center [704, 308] width 116 height 10
copy p "29/09 Submit to Westpac"
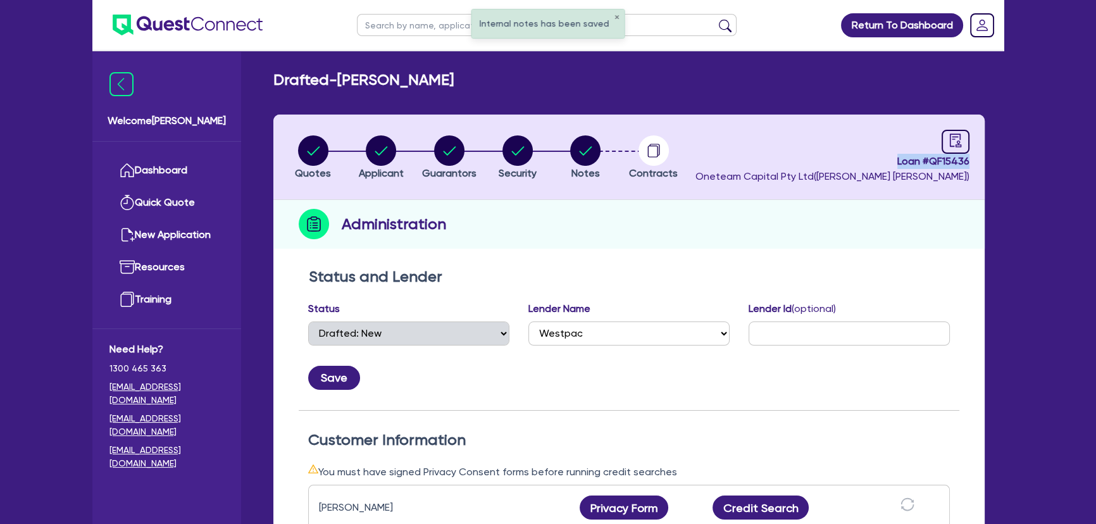
drag, startPoint x: 884, startPoint y: 167, endPoint x: 970, endPoint y: 163, distance: 85.5
click at [970, 163] on header "Quotes Applicant Guarantors Security Notes Contracts Loan # QF15436 Oneteam Cap…" at bounding box center [628, 157] width 711 height 85
copy span "Loan # QF15436"
click at [574, 147] on circle "button" at bounding box center [585, 150] width 30 height 30
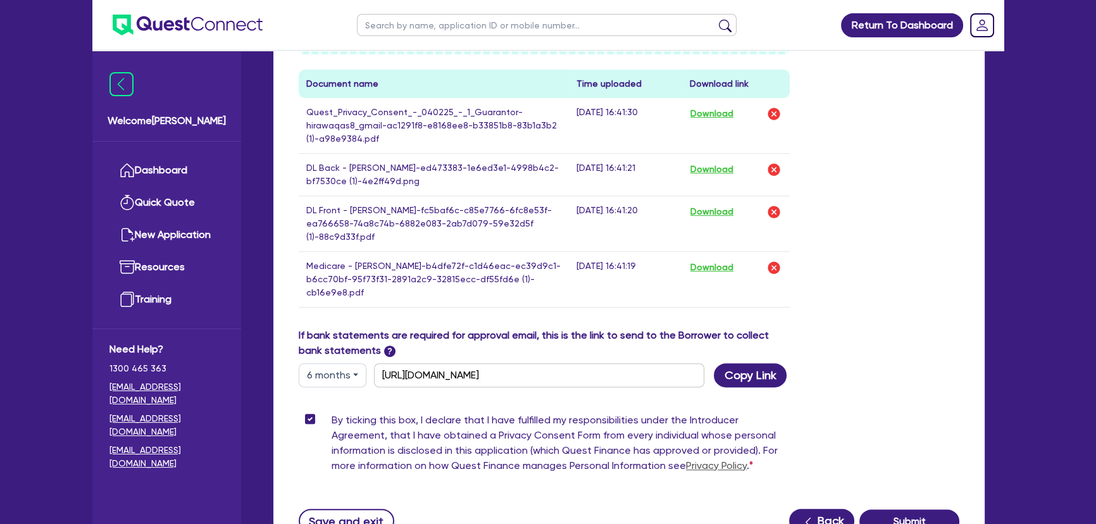
scroll to position [686, 0]
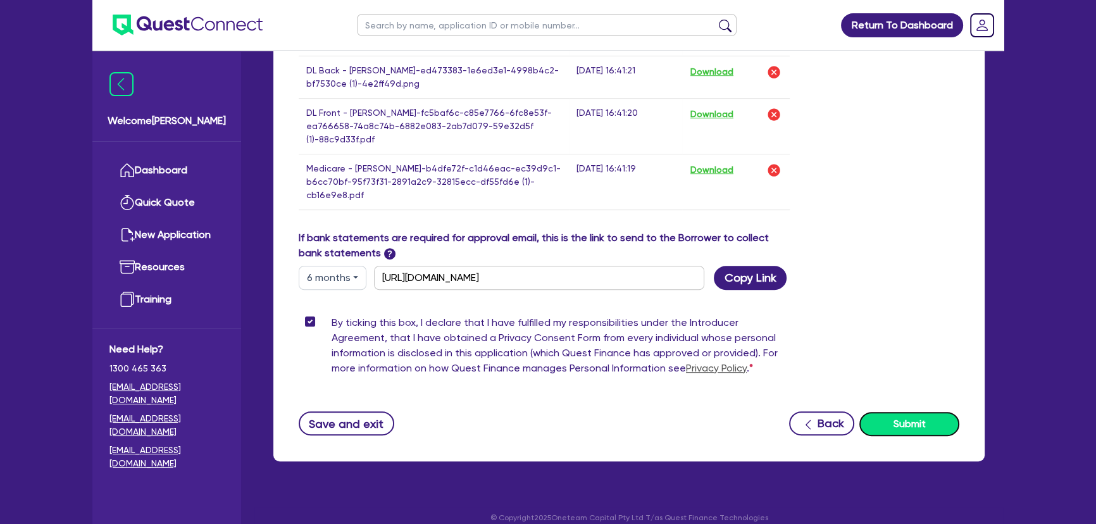
click at [907, 412] on button "Submit" at bounding box center [909, 424] width 100 height 24
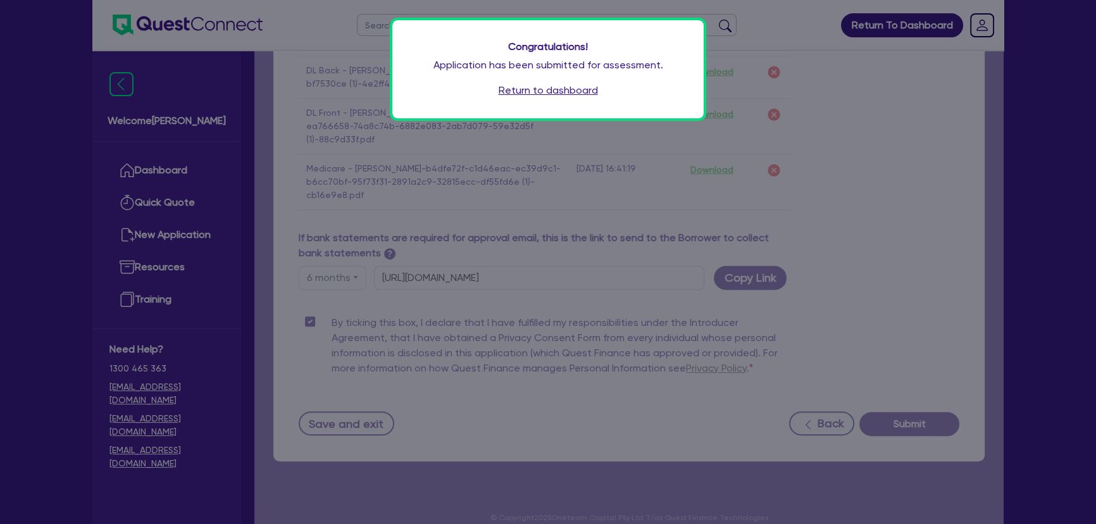
click at [543, 85] on link "Return to dashboard" at bounding box center [548, 90] width 99 height 15
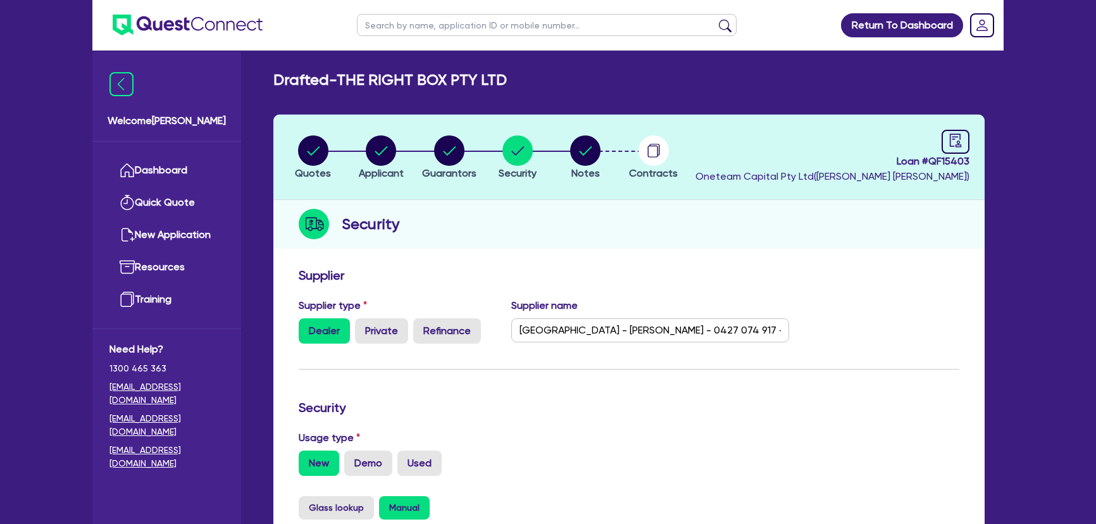
select select "CARS_AND_LIGHT_TRUCKS"
select select "LIGHT_TRUCKS"
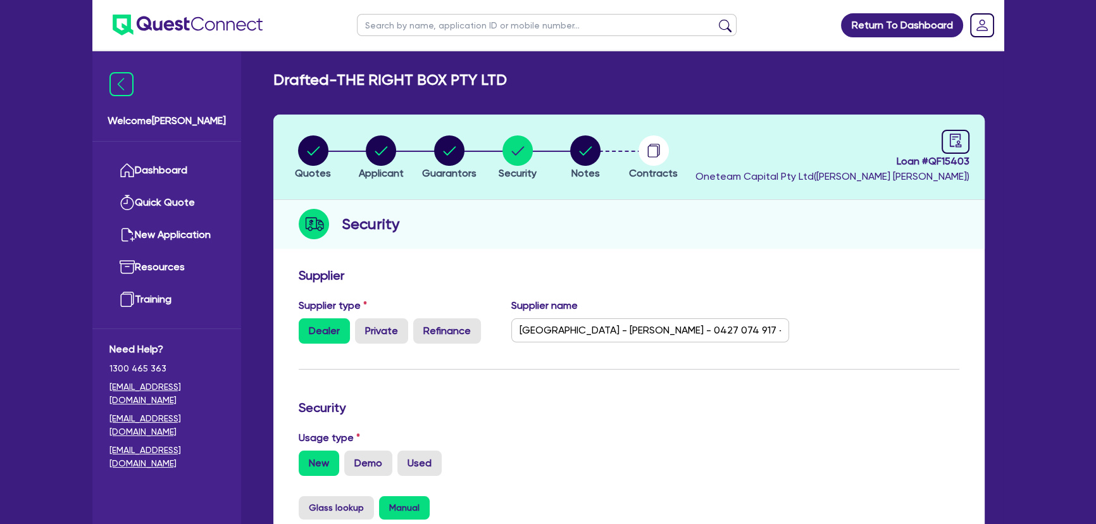
click at [193, 25] on img at bounding box center [188, 25] width 150 height 21
click at [172, 29] on img at bounding box center [188, 25] width 150 height 21
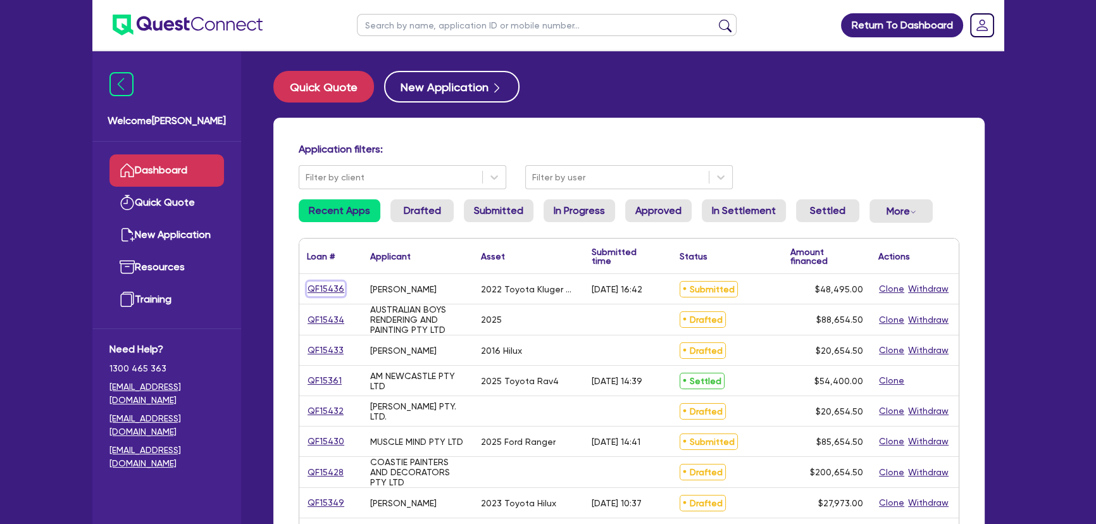
click at [319, 290] on link "QF15436" at bounding box center [326, 289] width 38 height 15
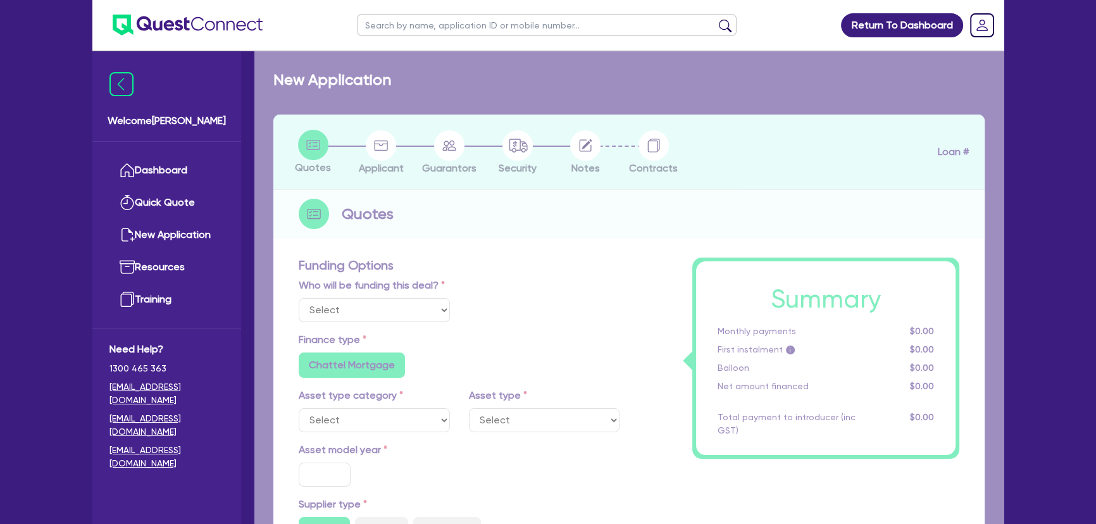
select select "Other"
select select "CARS_AND_LIGHT_TRUCKS"
type input "2022"
type input "49,000"
type input "3"
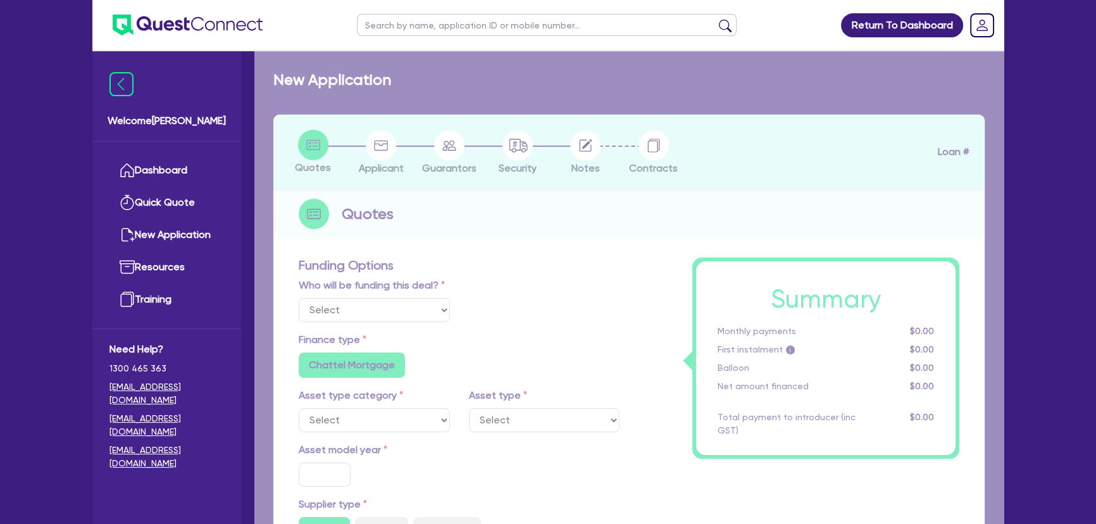
type input "1,484.85"
type input "6.8"
type input "450"
type input "318.18"
radio input "true"
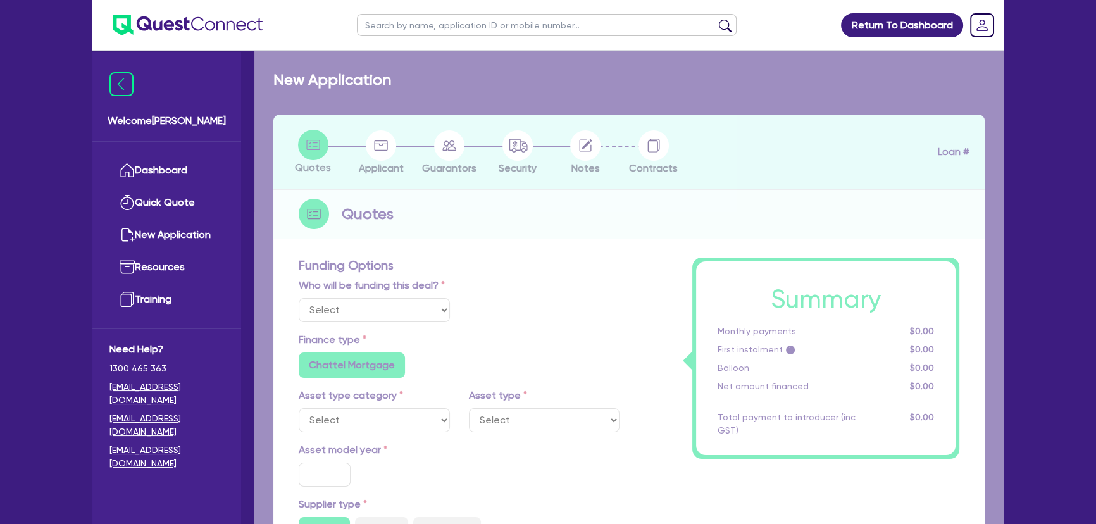
radio input "false"
select select "PASSENGER_VEHICLES"
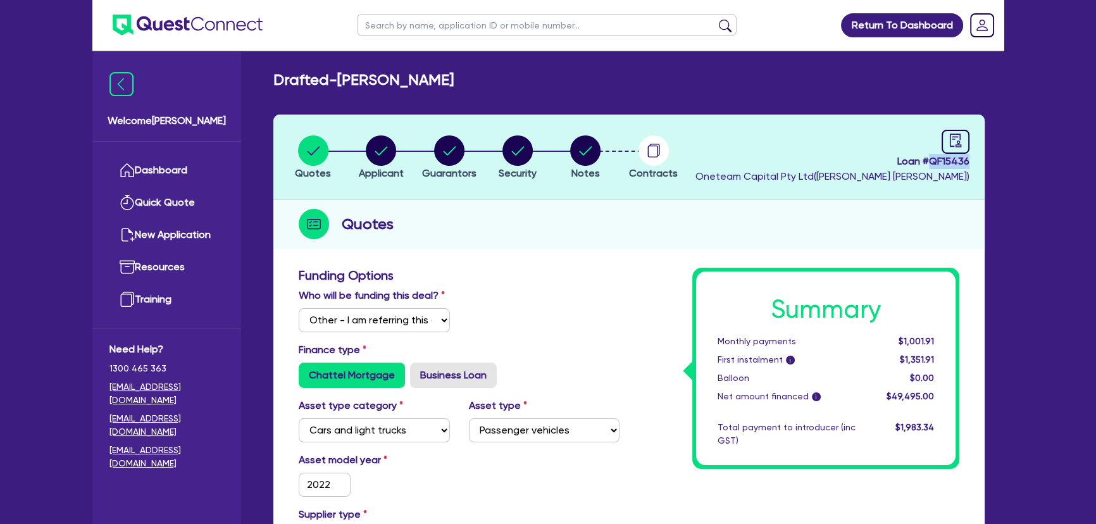
drag, startPoint x: 932, startPoint y: 161, endPoint x: 982, endPoint y: 164, distance: 49.4
click at [982, 164] on header "Quotes Applicant [GEOGRAPHIC_DATA] Security Notes Contracts Loan # QF15436 Onet…" at bounding box center [628, 157] width 711 height 85
copy span "QF15436"
click at [203, 27] on img at bounding box center [188, 25] width 150 height 21
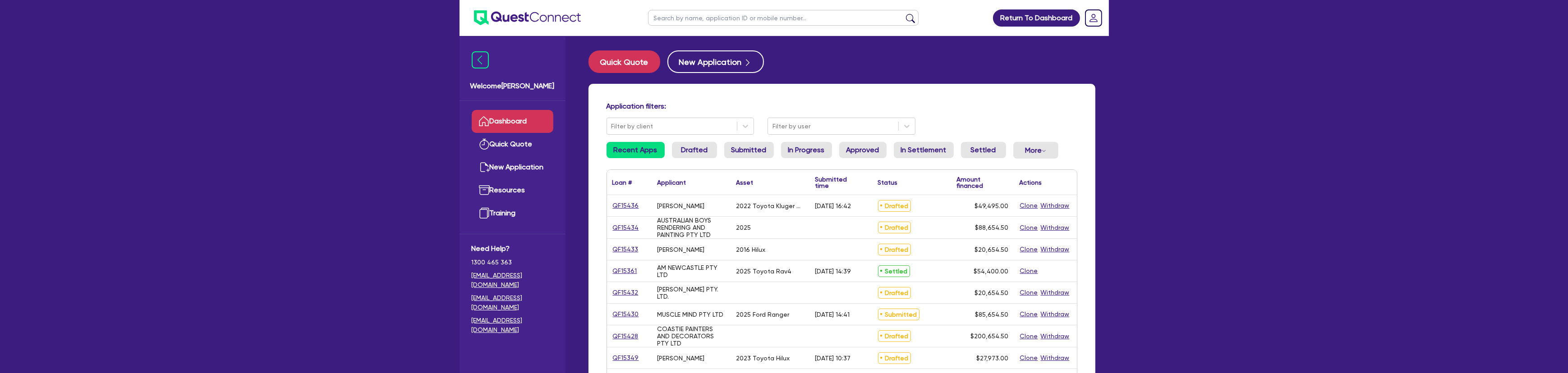
click at [780, 177] on div "Status ▲" at bounding box center [912, 182] width 79 height 25
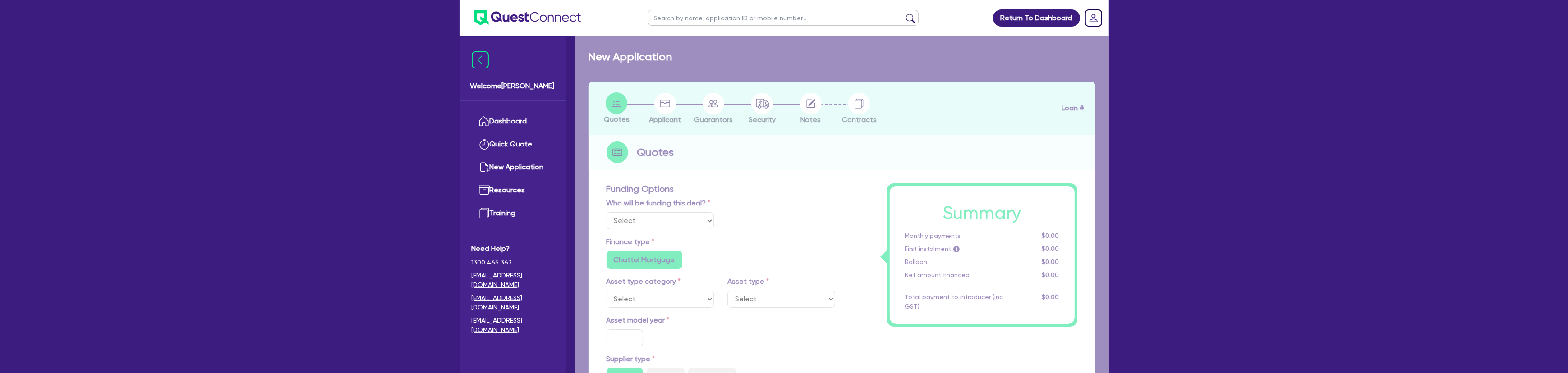
select select "Other"
select select "CARS_AND_LIGHT_TRUCKS"
type input "2022"
type input "49,000"
type input "3"
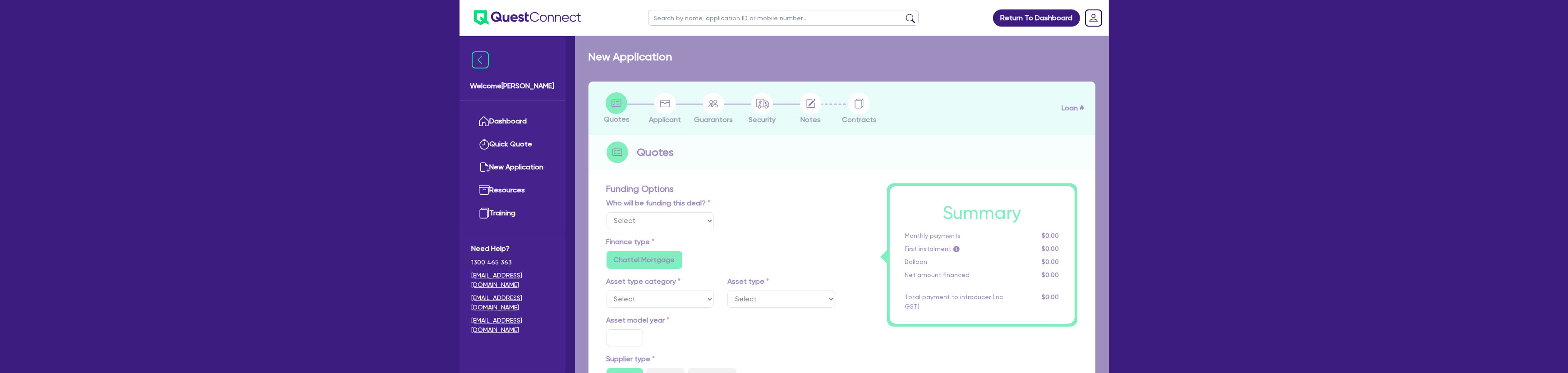
type input "1,484.85"
type input "6.8"
type input "450"
type input "318.18"
radio input "true"
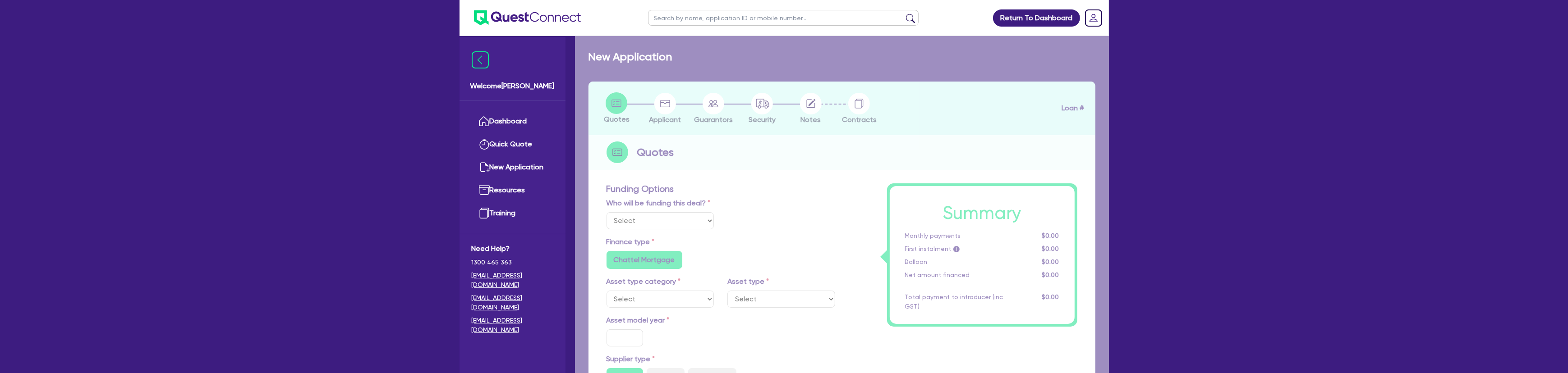
radio input "false"
select select "PASSENGER_VEHICLES"
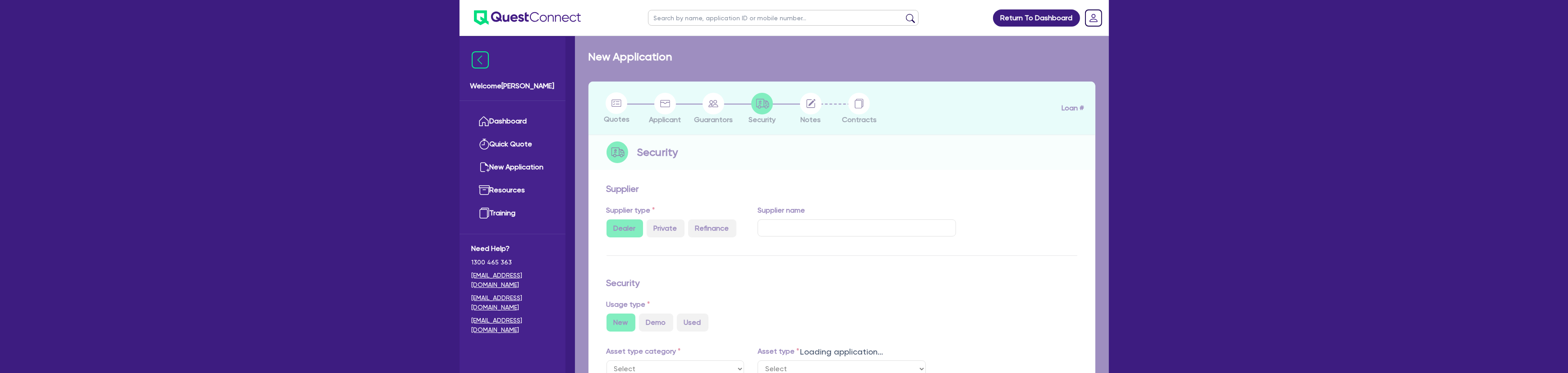
select select "CARS_AND_LIGHT_TRUCKS"
type input "2025"
type input "DAILY"
type input "45C18A8 3.75M DUAL CAB"
select select "LIGHT_TRUCKS"
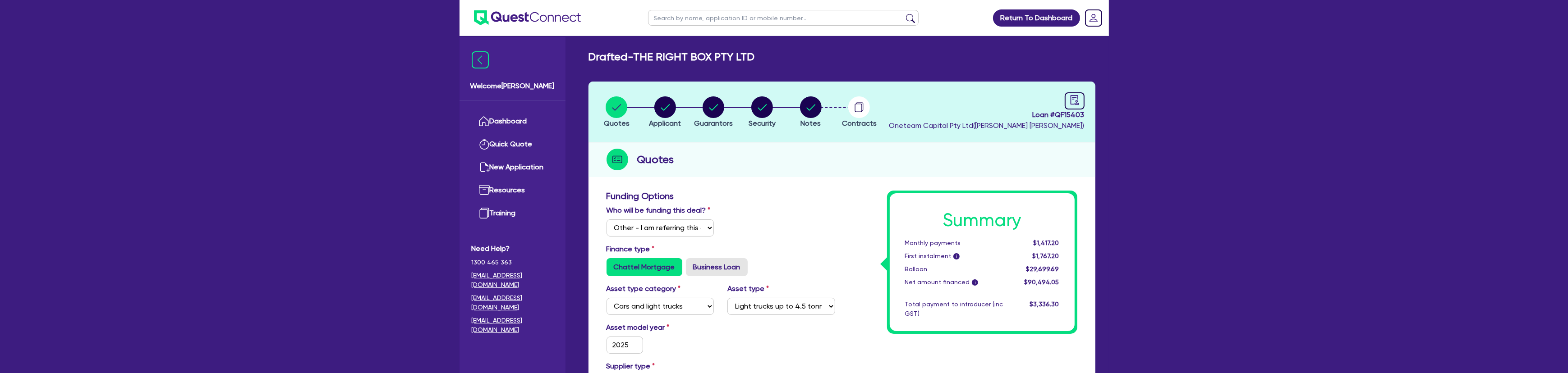
select select "CARS_AND_LIGHT_TRUCKS"
select select "LIGHT_TRUCKS"
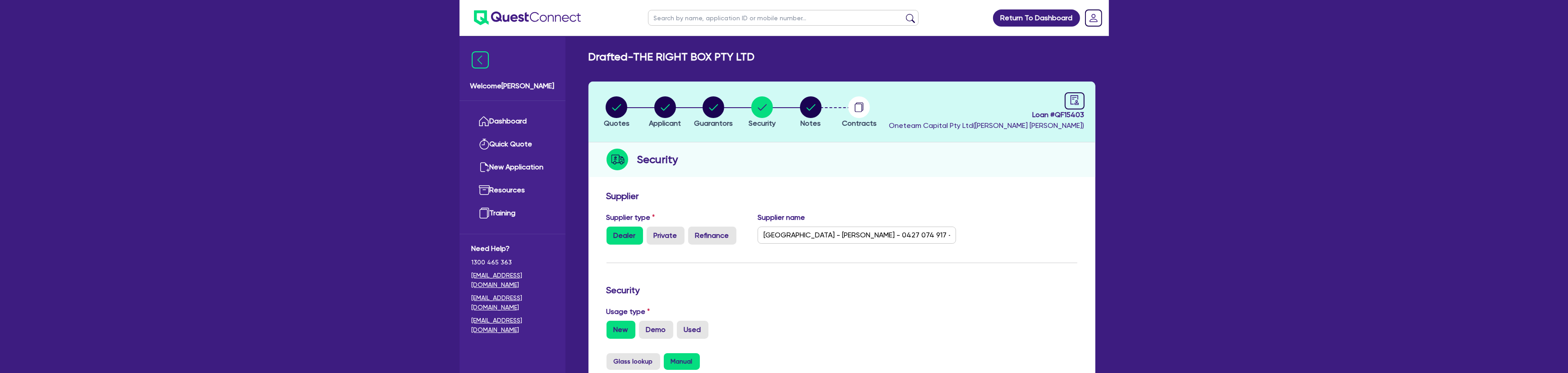
select select "Other"
select select "CARS_AND_LIGHT_TRUCKS"
select select "LIGHT_TRUCKS"
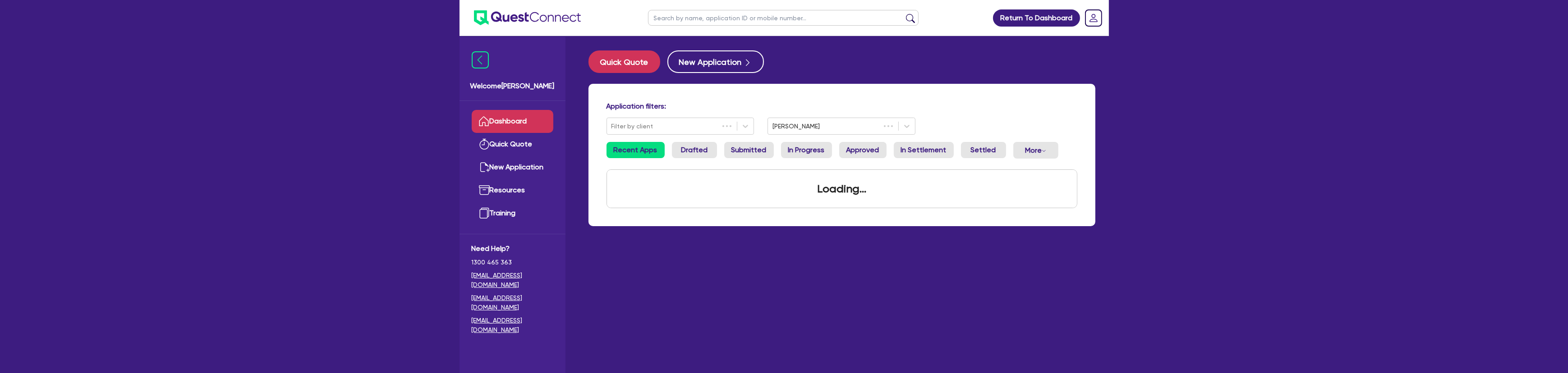
scroll to position [36, 0]
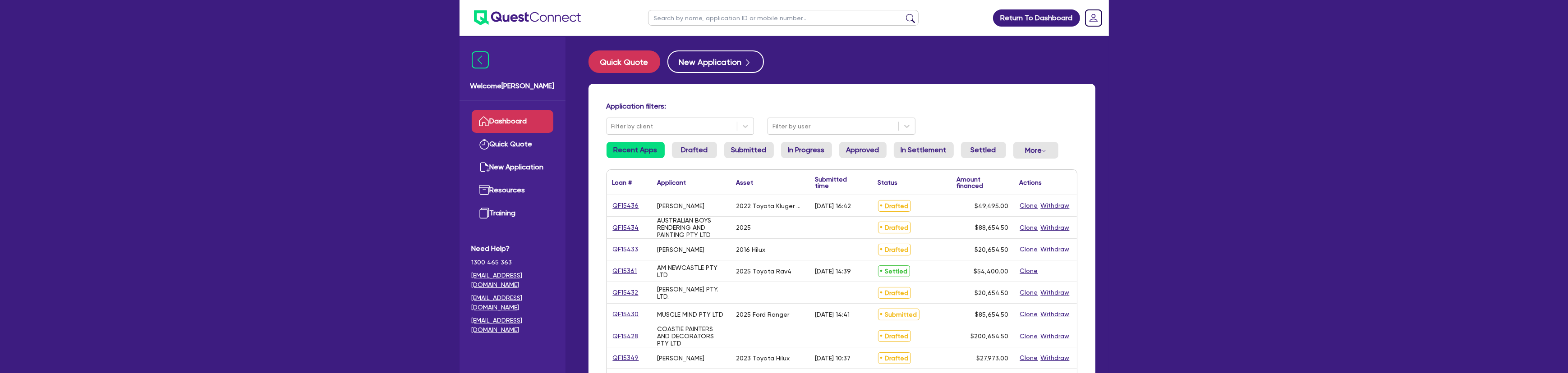
select select "CARS_AND_LIGHT_TRUCKS"
select select "VANS_AND_UTES"
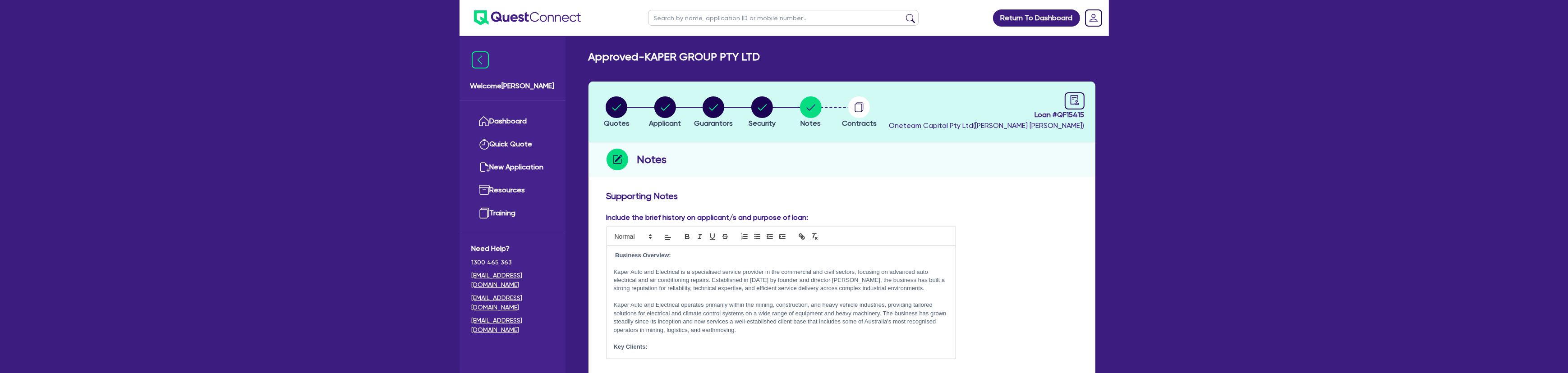
scroll to position [320, 0]
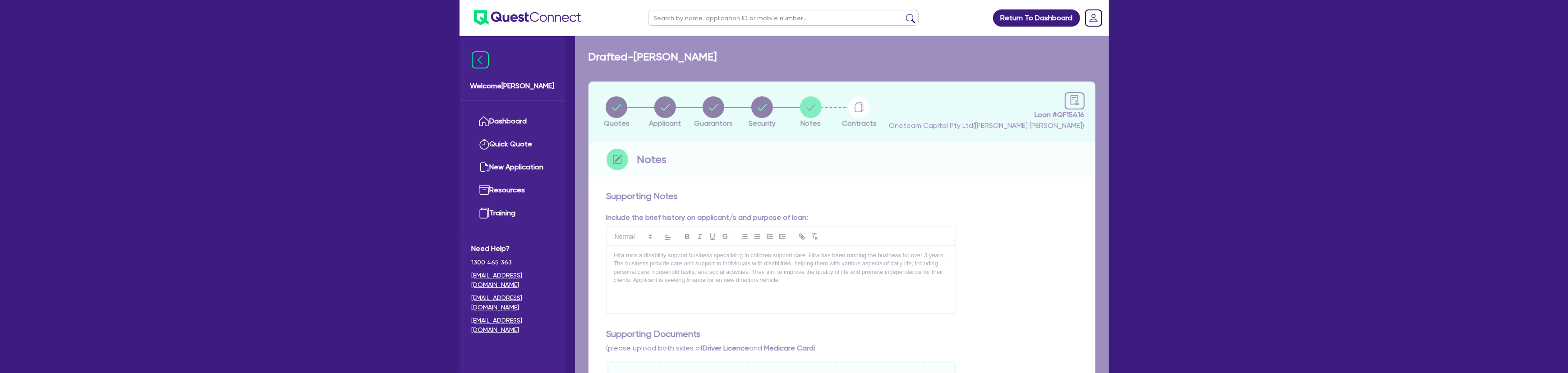
select select "Other"
select select "CARS_AND_LIGHT_TRUCKS"
select select "PASSENGER_VEHICLES"
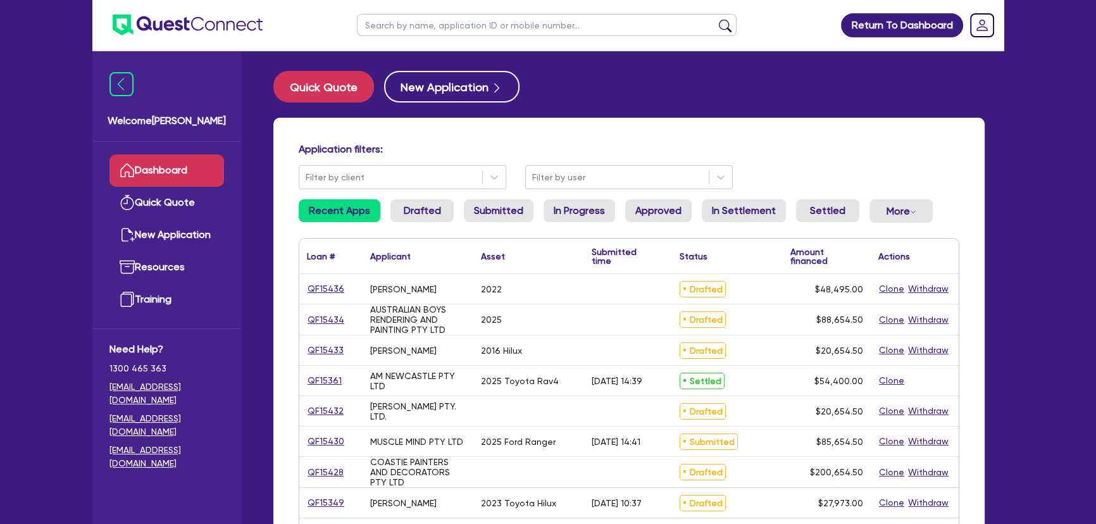
click at [464, 28] on input "text" at bounding box center [547, 25] width 380 height 22
type input "Hir"
click at [715, 19] on button "submit" at bounding box center [725, 28] width 20 height 18
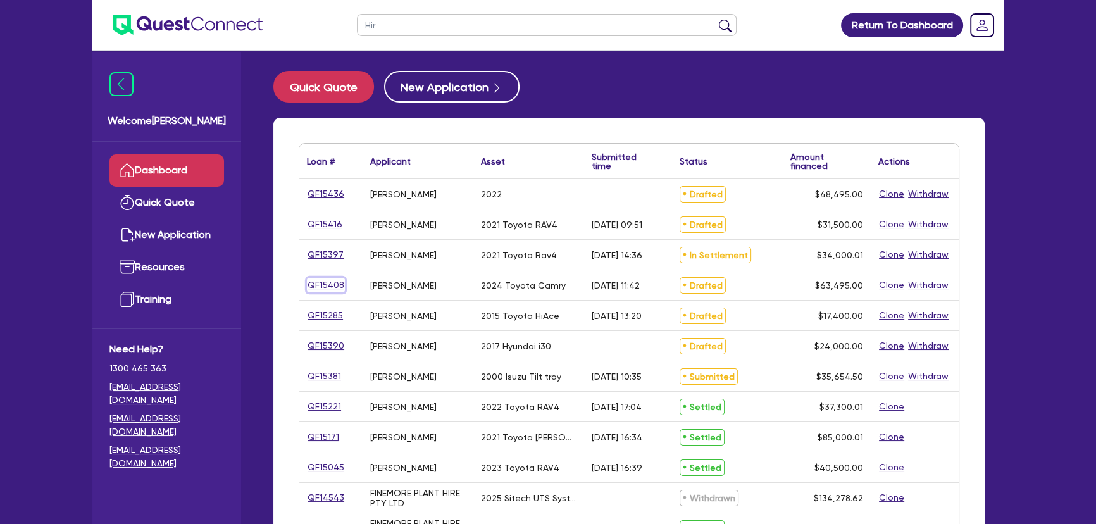
click at [326, 287] on link "QF15408" at bounding box center [326, 285] width 38 height 15
select select "Other"
select select "CARS_AND_LIGHT_TRUCKS"
select select "PASSENGER_VEHICLES"
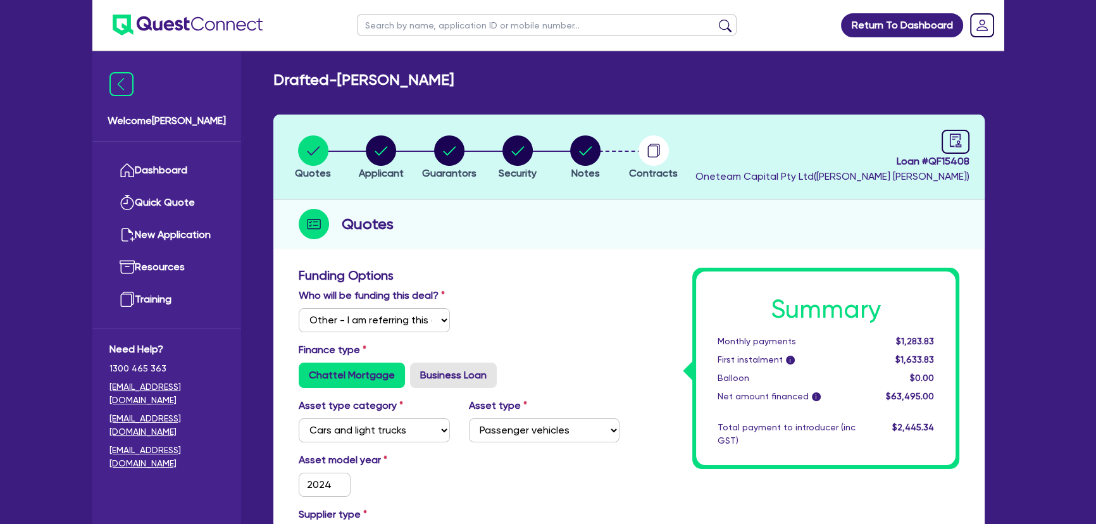
drag, startPoint x: 541, startPoint y: 158, endPoint x: 518, endPoint y: 157, distance: 22.8
click at [539, 159] on li "Security" at bounding box center [517, 157] width 68 height 44
click at [495, 162] on li "Security" at bounding box center [517, 157] width 68 height 44
click at [519, 162] on circle "button" at bounding box center [517, 150] width 30 height 30
select select "CARS_AND_LIGHT_TRUCKS"
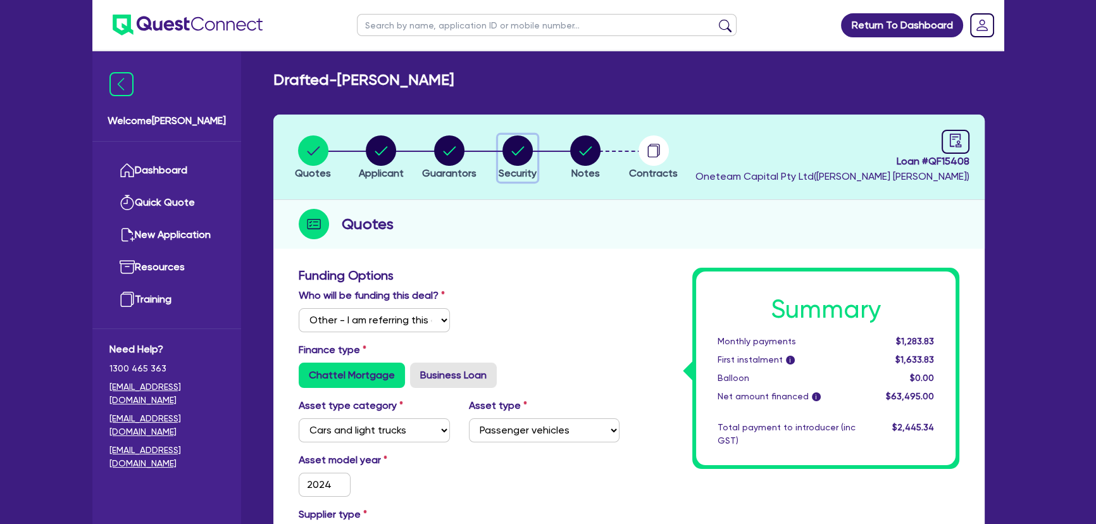
select select "PASSENGER_VEHICLES"
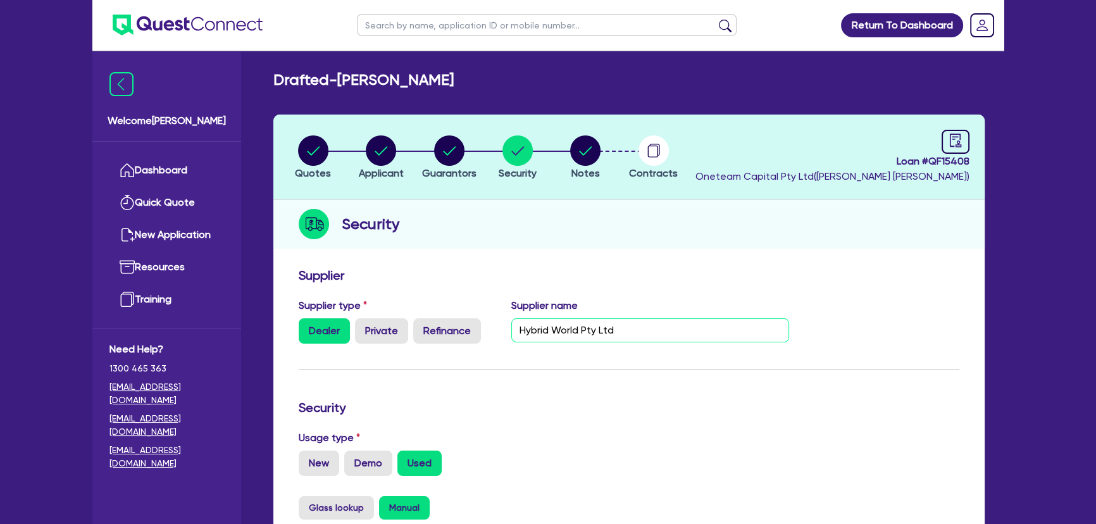
drag, startPoint x: 580, startPoint y: 331, endPoint x: 497, endPoint y: 330, distance: 83.5
click at [497, 330] on div "Supplier type Dealer Private Refinance Supplier name Hybrid World Pty Ltd" at bounding box center [544, 326] width 510 height 56
click at [577, 149] on circle "button" at bounding box center [585, 150] width 30 height 30
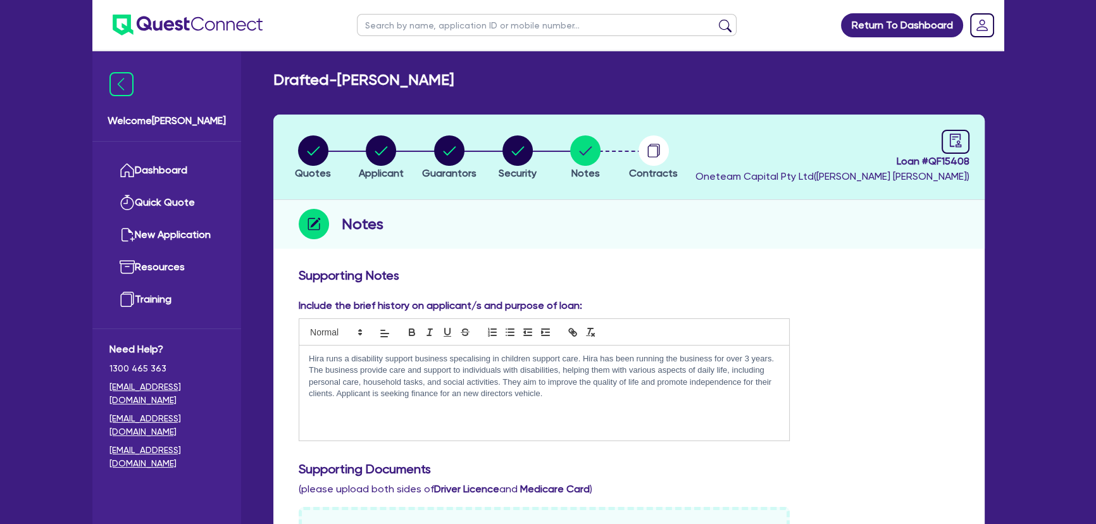
click at [192, 25] on img at bounding box center [188, 25] width 150 height 21
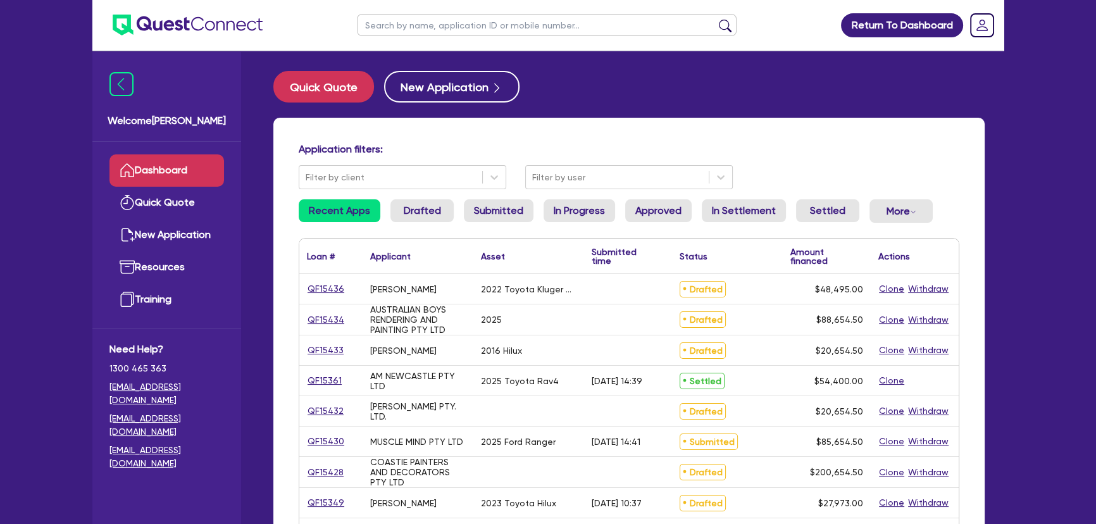
click at [427, 28] on input "text" at bounding box center [547, 25] width 380 height 22
type input "hir"
click at [715, 19] on button "submit" at bounding box center [725, 28] width 20 height 18
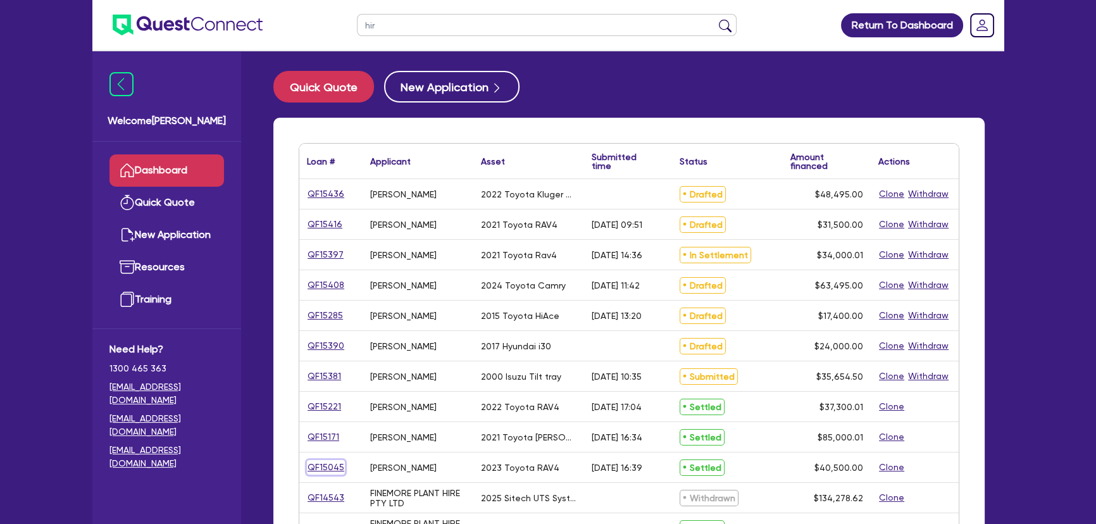
click at [330, 468] on link "QF15045" at bounding box center [326, 467] width 38 height 15
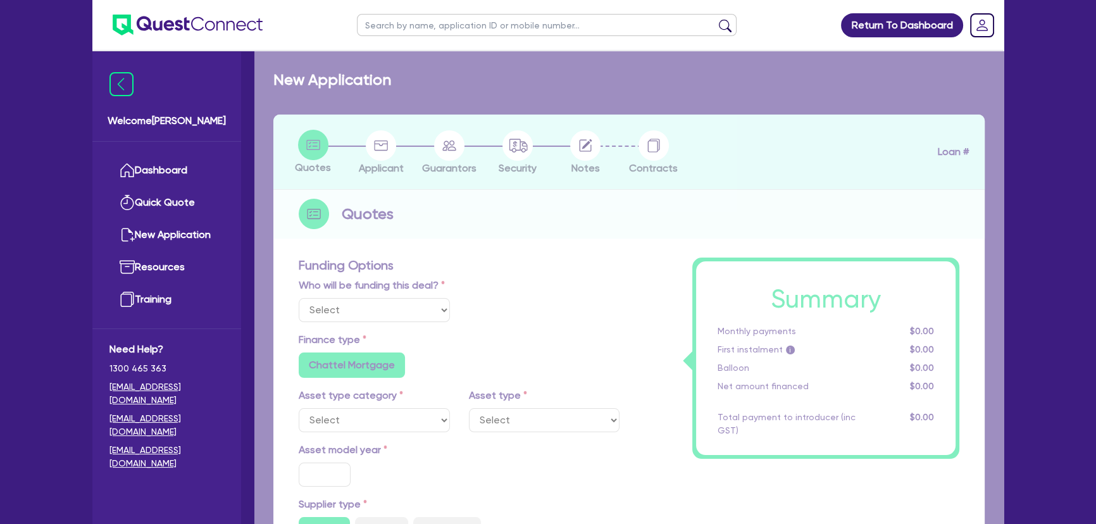
select select "Other"
select select "CARS_AND_LIGHT_TRUCKS"
type input "2023"
radio input "true"
type input "40,500"
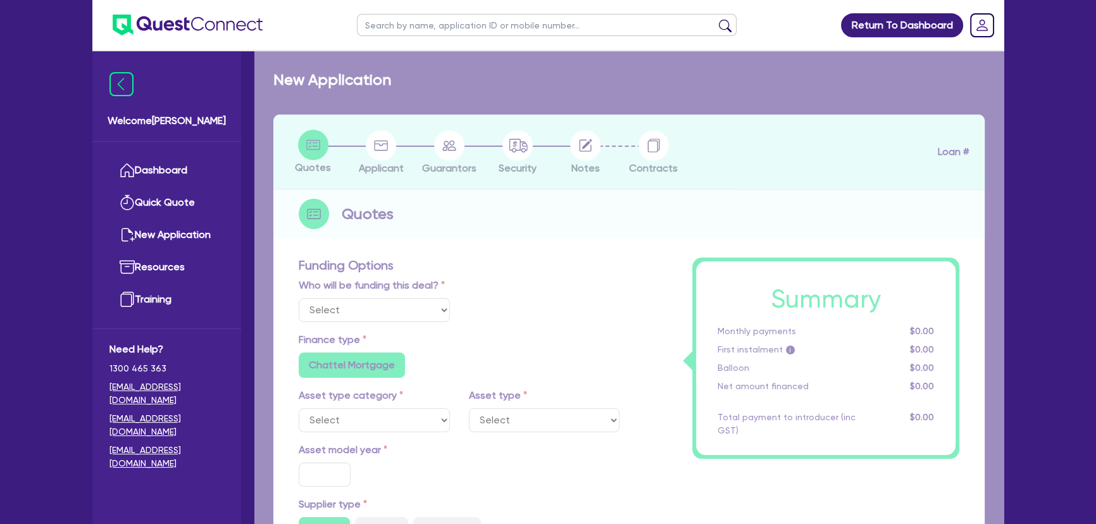
type input "3"
type input "1,215"
type input "6.8"
type input "454.55"
type input "318.18"
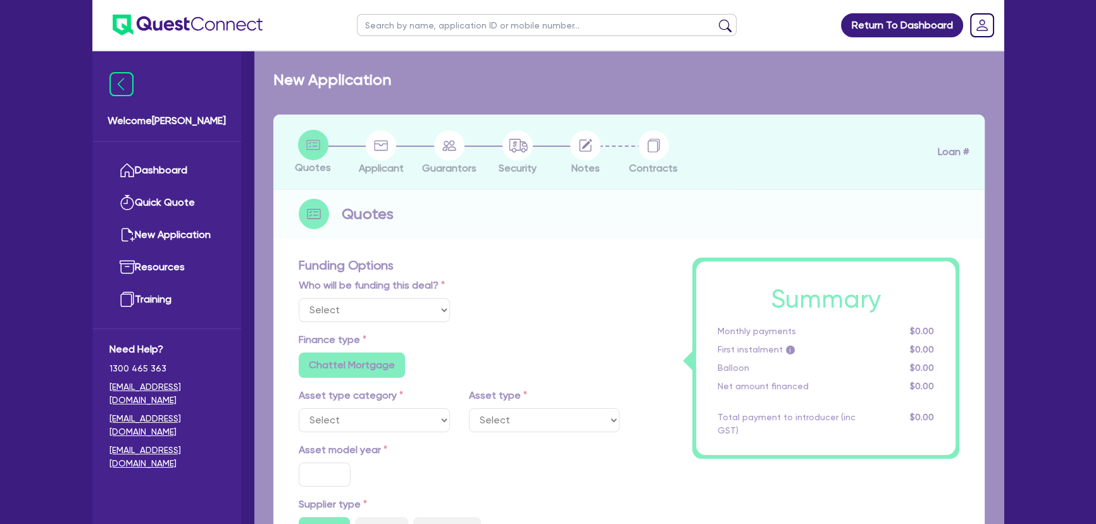
radio input "false"
select select "PASSENGER_VEHICLES"
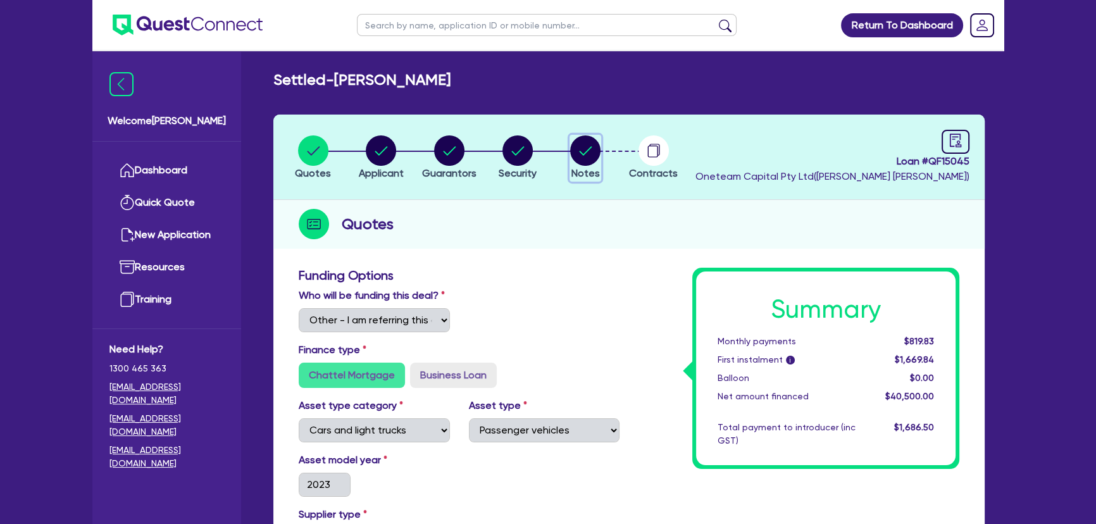
click at [587, 176] on span "Notes" at bounding box center [585, 173] width 28 height 12
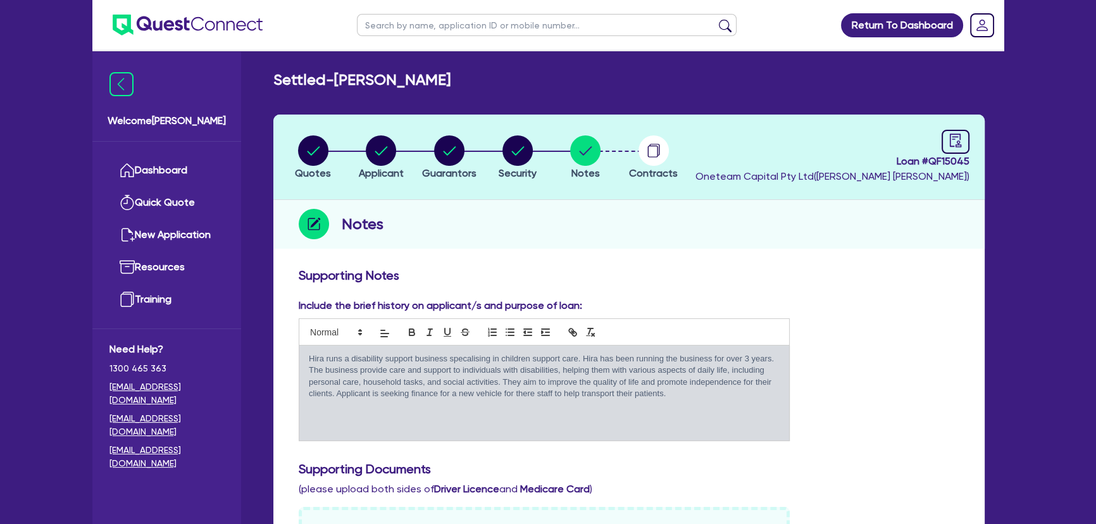
drag, startPoint x: 653, startPoint y: 399, endPoint x: 290, endPoint y: 354, distance: 365.3
click at [290, 354] on div "Include the brief history on applicant/s and purpose of loan: [PERSON_NAME] run…" at bounding box center [544, 369] width 510 height 143
copy p "Hira runs a disability support business specalising in children support care. H…"
click at [405, 28] on input "text" at bounding box center [547, 25] width 380 height 22
type input "hIRA"
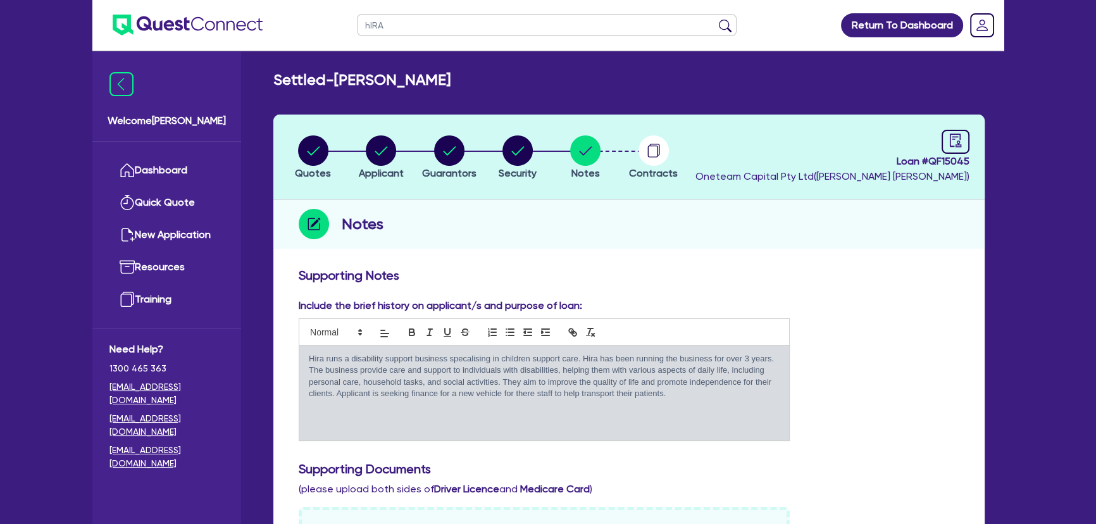
click button "submit" at bounding box center [725, 28] width 20 height 18
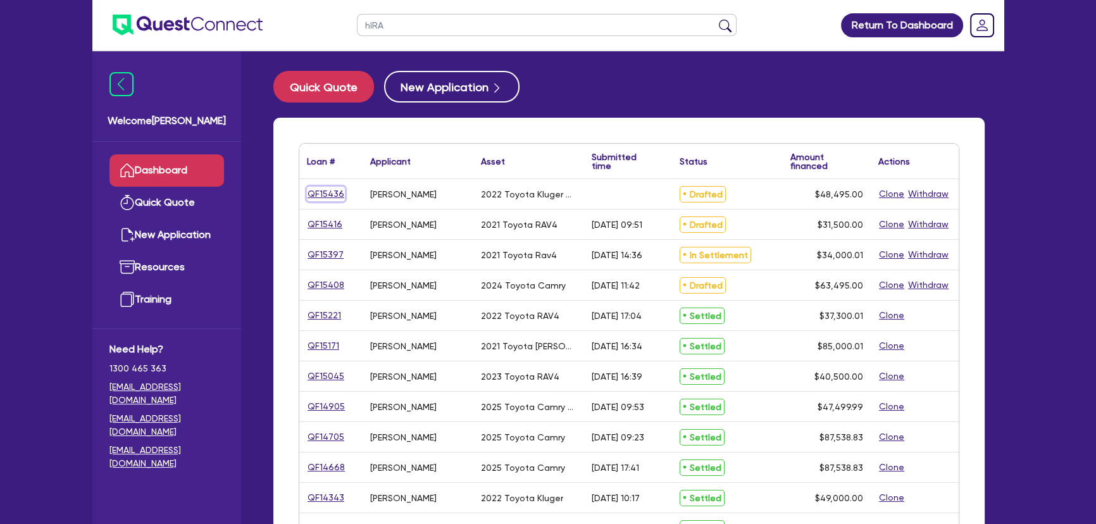
click at [323, 190] on link "QF15436" at bounding box center [326, 194] width 38 height 15
select select "Other"
select select "CARS_AND_LIGHT_TRUCKS"
select select "PASSENGER_VEHICLES"
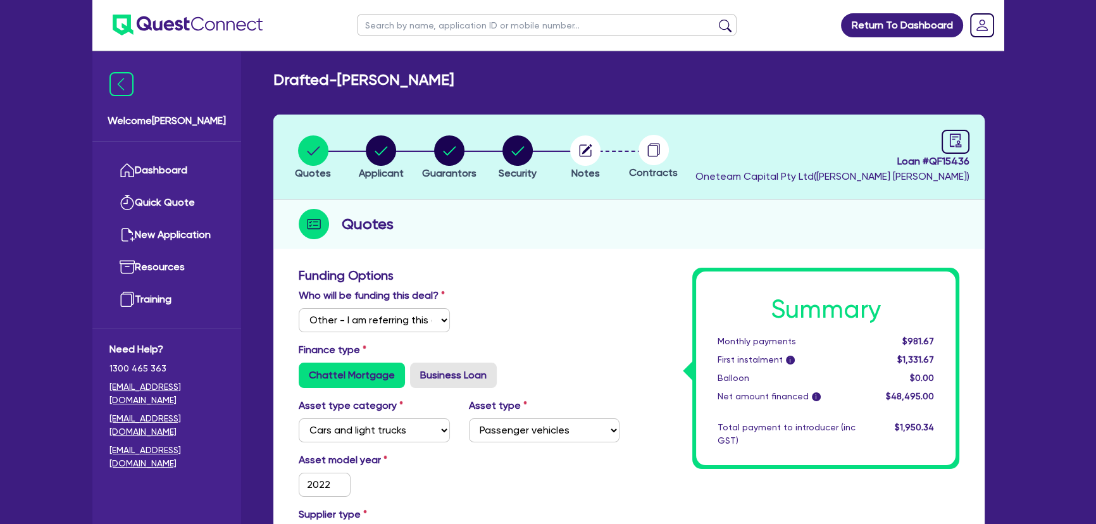
click at [420, 18] on input "text" at bounding box center [547, 25] width 380 height 22
type input "Hira"
click button "submit" at bounding box center [725, 28] width 20 height 18
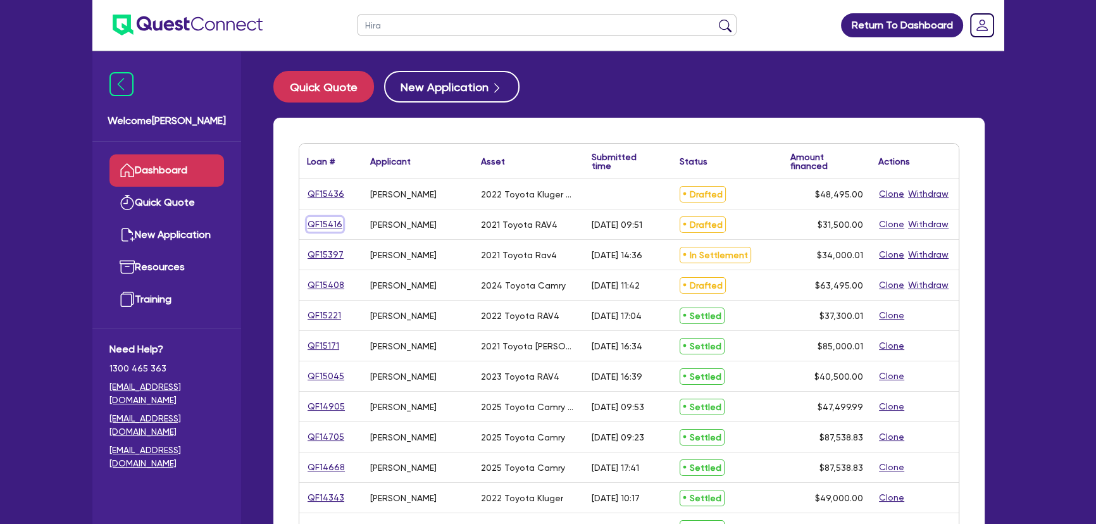
click at [317, 230] on link "QF15416" at bounding box center [325, 224] width 36 height 15
select select "Other"
select select "CARS_AND_LIGHT_TRUCKS"
select select "PASSENGER_VEHICLES"
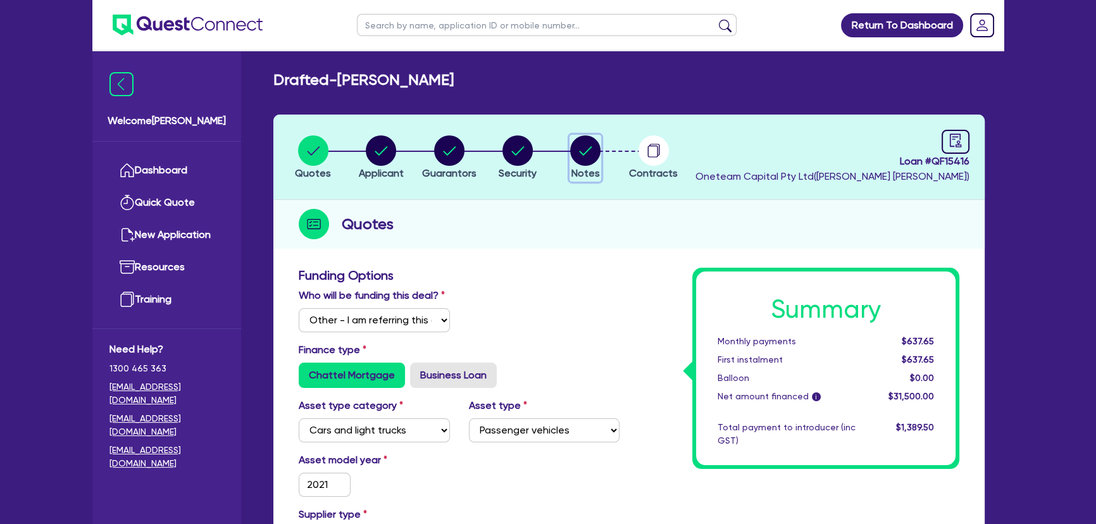
click at [578, 151] on circle "button" at bounding box center [585, 150] width 30 height 30
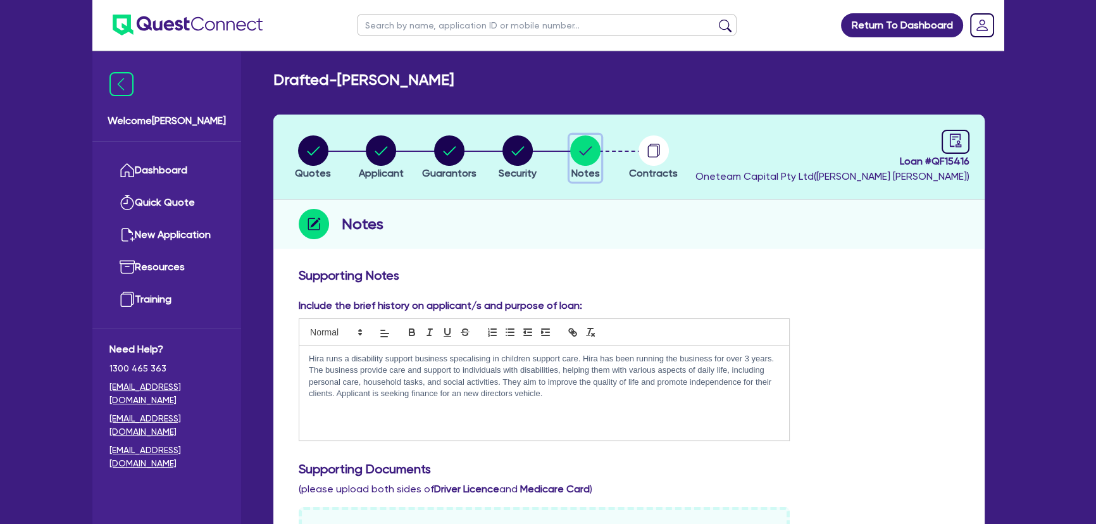
scroll to position [402, 0]
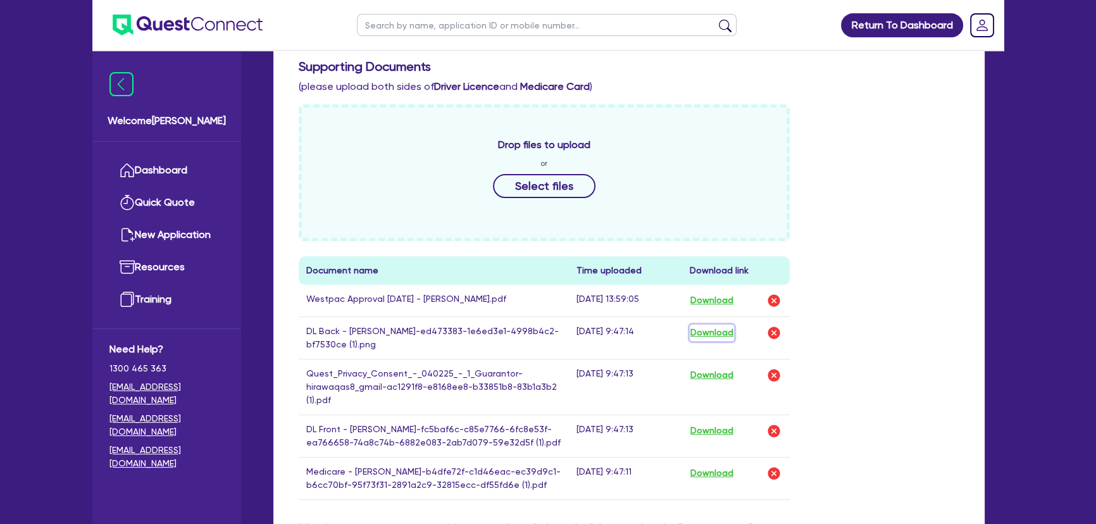
click at [722, 329] on button "Download" at bounding box center [712, 333] width 44 height 16
click at [719, 379] on button "Download" at bounding box center [712, 375] width 44 height 16
click at [721, 435] on button "Download" at bounding box center [712, 431] width 44 height 16
click at [722, 473] on button "Download" at bounding box center [712, 473] width 44 height 16
click at [906, 371] on div "Drop files to upload or Select files Document name Time uploaded Download link …" at bounding box center [628, 312] width 679 height 416
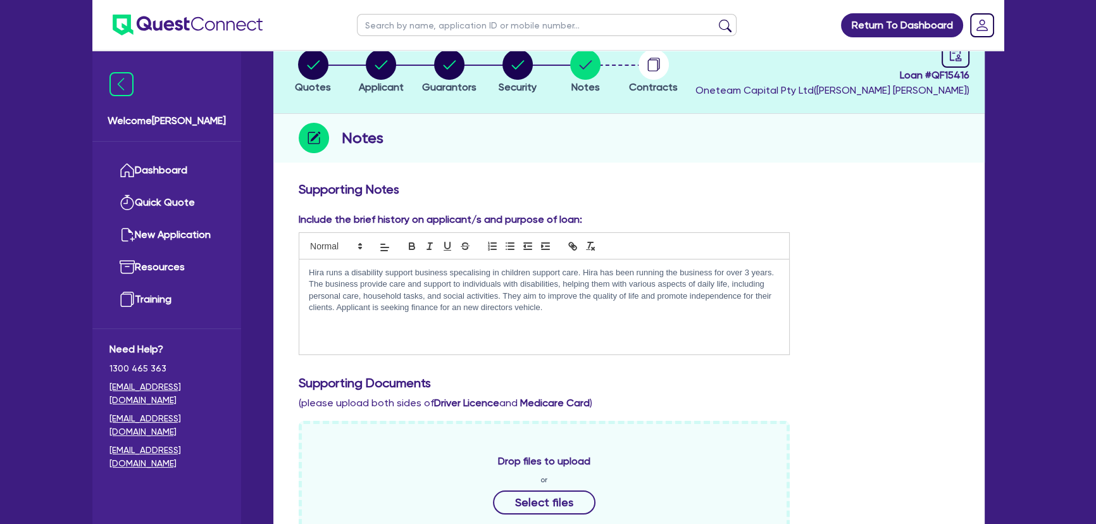
scroll to position [0, 0]
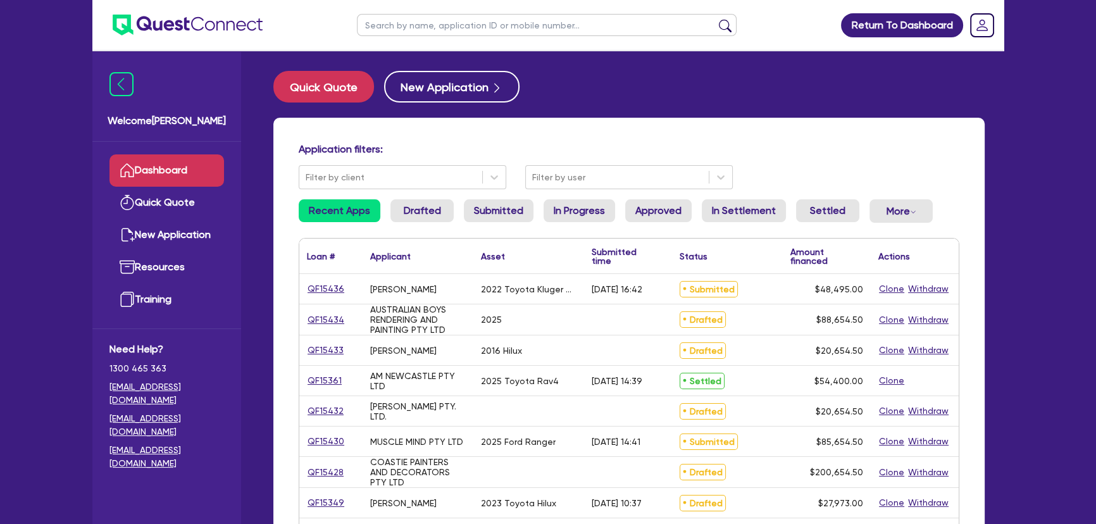
click at [490, 28] on input "text" at bounding box center [547, 25] width 380 height 22
type input "Marches"
click at [715, 19] on button "submit" at bounding box center [725, 28] width 20 height 18
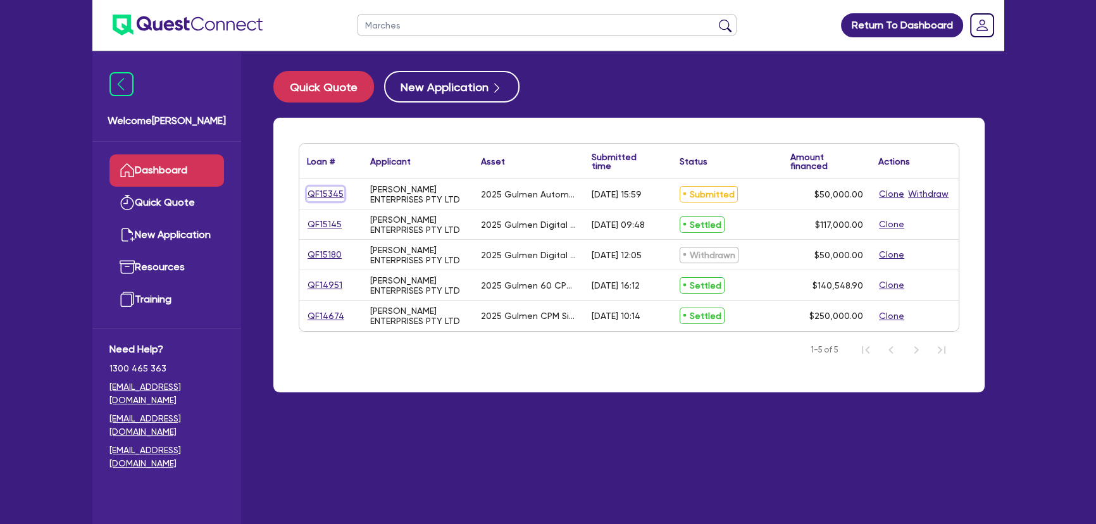
click at [340, 196] on link "QF15345" at bounding box center [325, 194] width 37 height 15
select select "Other"
select select "SECONDARY_ASSETS"
select select "PRINTING_AND_PACKAGING_EQUIPMENT"
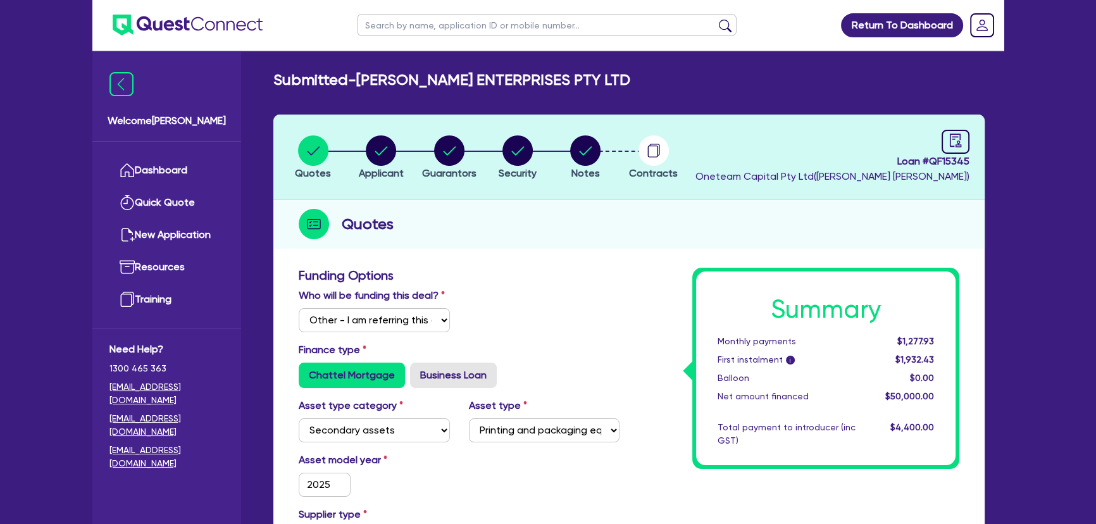
click at [567, 148] on li "Notes" at bounding box center [585, 157] width 68 height 44
click at [595, 172] on span "Notes" at bounding box center [585, 173] width 28 height 12
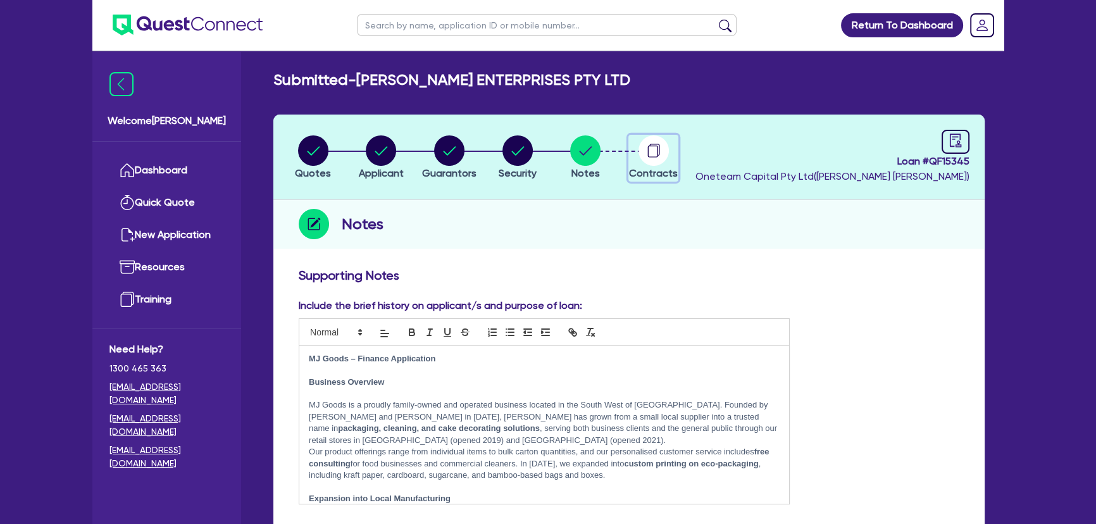
click at [651, 171] on span "Contracts" at bounding box center [653, 173] width 49 height 12
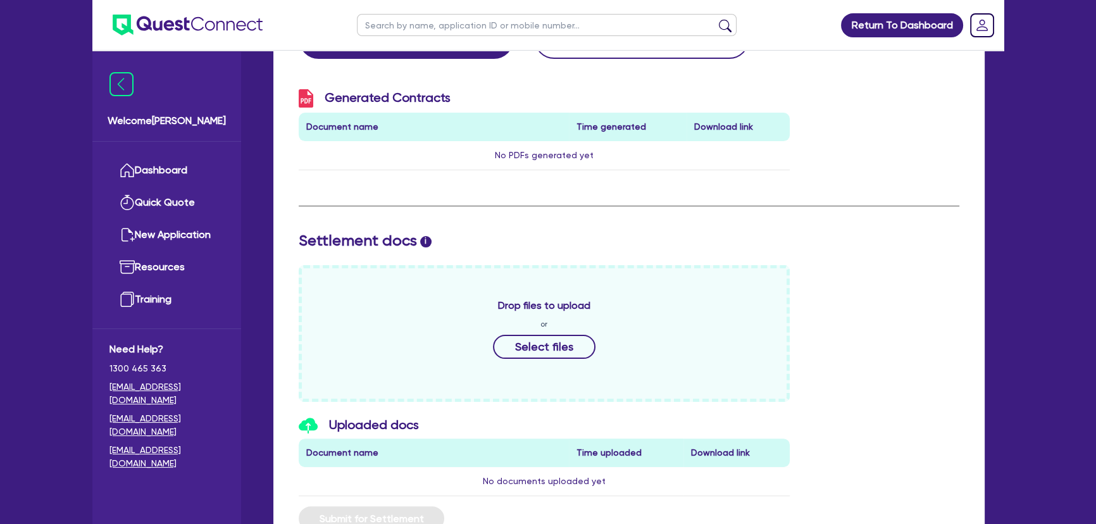
scroll to position [54, 0]
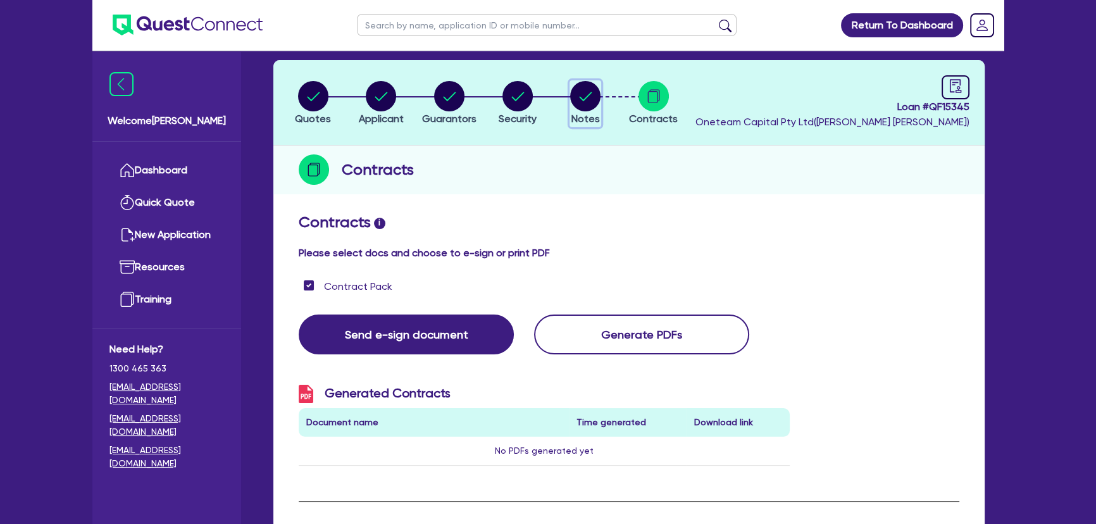
click at [589, 118] on span "Notes" at bounding box center [585, 119] width 28 height 12
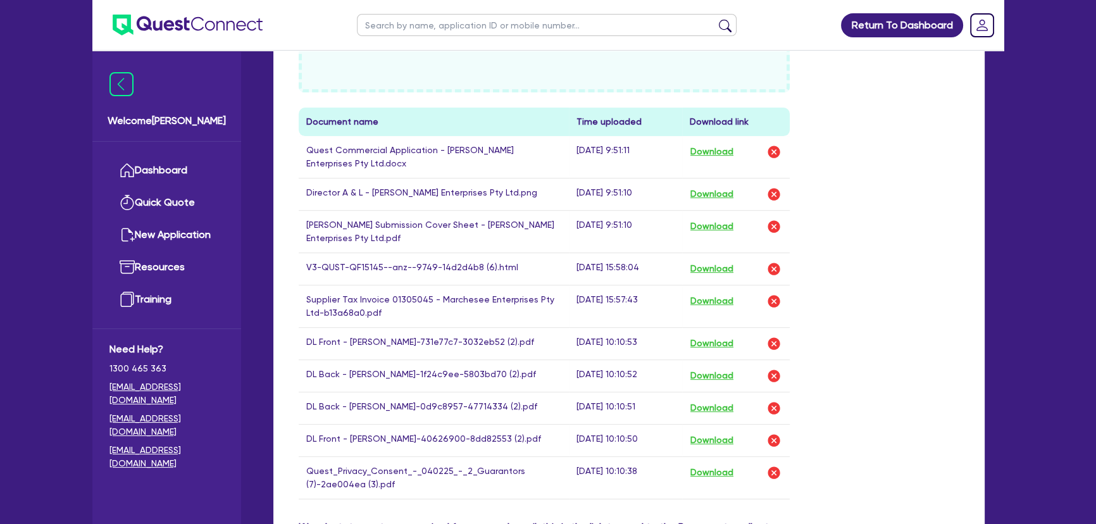
scroll to position [633, 0]
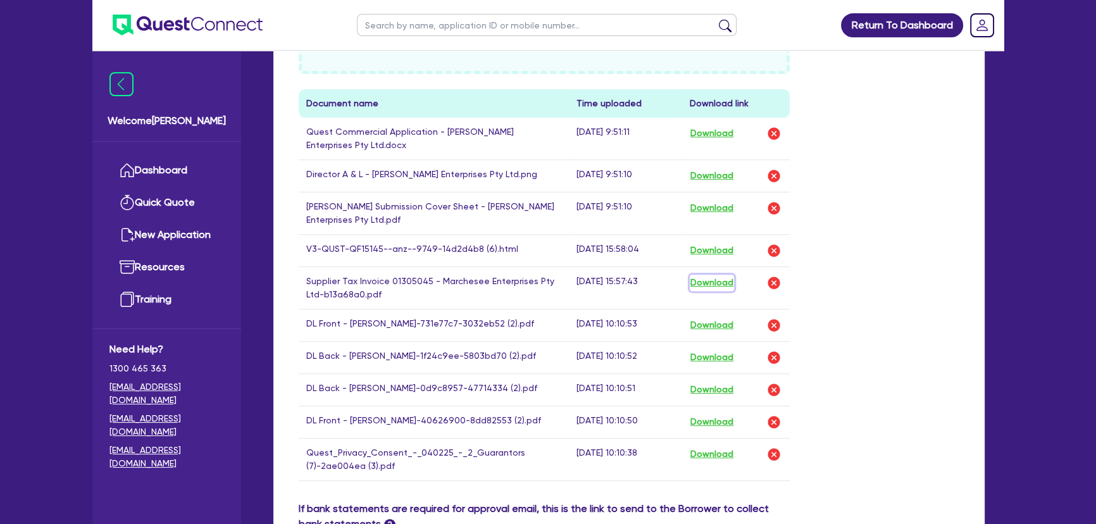
click at [705, 281] on button "Download" at bounding box center [712, 283] width 44 height 16
click at [232, 21] on img at bounding box center [188, 25] width 150 height 21
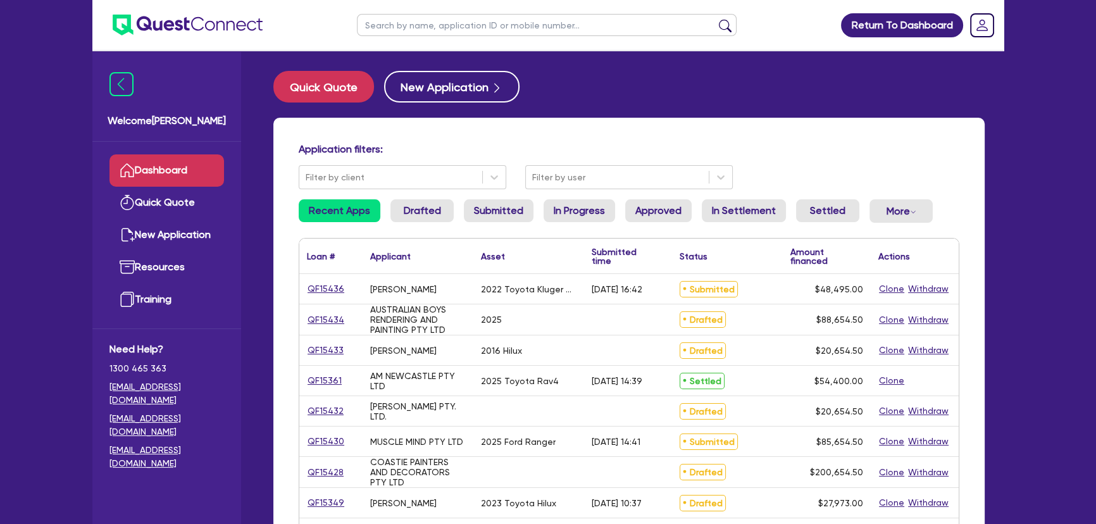
click at [428, 32] on input "text" at bounding box center [547, 25] width 380 height 22
type input "[PERSON_NAME]"
click at [715, 19] on button "submit" at bounding box center [725, 28] width 20 height 18
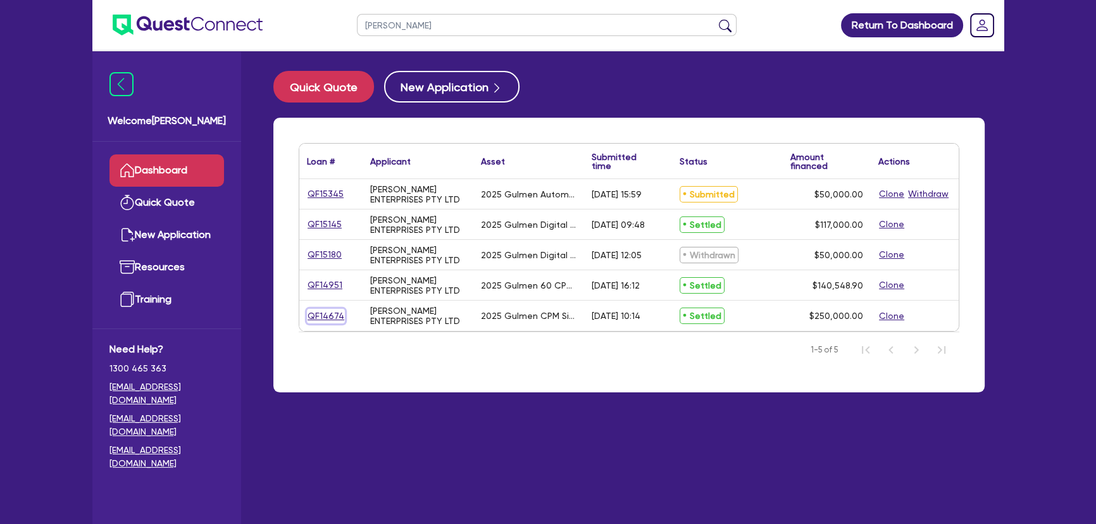
click at [322, 314] on link "QF14674" at bounding box center [326, 316] width 38 height 15
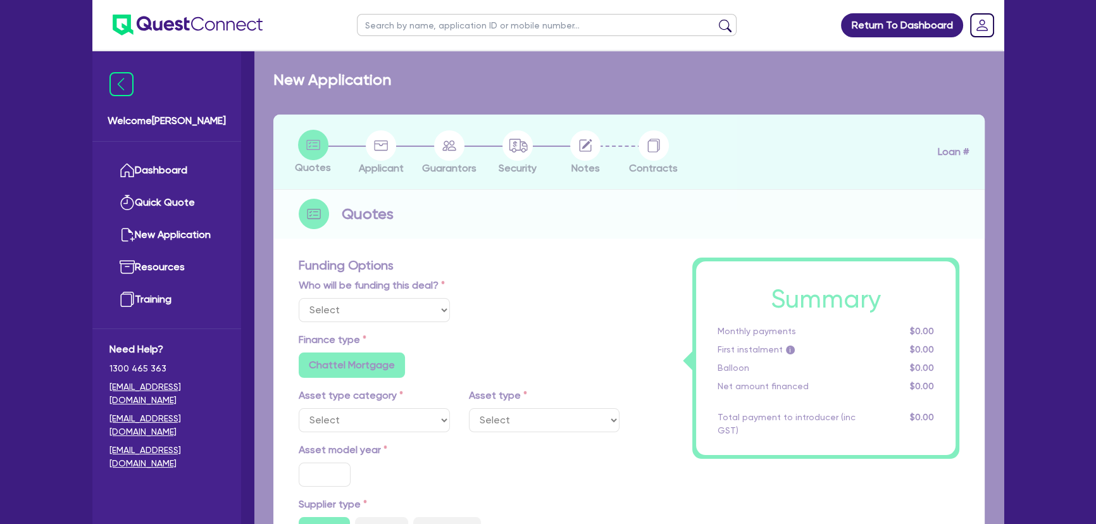
select select "Other"
select select "SECONDARY_ASSETS"
type input "2025"
type input "250,000"
type input "5"
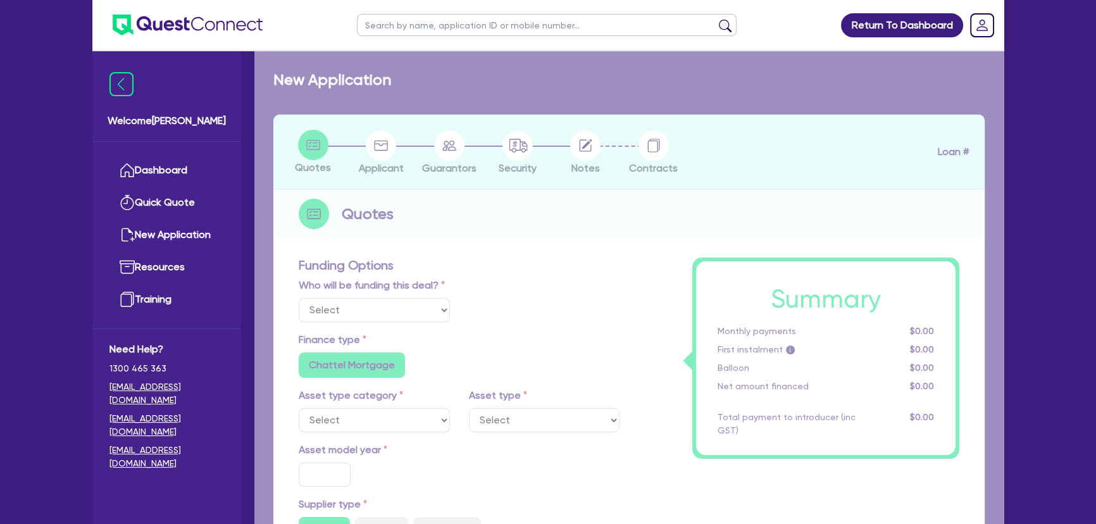
type input "12,500"
type input "10.75"
type input "681.82"
radio input "false"
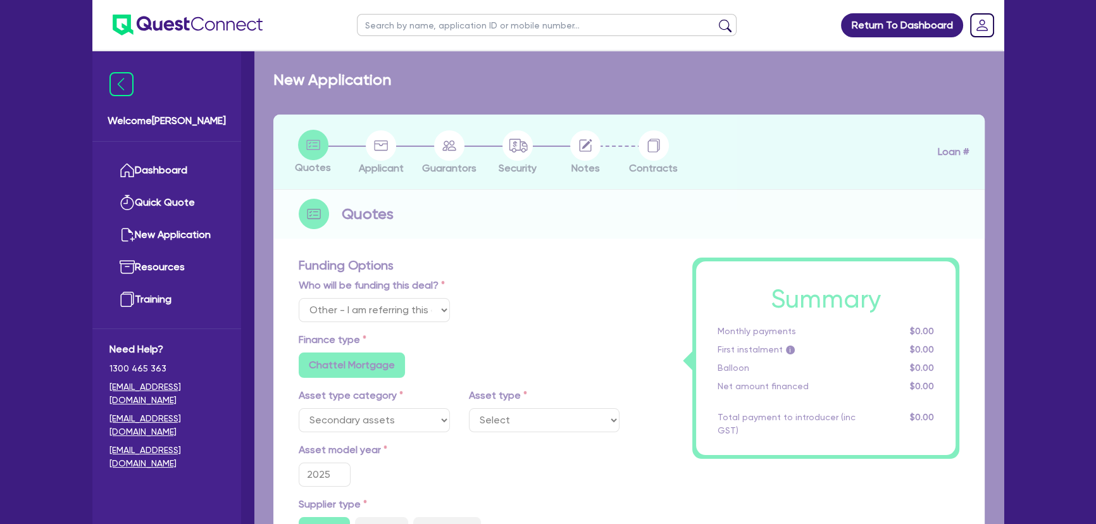
select select "PRINTING_AND_PACKAGING_EQUIPMENT"
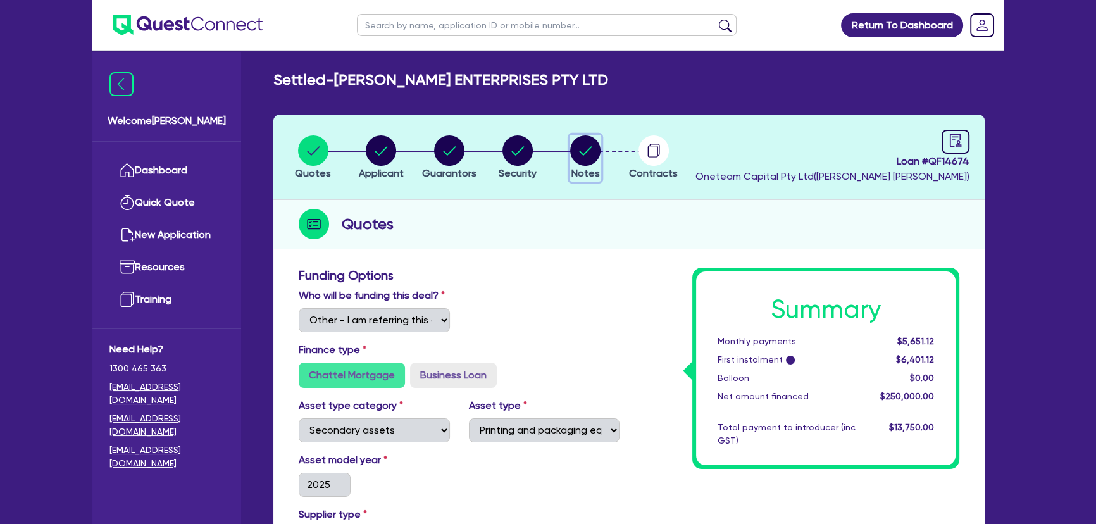
click at [575, 153] on circle "button" at bounding box center [585, 150] width 30 height 30
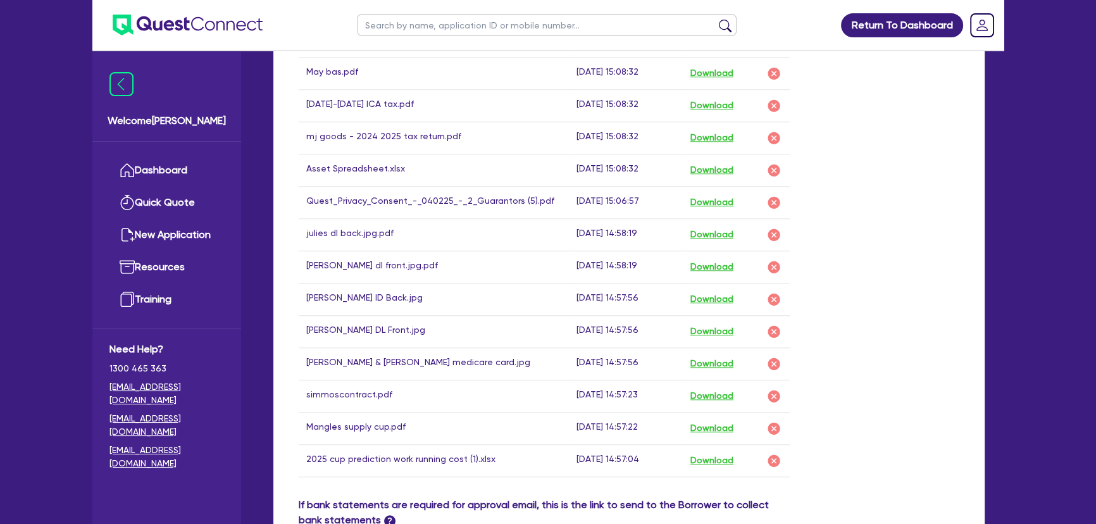
scroll to position [1495, 0]
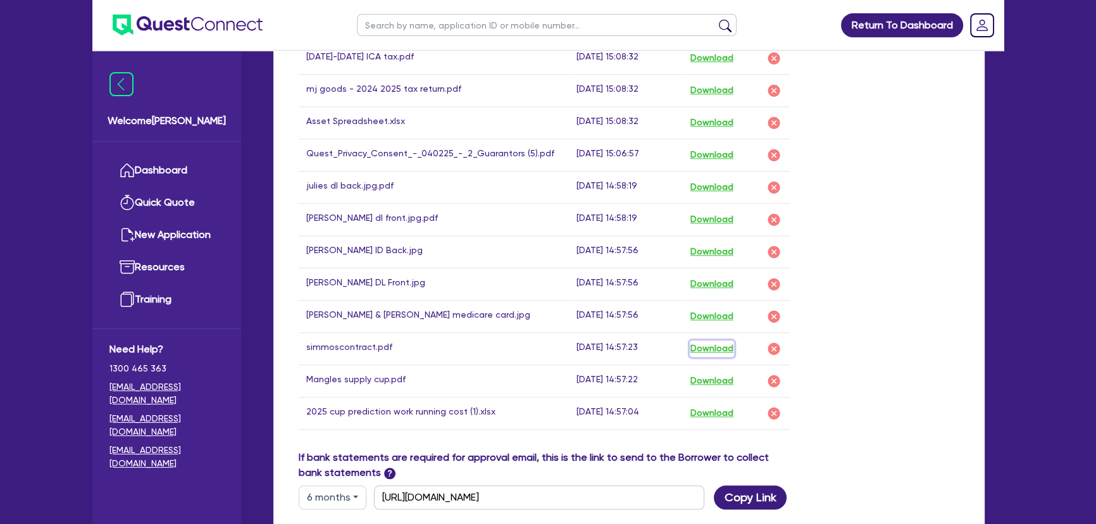
click at [711, 340] on button "Download" at bounding box center [712, 348] width 44 height 16
click at [717, 373] on button "Download" at bounding box center [712, 381] width 44 height 16
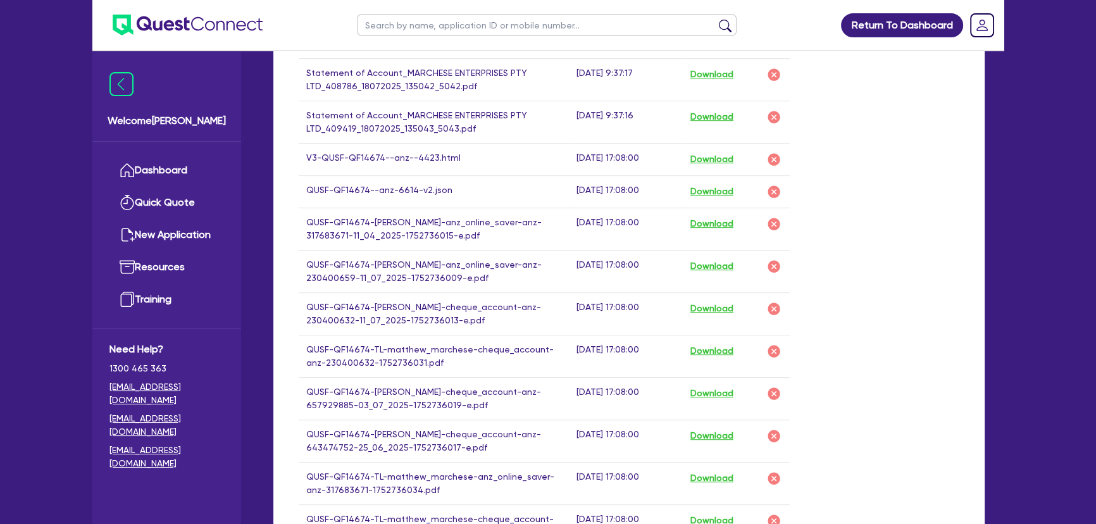
scroll to position [690, 0]
